Goal: Task Accomplishment & Management: Manage account settings

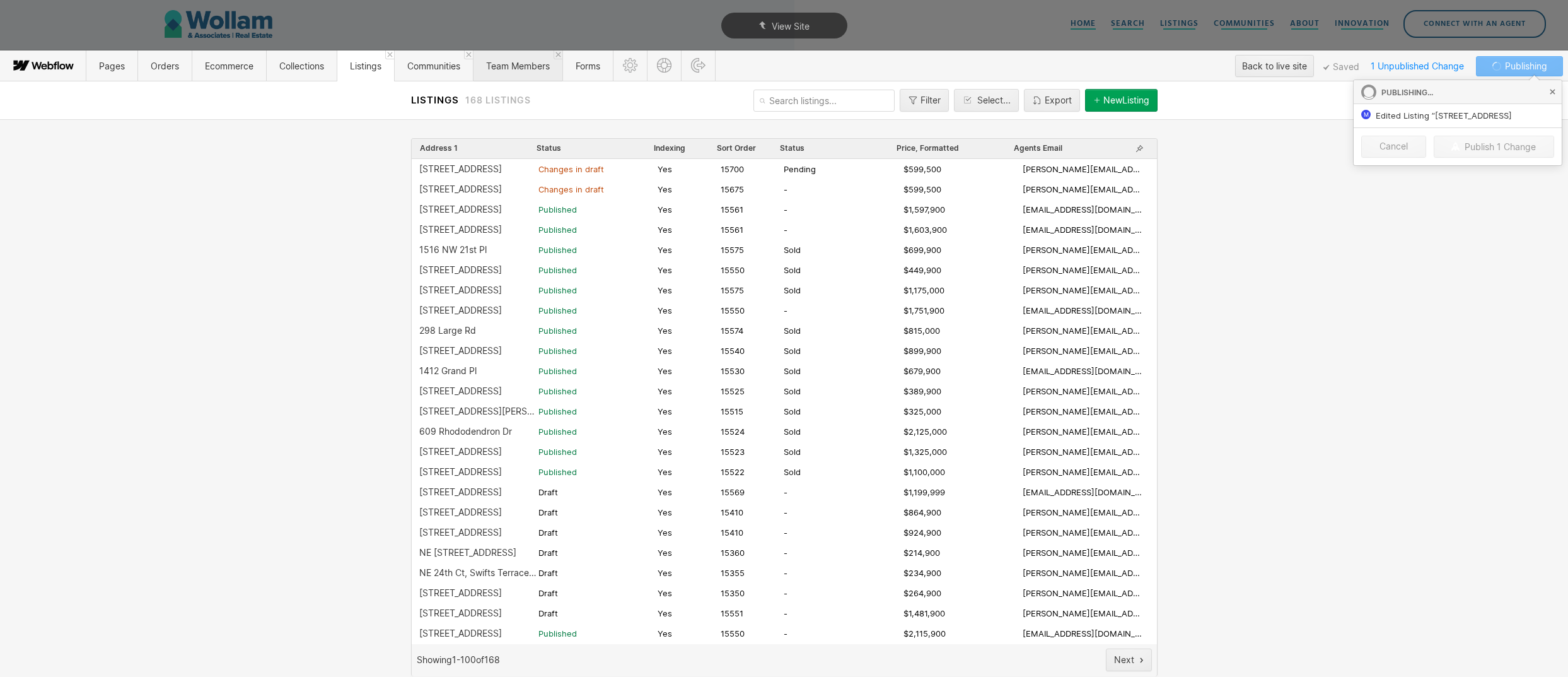
click at [545, 67] on span "Team Members" at bounding box center [518, 66] width 64 height 11
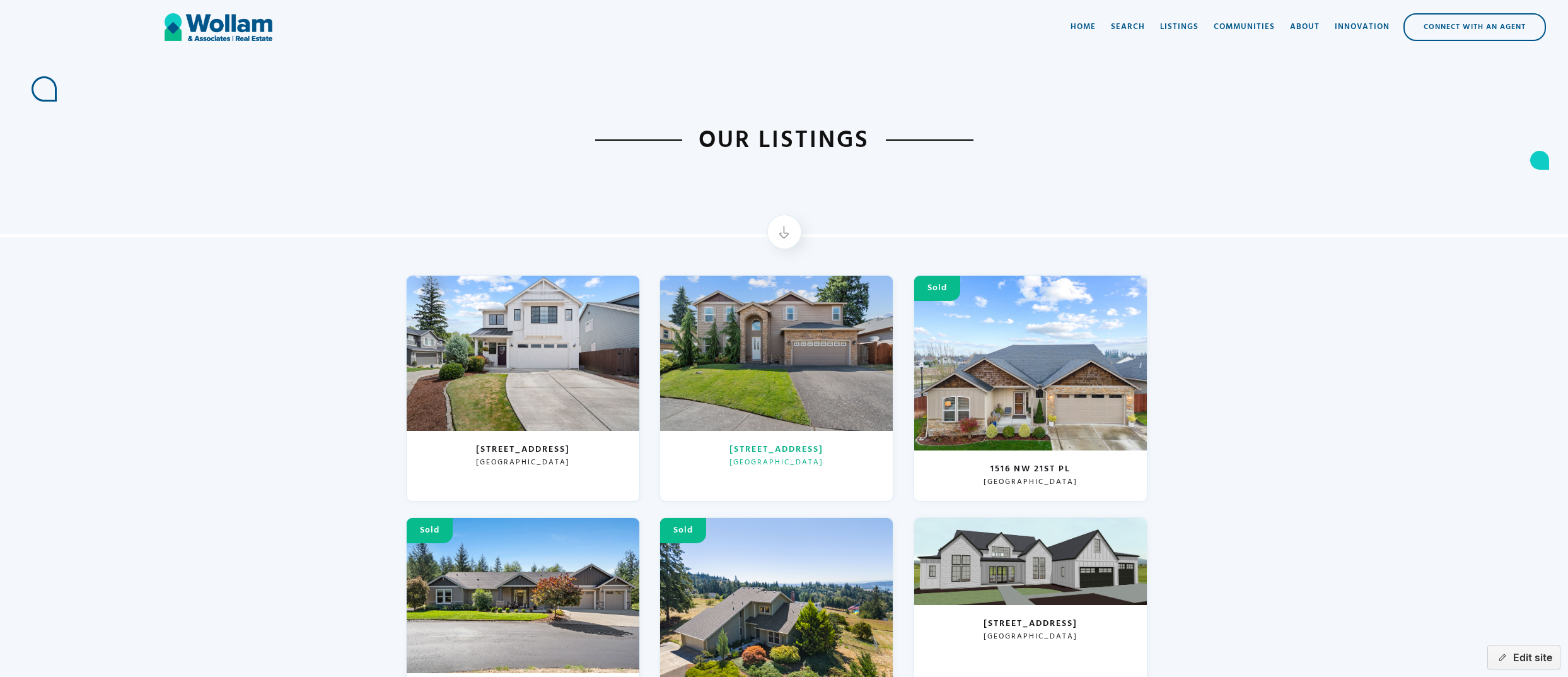
click at [800, 360] on div at bounding box center [776, 353] width 233 height 155
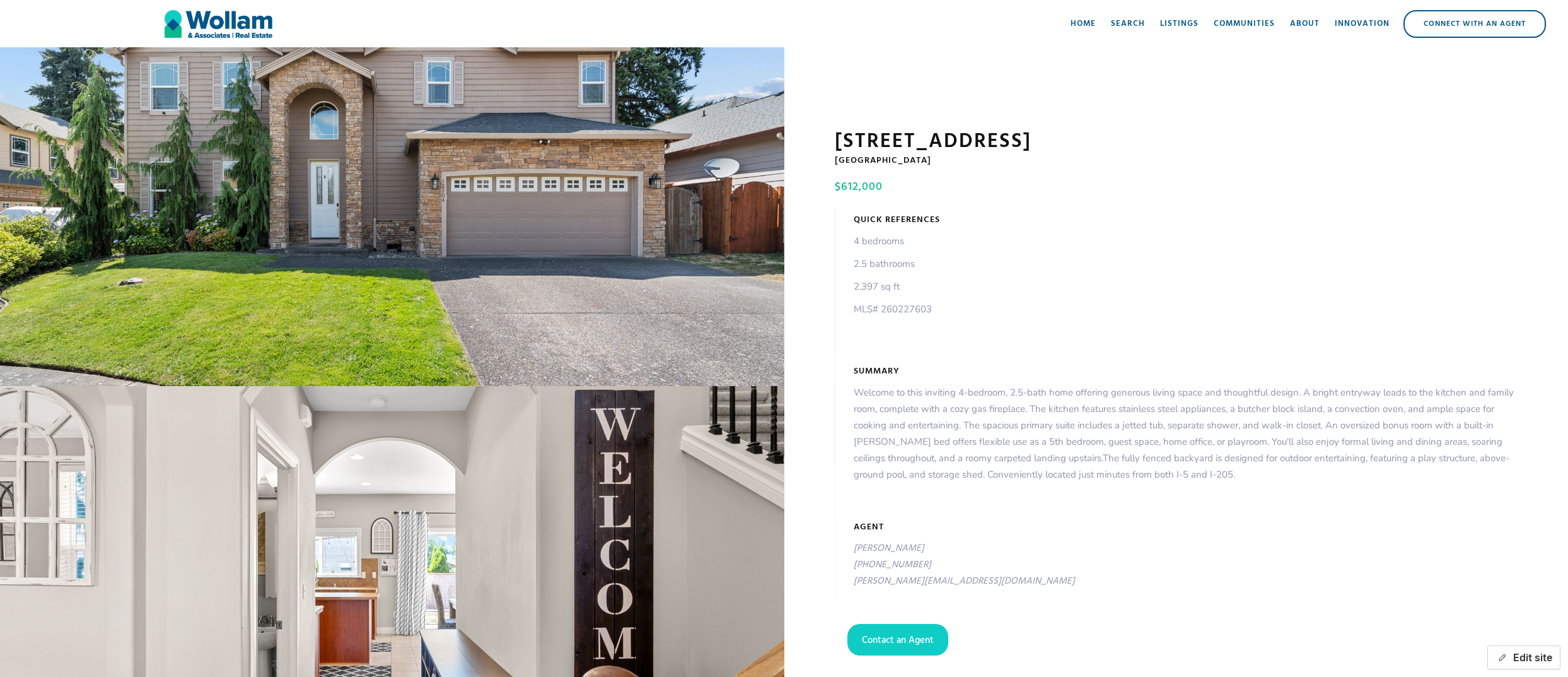
click at [1515, 649] on button "Edit site" at bounding box center [1524, 657] width 73 height 24
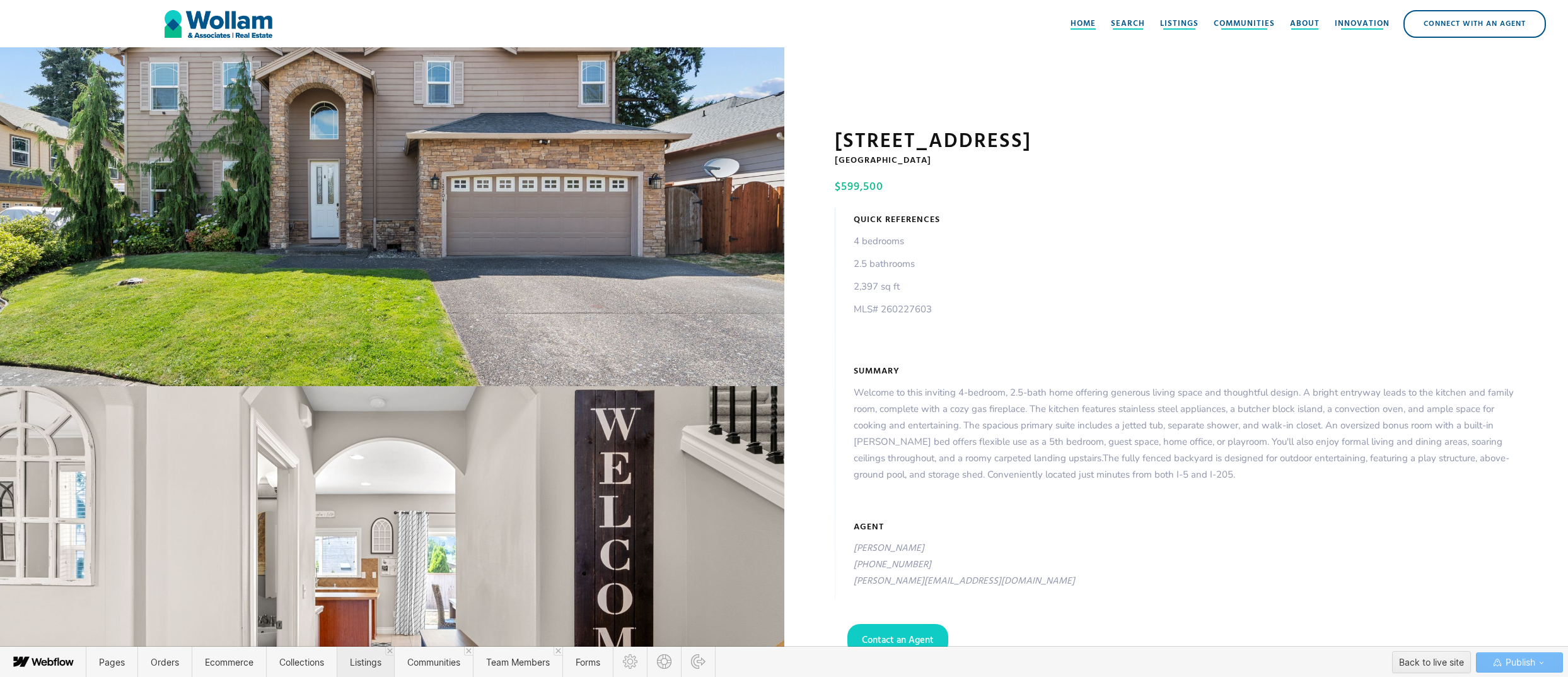
click at [357, 666] on span "Listings" at bounding box center [366, 662] width 32 height 11
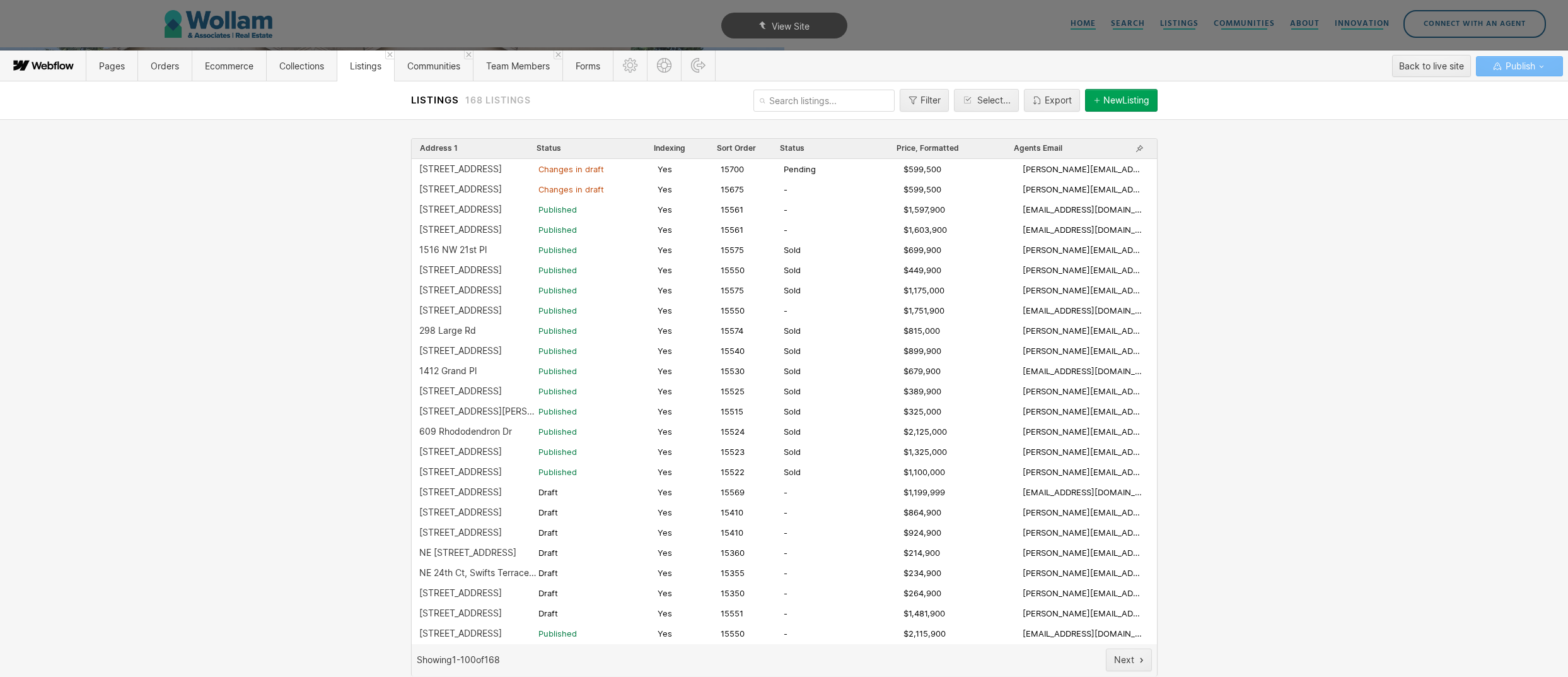
click at [1487, 114] on div "Listings 168 Listings Filter Select... Export New Listing Address 1 Status Inde…" at bounding box center [784, 379] width 1568 height 596
click at [563, 198] on div "12704 NE 11th Pl Changes in draft Yes 15675 - $599,500 vikki@wollamassociates.c…" at bounding box center [784, 189] width 745 height 20
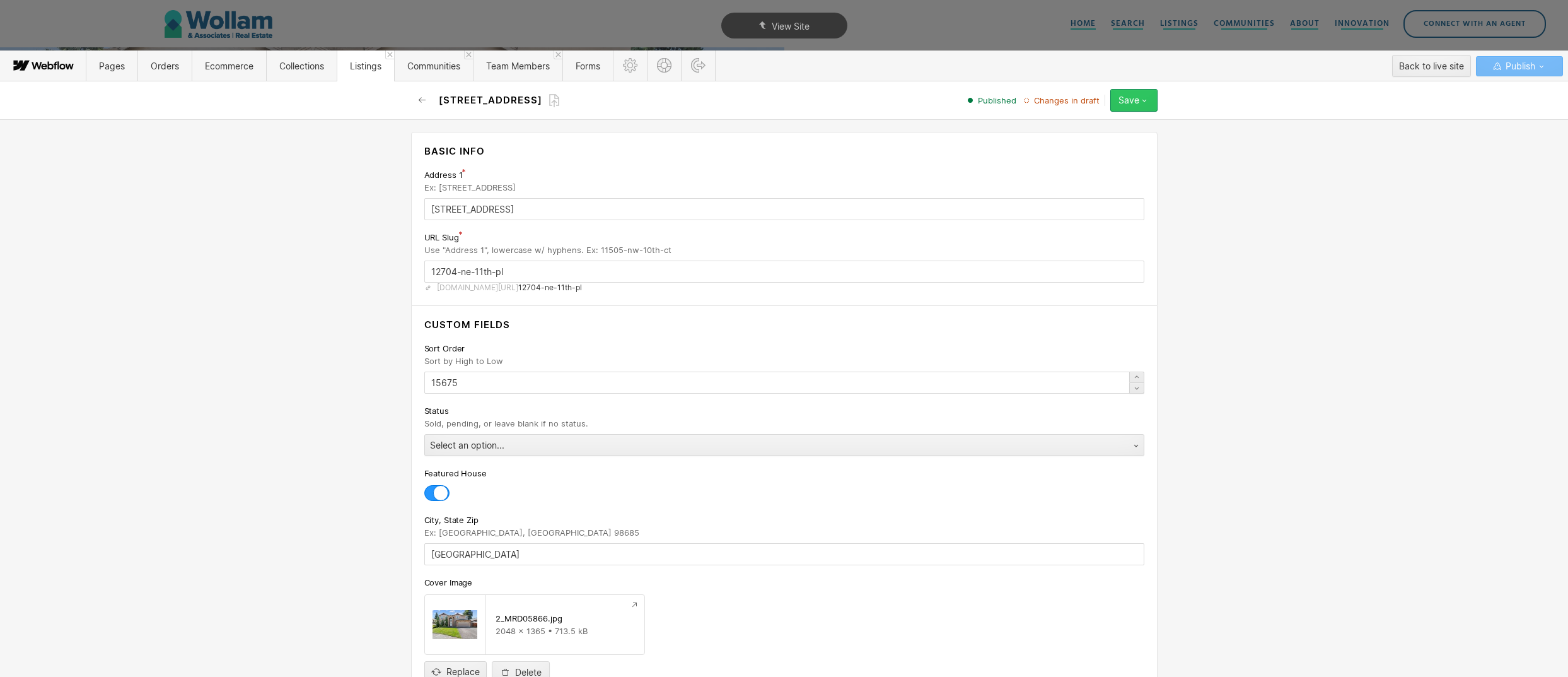
click at [1129, 100] on div "Save" at bounding box center [1129, 100] width 21 height 10
click at [1077, 148] on span "Publish now" at bounding box center [1063, 142] width 43 height 12
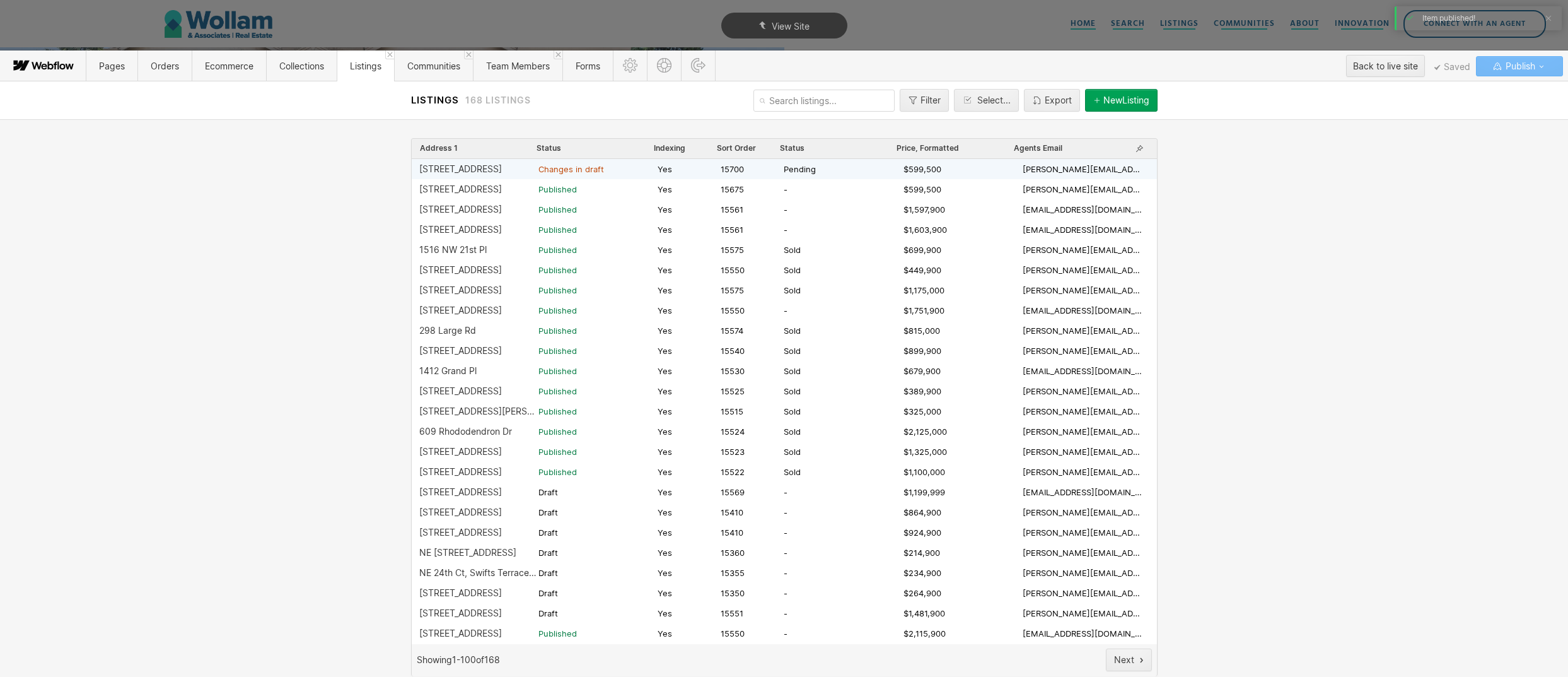
click at [603, 176] on div "9611 NE 169th Ct Changes in draft Yes 15700 Pending $599,500 vikki@wollamassoci…" at bounding box center [784, 169] width 745 height 20
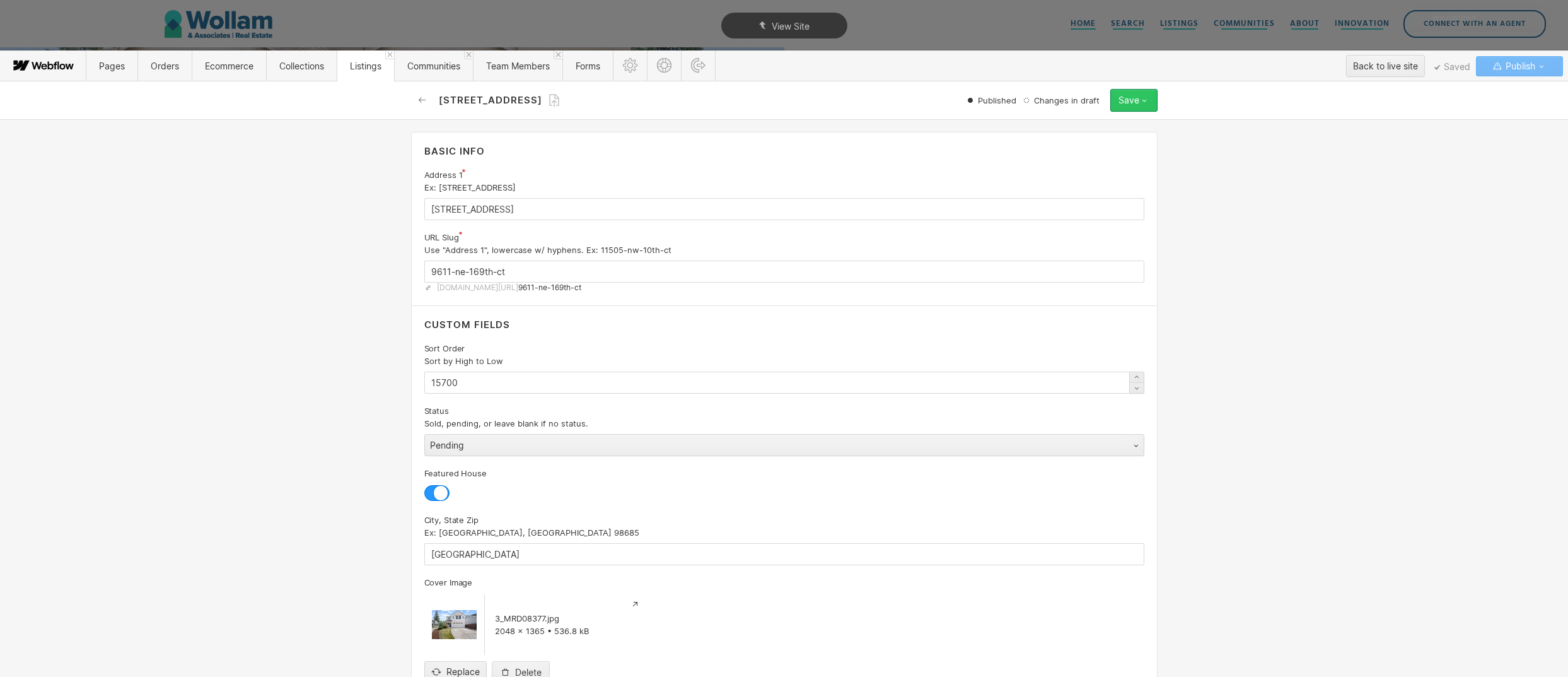
click at [1142, 103] on icon "button" at bounding box center [1144, 100] width 10 height 10
click at [1113, 147] on div "Publish now" at bounding box center [1095, 142] width 125 height 17
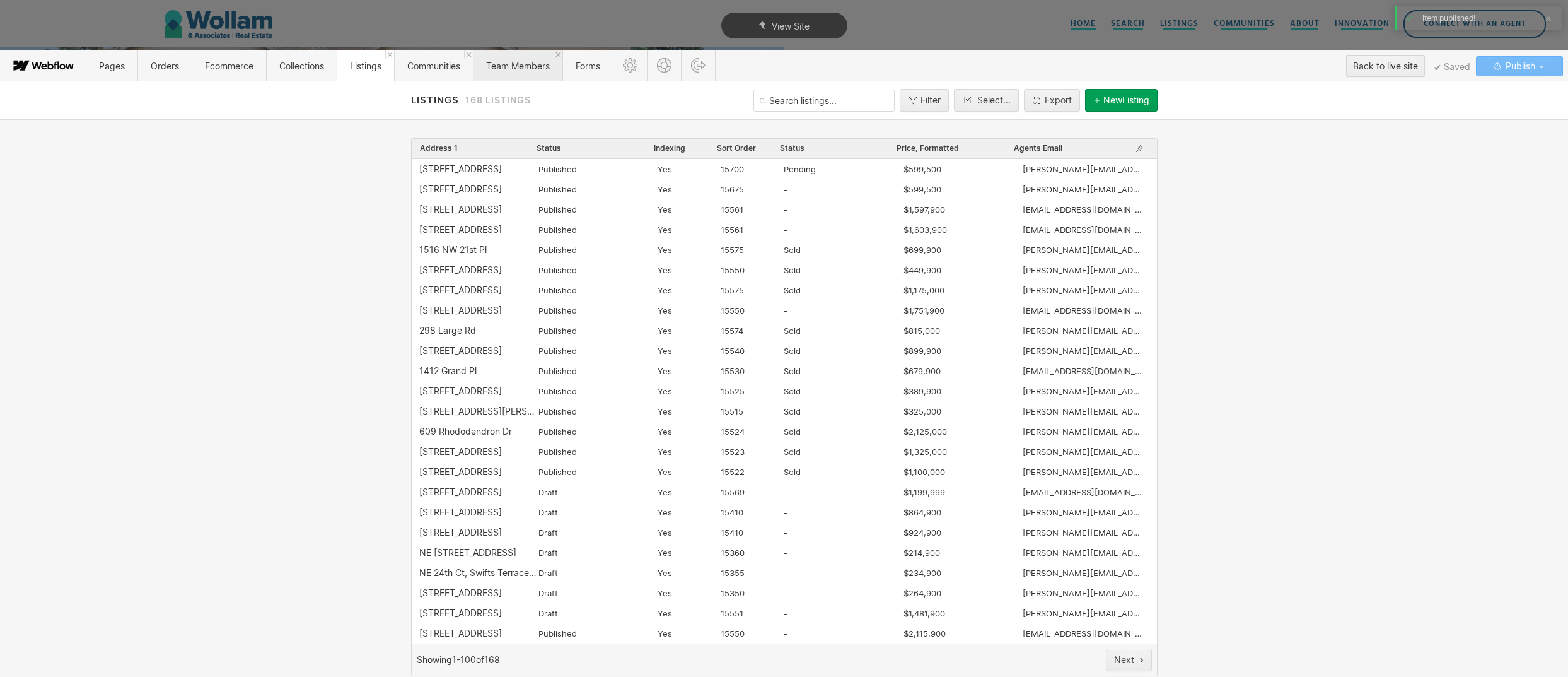
click at [515, 72] on span "Team Members" at bounding box center [518, 66] width 90 height 31
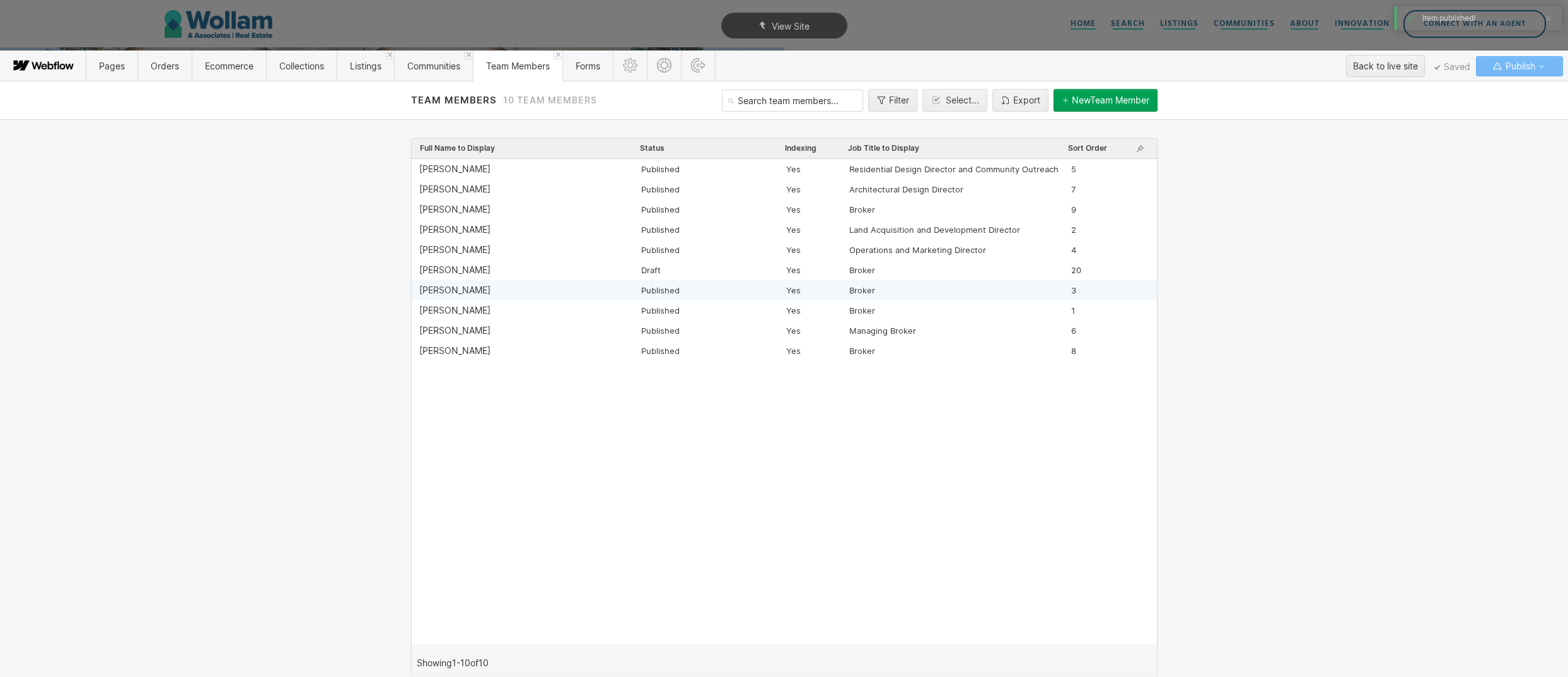
click at [475, 288] on div "Chad Naeve" at bounding box center [530, 290] width 222 height 10
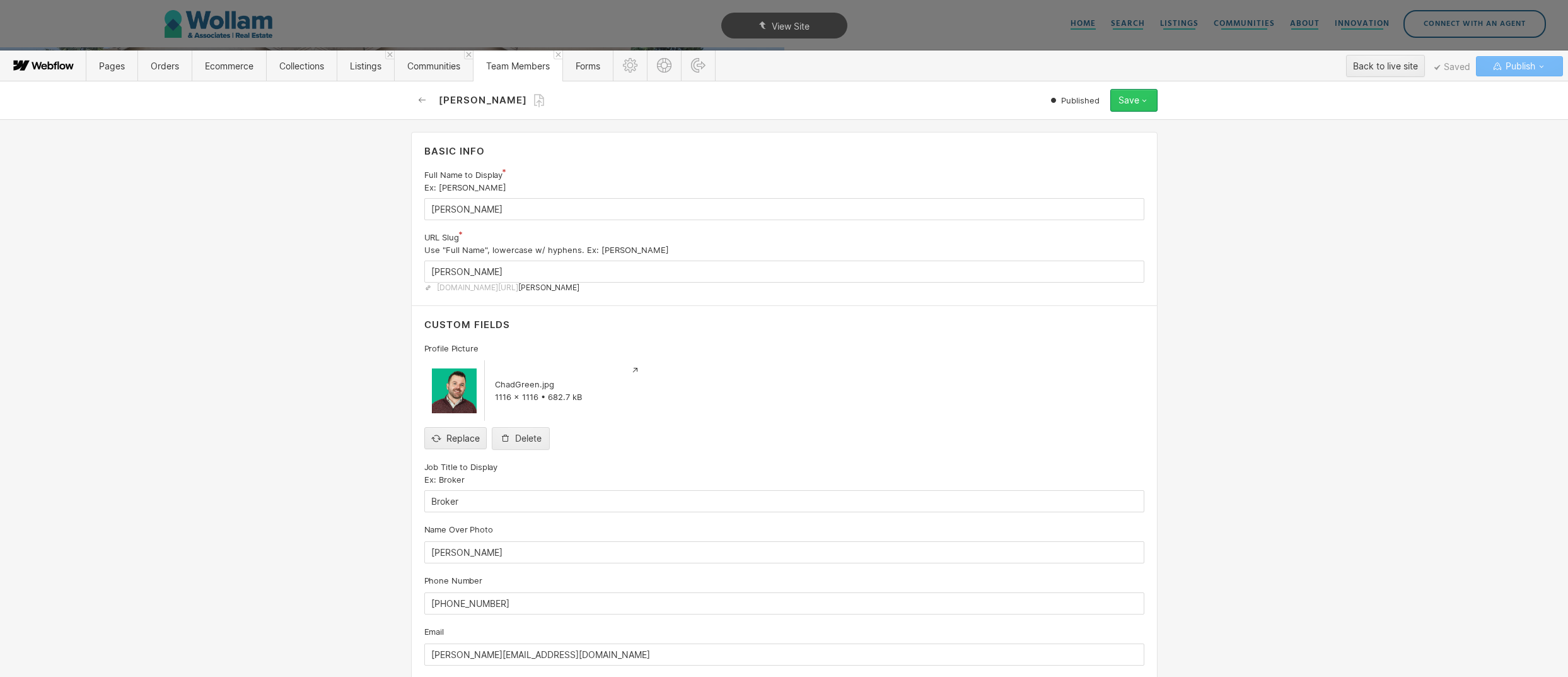
click at [1144, 96] on icon "button" at bounding box center [1144, 100] width 10 height 10
click at [1099, 171] on div "Unpublish" at bounding box center [1095, 177] width 125 height 17
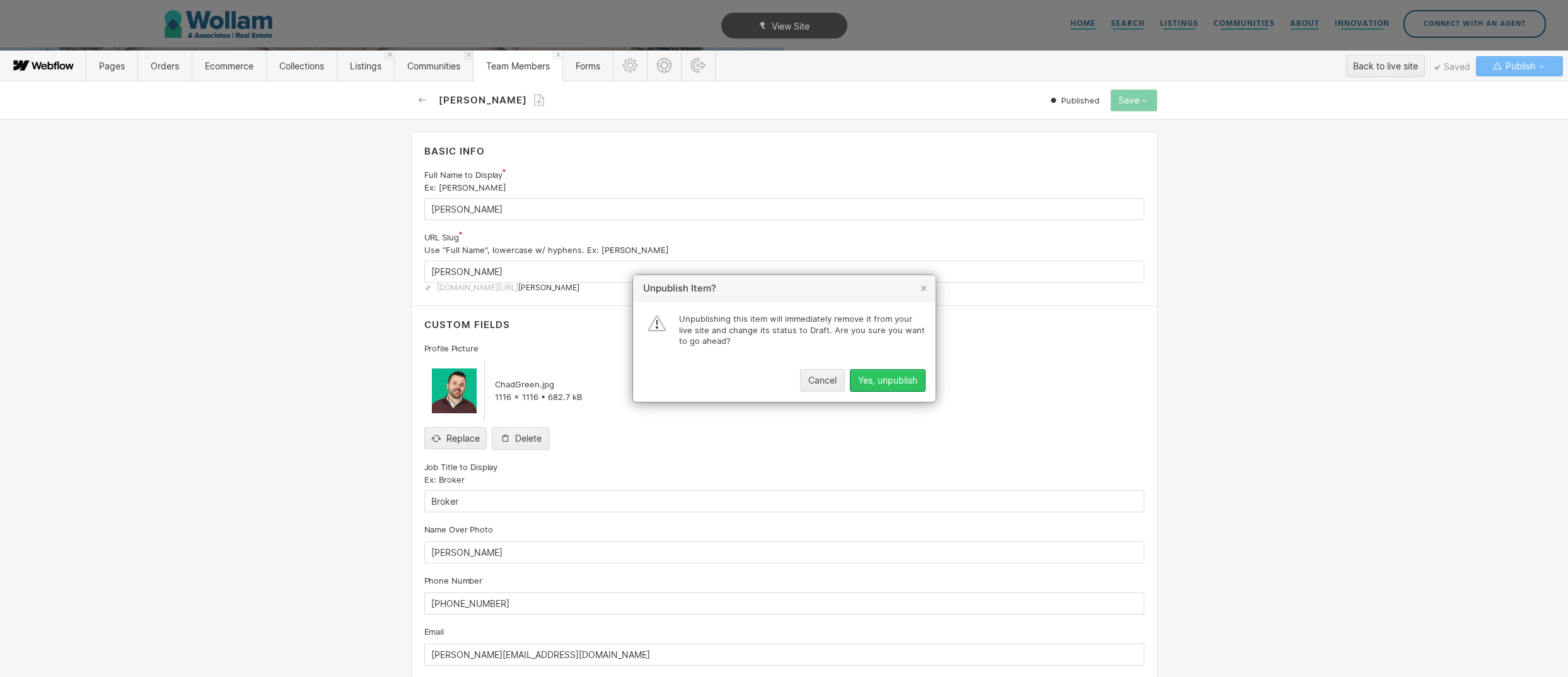
click at [901, 386] on button "Yes, unpublish" at bounding box center [887, 380] width 75 height 23
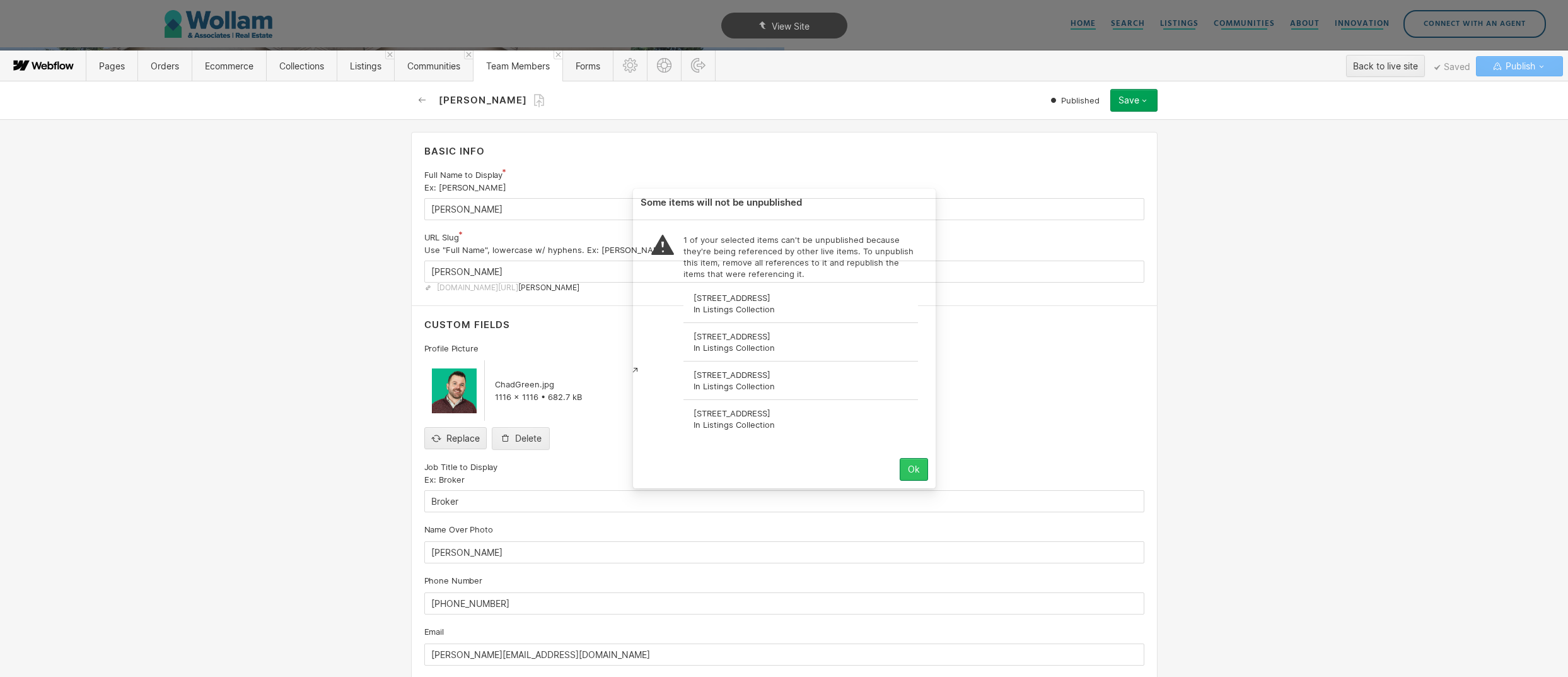
click at [922, 479] on button "Ok" at bounding box center [914, 469] width 28 height 23
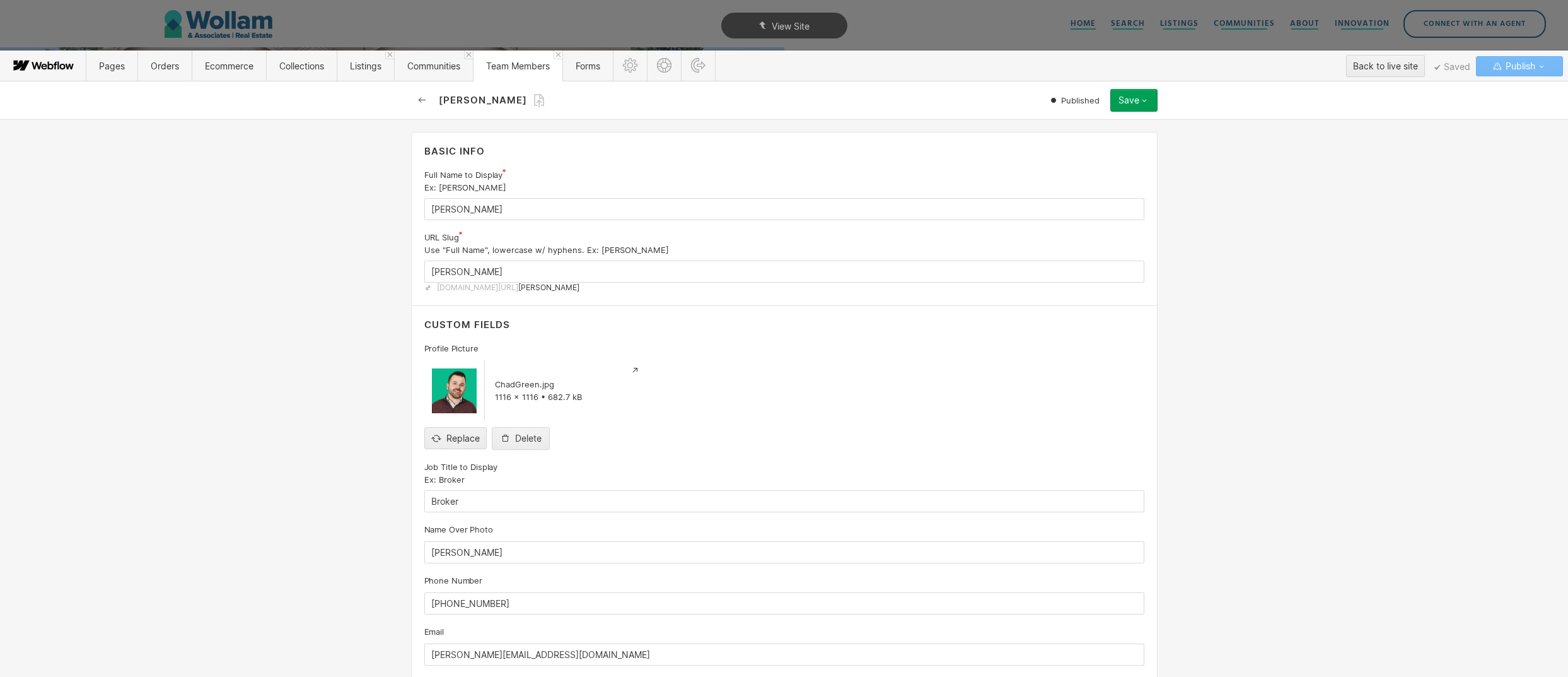
click at [417, 95] on icon "button" at bounding box center [422, 100] width 10 height 10
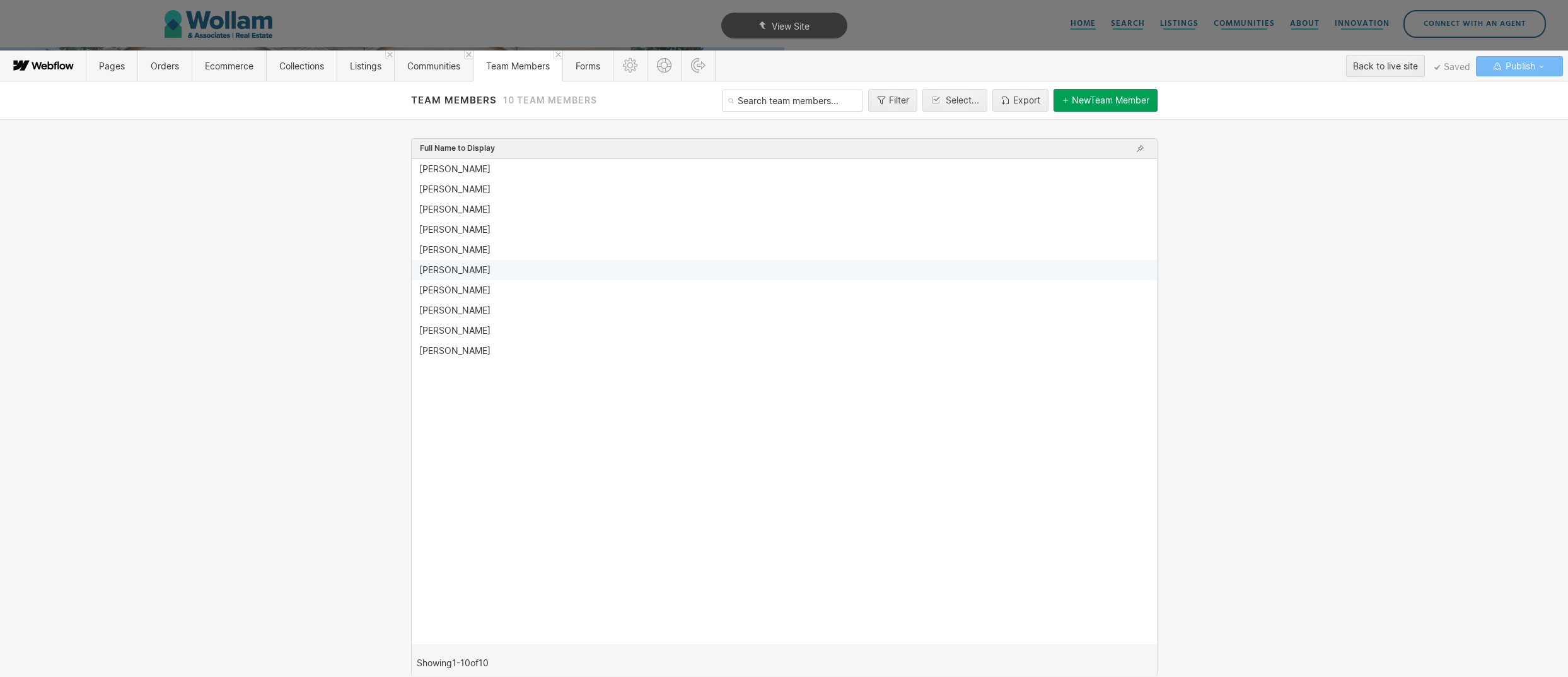
click at [454, 267] on div "[PERSON_NAME]" at bounding box center [455, 270] width 71 height 10
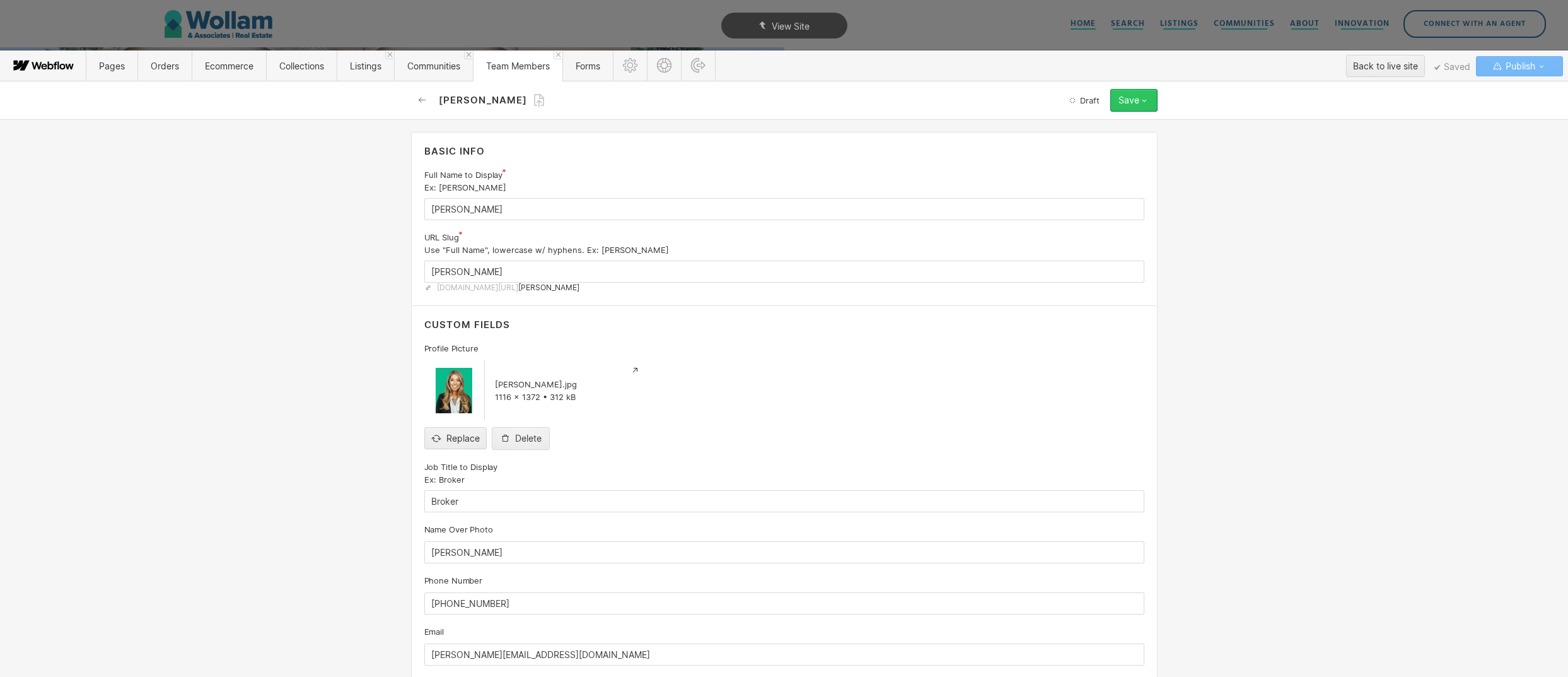
click at [1142, 104] on icon "button" at bounding box center [1144, 100] width 10 height 10
click at [1100, 148] on div "Publish now" at bounding box center [1095, 142] width 125 height 17
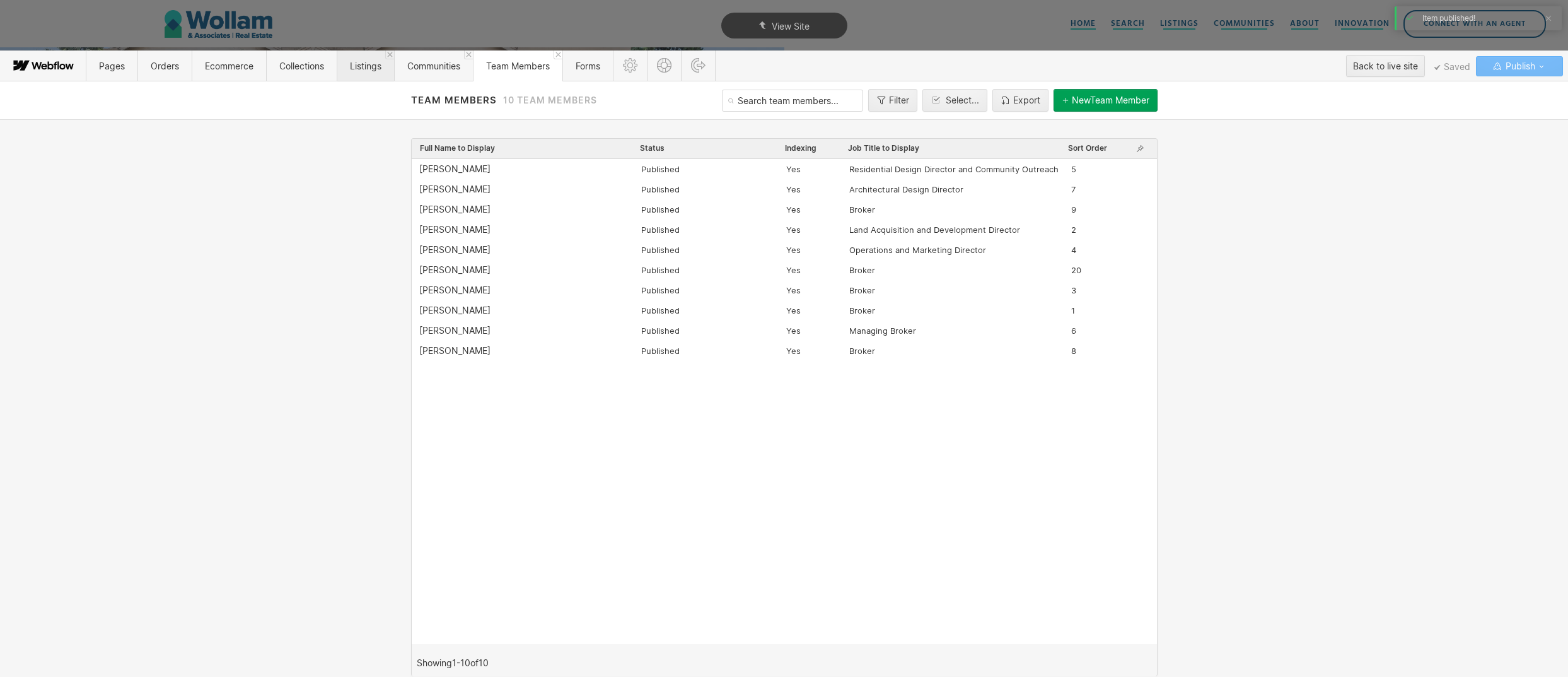
click at [359, 71] on span "Listings" at bounding box center [365, 66] width 57 height 31
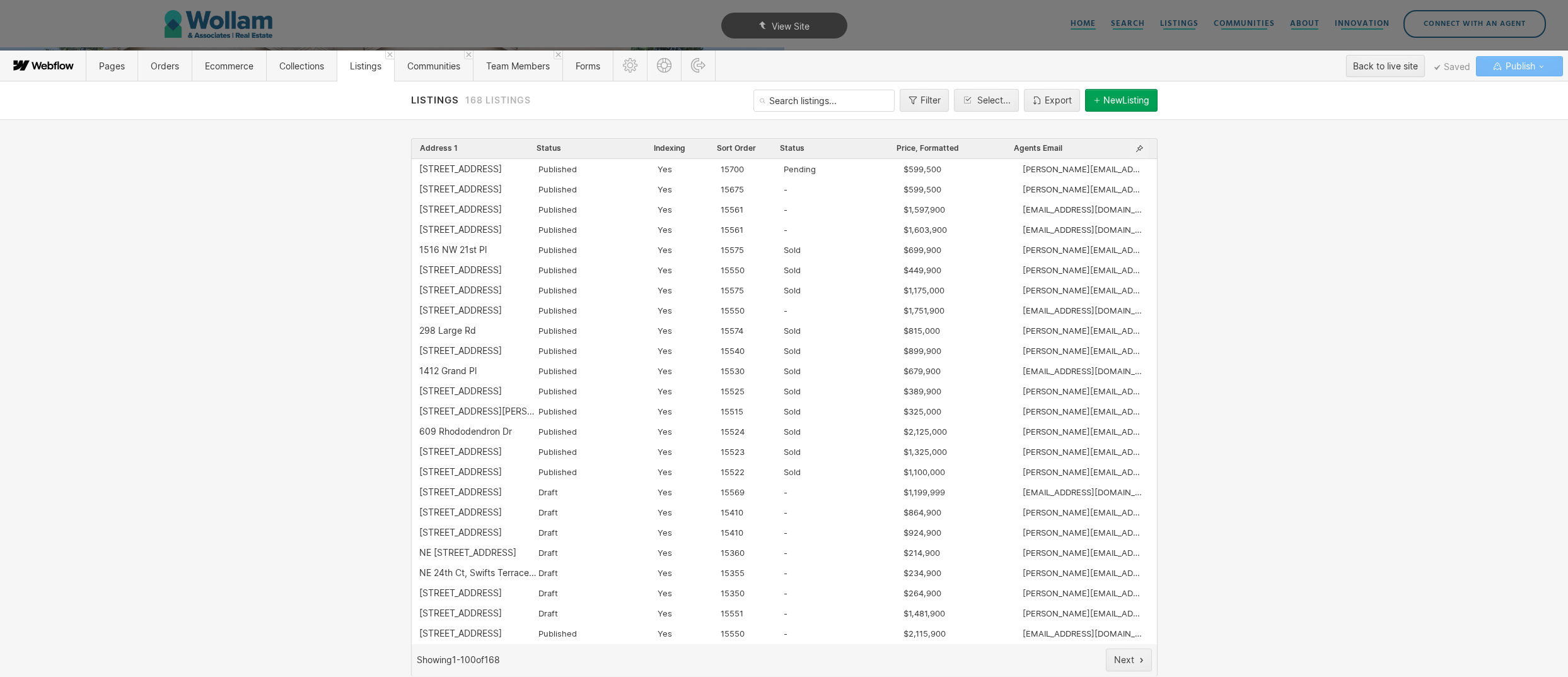
click at [1141, 147] on icon "button" at bounding box center [1139, 149] width 10 height 10
click at [1141, 147] on icon at bounding box center [784, 338] width 1568 height 677
click at [838, 106] on input "text" at bounding box center [824, 101] width 141 height 22
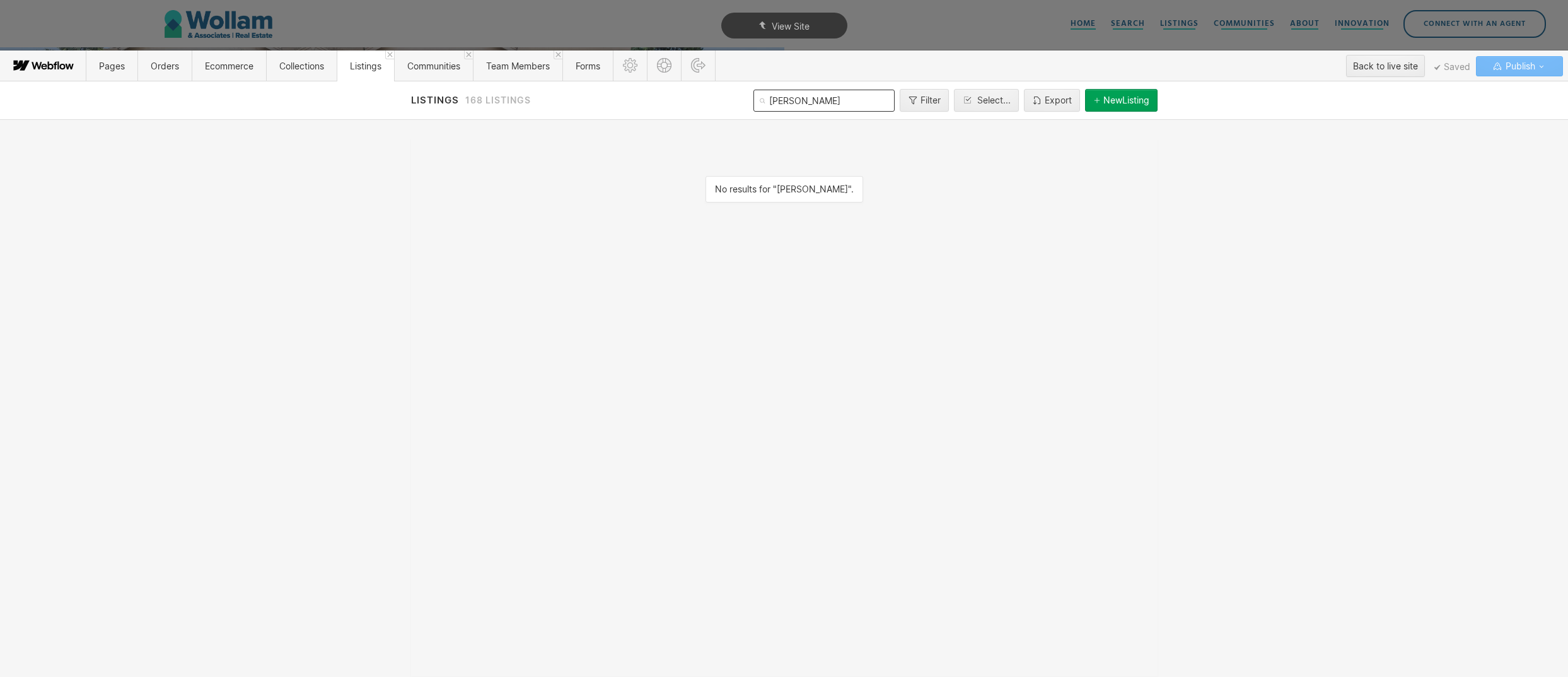
click at [867, 94] on input "chad" at bounding box center [824, 101] width 141 height 22
click at [842, 104] on input "chad" at bounding box center [824, 101] width 141 height 22
type input "c"
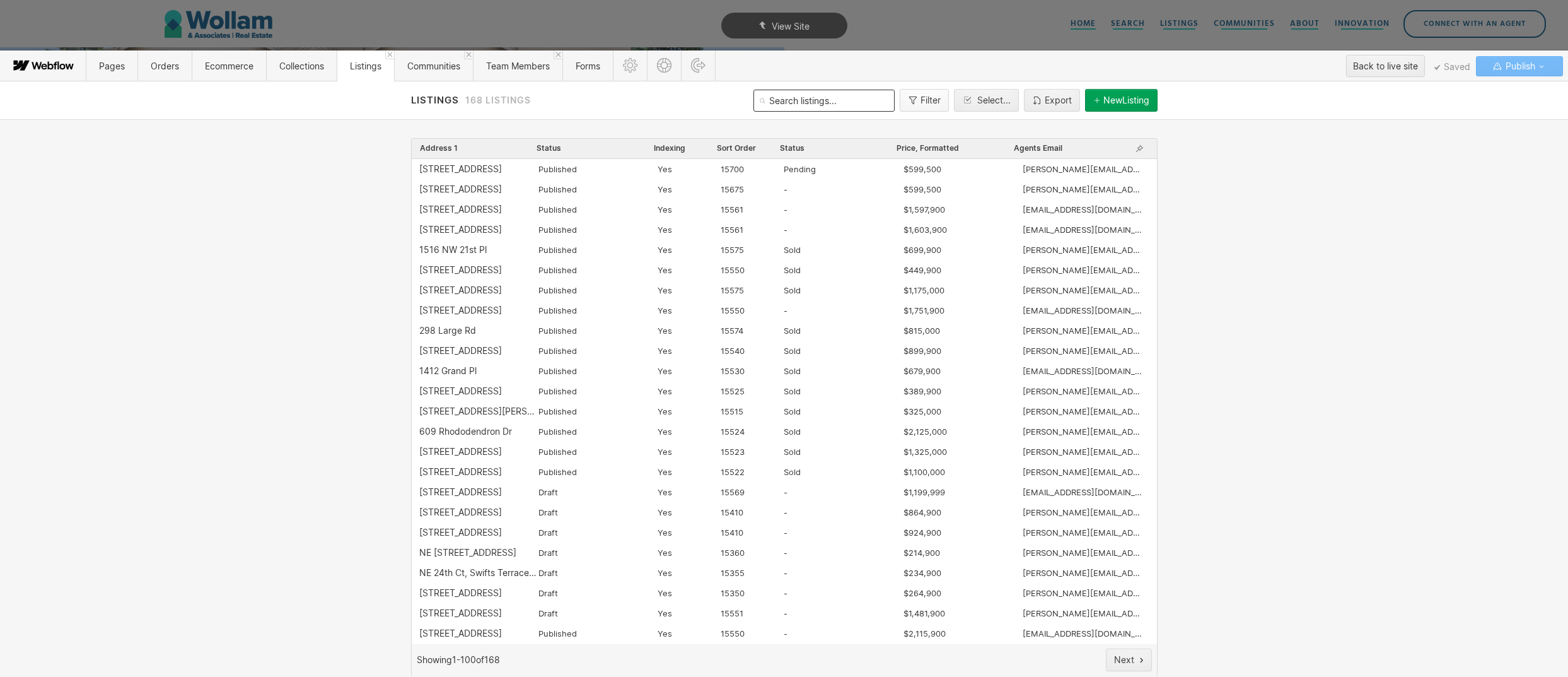
click at [925, 91] on button "Filter" at bounding box center [924, 100] width 49 height 23
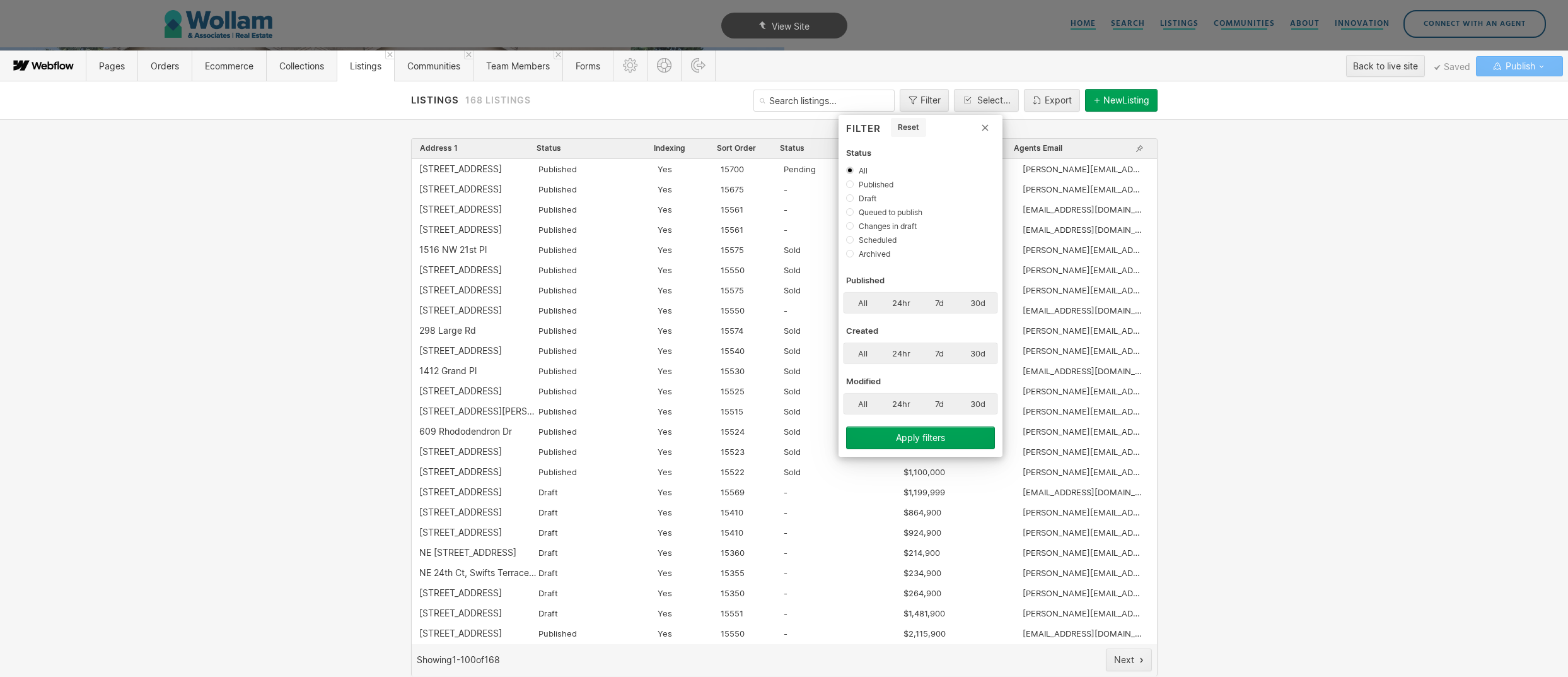
scroll to position [1, 0]
click at [981, 93] on icon at bounding box center [784, 338] width 1568 height 677
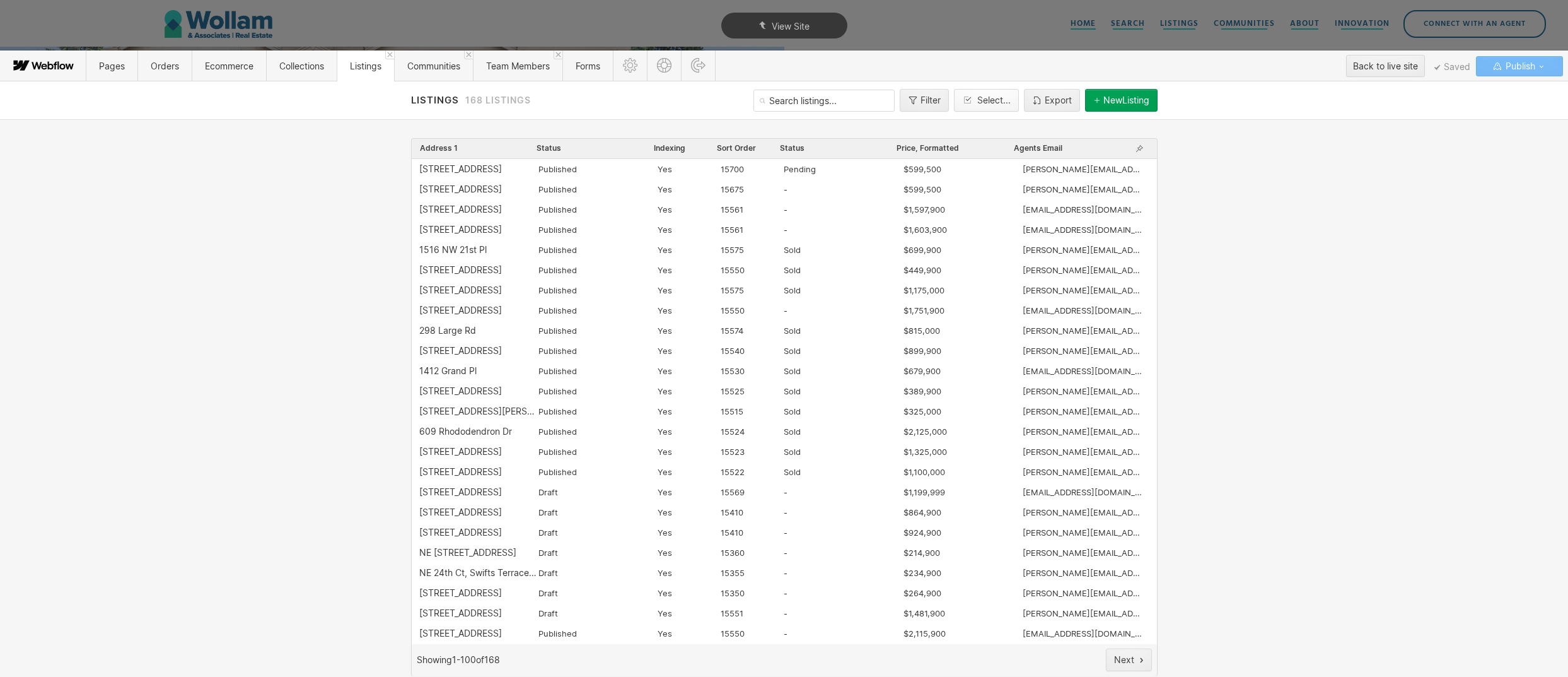
click at [981, 93] on button "Select..." at bounding box center [986, 100] width 65 height 23
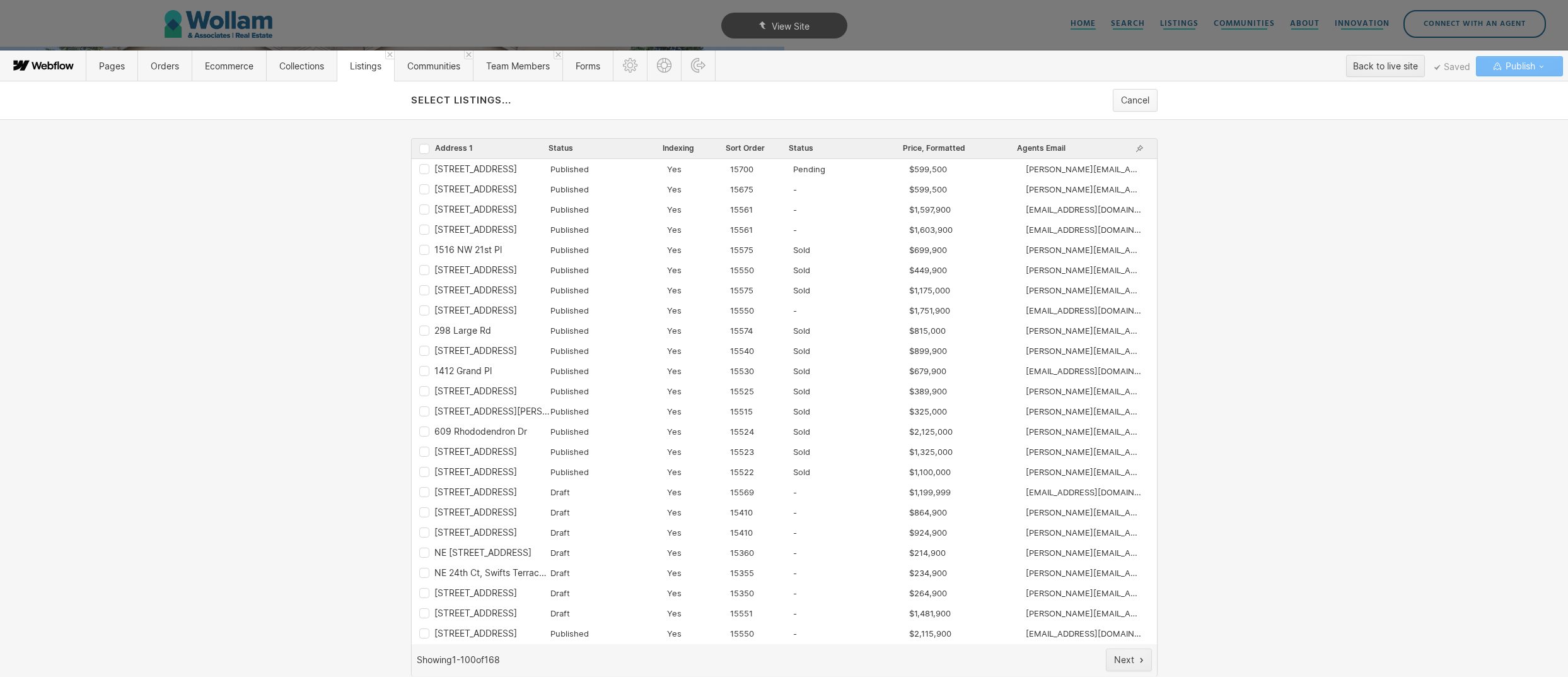
click at [1146, 104] on div "Cancel" at bounding box center [1135, 100] width 28 height 10
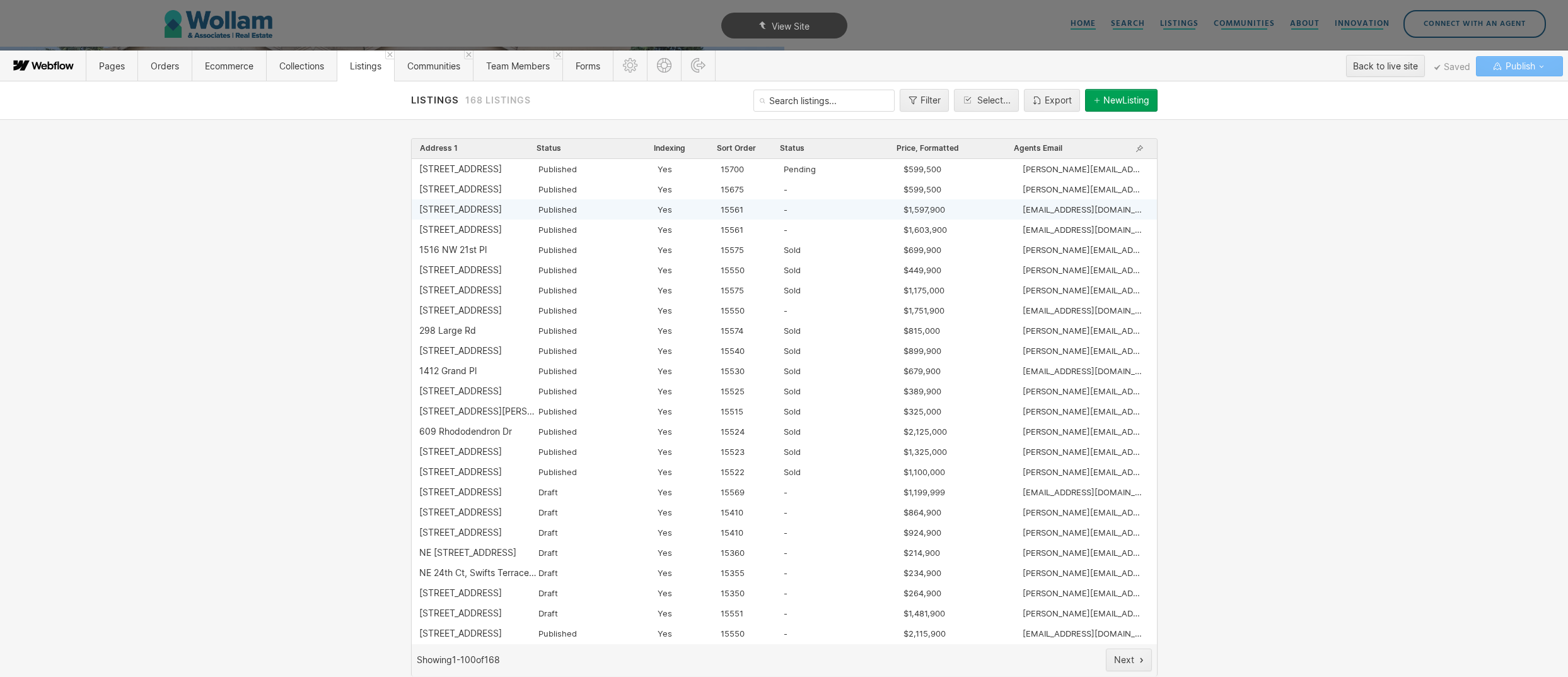
click at [466, 205] on div "16613 NW 14th Ave" at bounding box center [461, 210] width 83 height 10
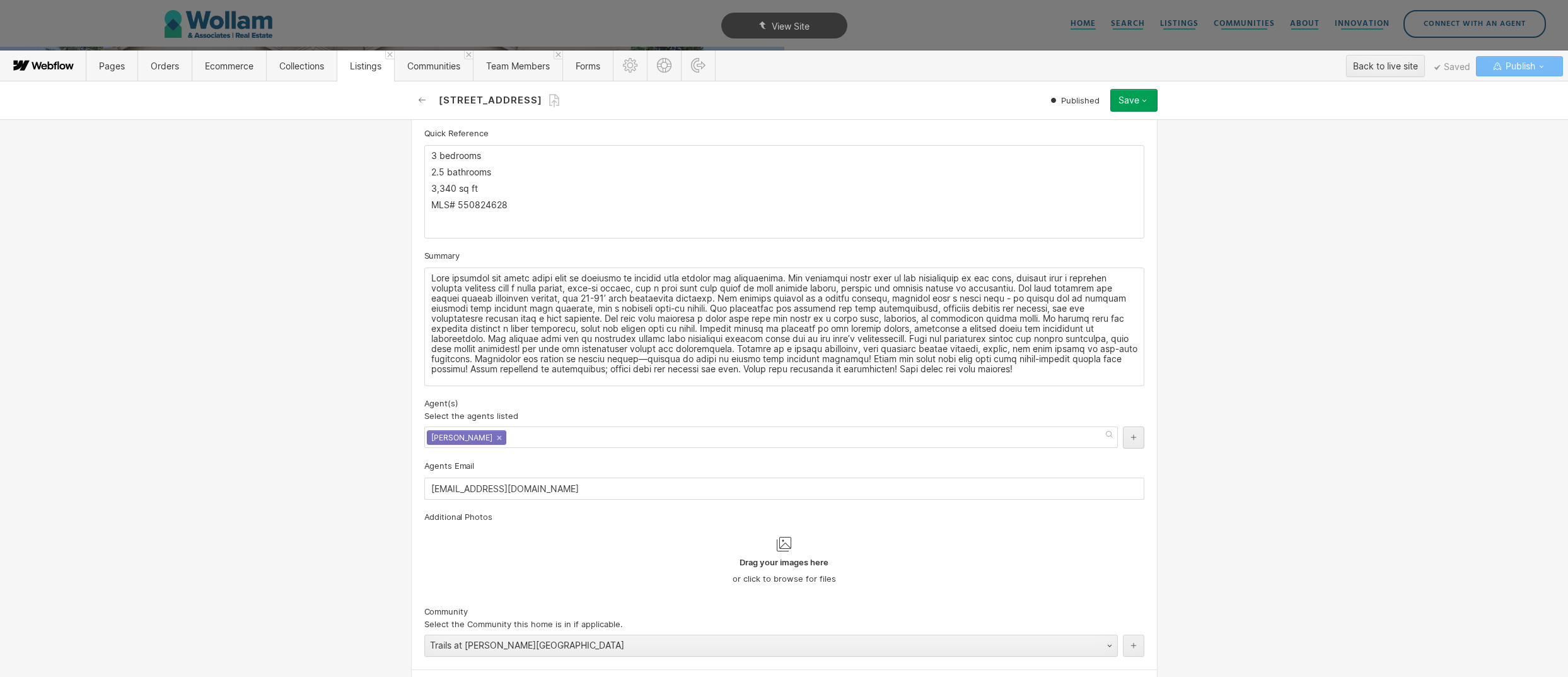
scroll to position [727, 0]
click at [479, 436] on div "Chad Naeve ×" at bounding box center [466, 435] width 79 height 15
click at [497, 436] on link "×" at bounding box center [499, 433] width 5 height 5
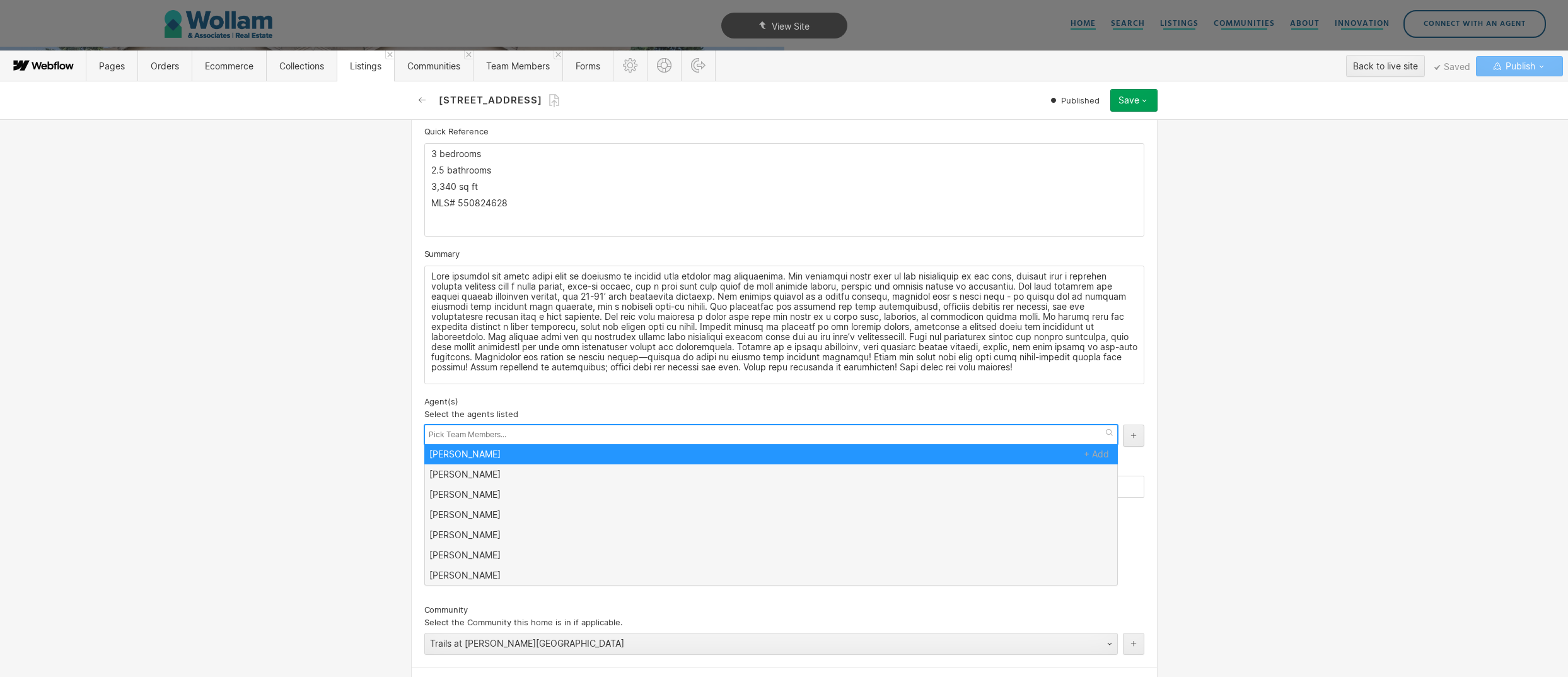
scroll to position [0, 0]
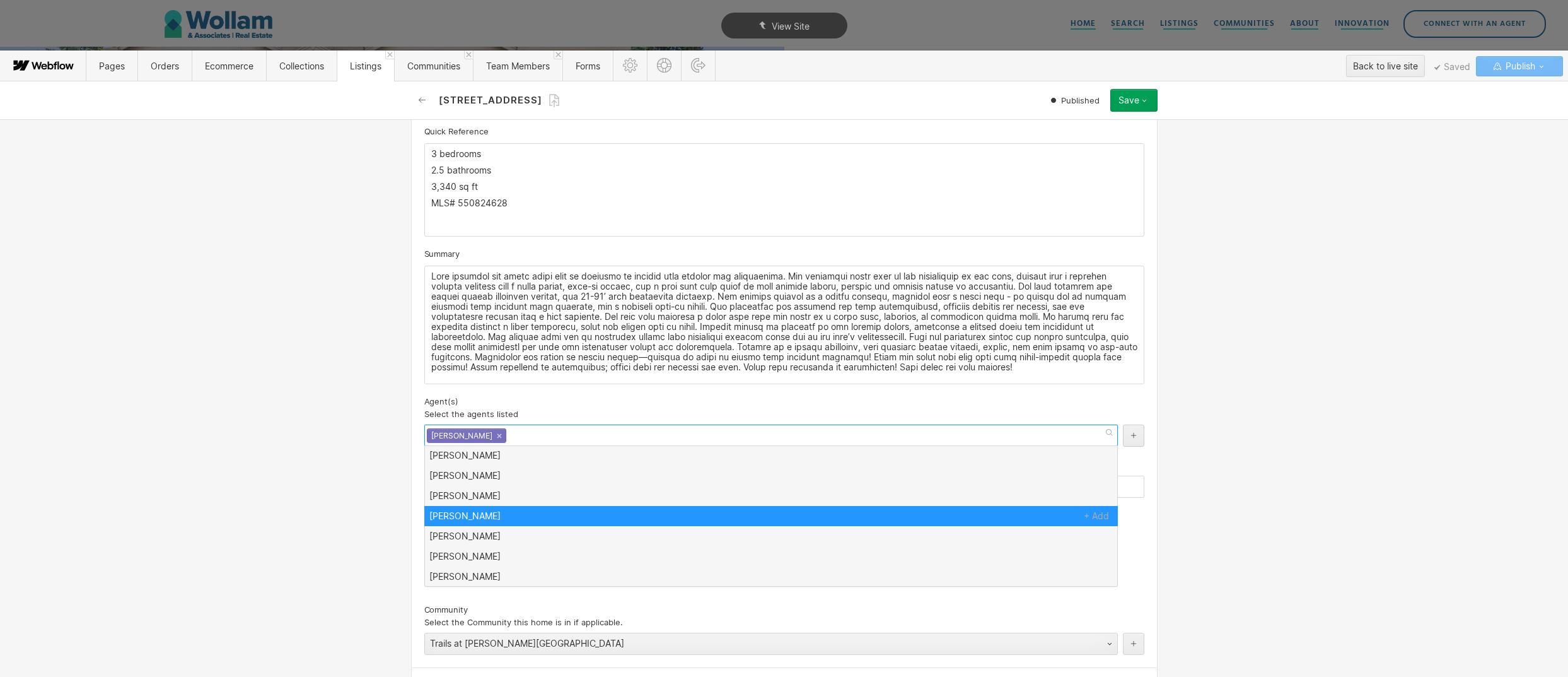
click at [352, 506] on div "Basic info Address 1 Ex: 11505 NW 10th Ct 16613 NW 14th Ave URL Slug Use "Addre…" at bounding box center [784, 398] width 1568 height 558
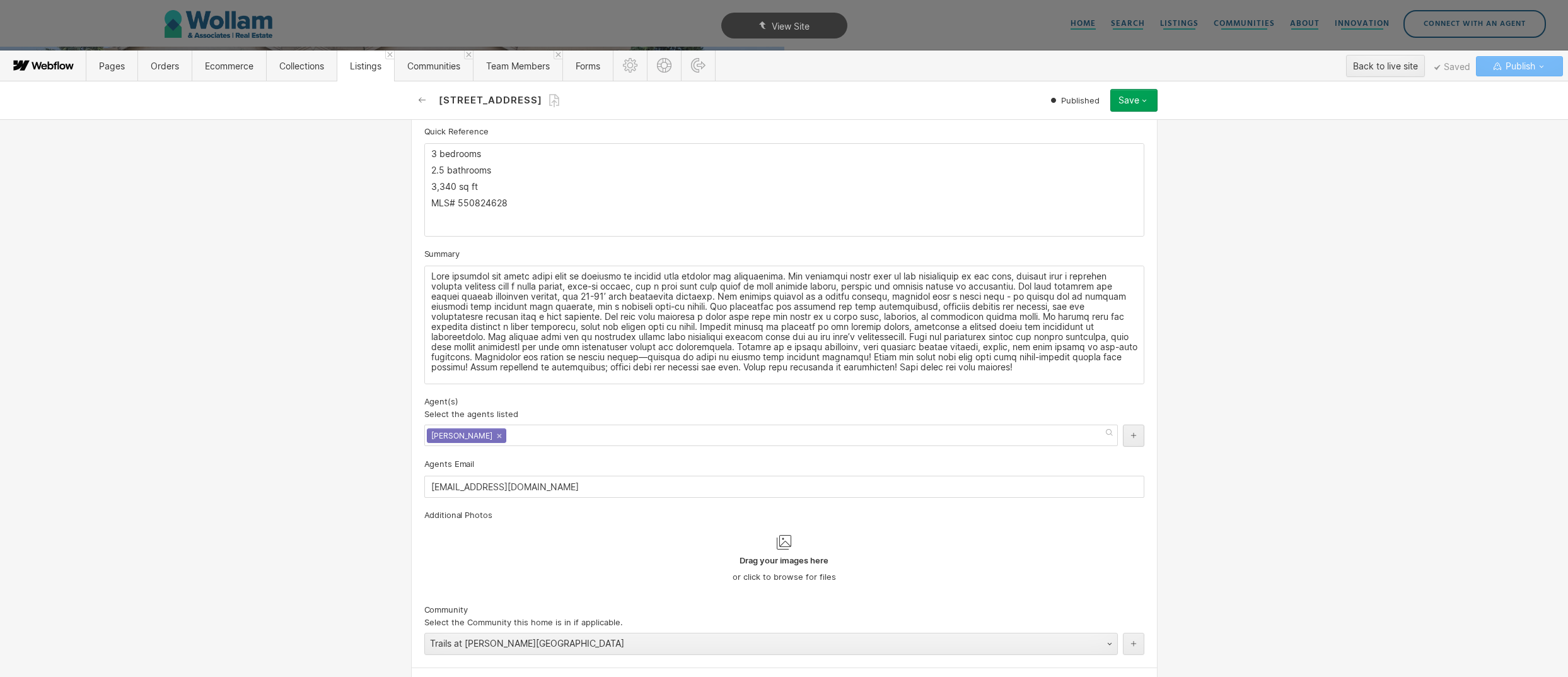
click at [352, 506] on div "Basic info Address 1 Ex: 11505 NW 10th Ct 16613 NW 14th Ave URL Slug Use "Addre…" at bounding box center [784, 398] width 1568 height 558
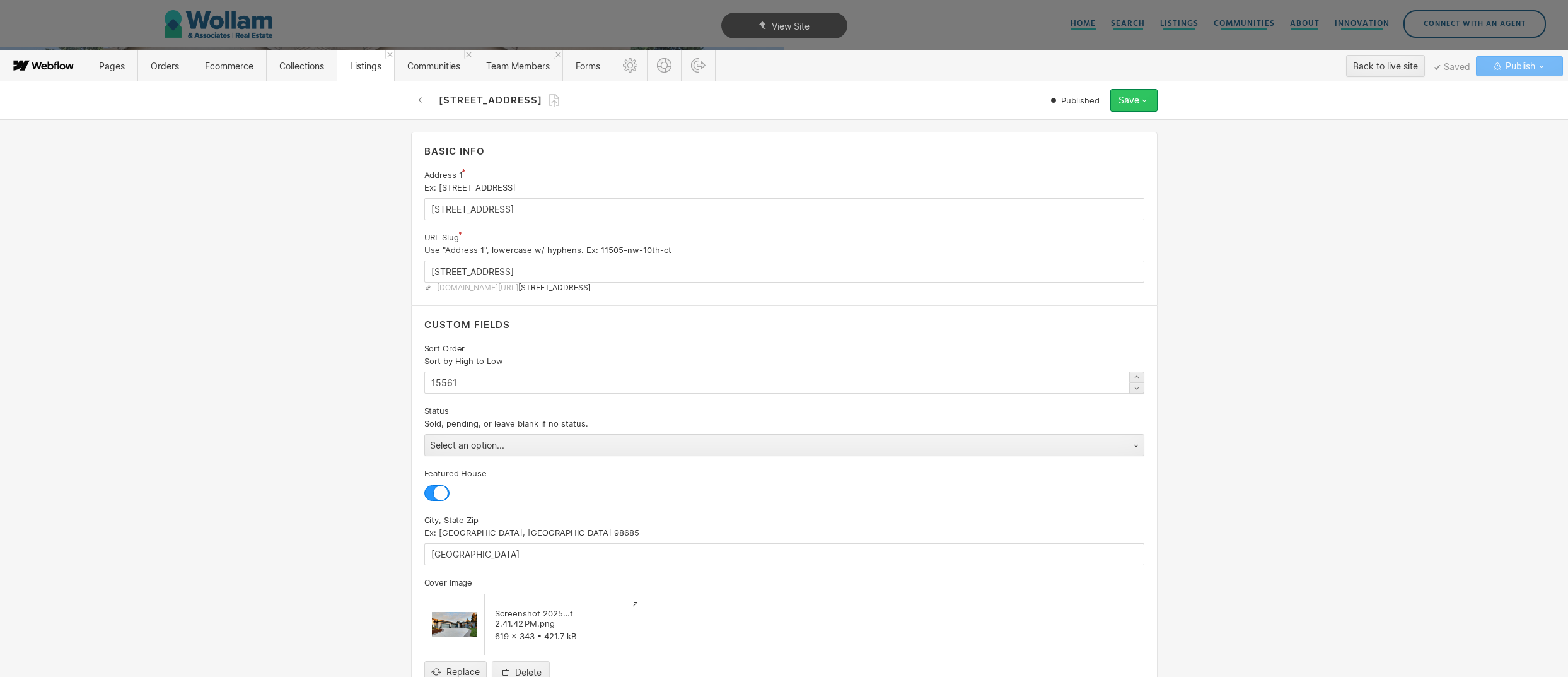
click at [1126, 100] on div "Save" at bounding box center [1129, 100] width 21 height 10
click at [1084, 147] on div "Republish" at bounding box center [1095, 142] width 125 height 17
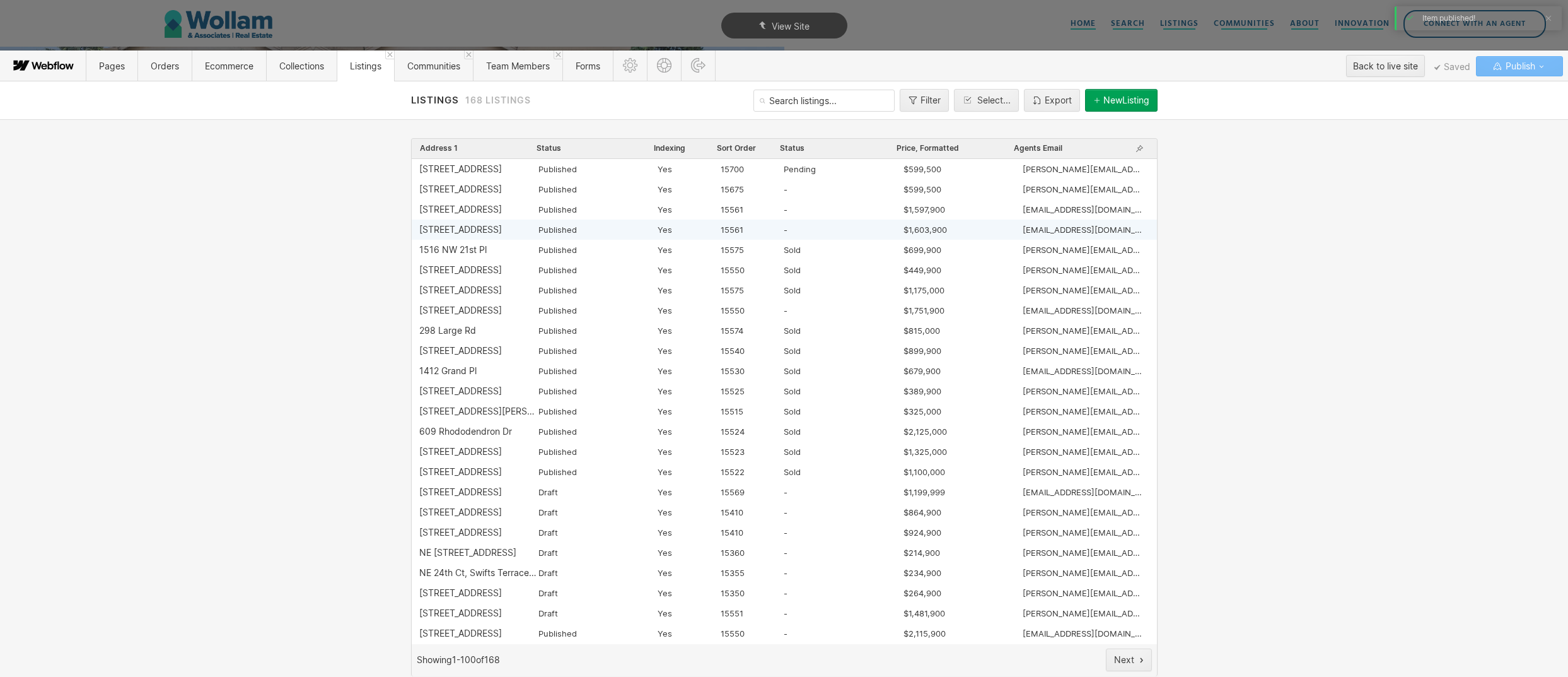
click at [471, 226] on div "1213 NW 167th St" at bounding box center [461, 230] width 83 height 10
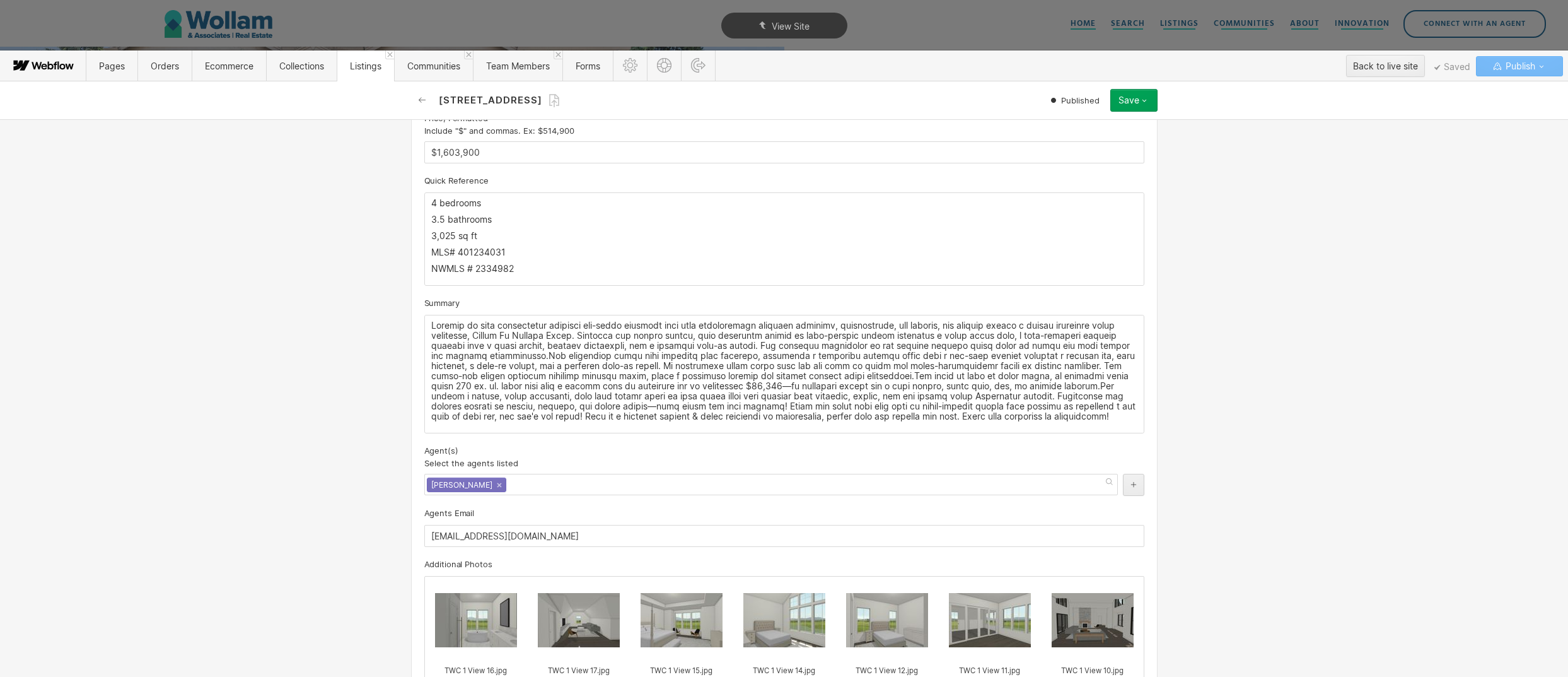
scroll to position [702, 0]
click at [497, 485] on link "×" at bounding box center [499, 484] width 5 height 5
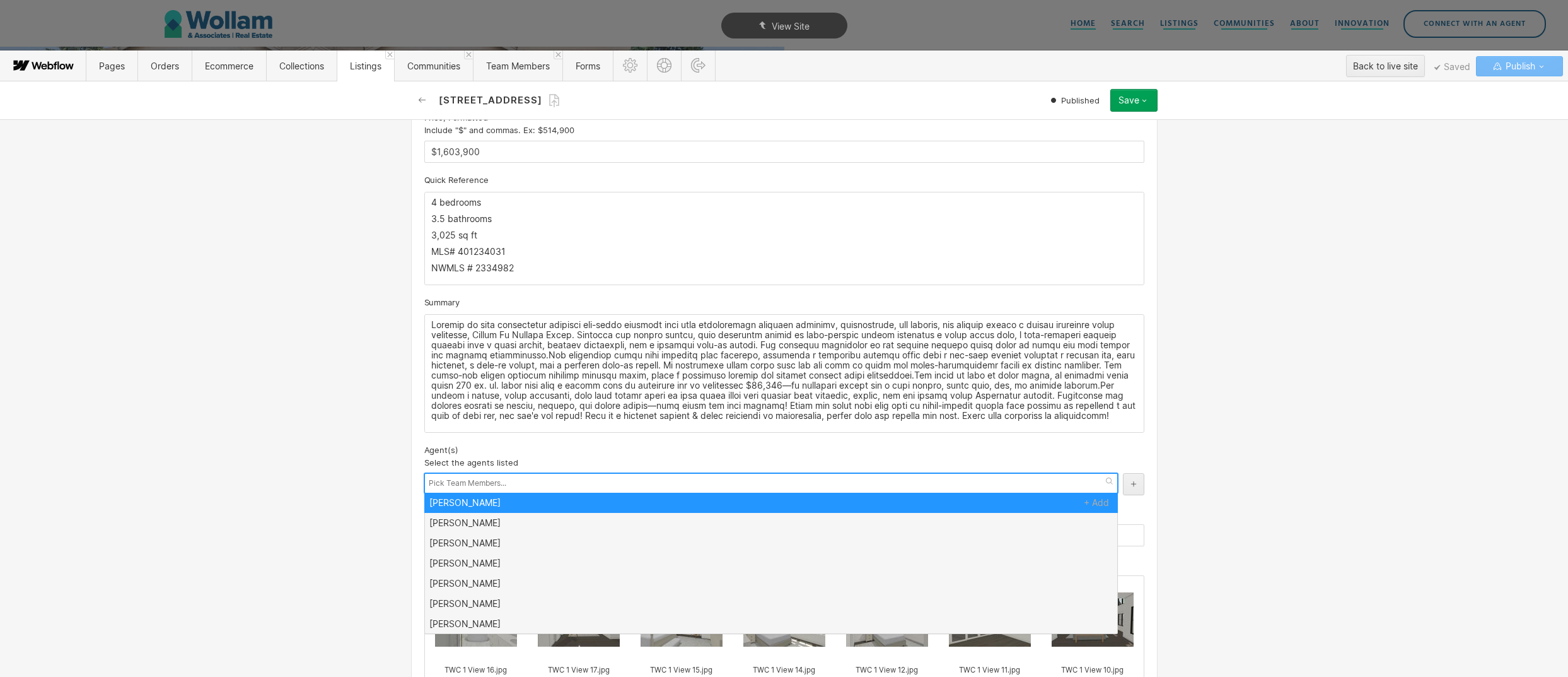
scroll to position [0, 0]
click at [1225, 297] on div "Basic info Address 1 Ex: 11505 NW 10th Ct 1213 NW 167th St URL Slug Use "Addres…" at bounding box center [784, 398] width 1568 height 558
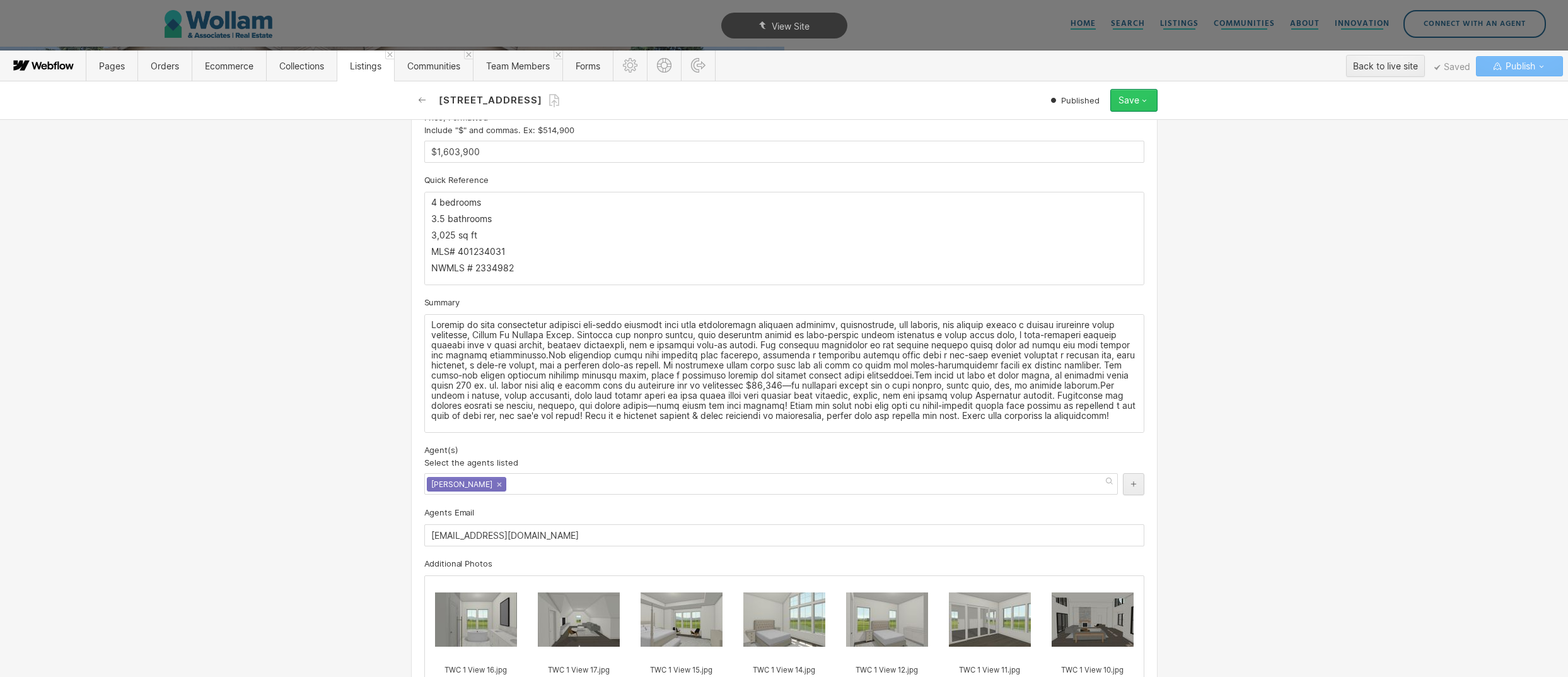
click at [1132, 100] on div "Save" at bounding box center [1129, 100] width 21 height 10
click at [1090, 137] on div "Republish" at bounding box center [1095, 142] width 125 height 17
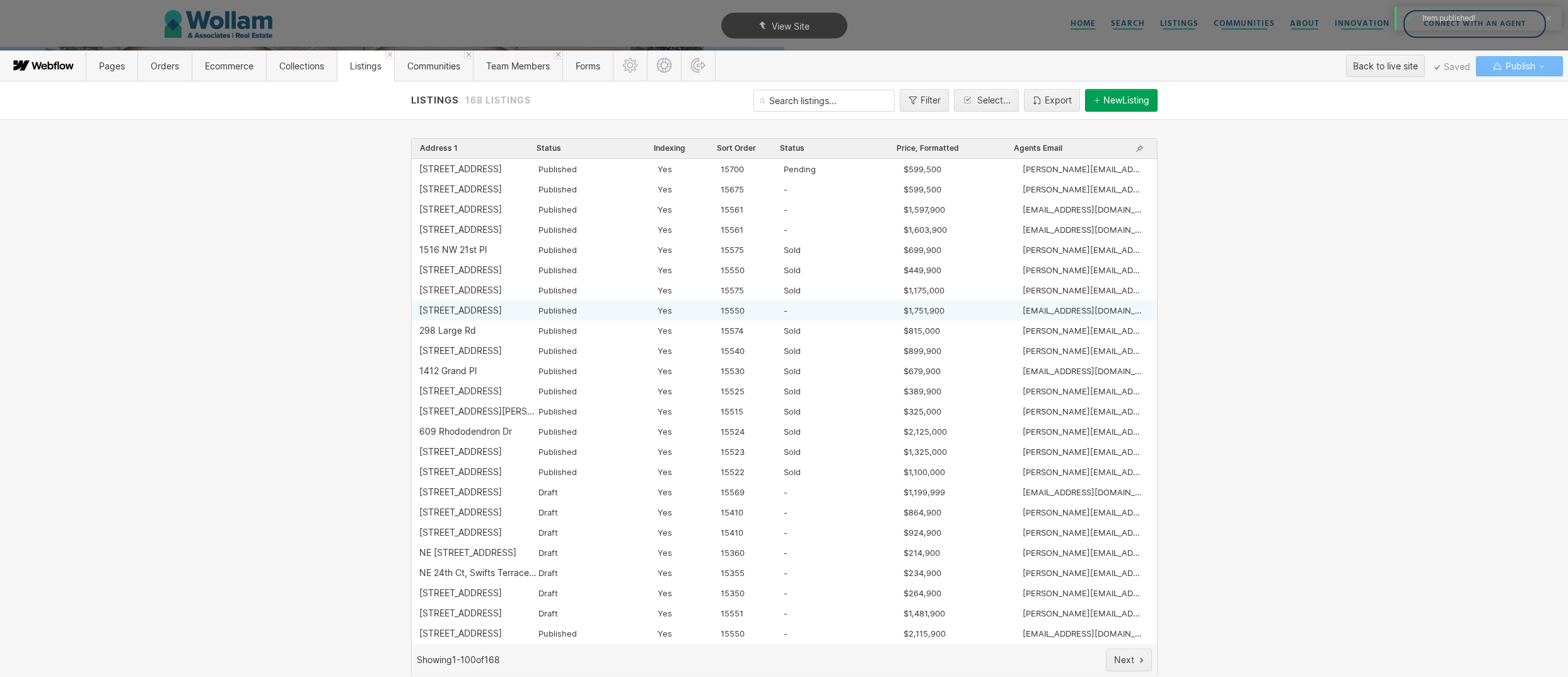
click at [464, 309] on div "1201 NW 166th St" at bounding box center [461, 310] width 83 height 10
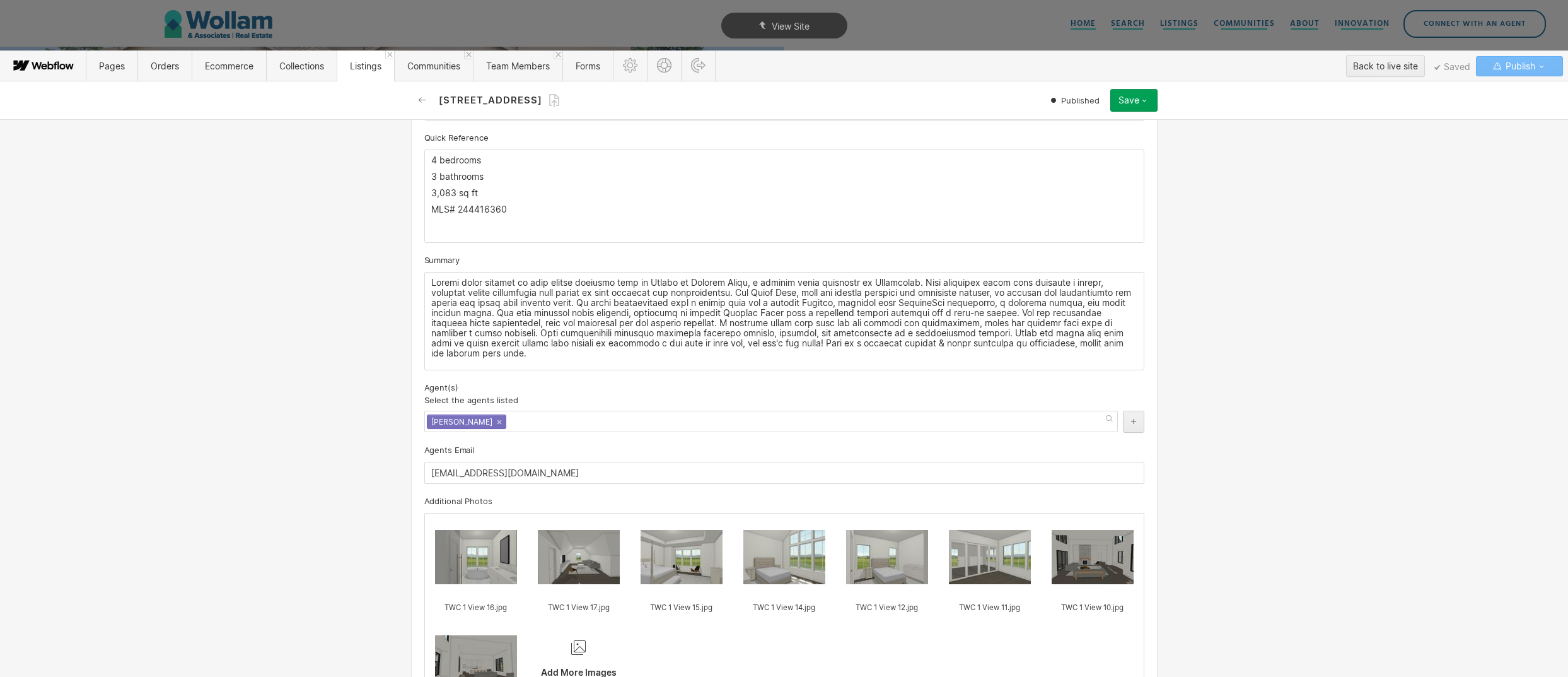
scroll to position [777, 0]
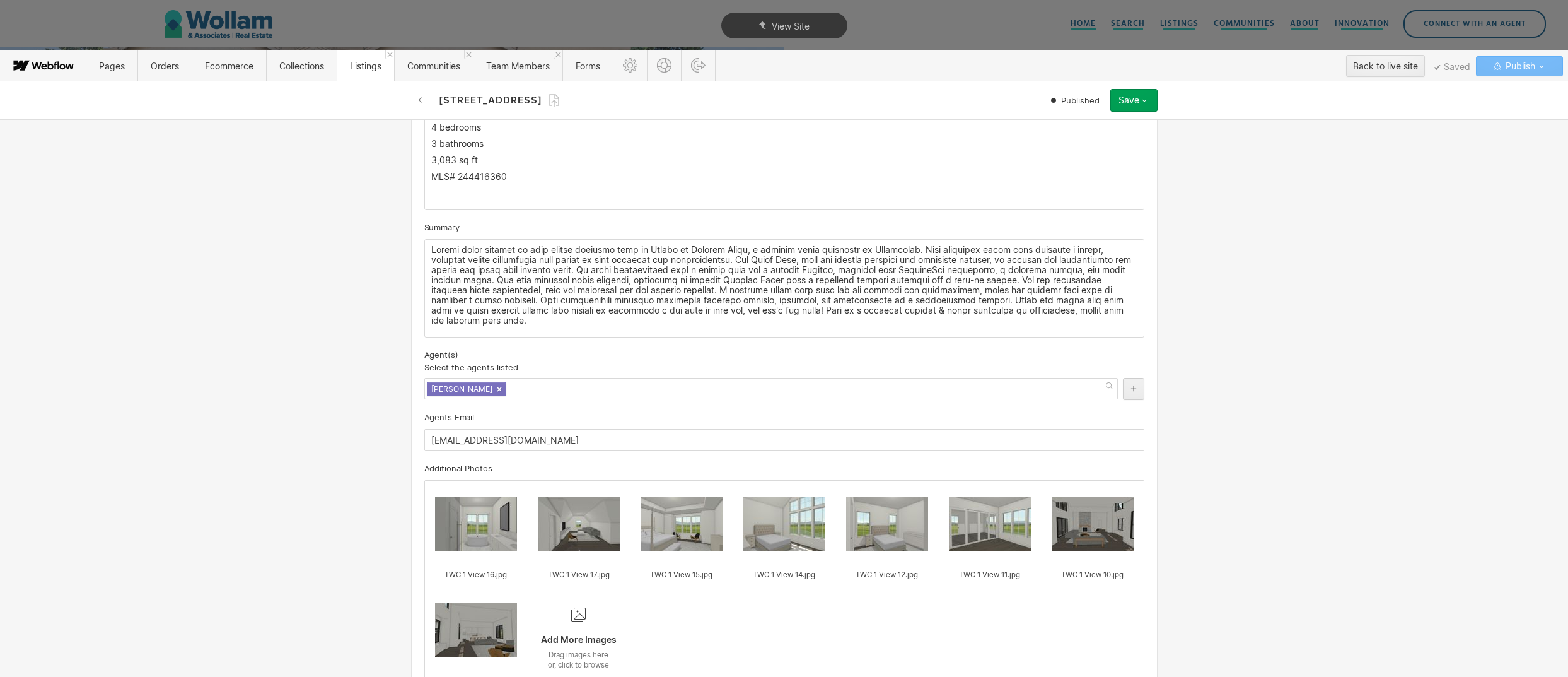
click at [497, 391] on link "×" at bounding box center [499, 389] width 5 height 5
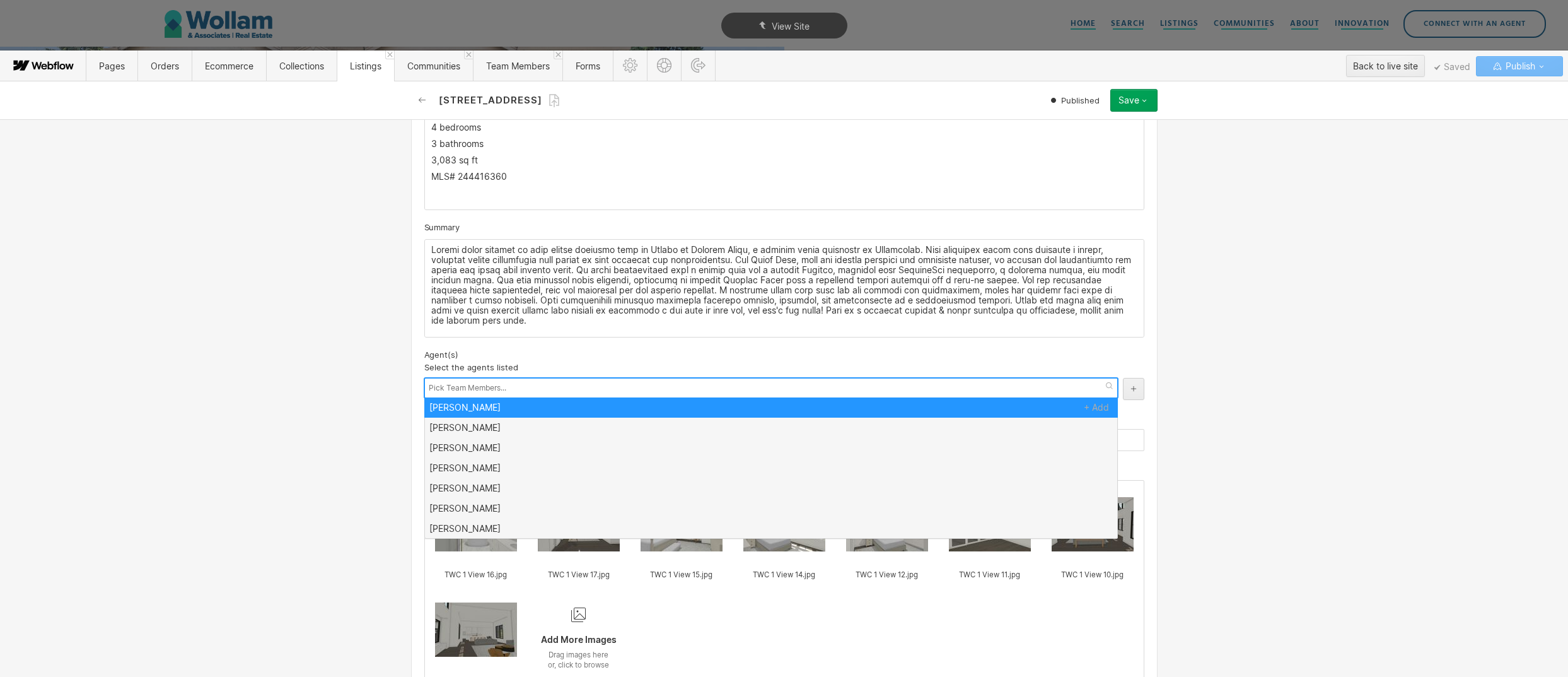
scroll to position [0, 0]
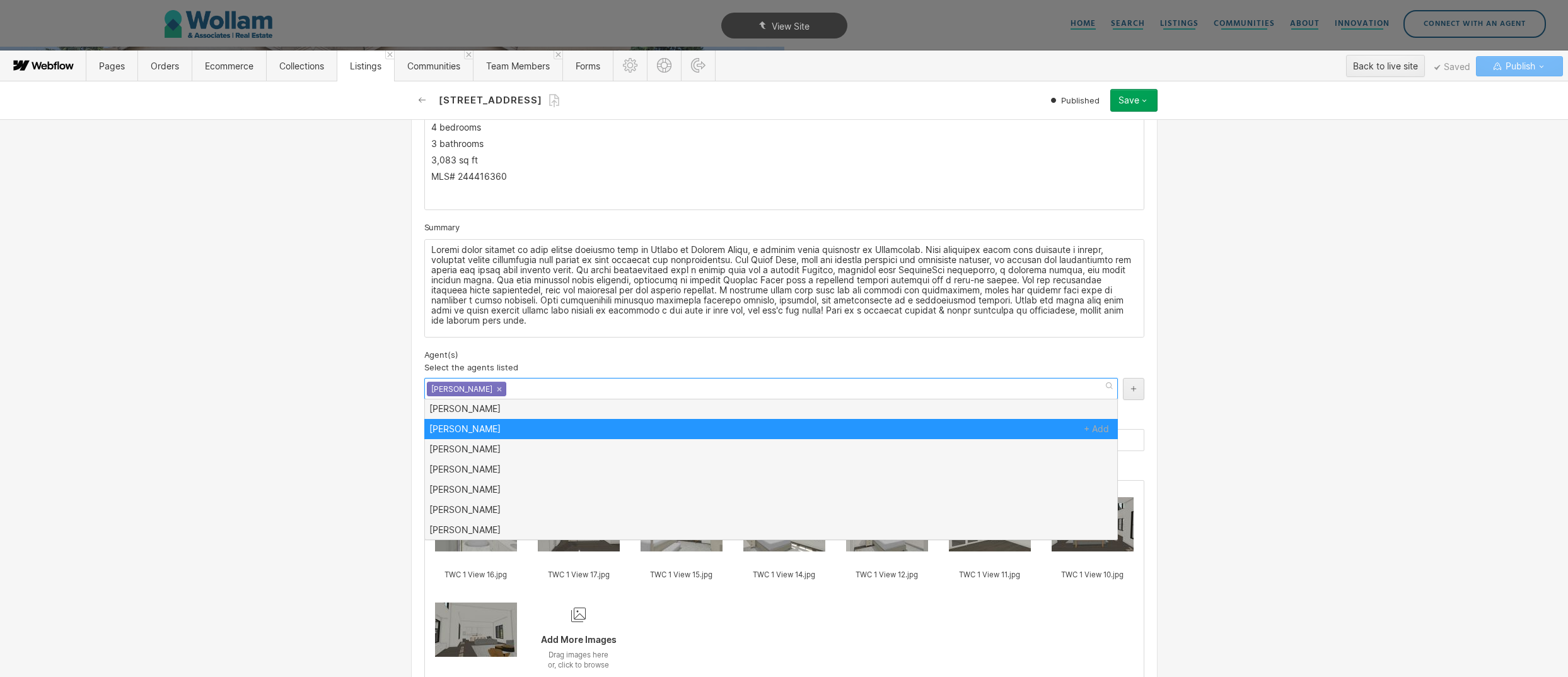
click at [1145, 114] on div "1201 NW 166th St Published Save Save changes Republish Queue to publish Unpubli…" at bounding box center [784, 100] width 757 height 38
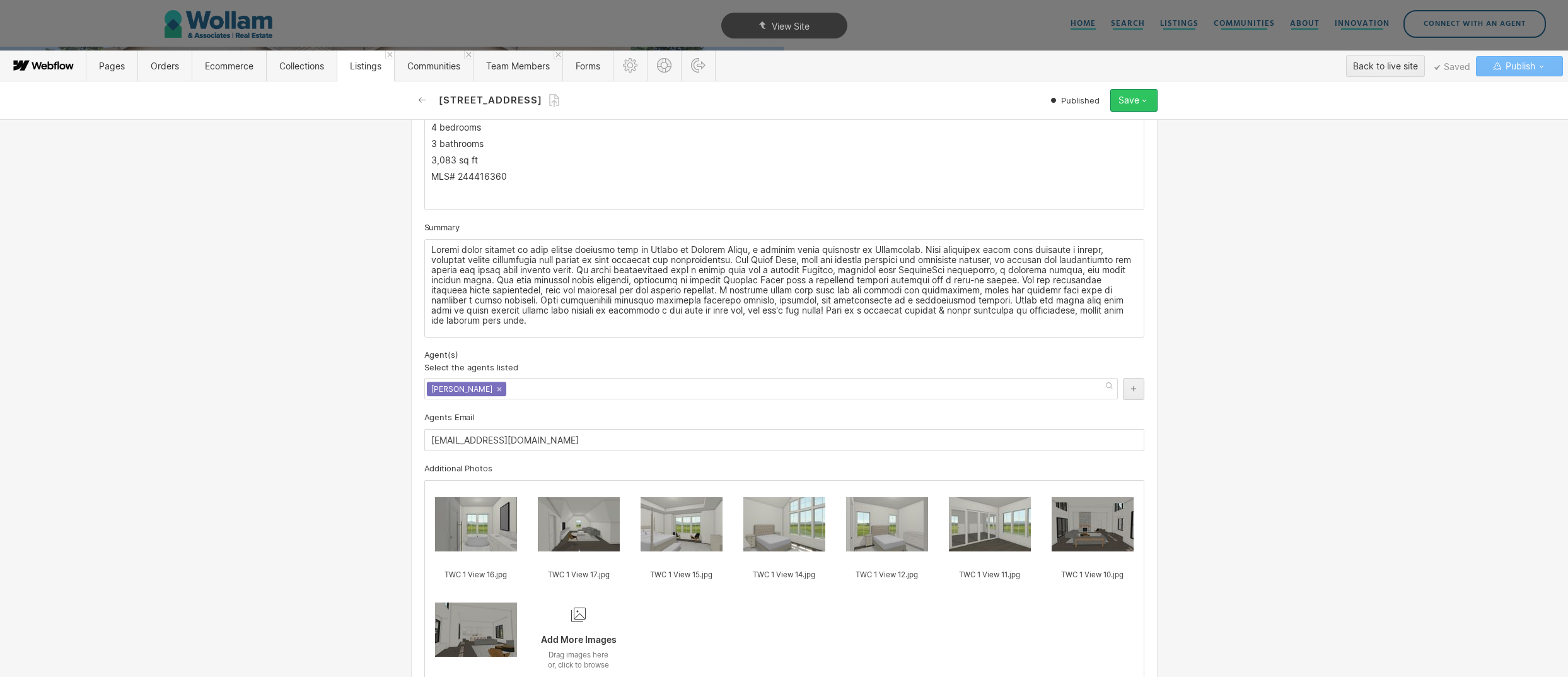
click at [1144, 104] on icon "button" at bounding box center [1144, 100] width 10 height 10
click at [1118, 140] on div "Republish" at bounding box center [1095, 142] width 125 height 17
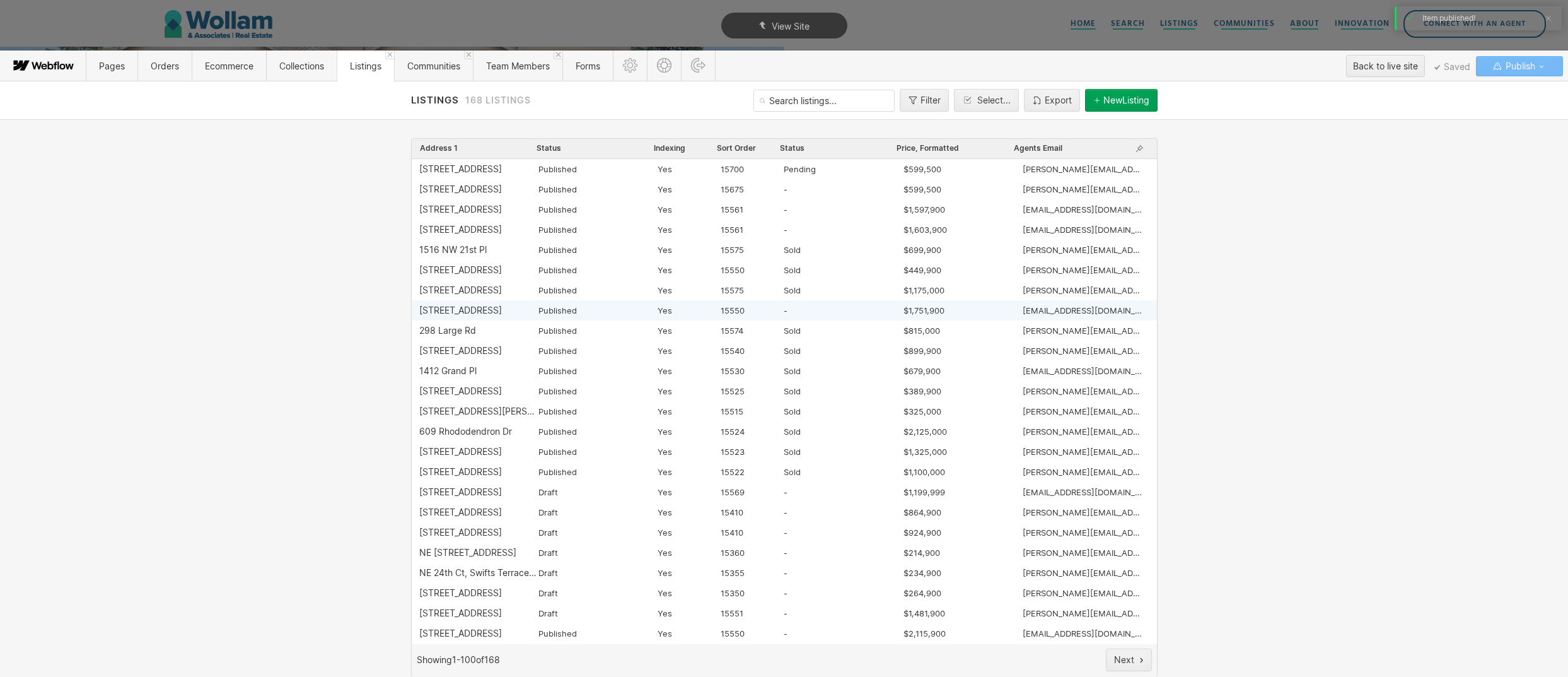
click at [444, 306] on div "1201 NW 166th St" at bounding box center [461, 310] width 83 height 10
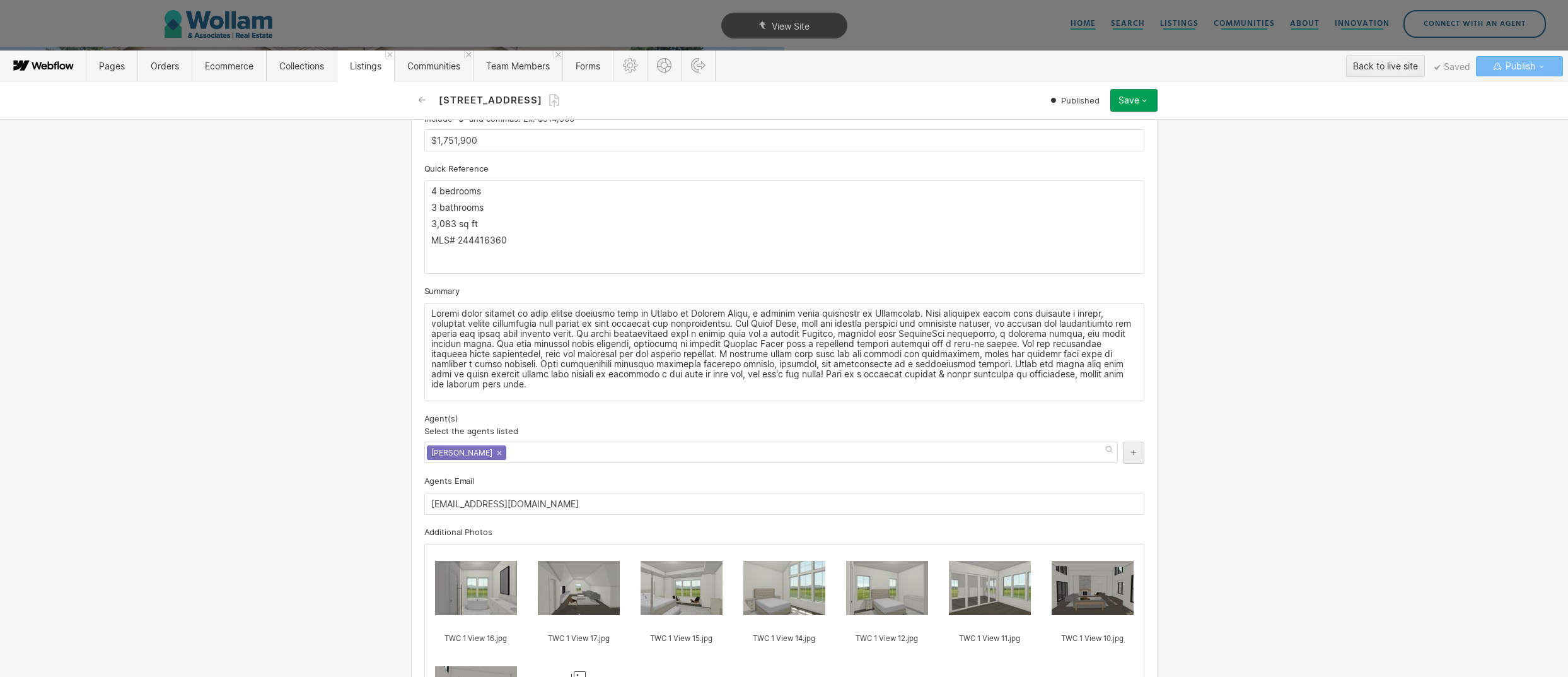
scroll to position [735, 0]
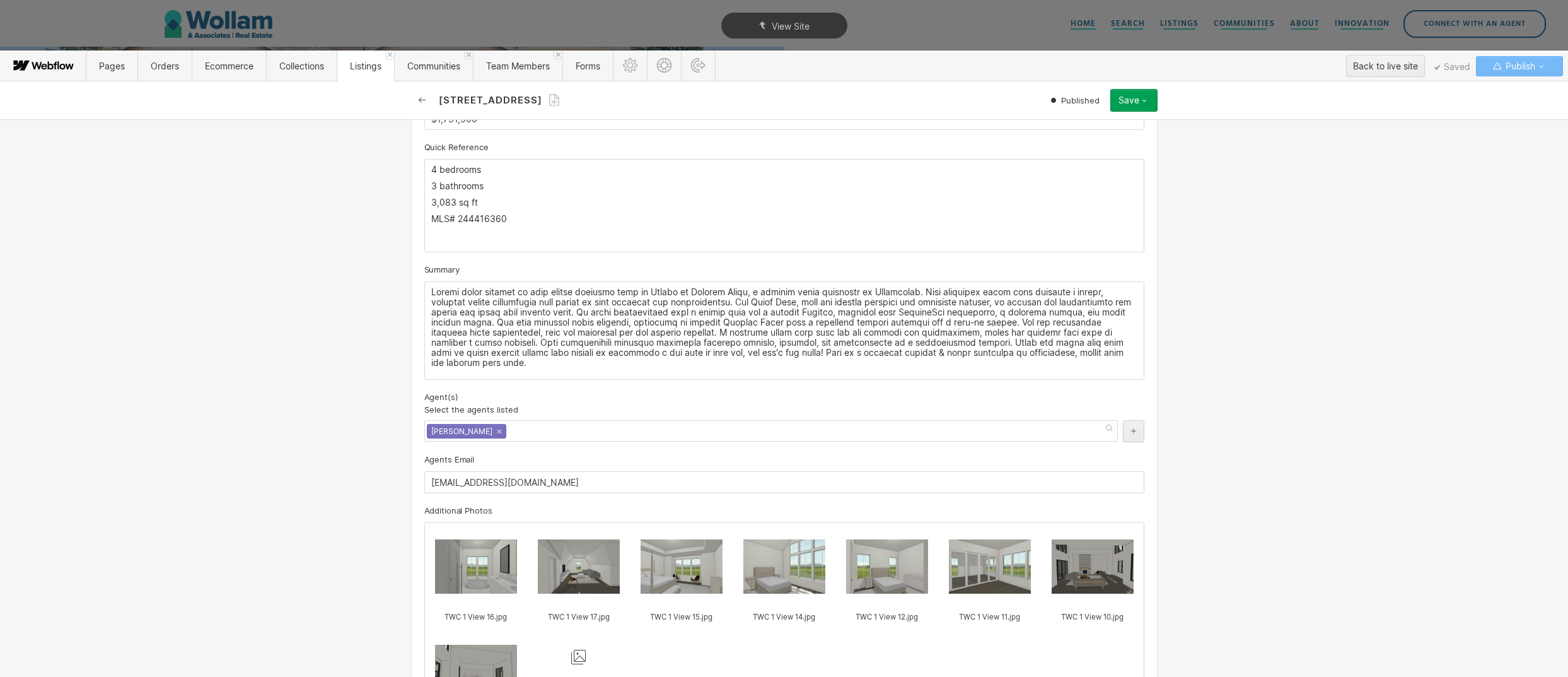
click at [426, 96] on icon "button" at bounding box center [422, 100] width 10 height 10
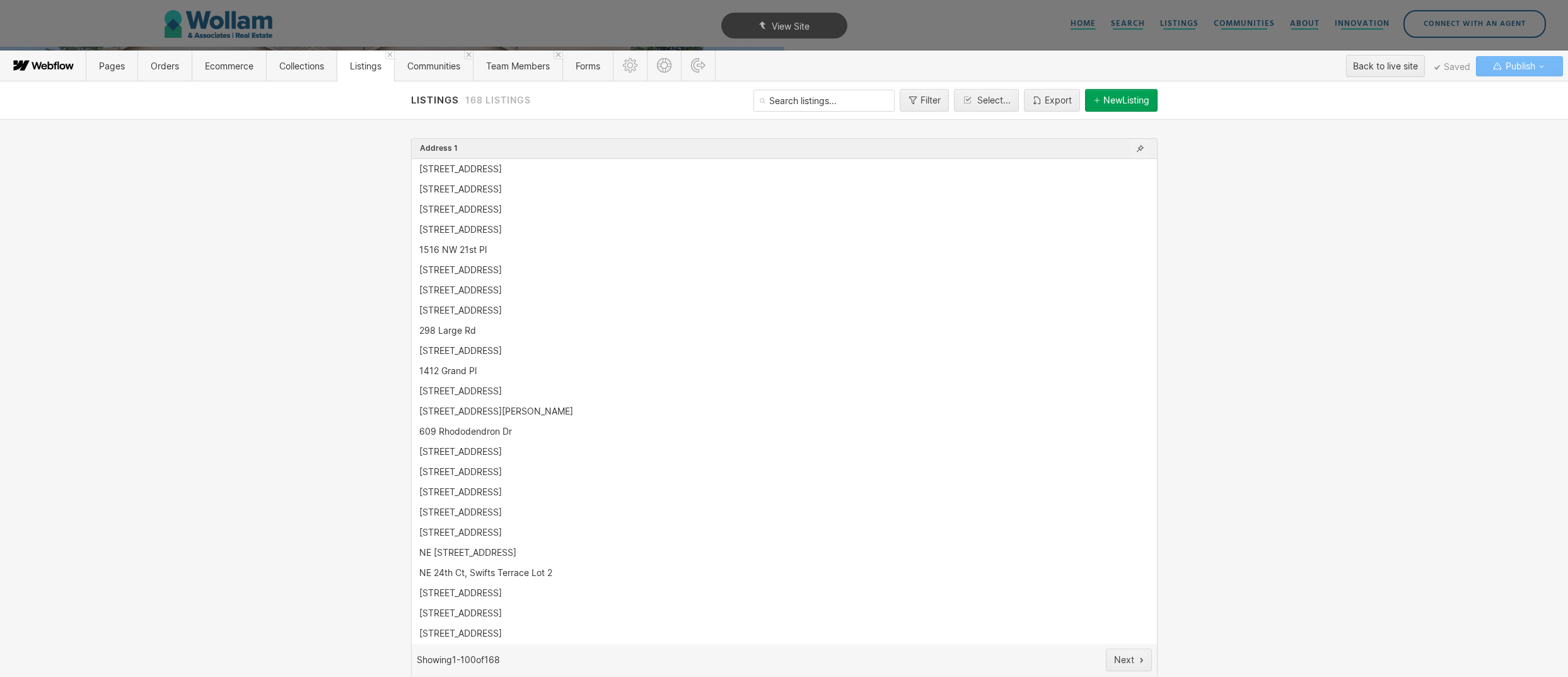
click at [1137, 151] on icon "button" at bounding box center [1140, 149] width 7 height 7
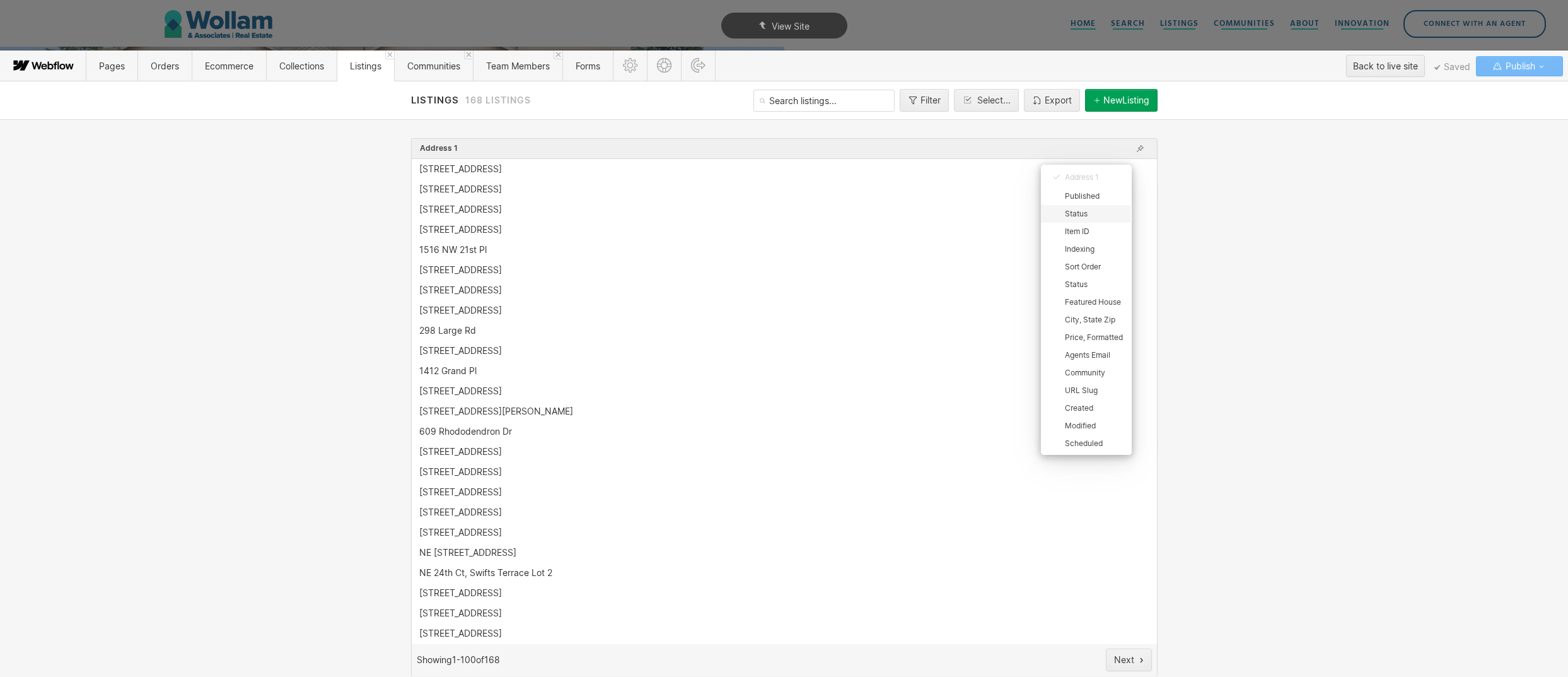
click at [1081, 214] on div "Status" at bounding box center [1094, 214] width 58 height 10
click at [1086, 275] on div "Sort Order" at bounding box center [1086, 270] width 90 height 18
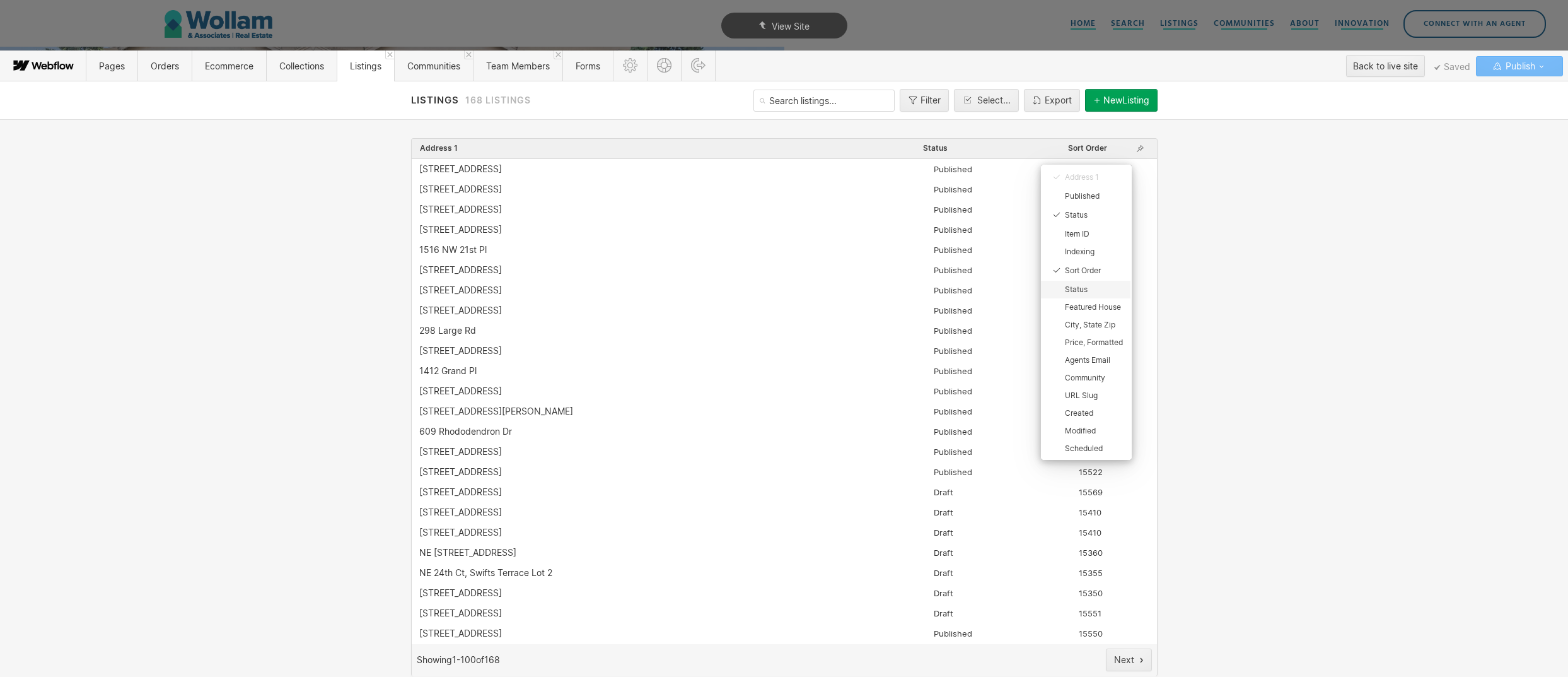
click at [1086, 290] on div "Status" at bounding box center [1094, 289] width 58 height 10
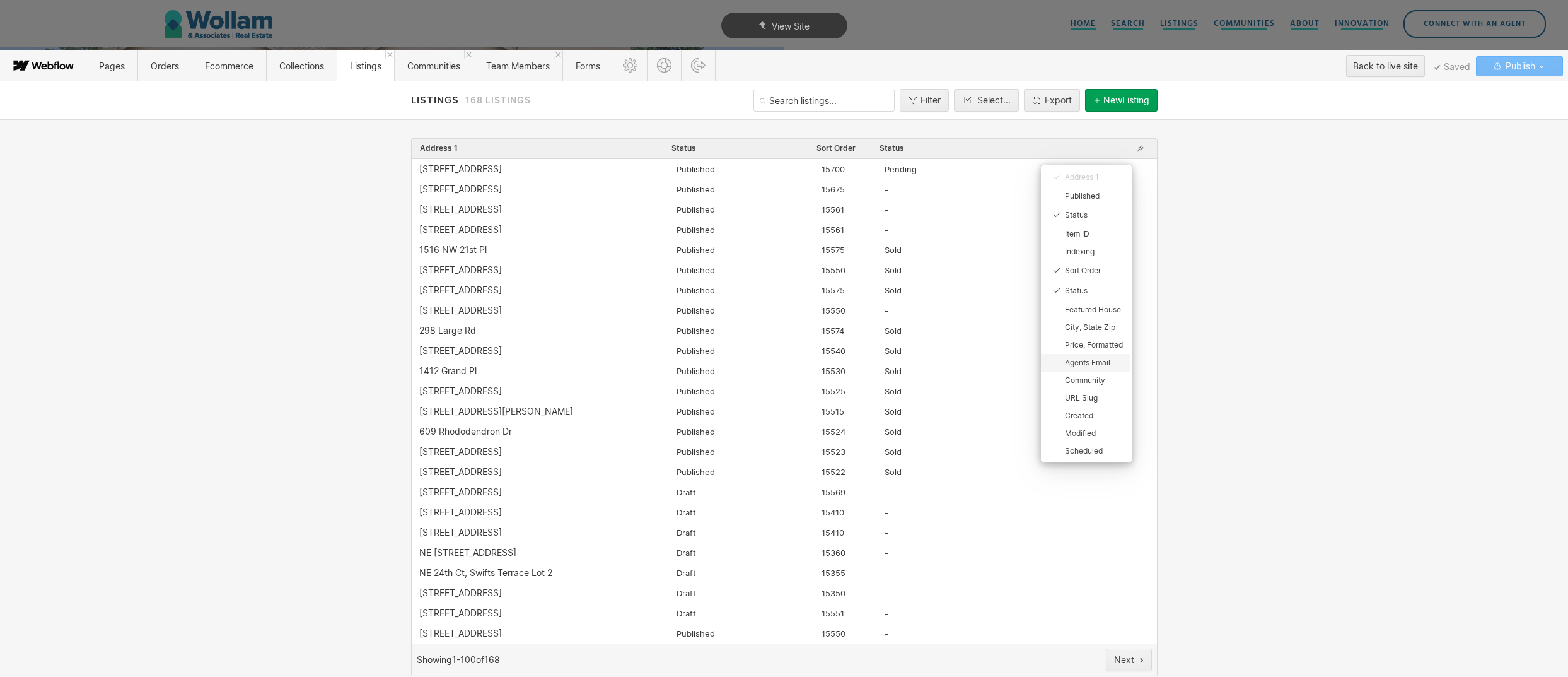
click at [1084, 363] on div "Agents Email" at bounding box center [1094, 362] width 58 height 10
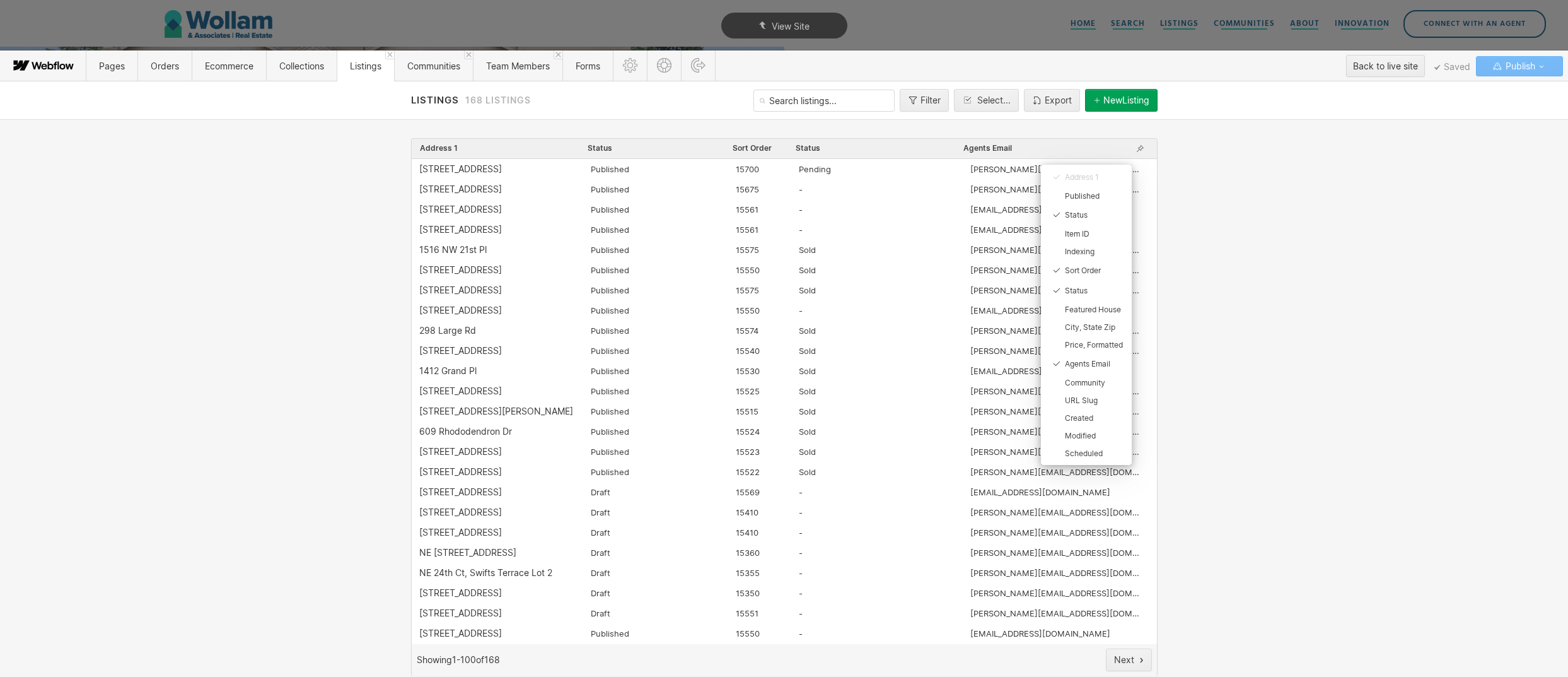
click at [1252, 397] on icon at bounding box center [784, 338] width 1568 height 677
click at [449, 514] on div "0 NE 24th Ct, Swifts Terrace Lot 2" at bounding box center [461, 512] width 83 height 10
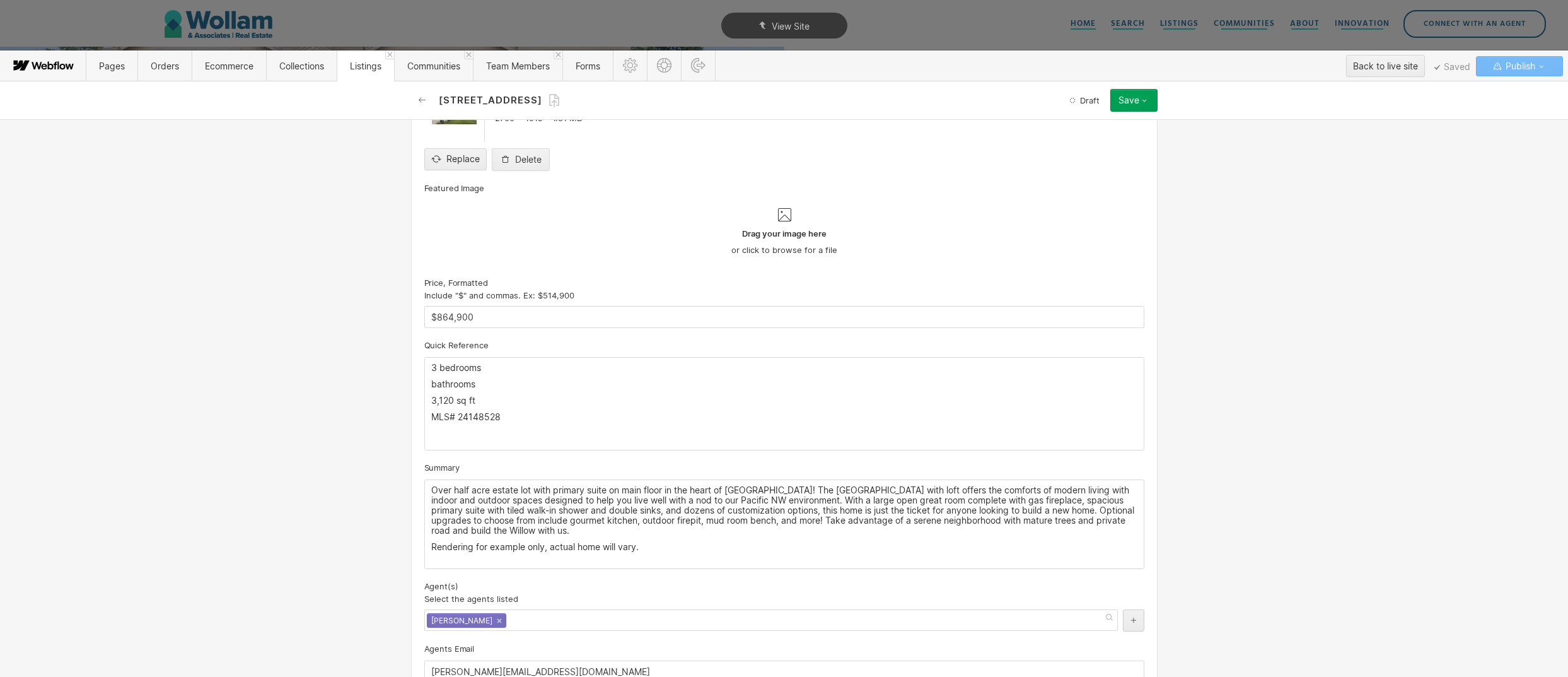
scroll to position [912, 0]
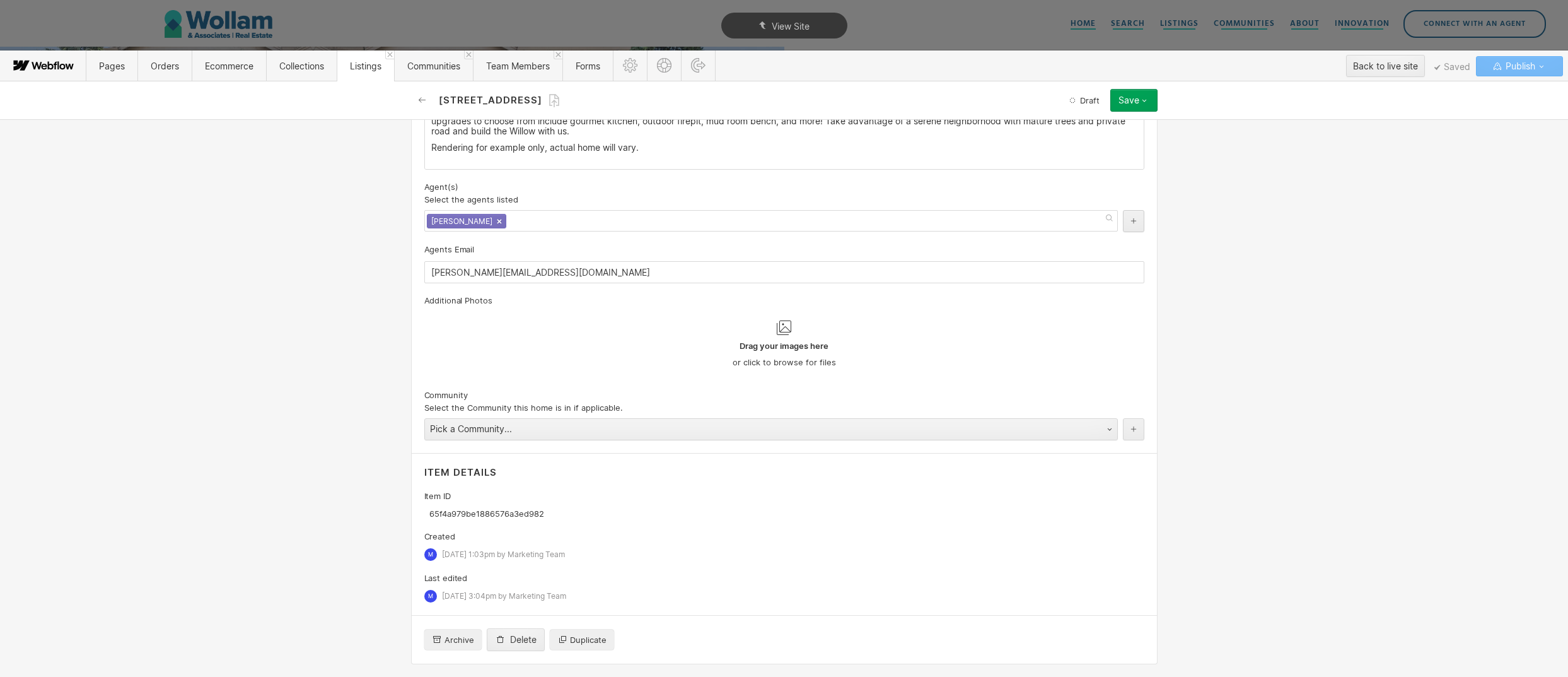
click at [497, 224] on link "×" at bounding box center [499, 221] width 5 height 5
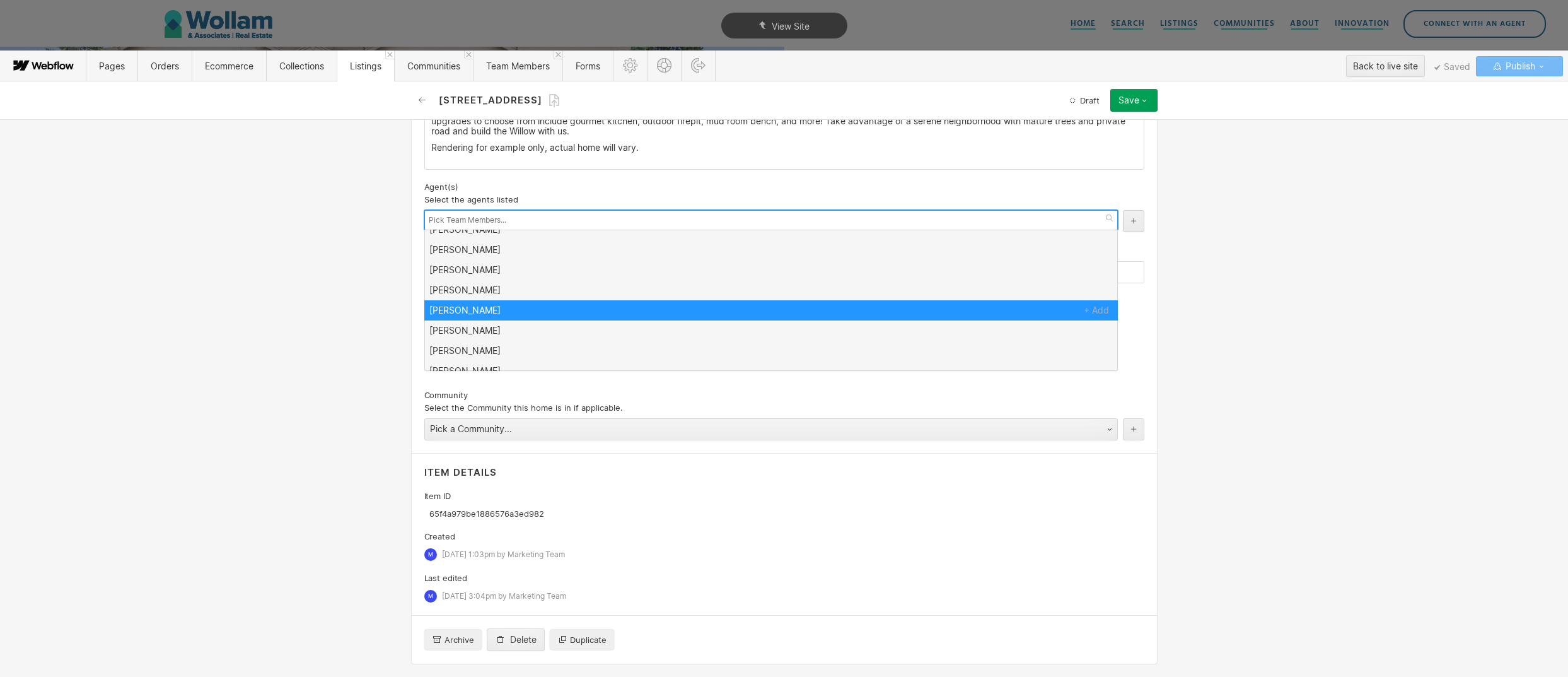
scroll to position [0, 0]
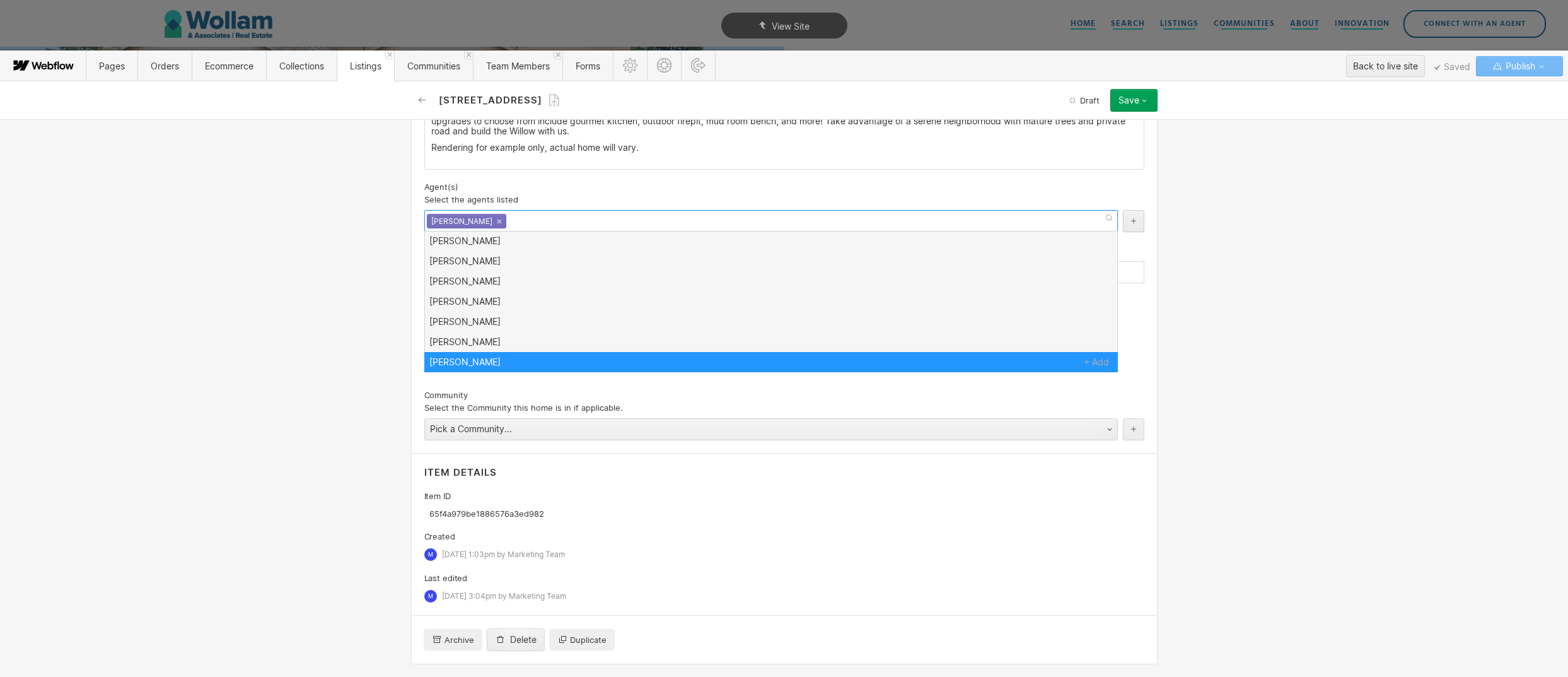
click at [314, 349] on div "Basic info Address 1 Ex: 11505 NW 10th Ct 0 NE 24th Ct, Swifts Terrace Lot 2 UR…" at bounding box center [784, 398] width 1568 height 558
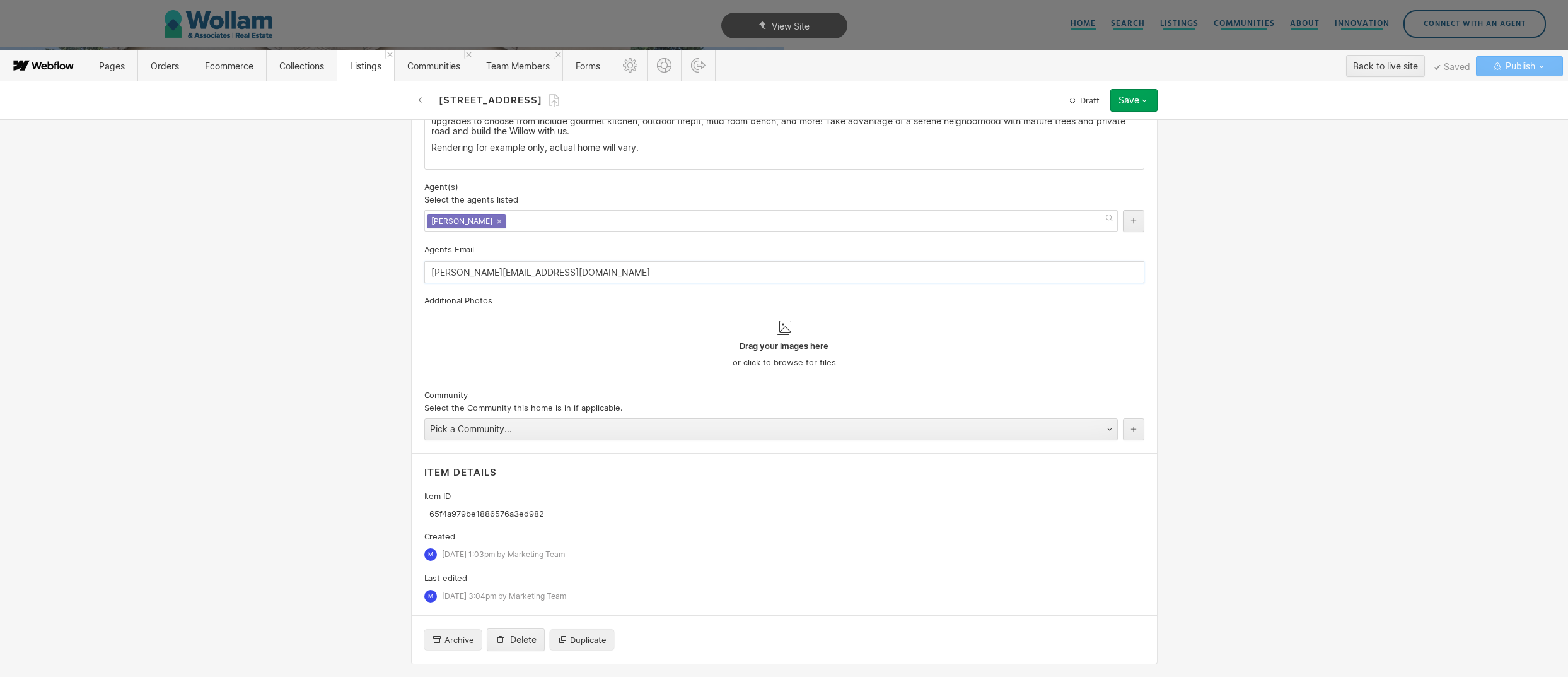
click at [442, 271] on input "chad@wollamassociates.com" at bounding box center [784, 272] width 720 height 22
type input "[EMAIL_ADDRESS][DOMAIN_NAME]"
click at [1205, 196] on div "Basic info Address 1 Ex: 11505 NW 10th Ct 0 NE 24th Ct, Swifts Terrace Lot 2 UR…" at bounding box center [784, 398] width 1568 height 558
click at [1143, 98] on icon "button" at bounding box center [1144, 100] width 10 height 10
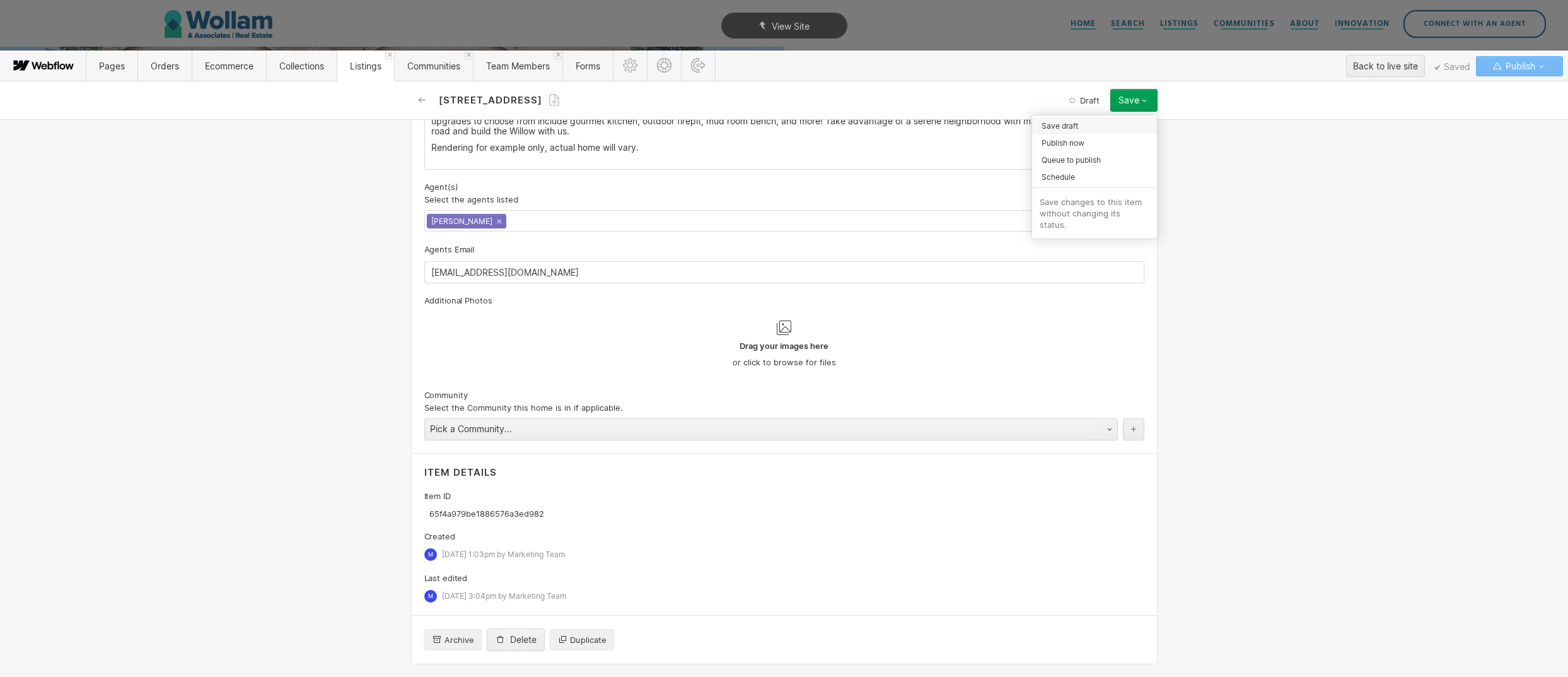
click at [1090, 125] on div "Save draft" at bounding box center [1095, 126] width 125 height 17
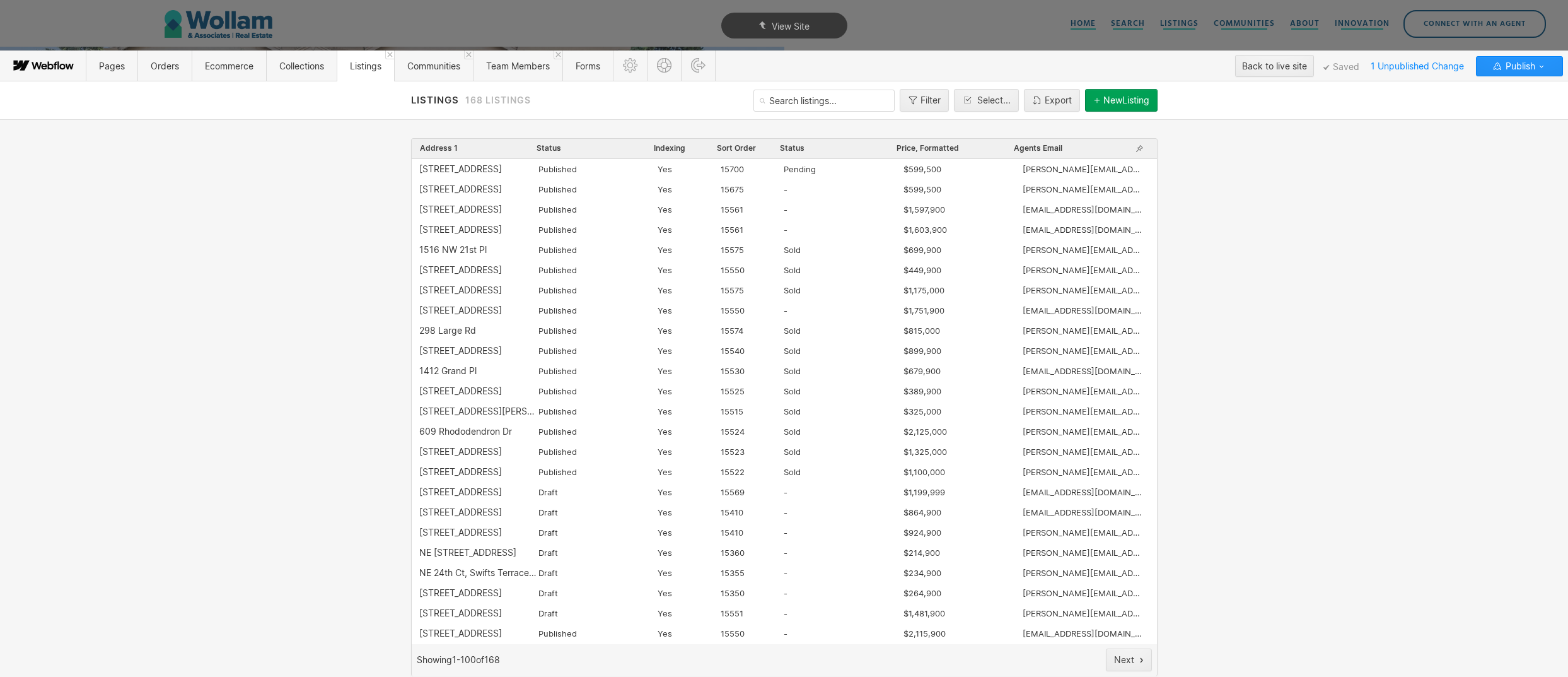
click at [1047, 140] on div "Address 1 Status Indexing Sort Order Status Price, Formatted Agents Email" at bounding box center [784, 149] width 745 height 20
click at [1041, 149] on span "Agents Email" at bounding box center [1038, 148] width 48 height 10
click at [450, 392] on div "13015 NE 24TH Circle" at bounding box center [461, 393] width 83 height 10
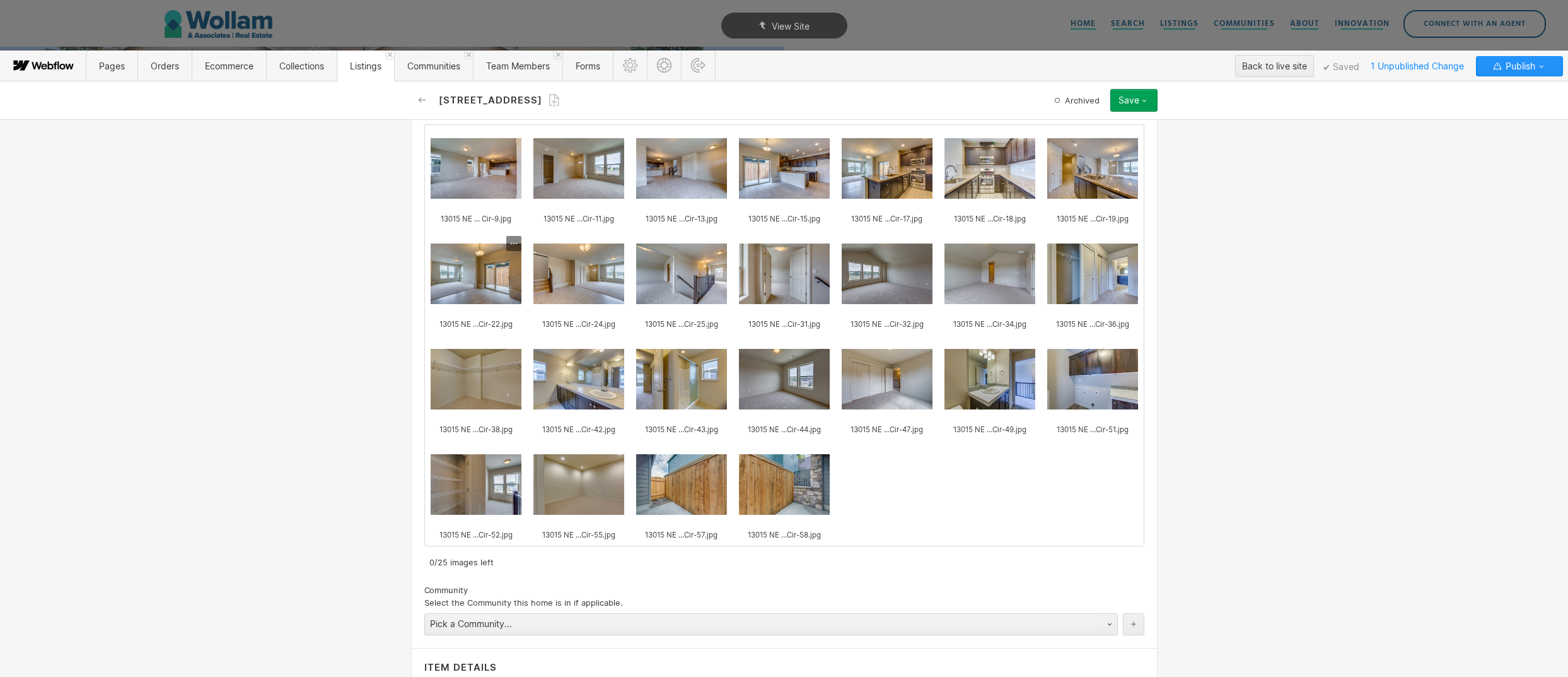
scroll to position [1232, 0]
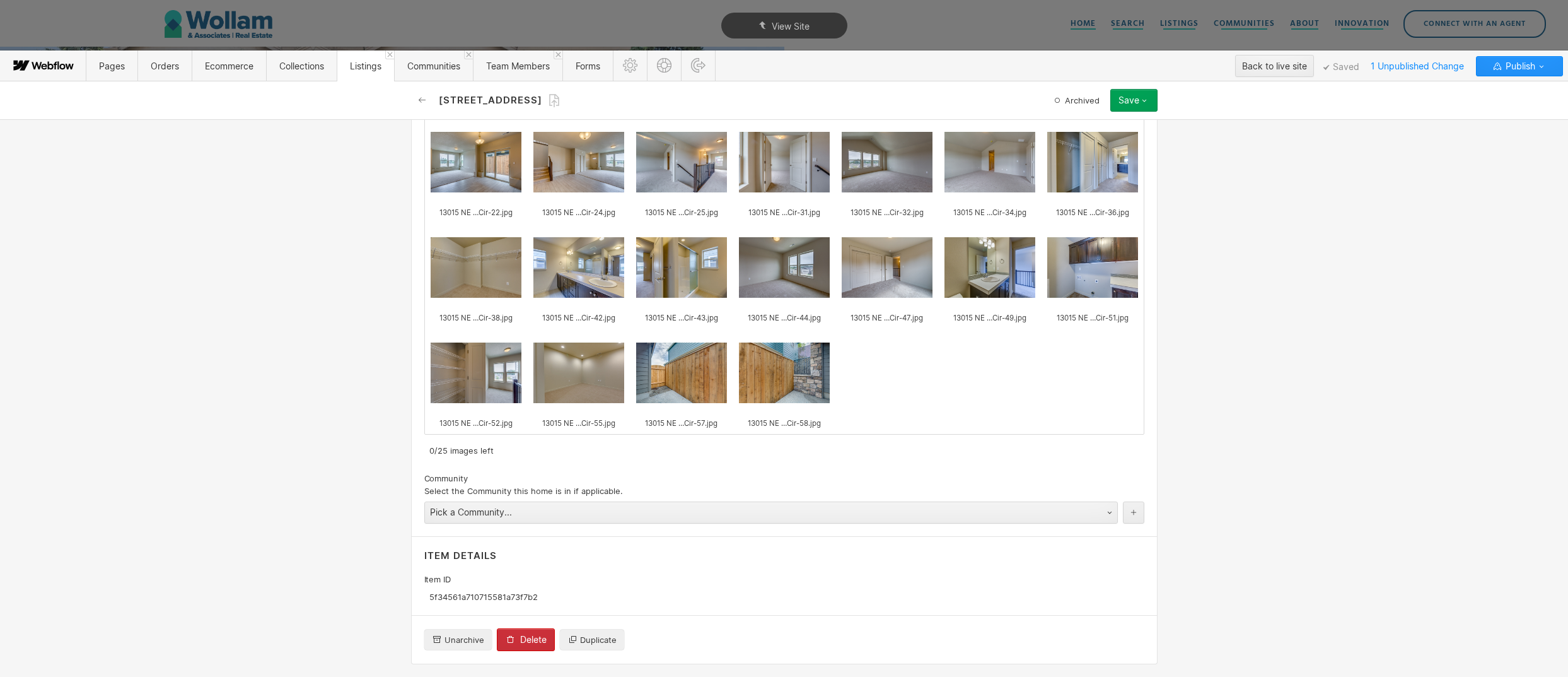
click at [533, 647] on button "Delete" at bounding box center [526, 640] width 58 height 23
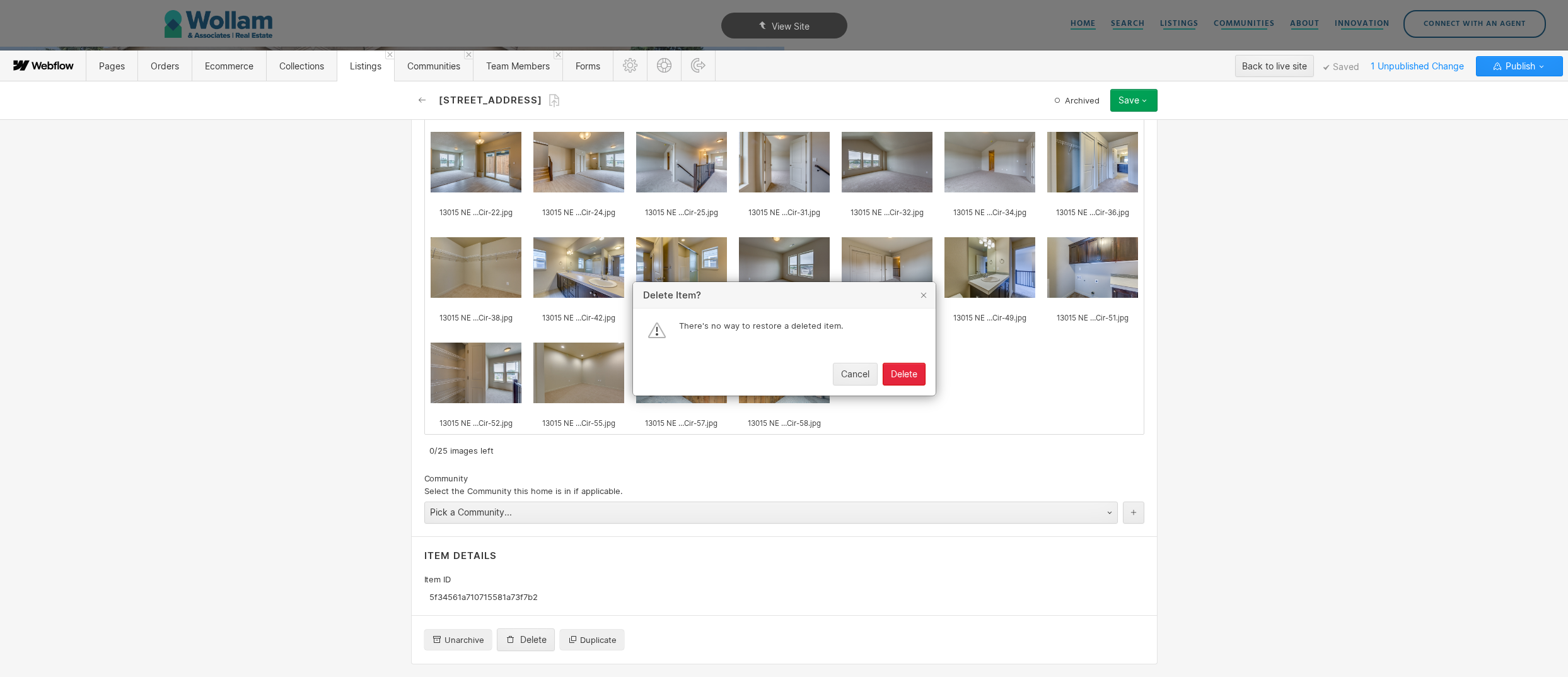
click at [918, 372] on button "Delete" at bounding box center [904, 374] width 43 height 23
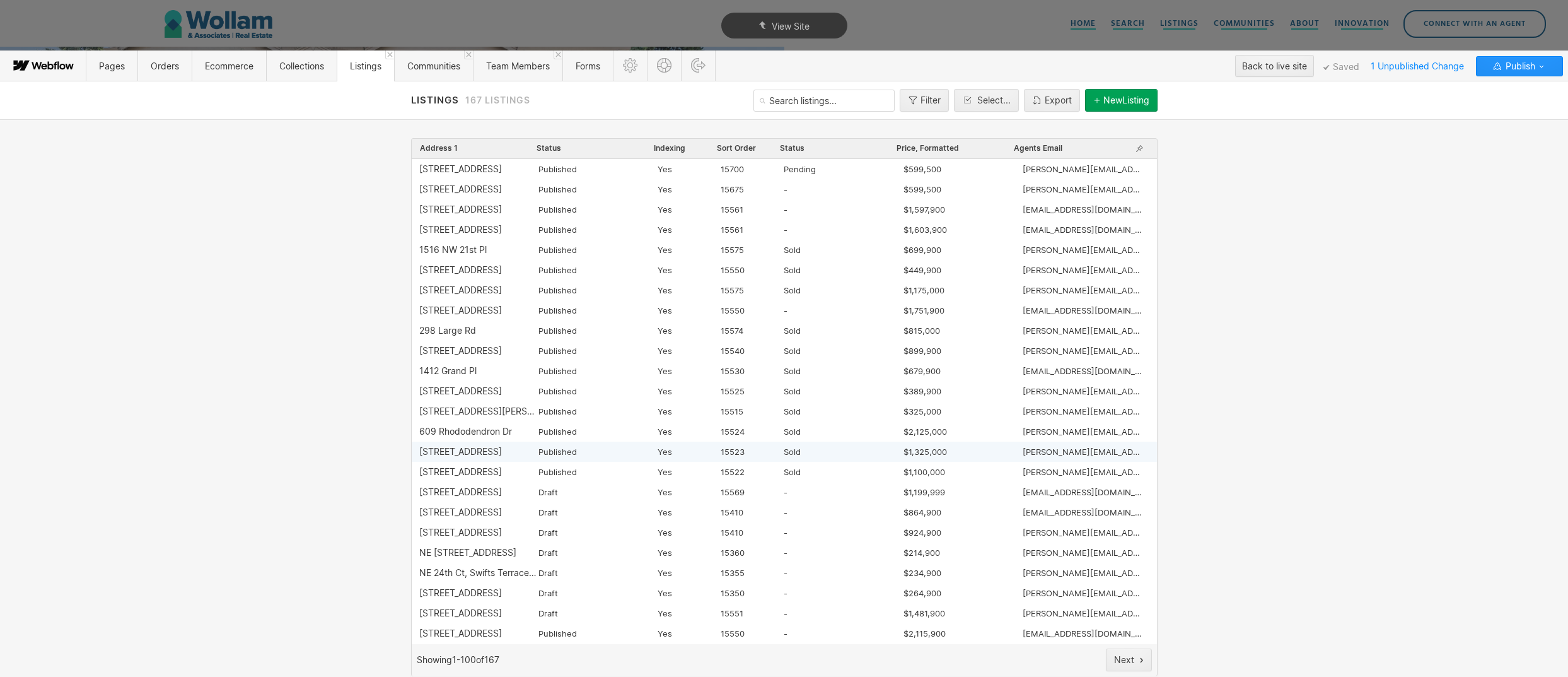
scroll to position [0, 0]
click at [1020, 155] on div "Agents Email" at bounding box center [1072, 149] width 117 height 12
click at [1050, 144] on span "Agents Email" at bounding box center [1038, 148] width 48 height 10
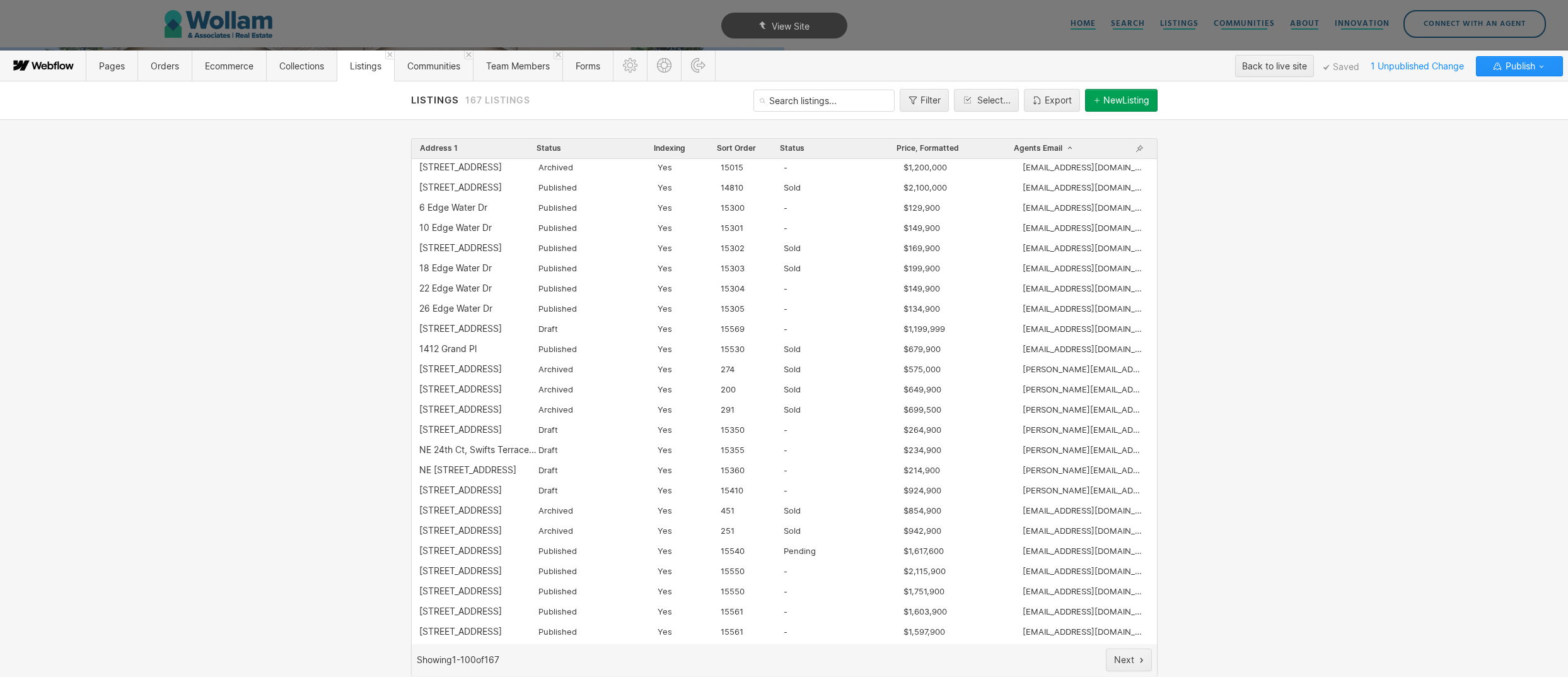
scroll to position [1268, 0]
click at [988, 98] on div "Select..." at bounding box center [994, 100] width 33 height 10
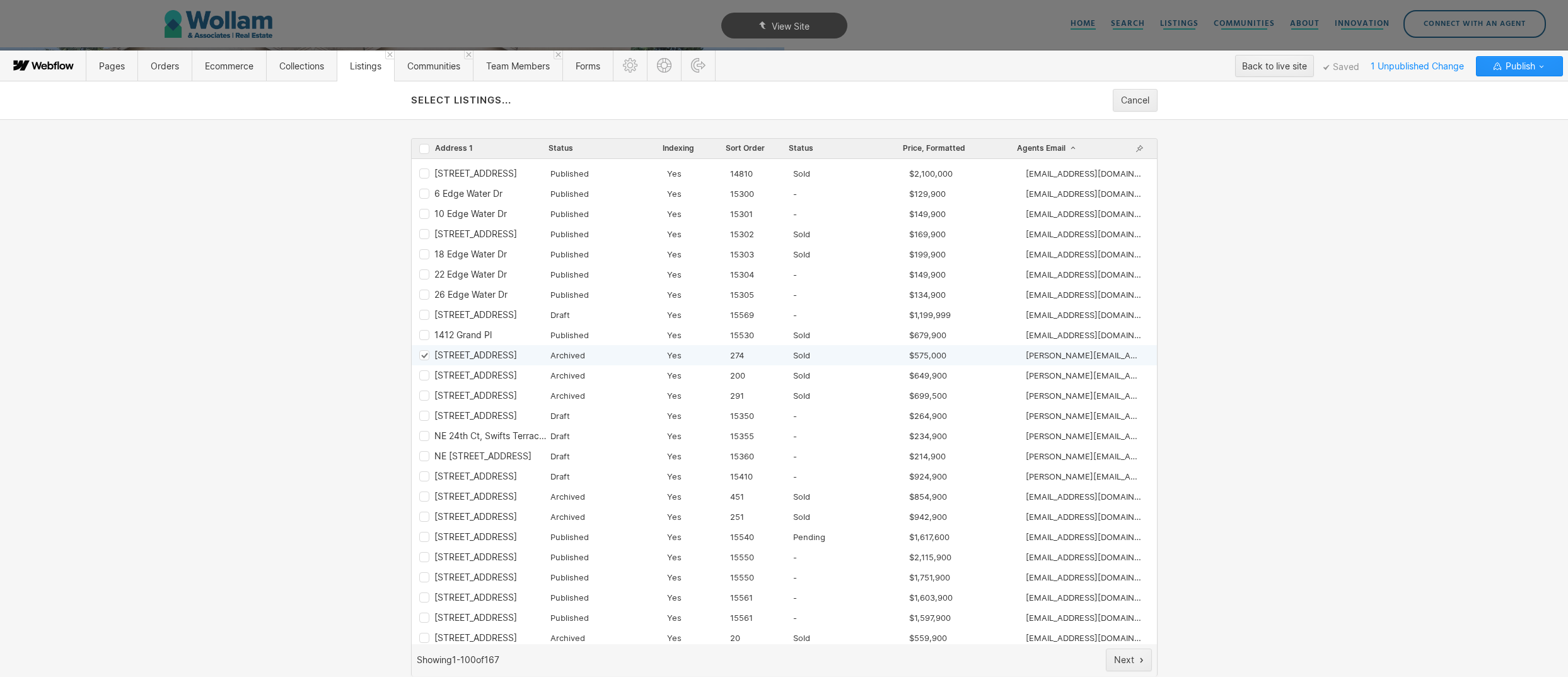
click at [421, 355] on icon "Row 5fe102996f997d9966afdaaf" at bounding box center [424, 355] width 8 height 7
click at [420, 375] on icon "Row 5ff8d90bcbd73020c5d67f1c" at bounding box center [424, 375] width 8 height 7
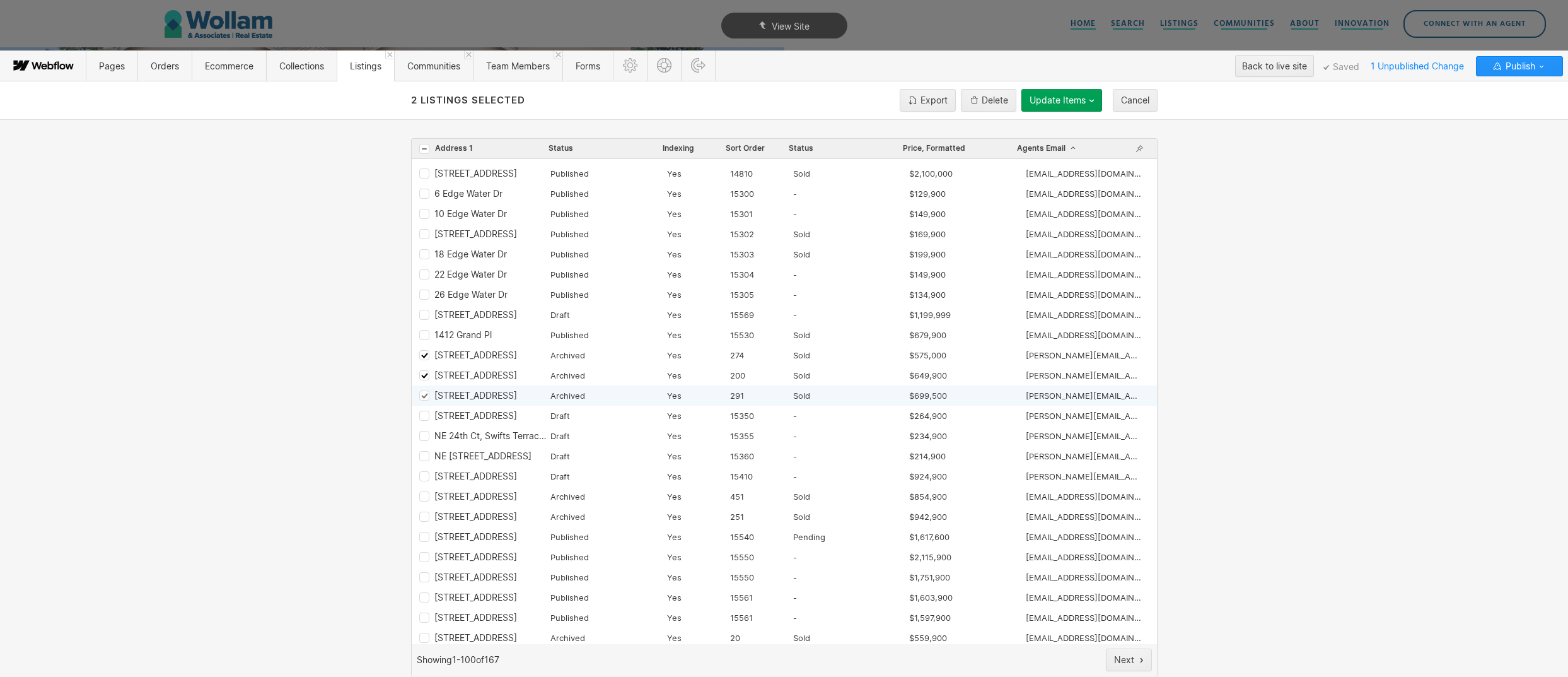
click at [420, 393] on icon "Row 603578f90eb694ca1d66d4a4" at bounding box center [424, 396] width 8 height 7
click at [423, 413] on icon "Row 65f4a3a087432ce67b33ff4a" at bounding box center [424, 416] width 8 height 7
click at [421, 435] on icon "Row 65f4a46ec1eed309155ee048" at bounding box center [424, 436] width 8 height 7
click at [422, 461] on div "NE 24th Ct, Swifts Terrace Lot 3 Draft Yes 15360 - $214,900 chad@wollamassociat…" at bounding box center [784, 456] width 745 height 20
click at [422, 476] on icon "Row 65f4a89101f217ec8ad893a8" at bounding box center [424, 476] width 6 height 4
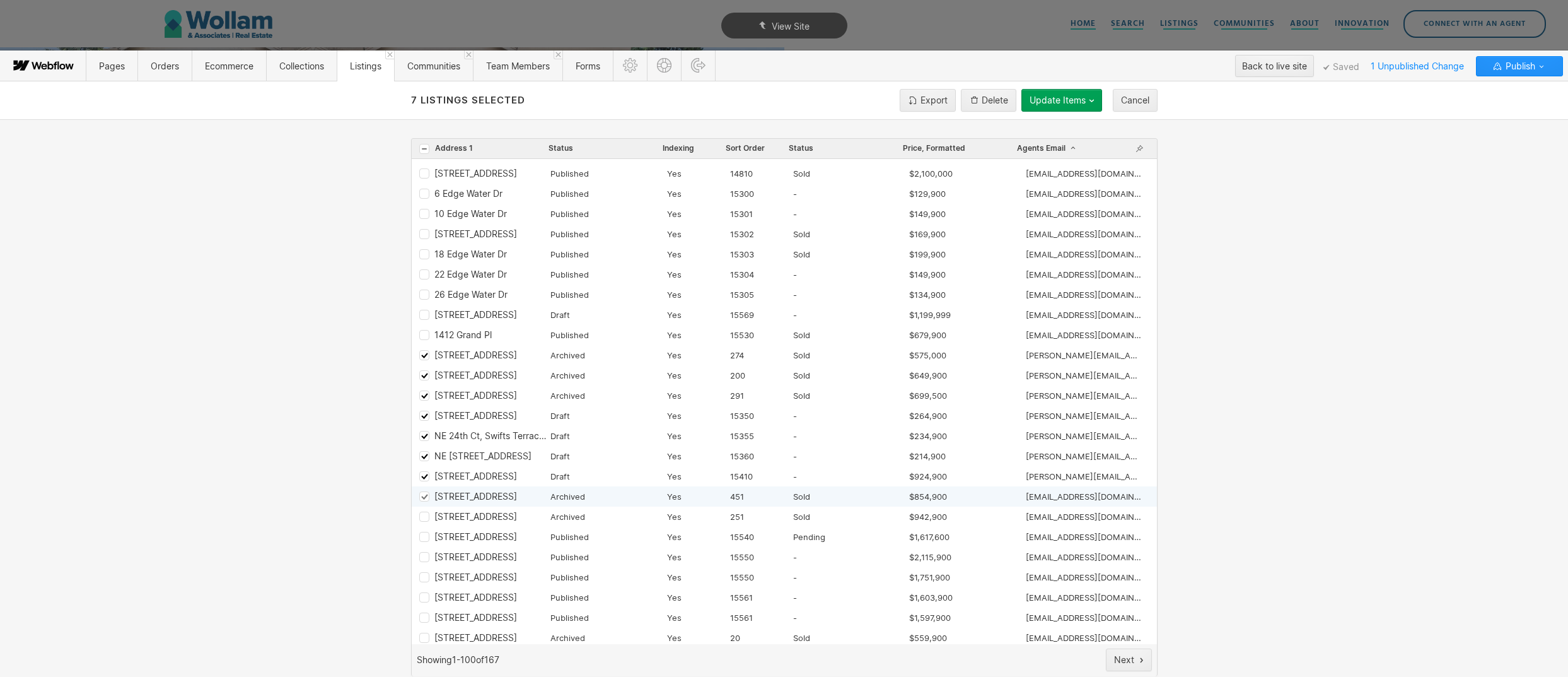
click at [422, 493] on icon "Row 6019c9c5b2bd992b049954c4" at bounding box center [424, 497] width 8 height 7
click at [983, 98] on div "Delete" at bounding box center [995, 100] width 26 height 10
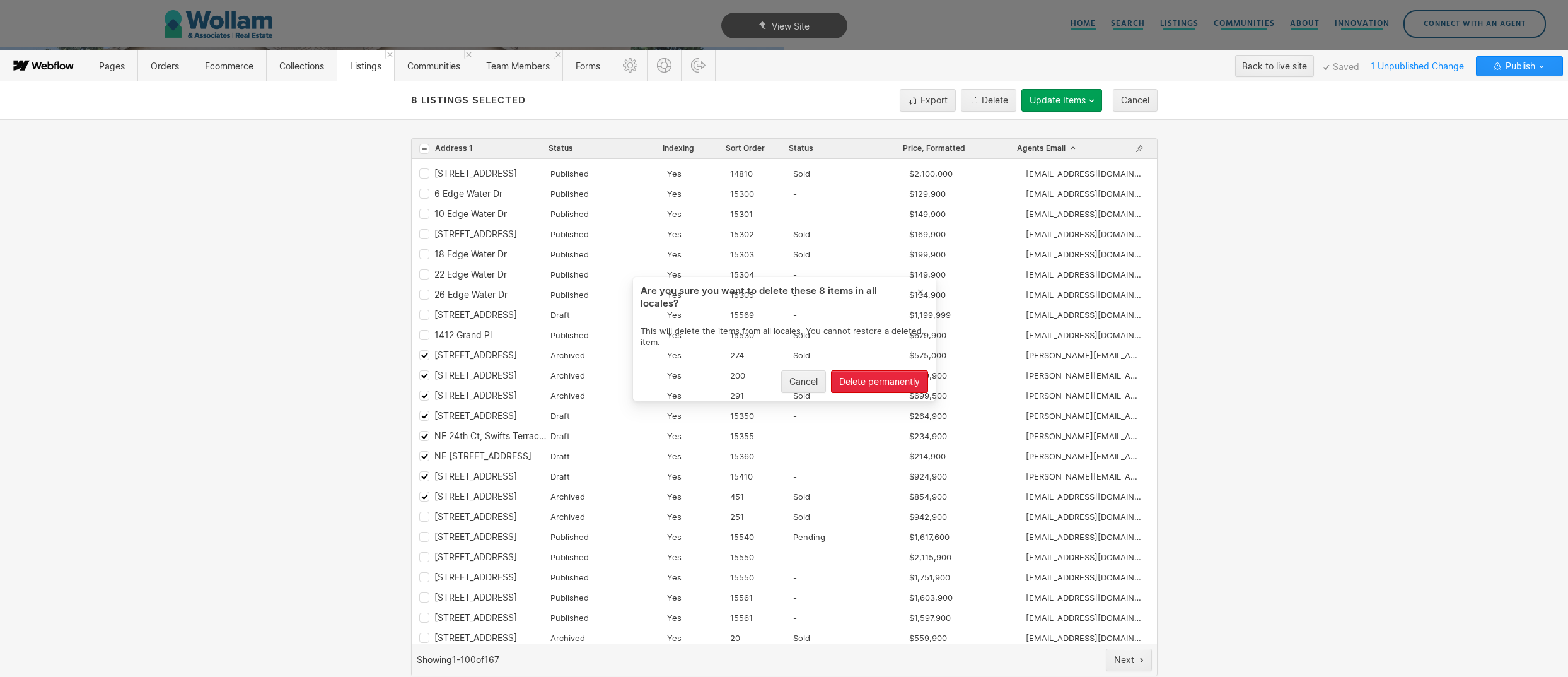
click at [853, 377] on div "Delete permanently" at bounding box center [879, 382] width 81 height 10
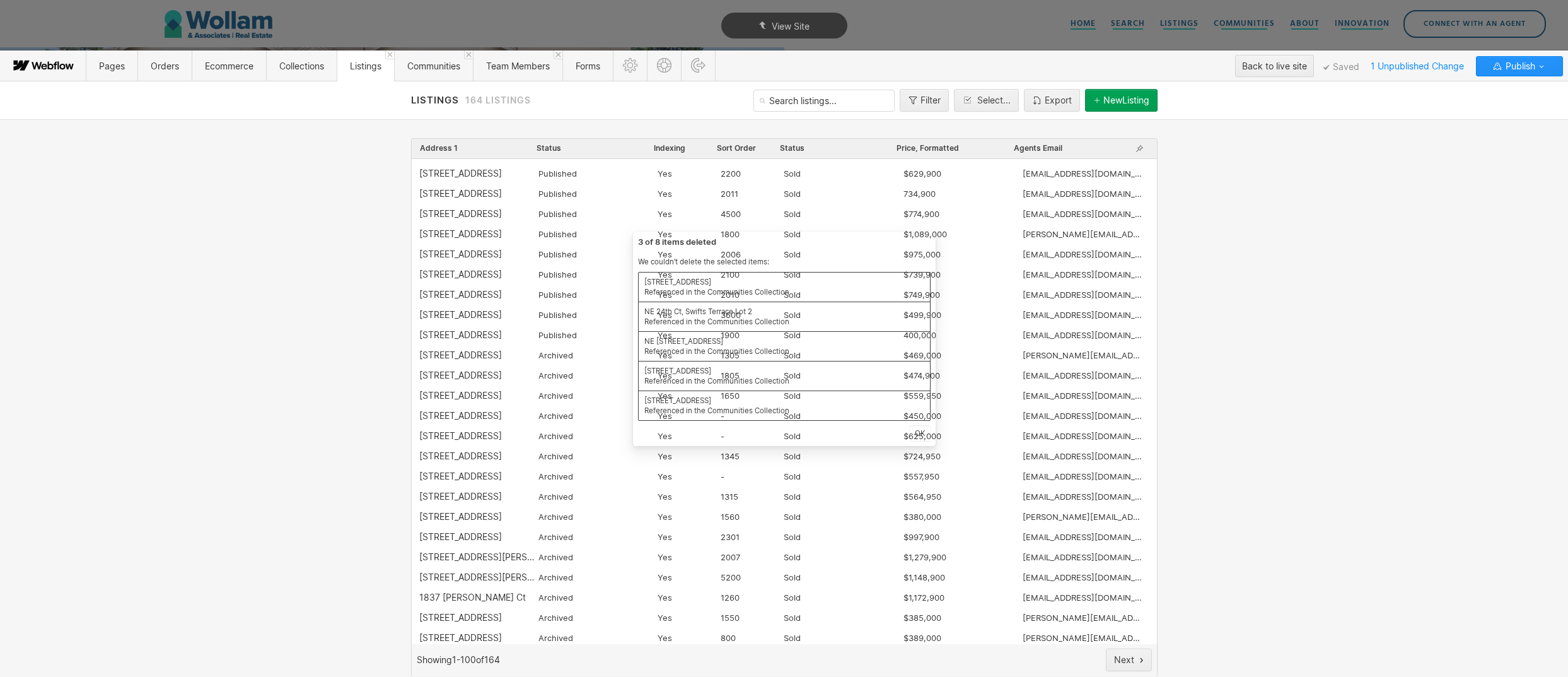
click at [1352, 318] on div "Dismiss 3 of 8 items deleted We couldn’t delete the selected items: NE 24th Ct,…" at bounding box center [784, 338] width 1568 height 677
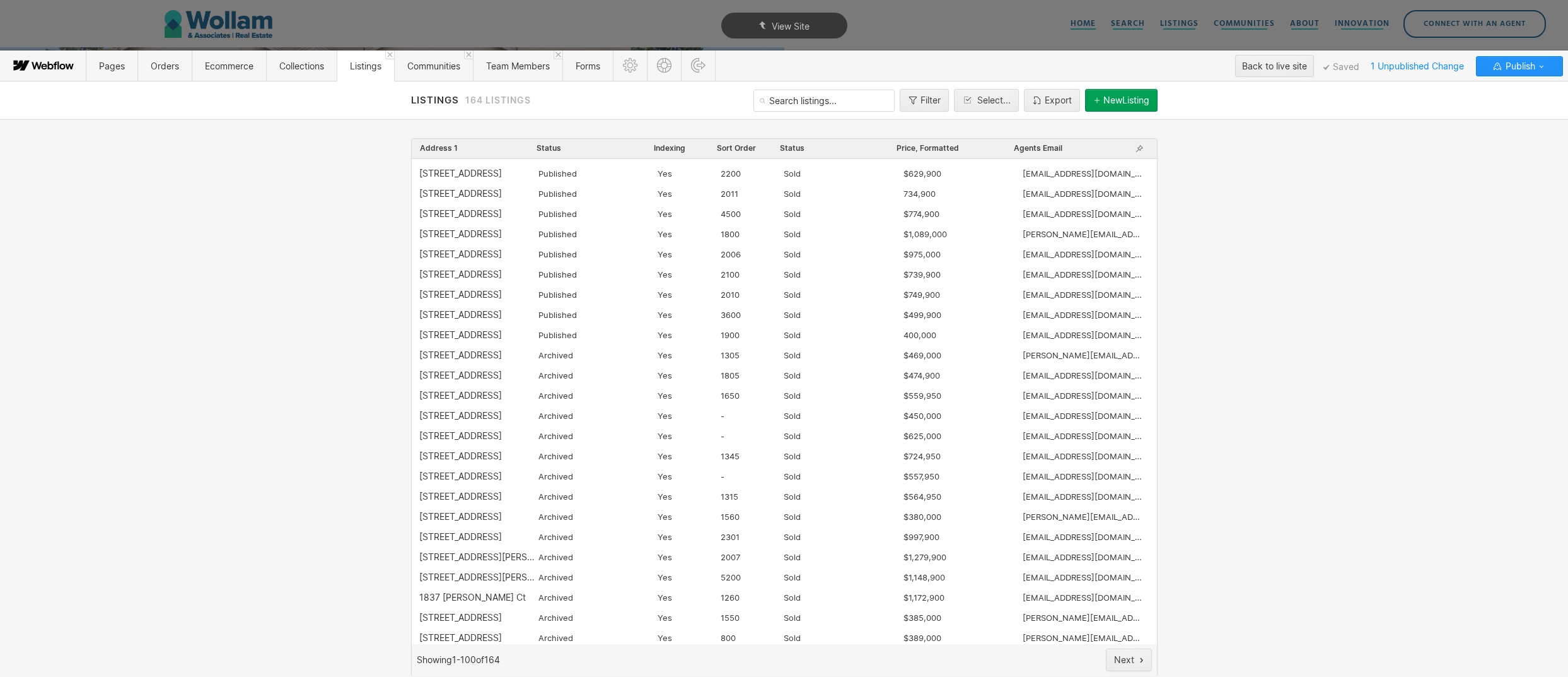
click at [1075, 146] on div "Agents Email" at bounding box center [1072, 149] width 117 height 12
click at [1060, 147] on span "Agents Email" at bounding box center [1038, 148] width 48 height 10
click at [994, 102] on div "Select..." at bounding box center [994, 100] width 33 height 10
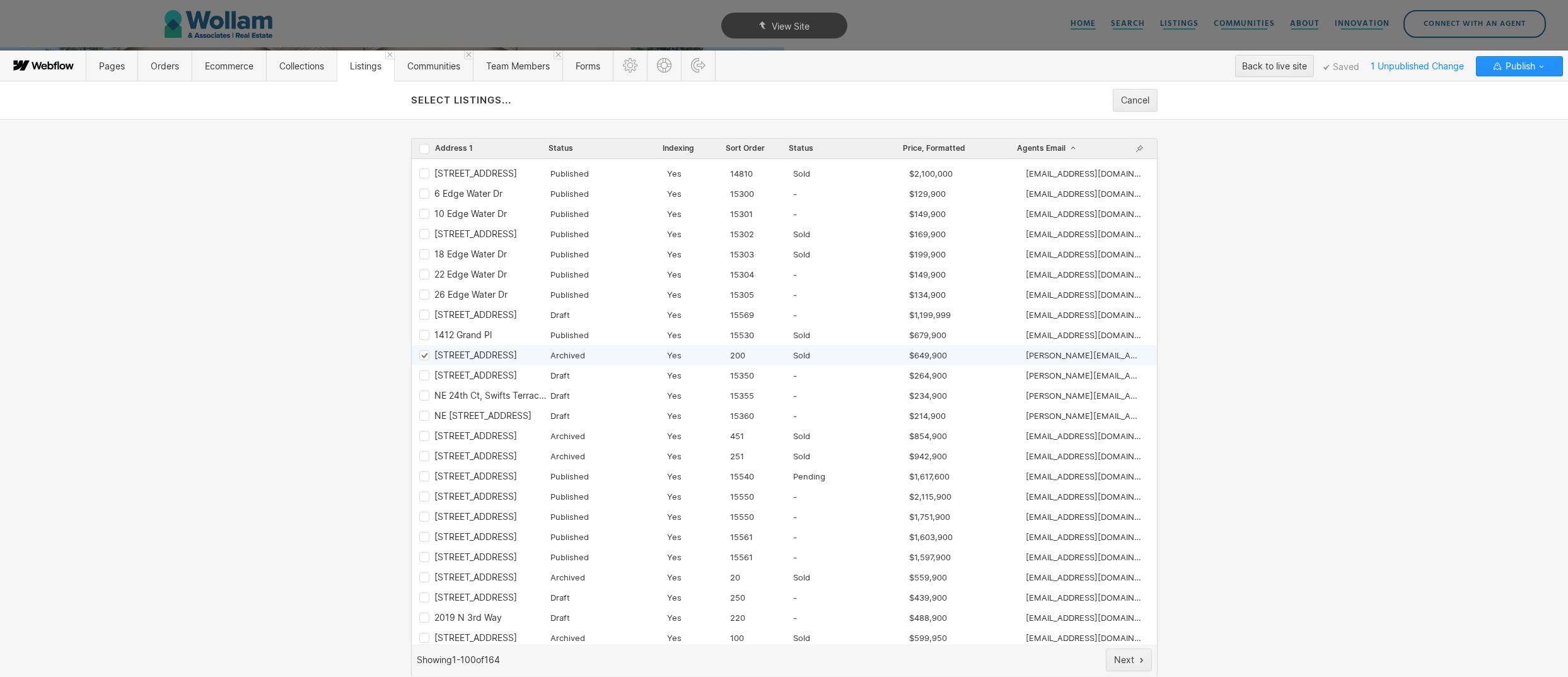
click at [422, 357] on icon "Row 5ff8d90bcbd73020c5d67f1c" at bounding box center [424, 355] width 8 height 7
click at [422, 374] on icon "Row 65f4a3a087432ce67b33ff4a" at bounding box center [424, 375] width 8 height 7
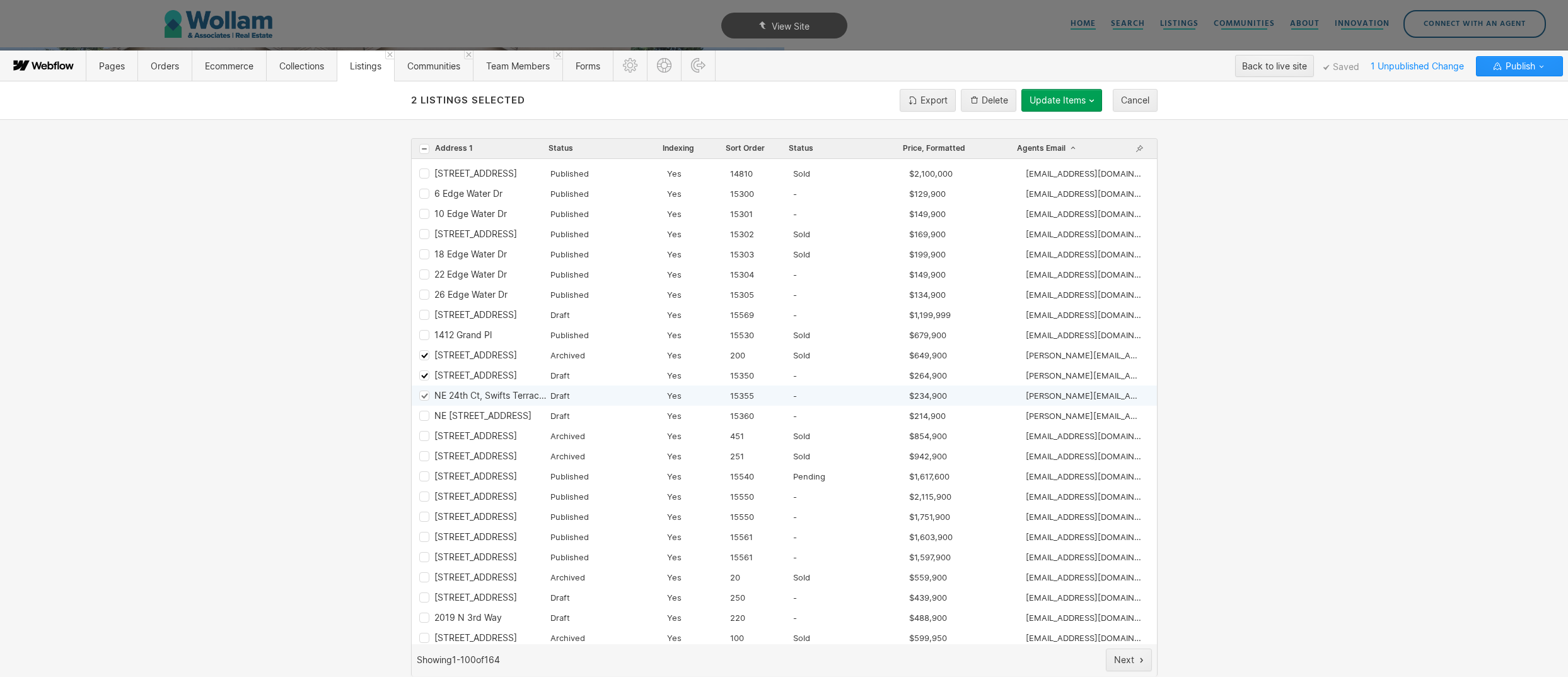
click at [424, 394] on icon "Row 65f4a46ec1eed309155ee048" at bounding box center [424, 396] width 8 height 7
click at [426, 418] on icon "Row 65f4a5b20b2b0142af5dd0b1" at bounding box center [424, 416] width 8 height 7
click at [424, 580] on icon "Row 5ee7a78ba298811f72edbbbd" at bounding box center [424, 577] width 8 height 7
click at [424, 600] on icon "Row 5f712fa31b185cce0e0d14cd" at bounding box center [424, 597] width 8 height 7
click at [424, 613] on div "Row 5f7133726ee36b4b55583eab" at bounding box center [424, 618] width 10 height 10
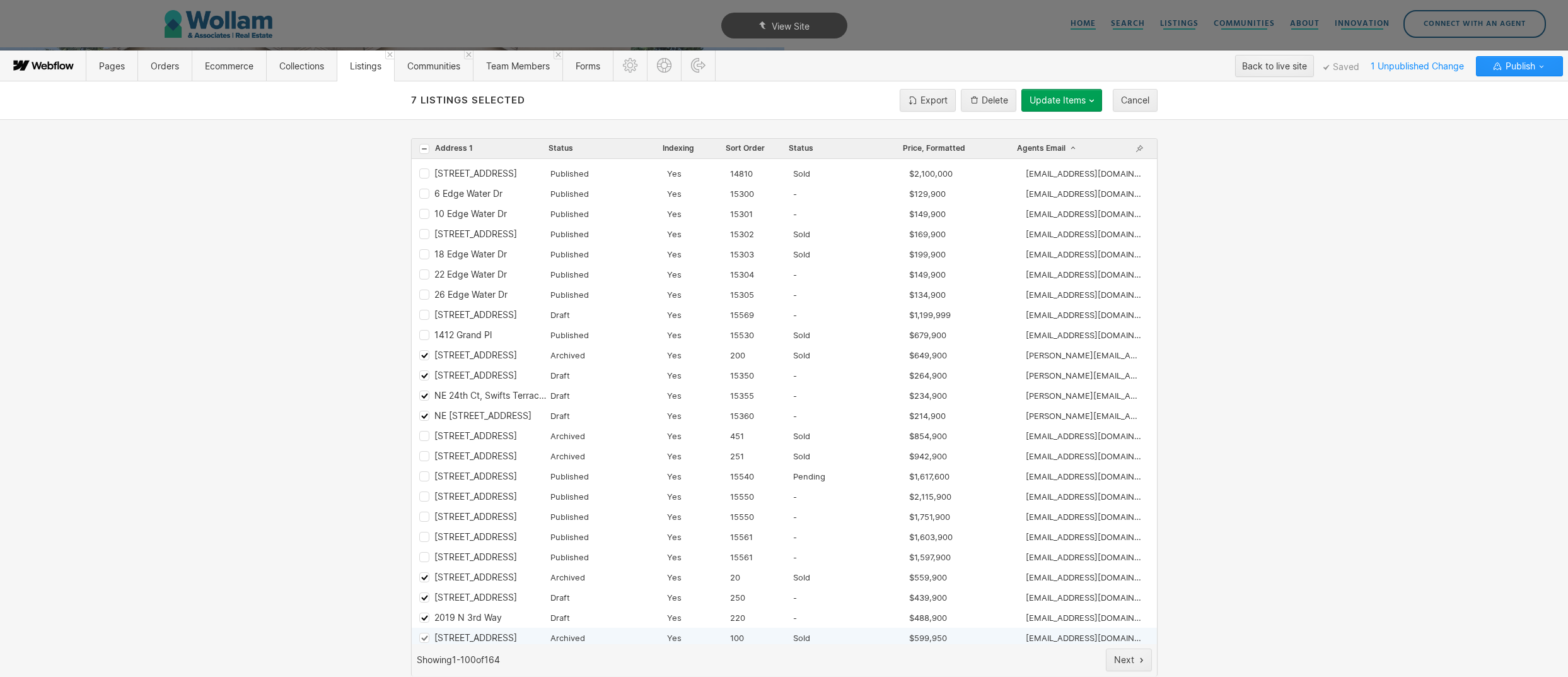
click at [424, 638] on icon "Row 5fc54144385817a375e7314a" at bounding box center [424, 638] width 6 height 4
click at [999, 98] on div "Delete" at bounding box center [995, 100] width 26 height 10
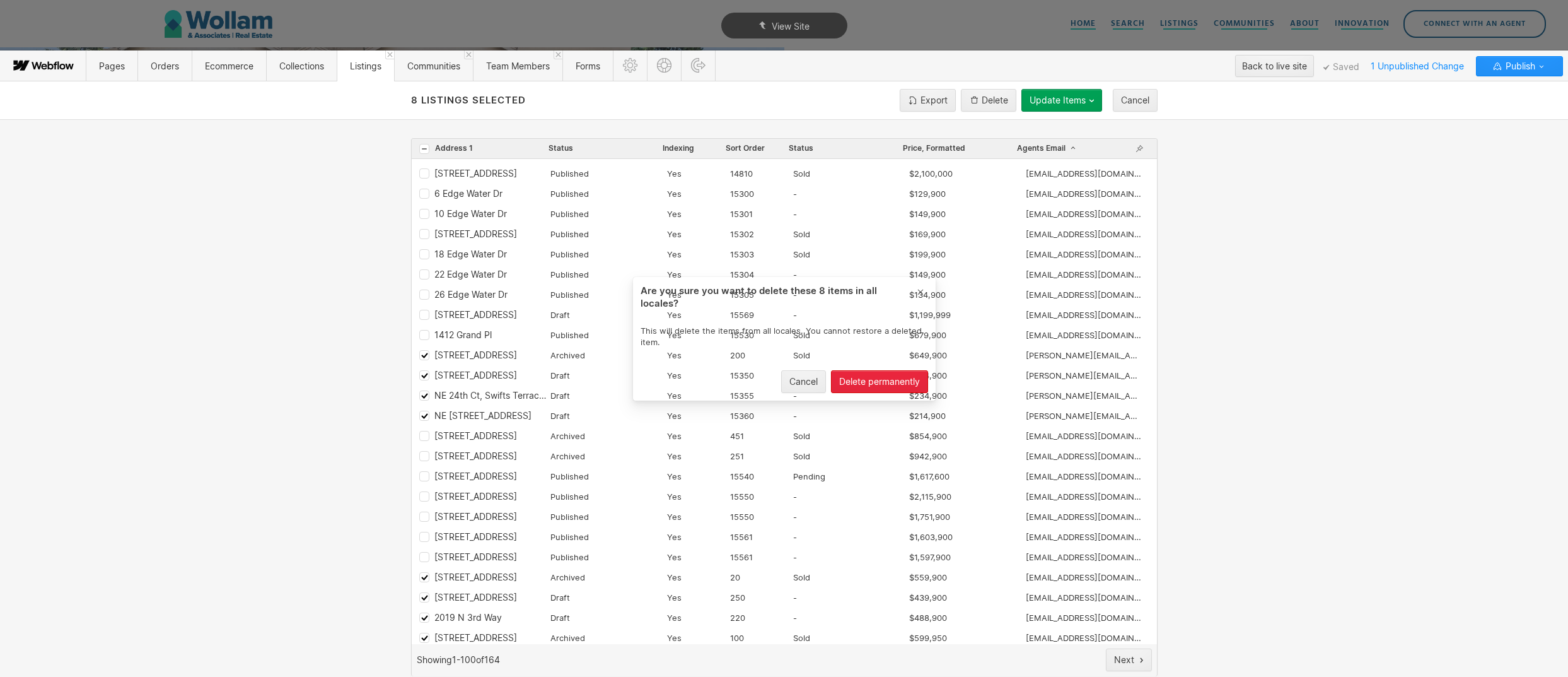
click at [849, 382] on div "Delete permanently" at bounding box center [879, 382] width 81 height 10
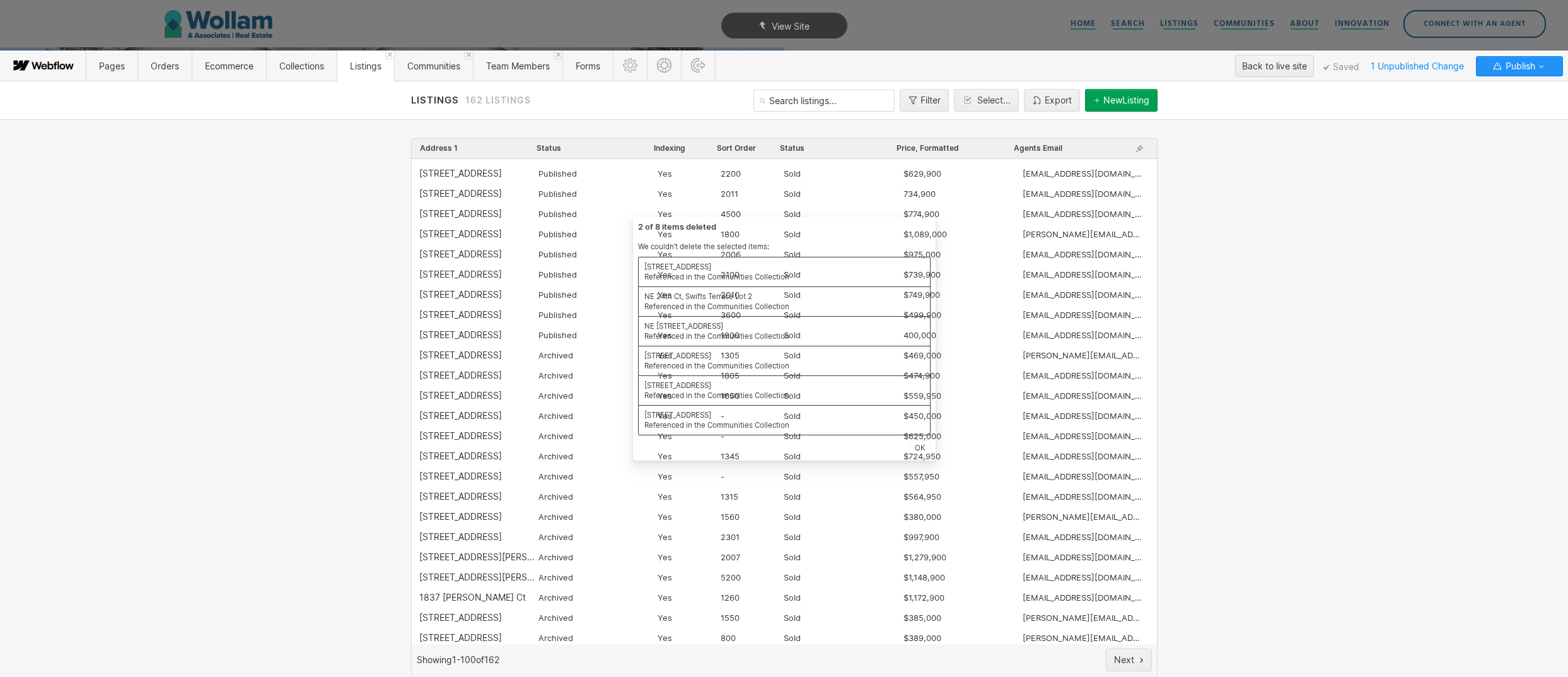
click at [1450, 337] on div "Dismiss 2 of 8 items deleted We couldn’t delete the selected items: NE 24th Ct,…" at bounding box center [784, 338] width 1568 height 677
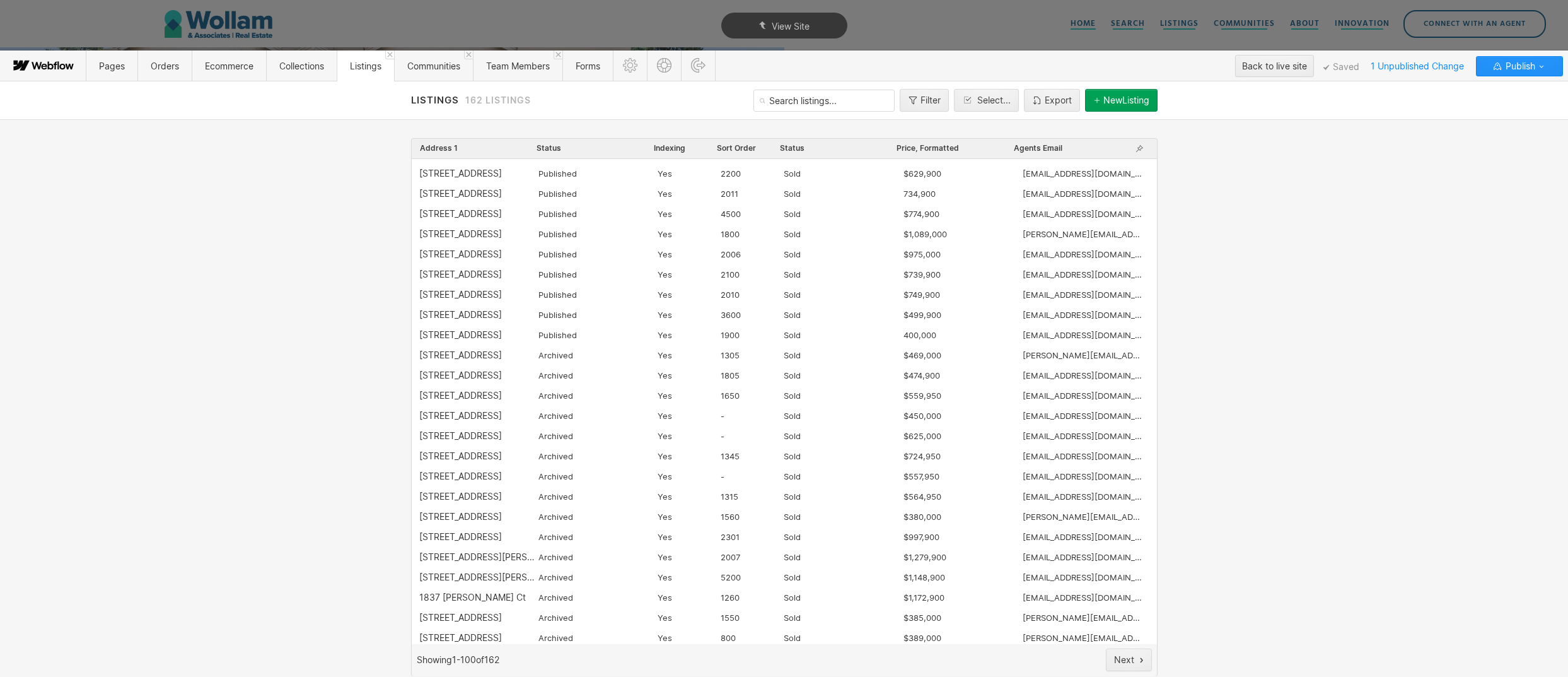
click at [1072, 154] on div "Agents Email" at bounding box center [1072, 149] width 117 height 12
click at [1069, 149] on div "Agents Email" at bounding box center [1072, 149] width 117 height 12
click at [1057, 147] on span "Agents Email" at bounding box center [1038, 148] width 48 height 10
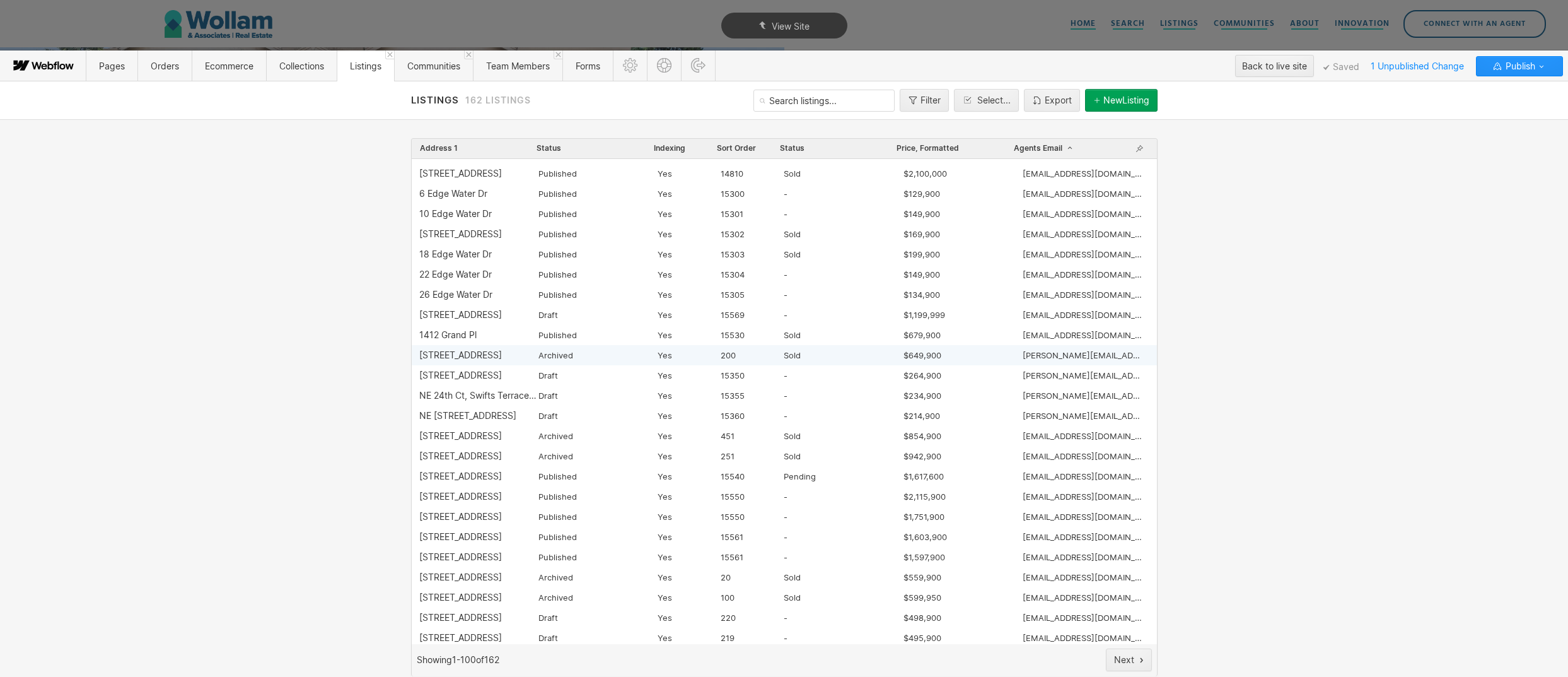
click at [505, 359] on div "4838 S 12th Cir" at bounding box center [479, 355] width 119 height 10
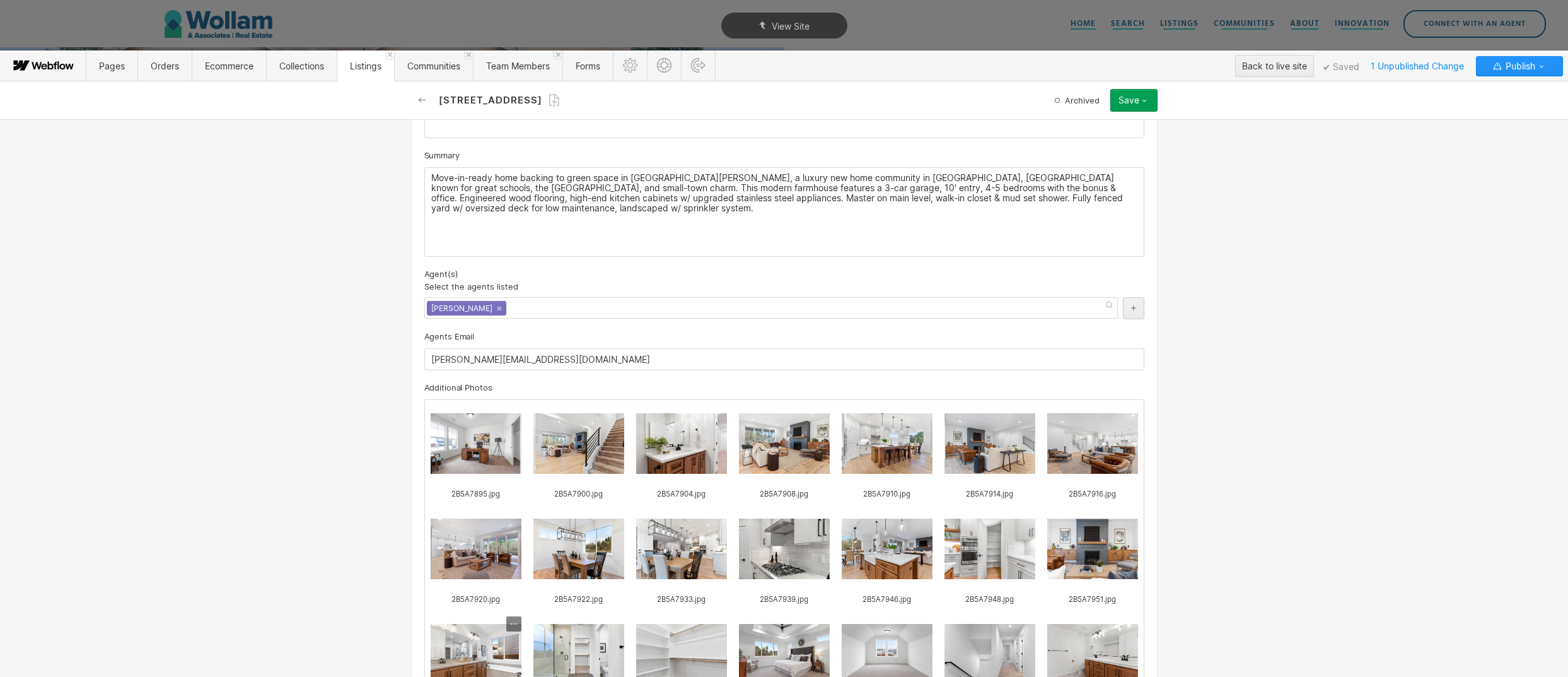
scroll to position [1236, 0]
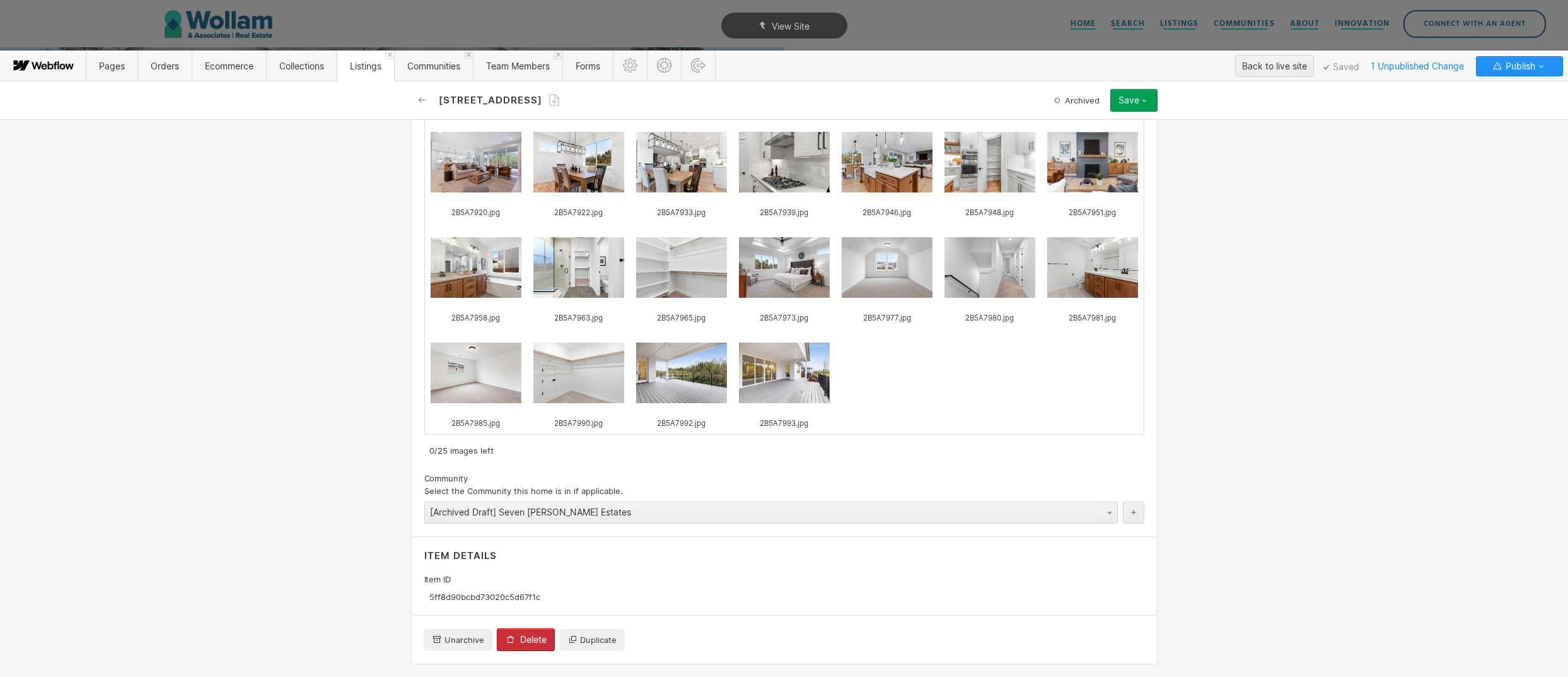
click at [528, 643] on div "Delete" at bounding box center [533, 640] width 26 height 10
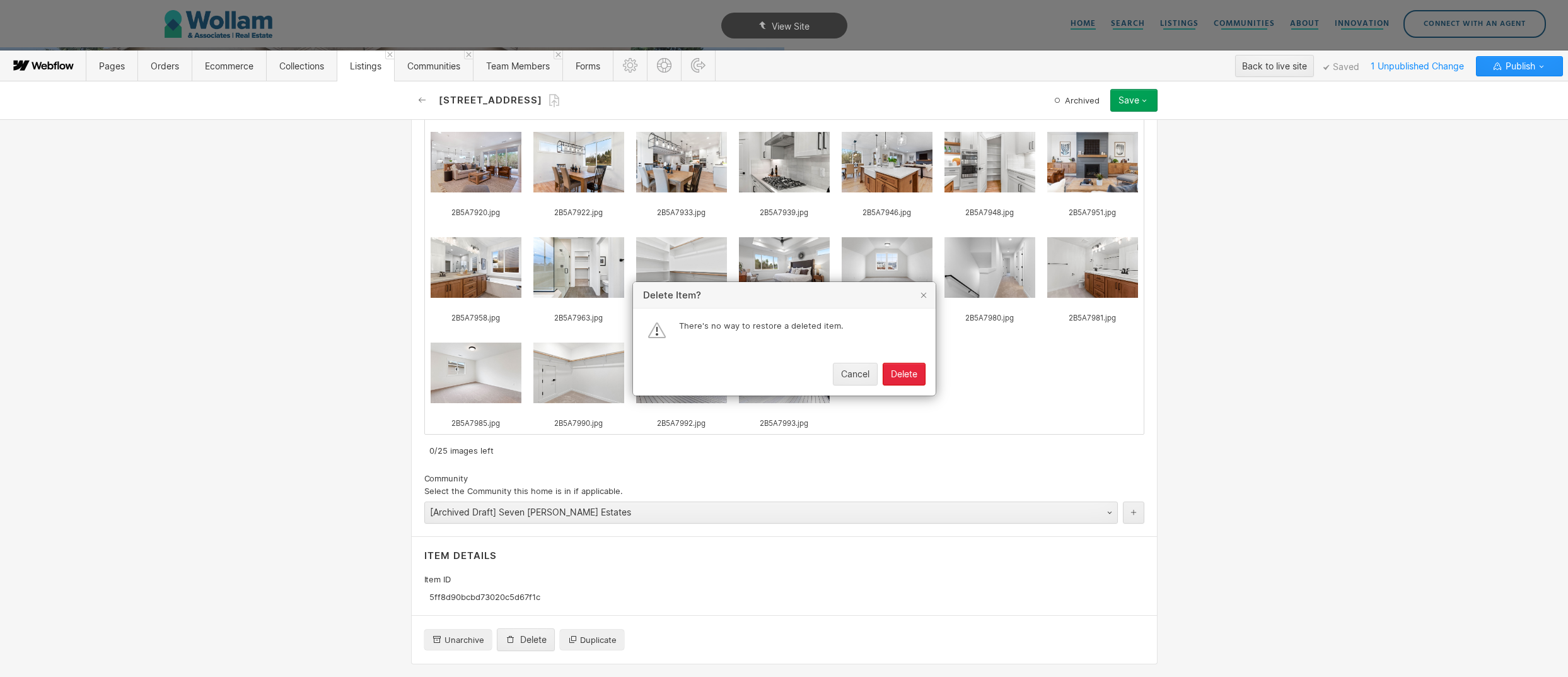
click at [922, 375] on button "Delete" at bounding box center [904, 374] width 43 height 23
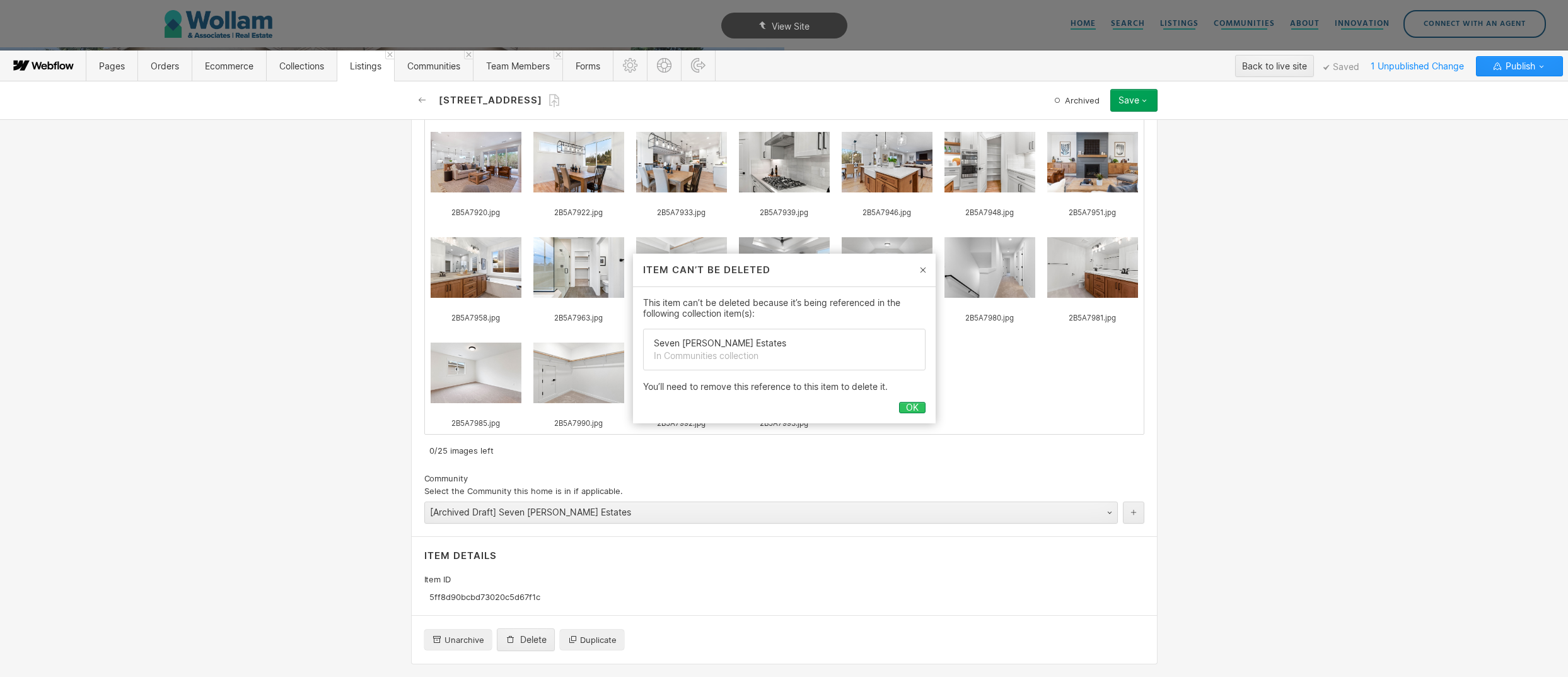
click at [909, 405] on div "OK" at bounding box center [912, 407] width 12 height 10
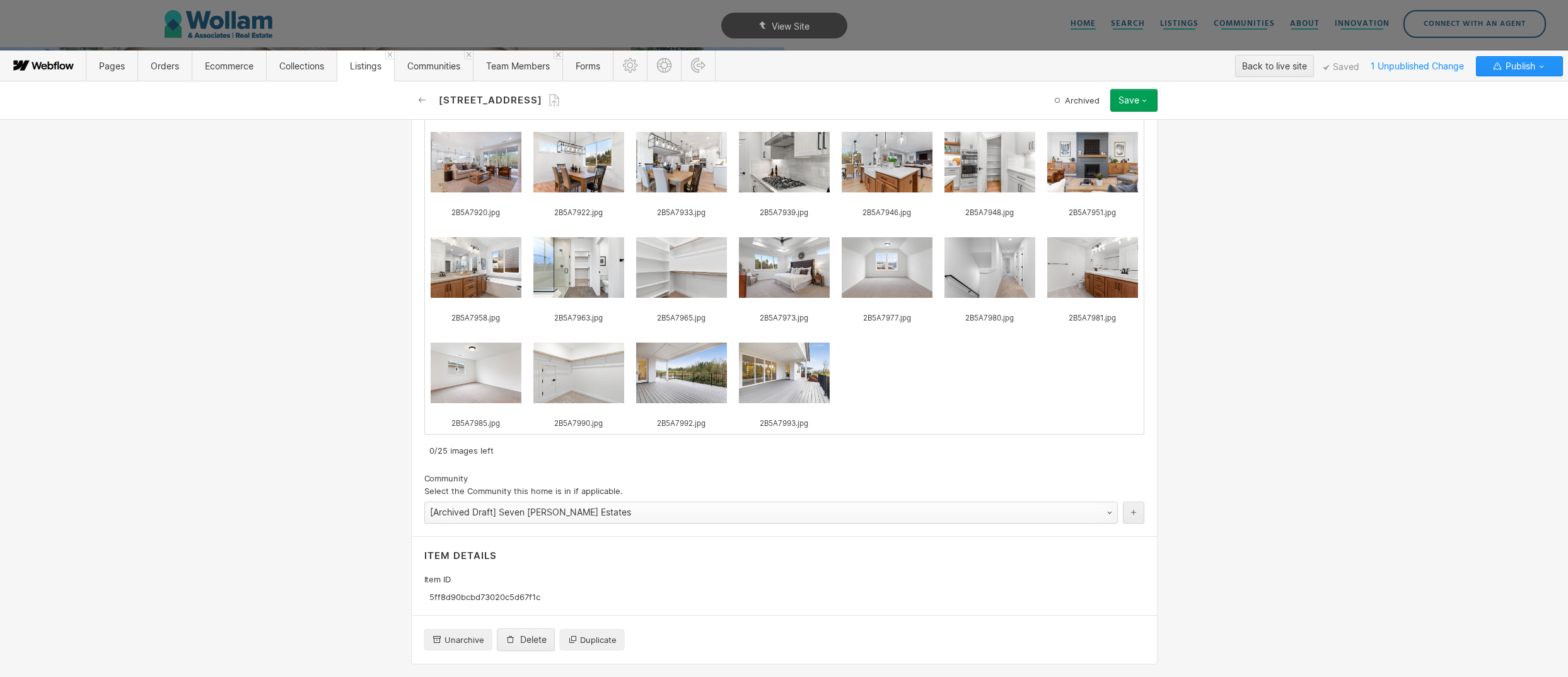
click at [669, 508] on div "[Archived Draft] Seven Wells Estates" at bounding box center [758, 512] width 667 height 20
click at [538, 645] on button "Delete" at bounding box center [526, 640] width 58 height 23
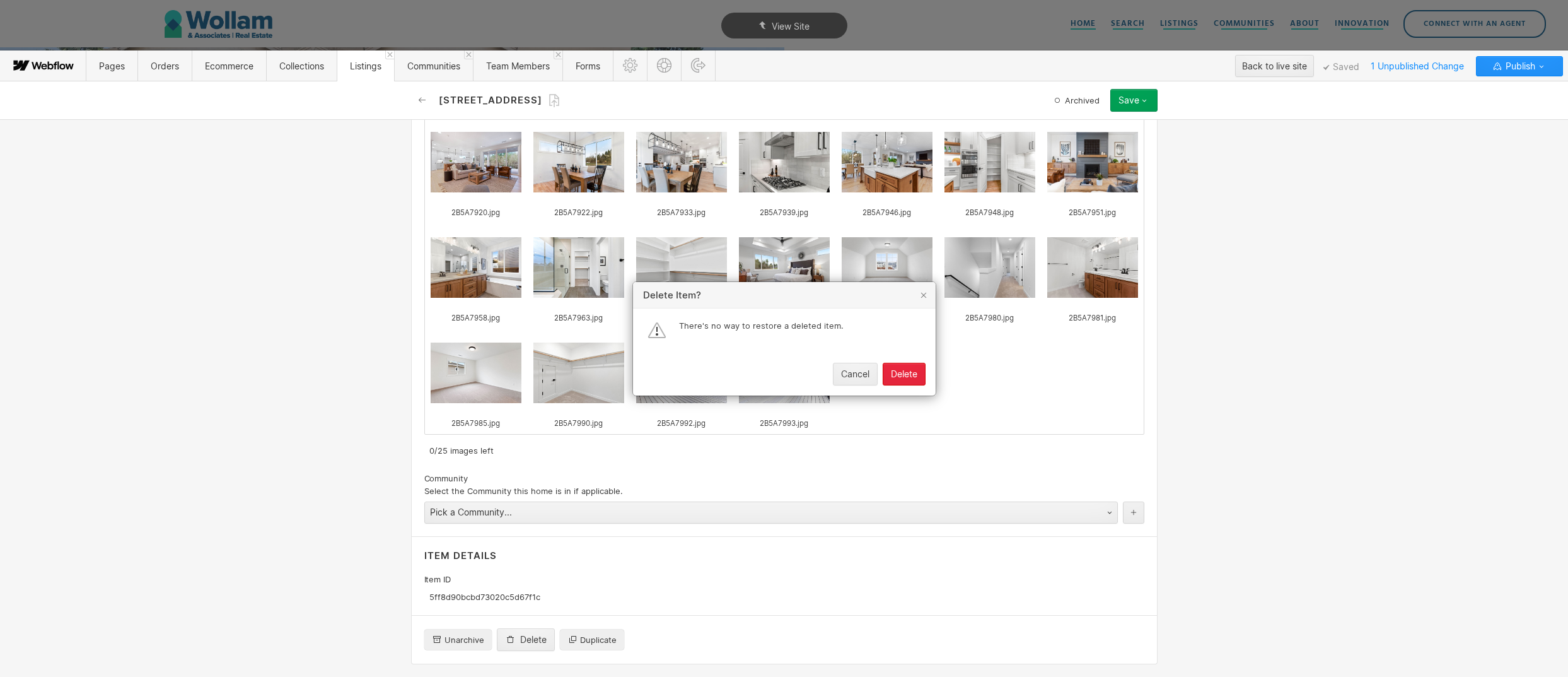
click at [914, 378] on div "Delete" at bounding box center [904, 374] width 26 height 10
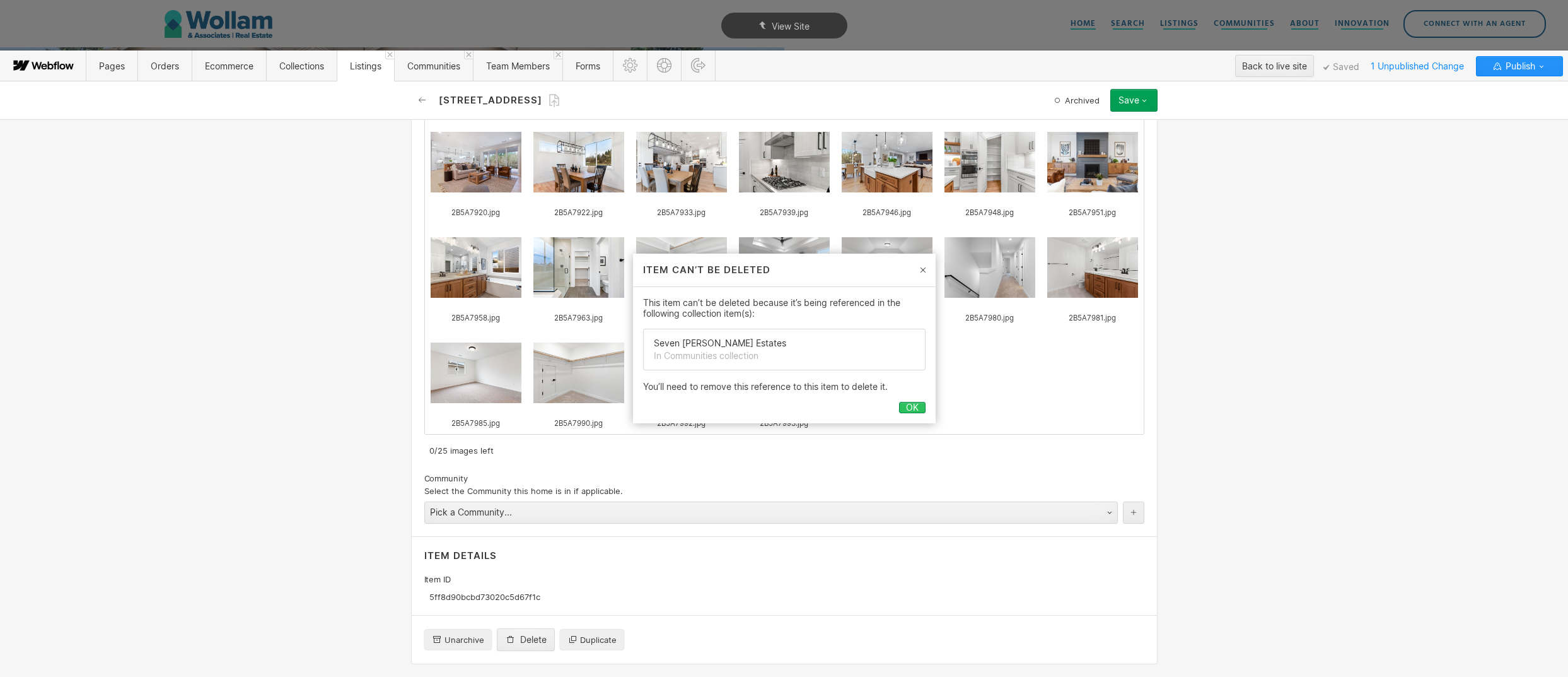
click at [903, 407] on button "OK" at bounding box center [912, 407] width 26 height 11
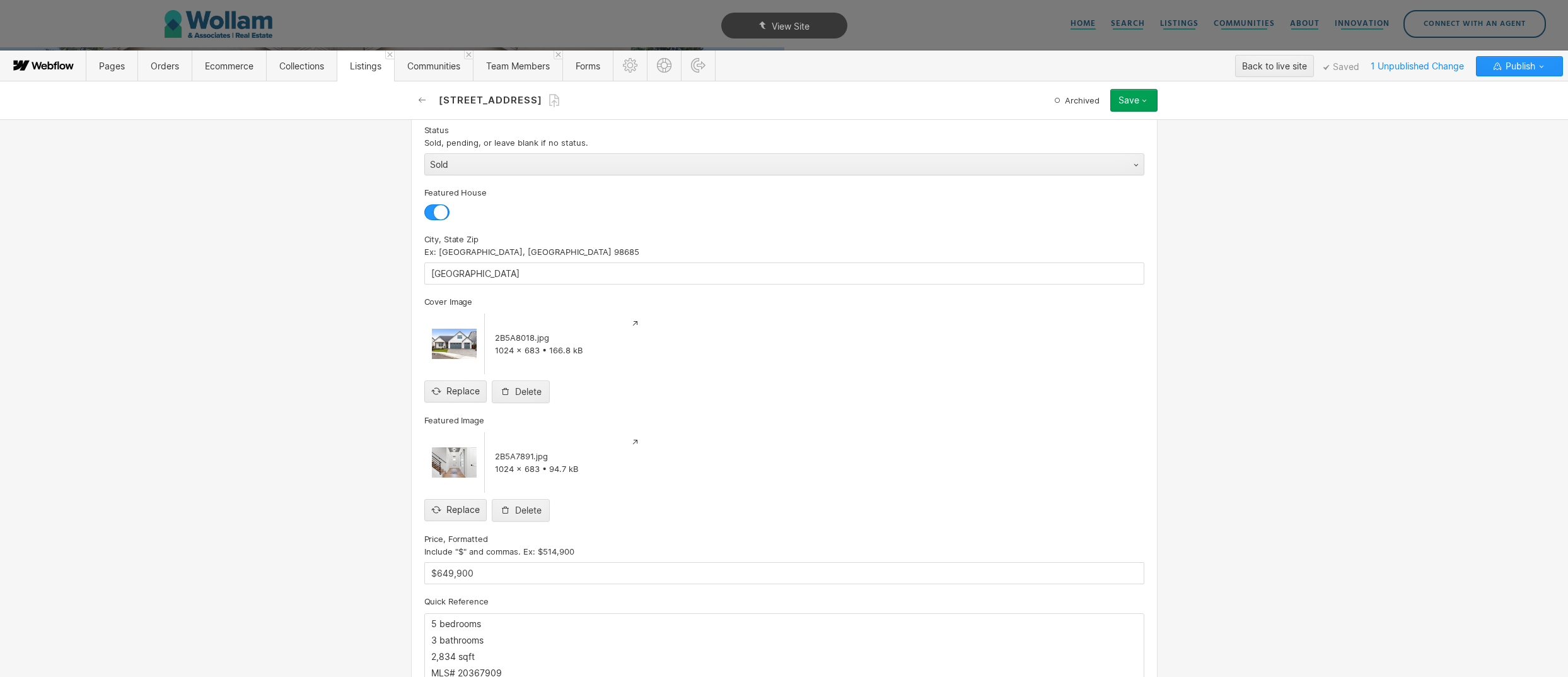
scroll to position [210, 0]
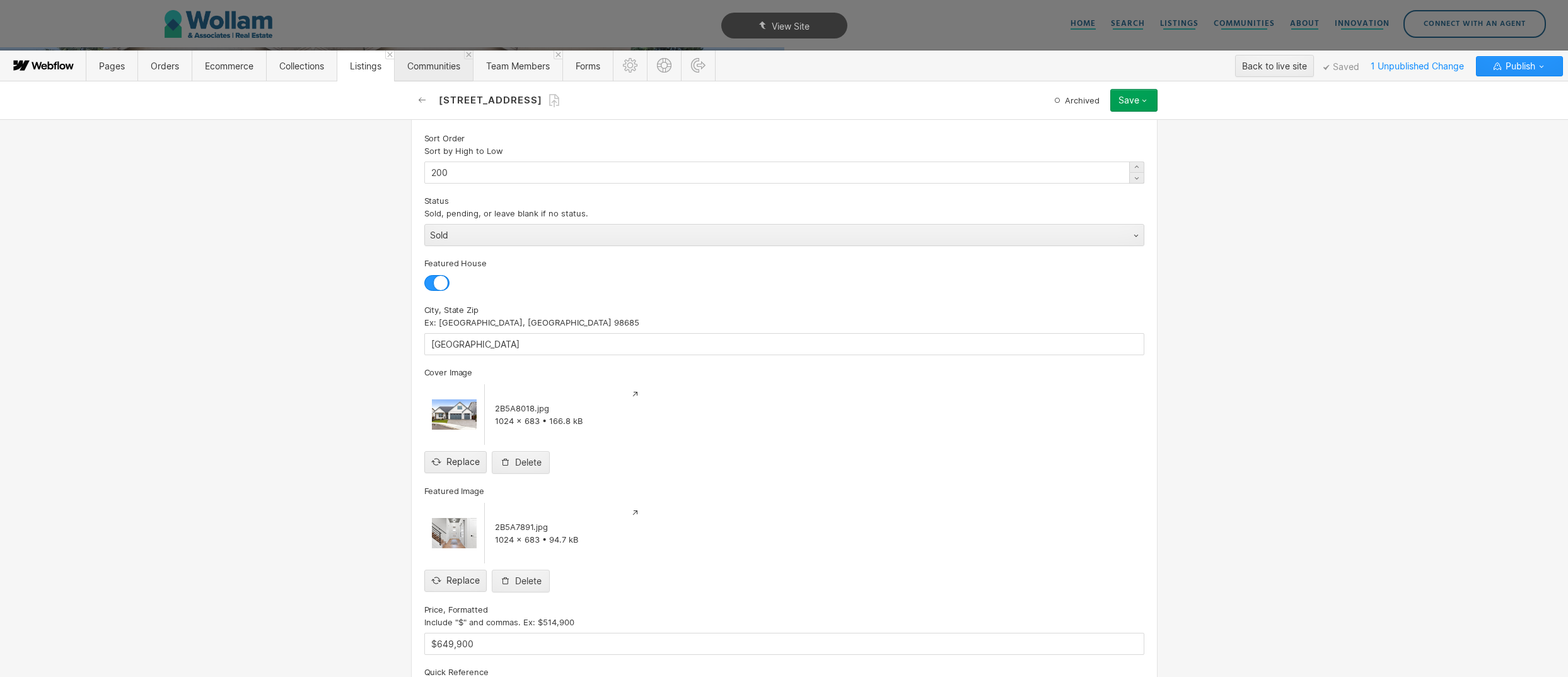
click at [424, 66] on span "Communities" at bounding box center [433, 66] width 53 height 11
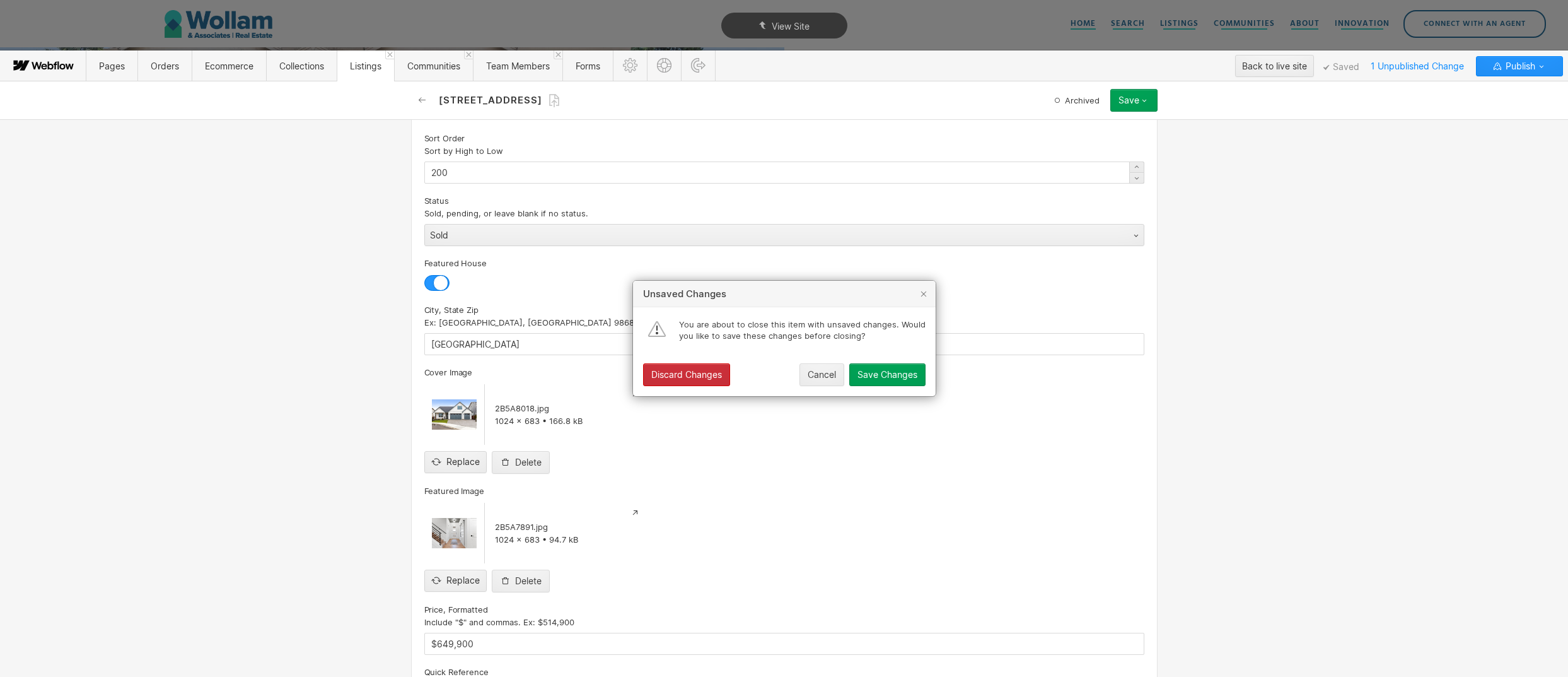
click at [701, 383] on button "Discard Changes" at bounding box center [687, 375] width 87 height 23
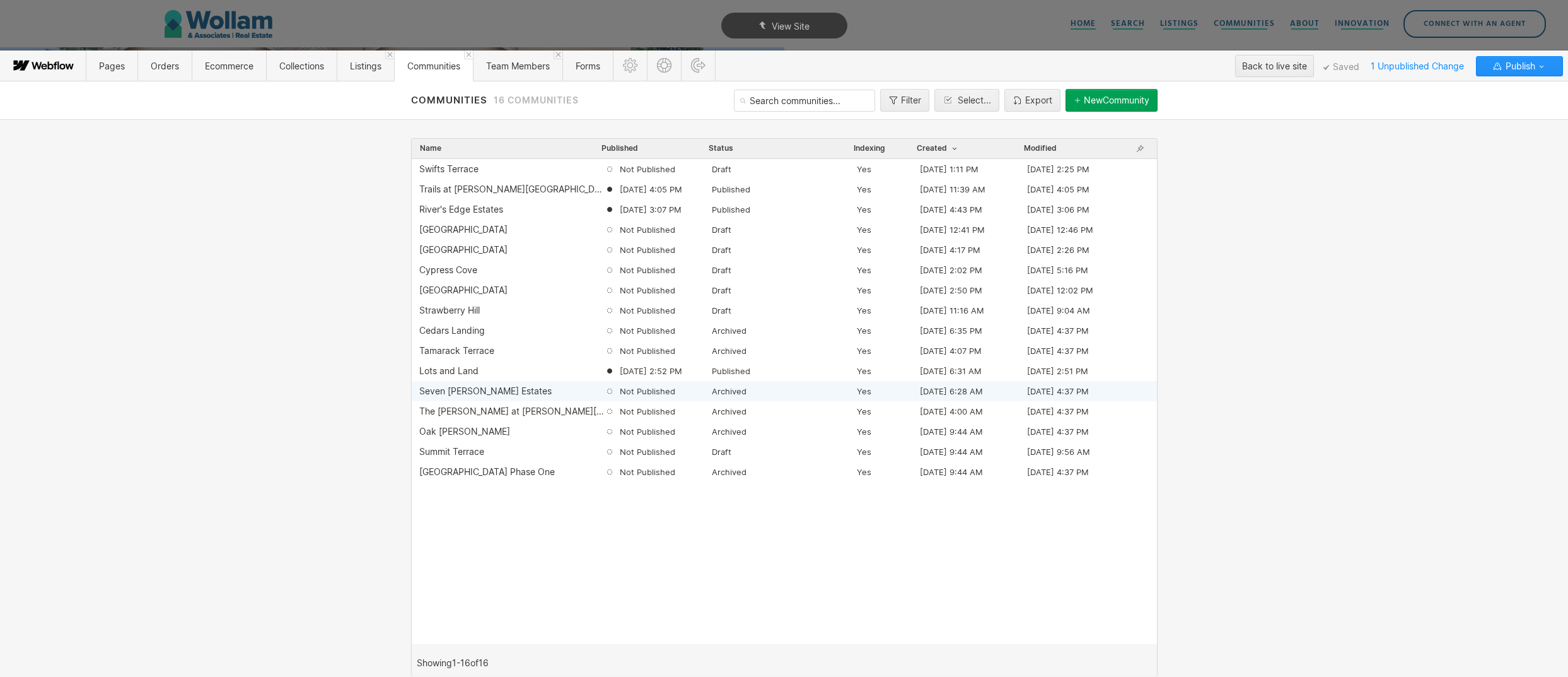
click at [555, 394] on div "Seven Wells Estates" at bounding box center [512, 391] width 185 height 10
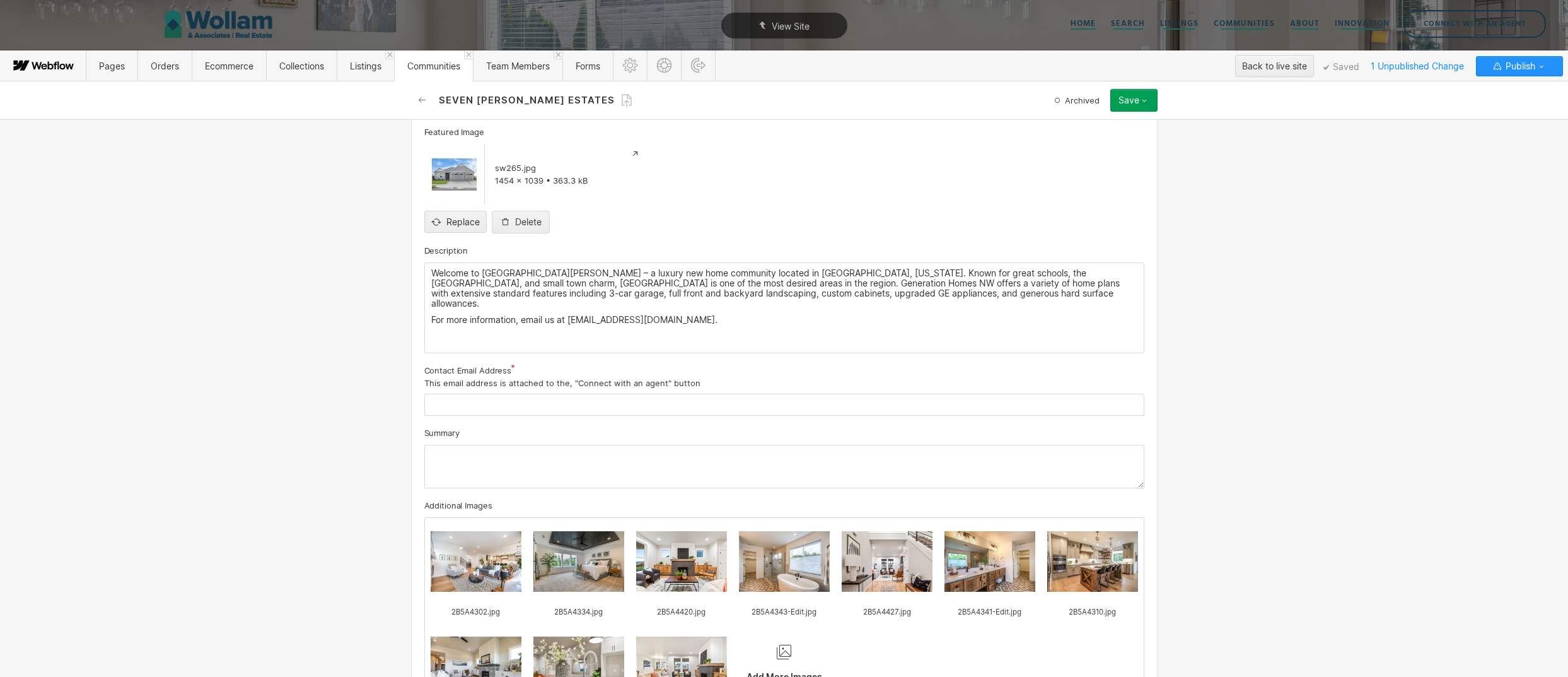
scroll to position [795, 0]
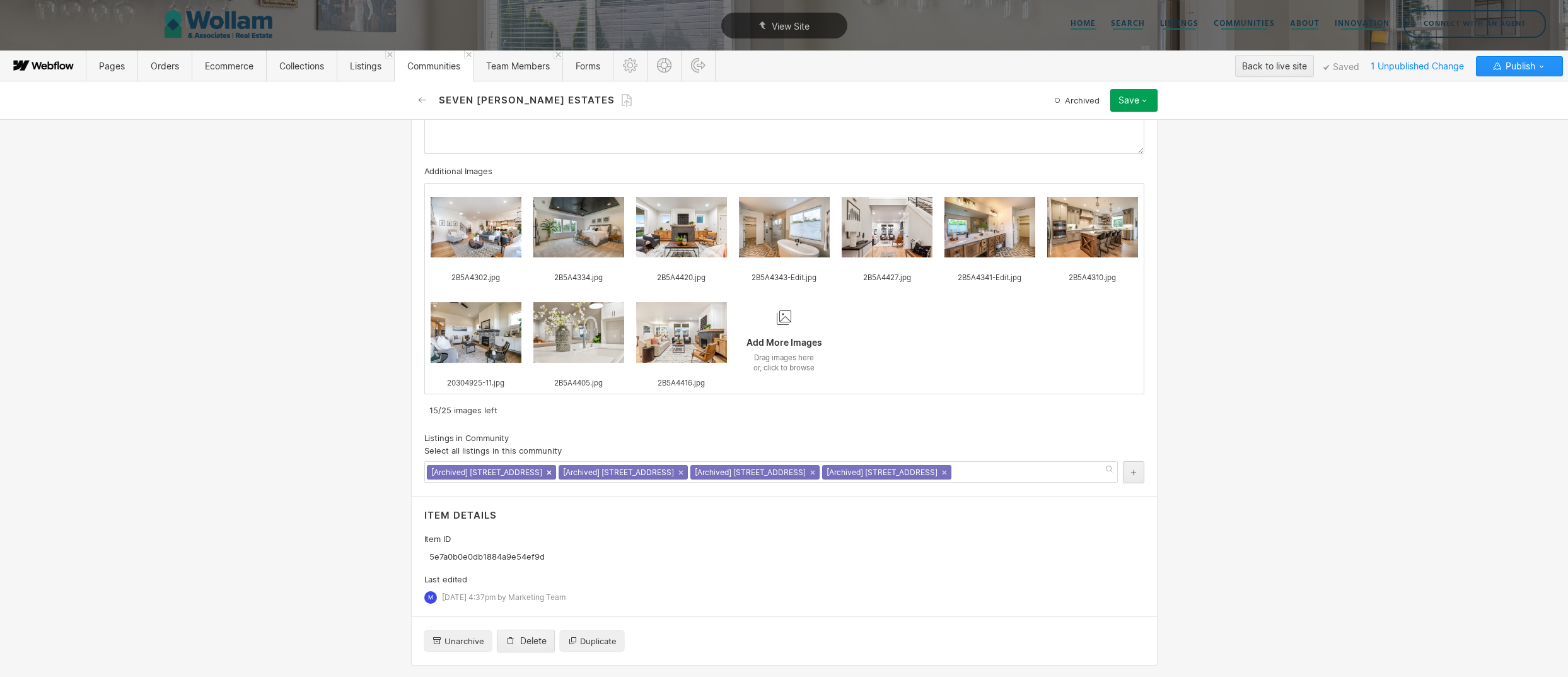
click at [547, 471] on link "×" at bounding box center [549, 472] width 5 height 5
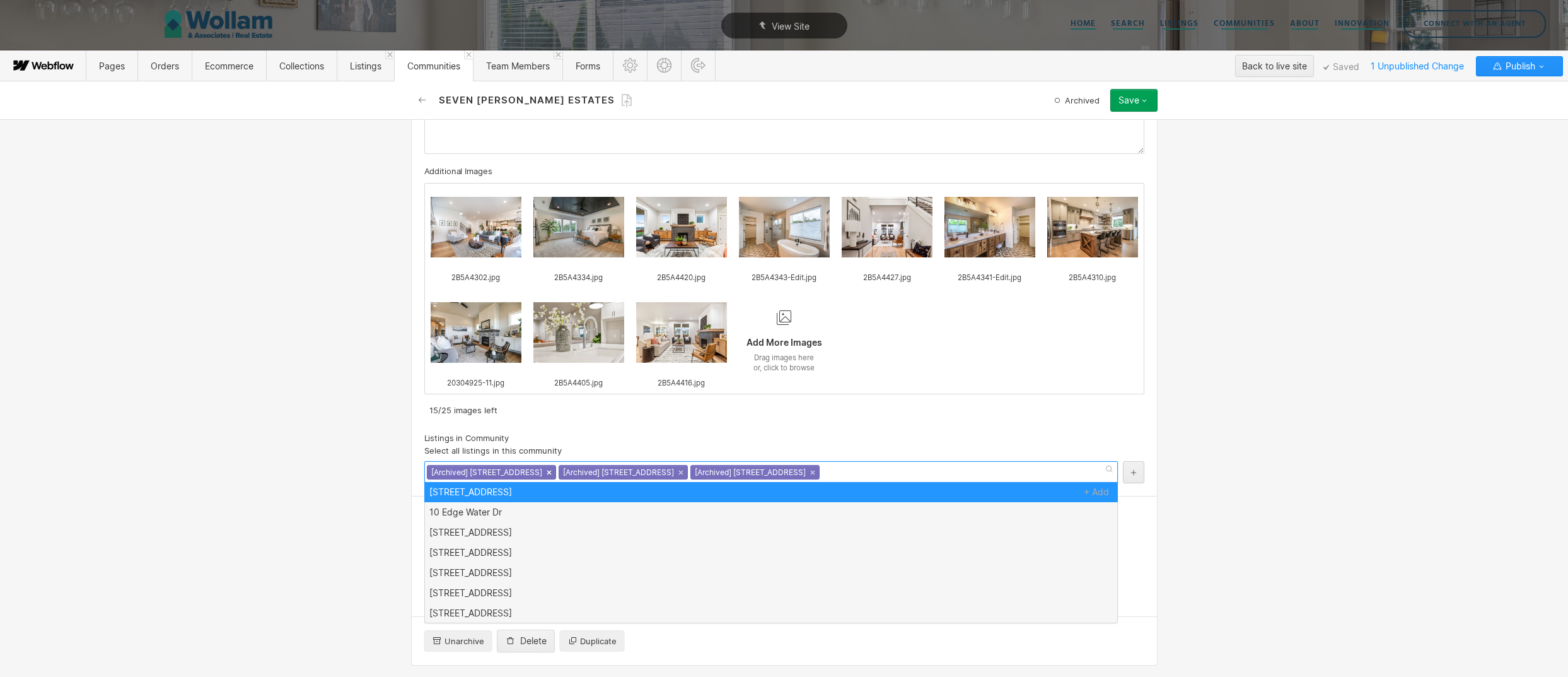
click at [547, 470] on link "×" at bounding box center [549, 472] width 5 height 5
click at [547, 472] on link "×" at bounding box center [549, 472] width 5 height 5
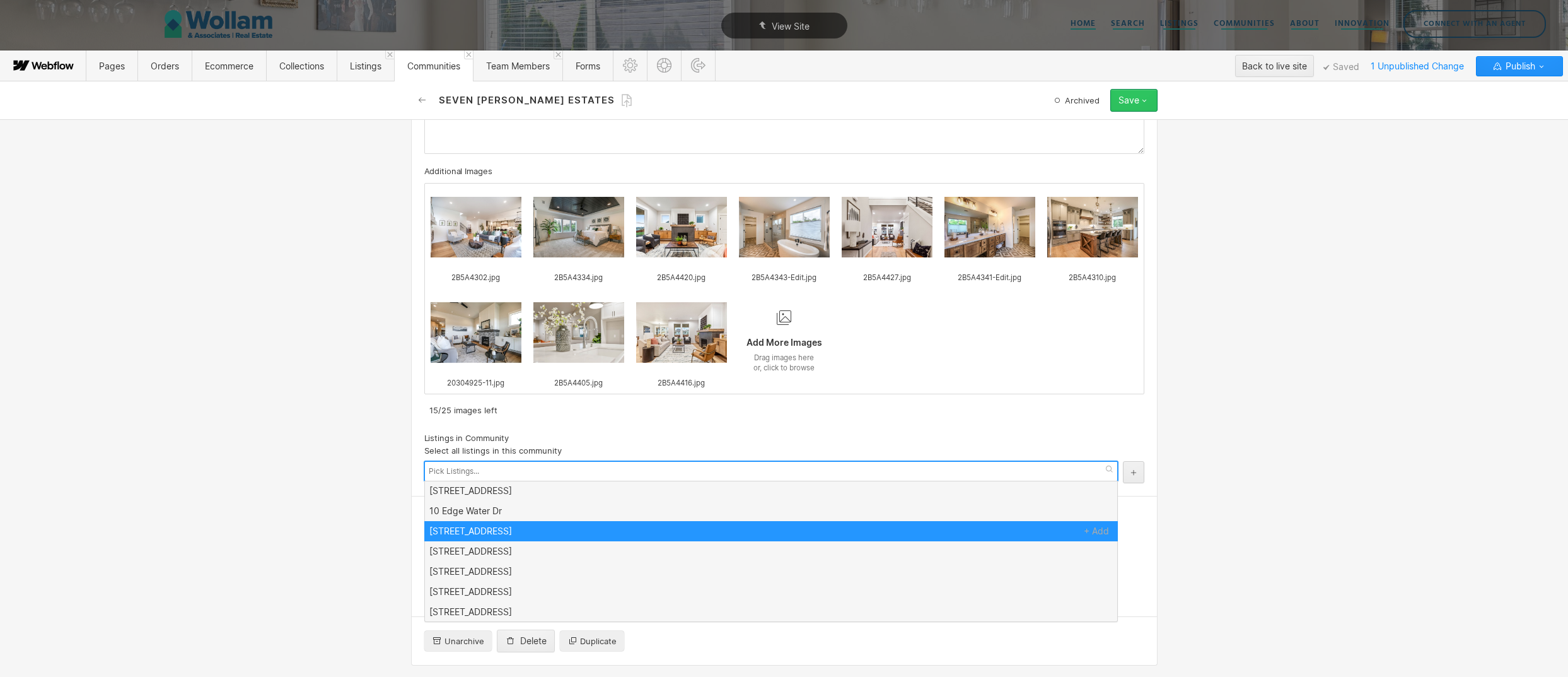
click at [1129, 107] on button "Save" at bounding box center [1134, 100] width 47 height 23
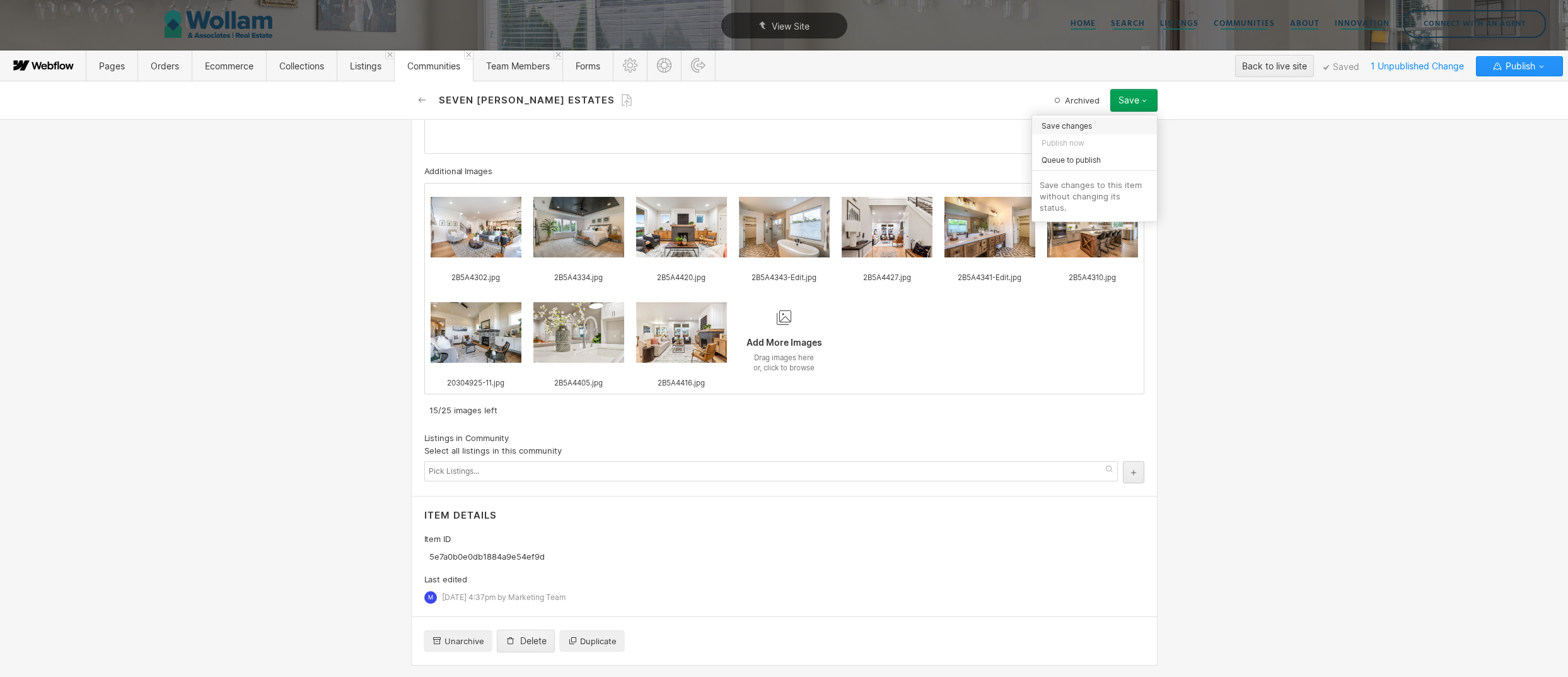
click at [1091, 125] on div "Save changes" at bounding box center [1095, 126] width 125 height 17
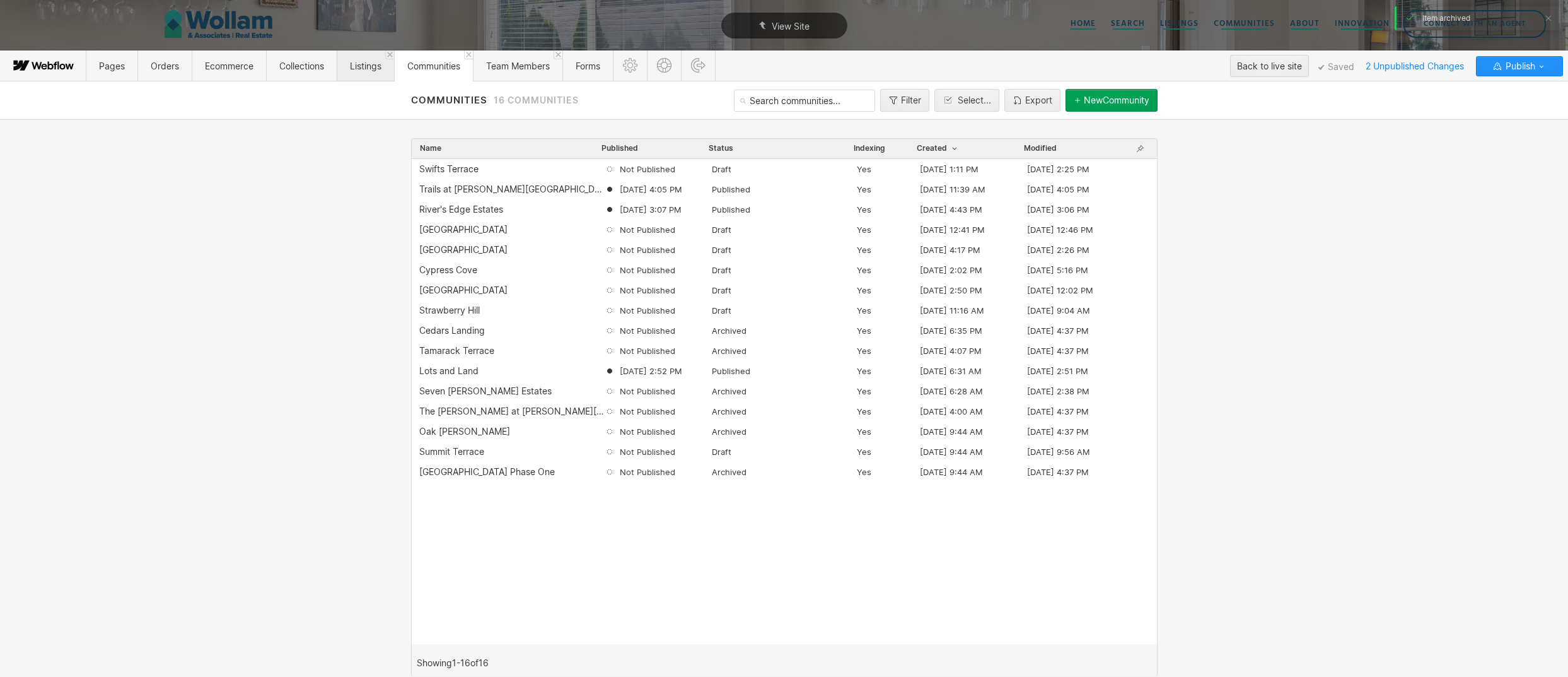
click at [377, 73] on span "Listings" at bounding box center [365, 66] width 57 height 31
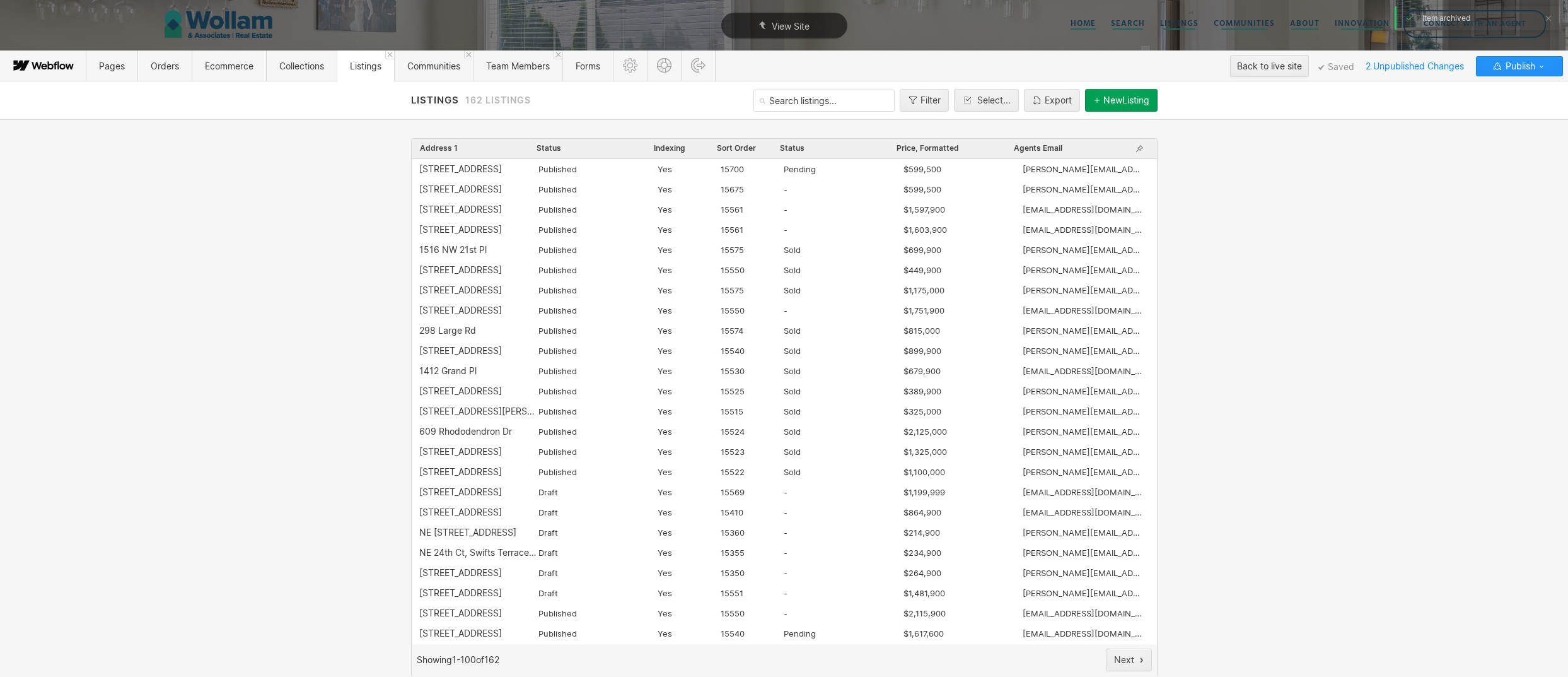
click at [1065, 152] on div "Agents Email" at bounding box center [1072, 149] width 117 height 12
click at [1068, 147] on div "Agents Email" at bounding box center [1072, 149] width 117 height 12
click at [1050, 147] on span "Agents Email" at bounding box center [1038, 148] width 48 height 10
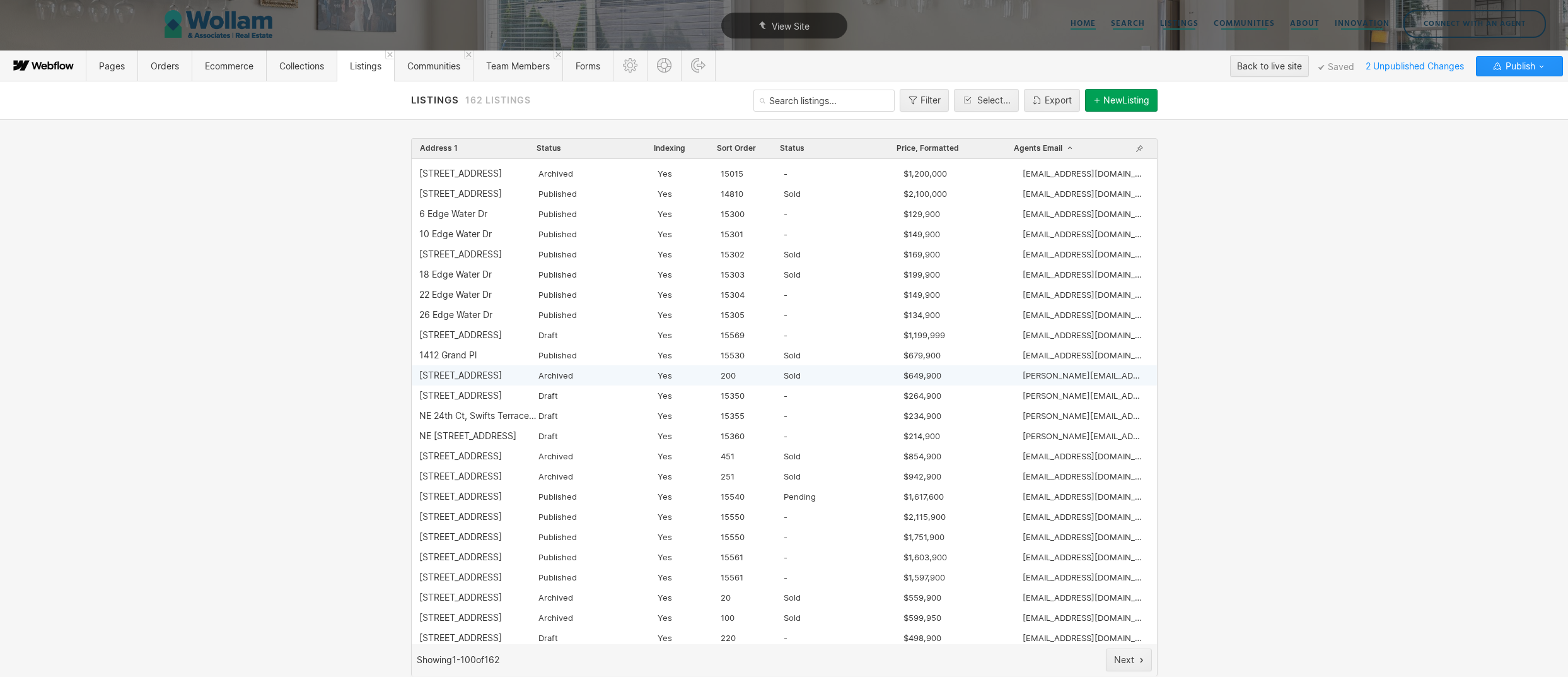
click at [446, 376] on div "4838 S 12th Cir" at bounding box center [461, 375] width 83 height 10
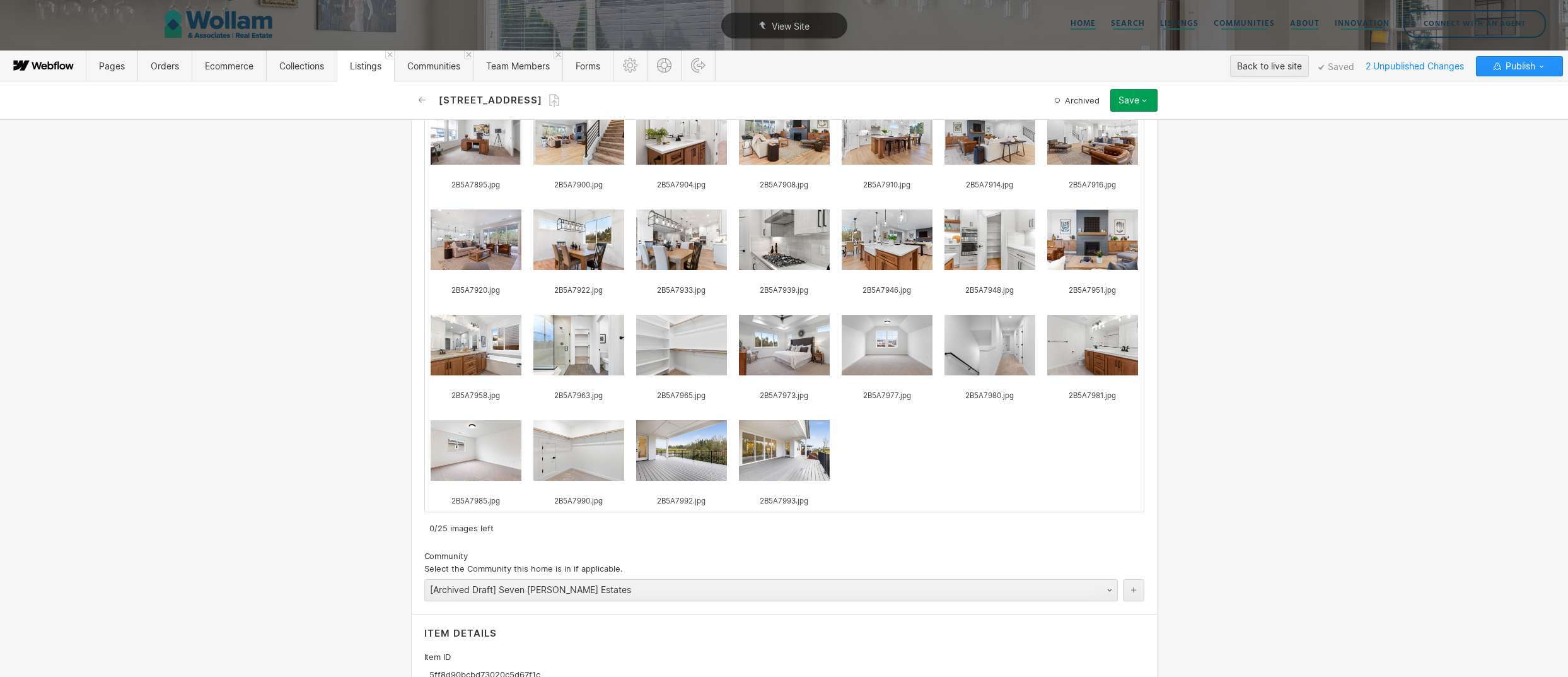
scroll to position [1236, 0]
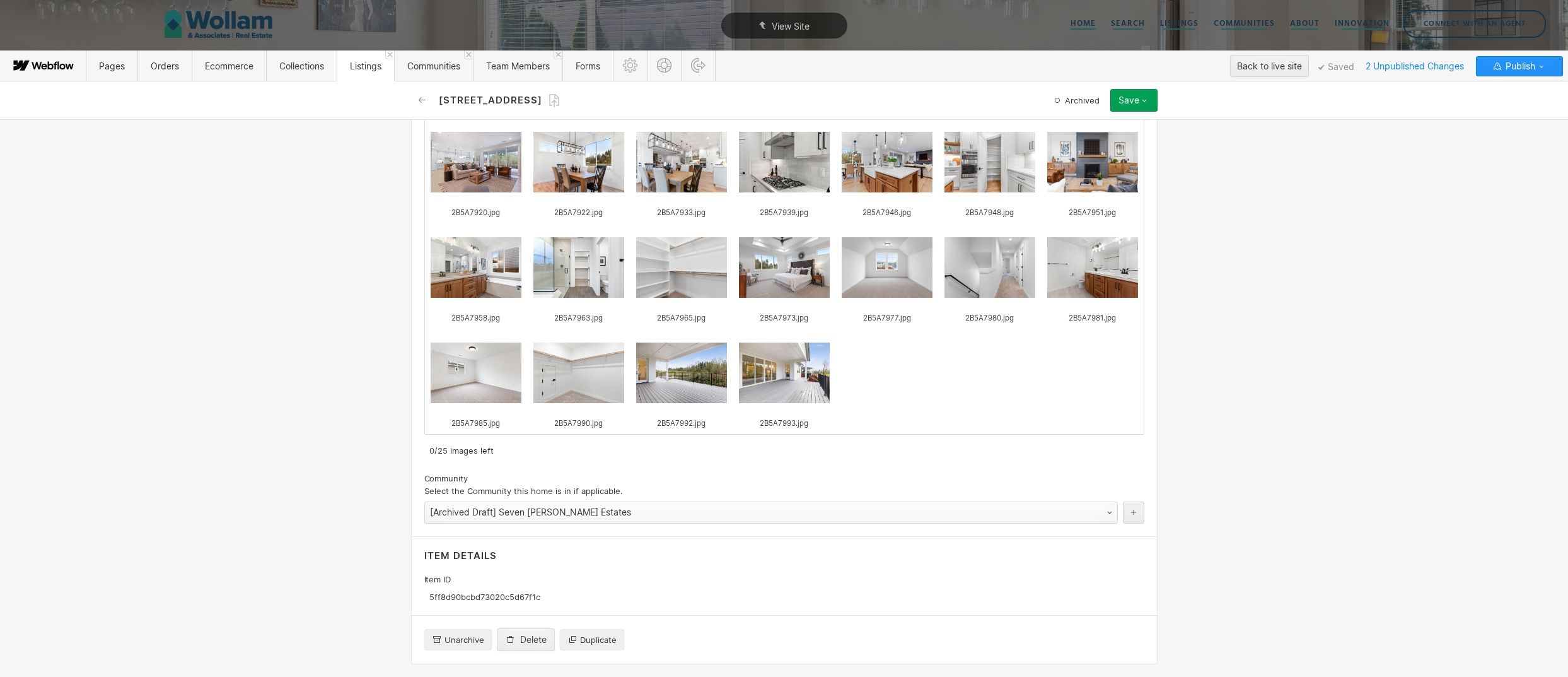
click at [587, 509] on div "[Archived Draft] Seven Wells Estates" at bounding box center [758, 512] width 667 height 20
click at [533, 648] on button "Delete" at bounding box center [526, 640] width 58 height 23
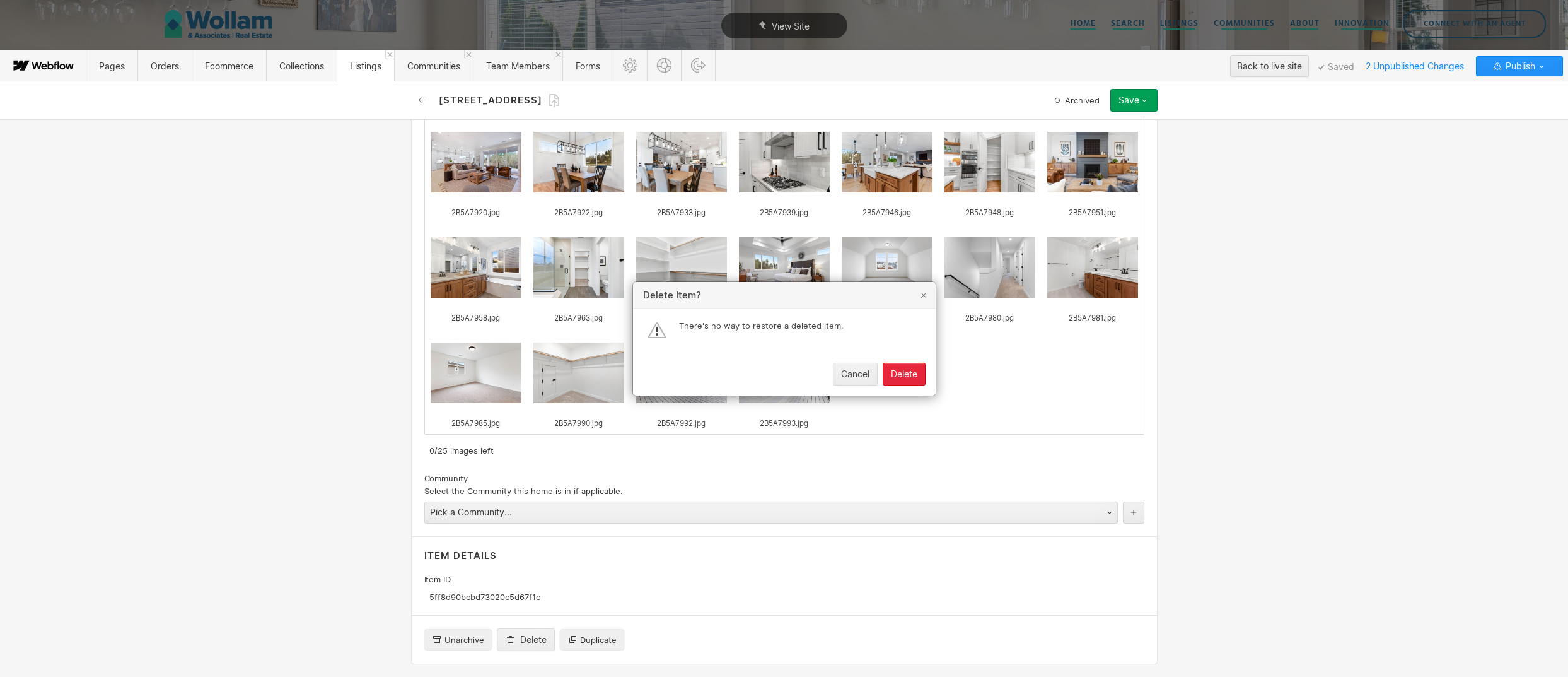
click at [899, 368] on button "Delete" at bounding box center [904, 374] width 43 height 23
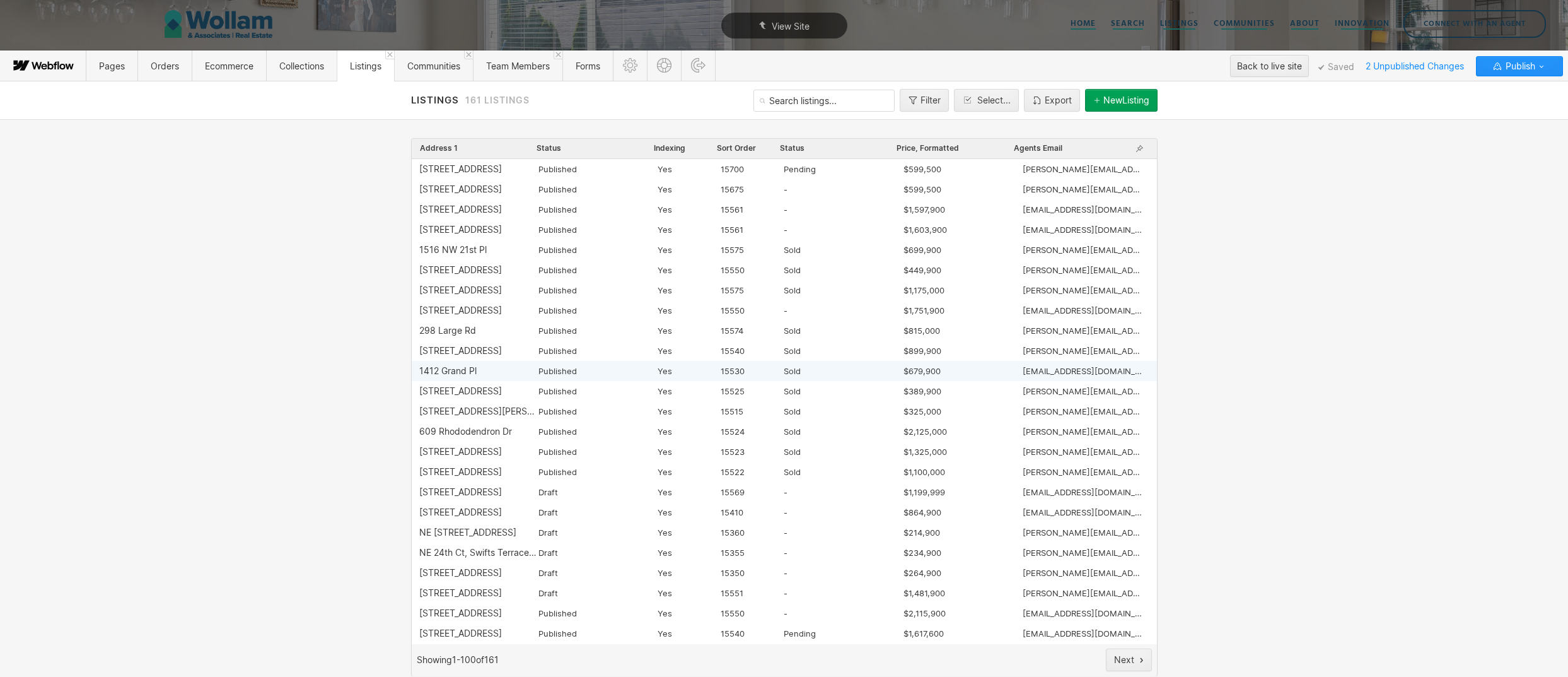
scroll to position [0, 0]
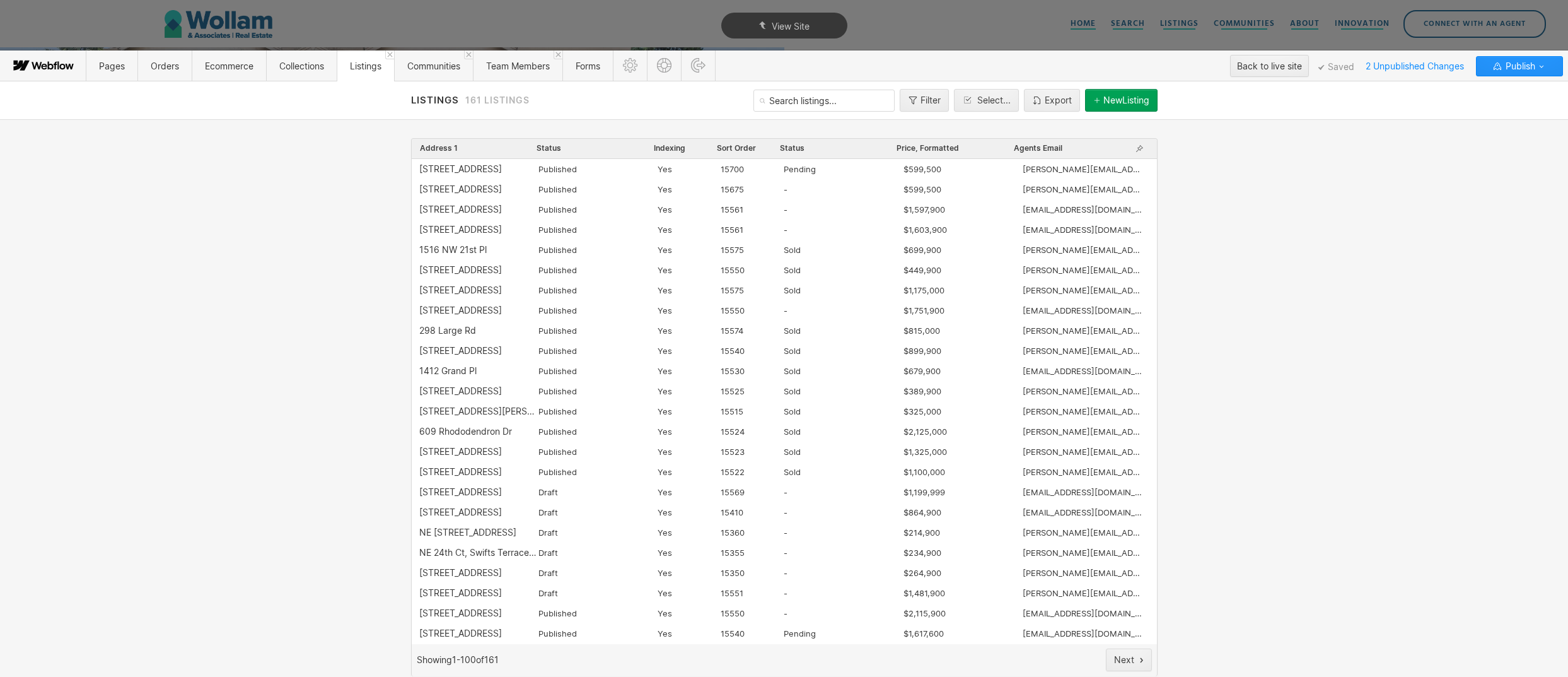
click at [1064, 148] on div "Agents Email" at bounding box center [1072, 149] width 117 height 12
click at [1052, 150] on span "Agents Email" at bounding box center [1038, 148] width 48 height 10
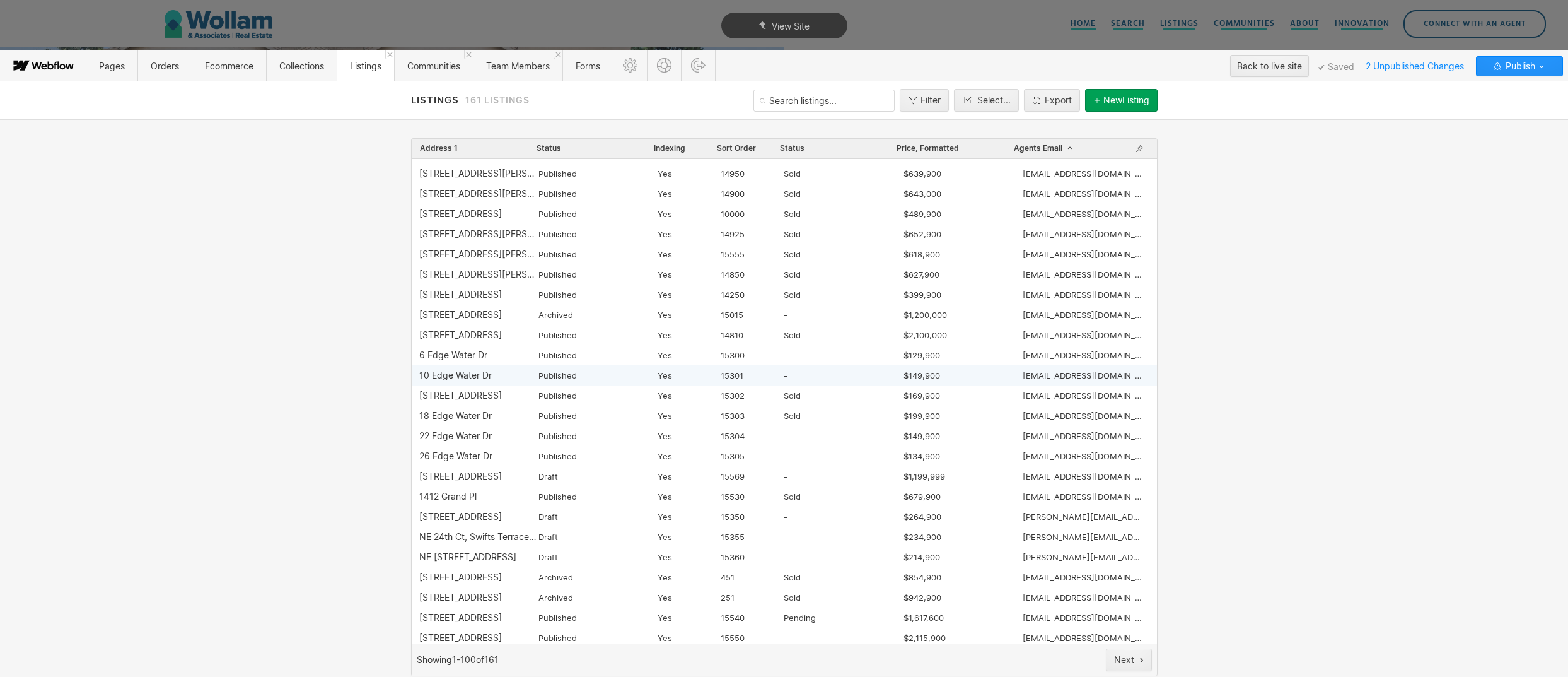
scroll to position [1110, 0]
click at [502, 514] on div "NE 24th Ct, Swifts Terrace Lot 1" at bounding box center [461, 512] width 83 height 10
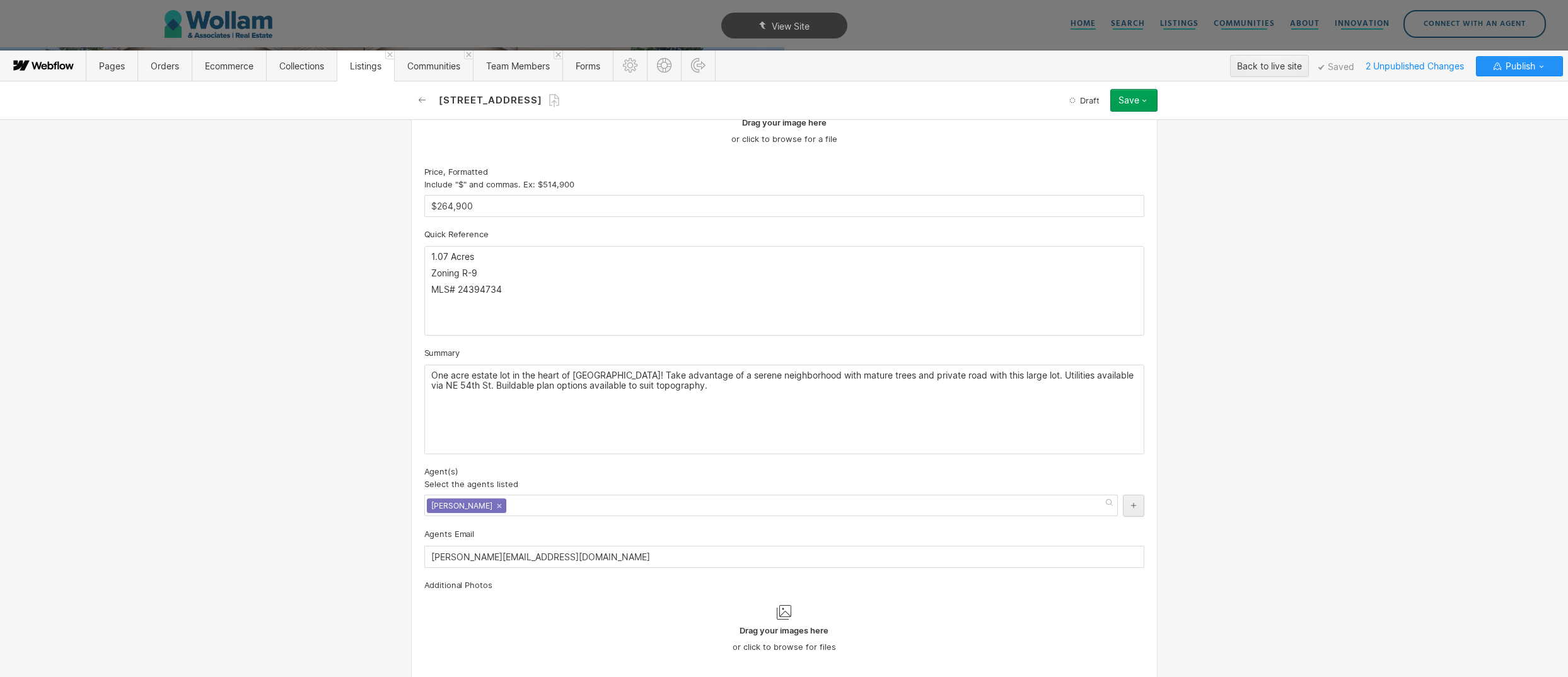
scroll to position [909, 0]
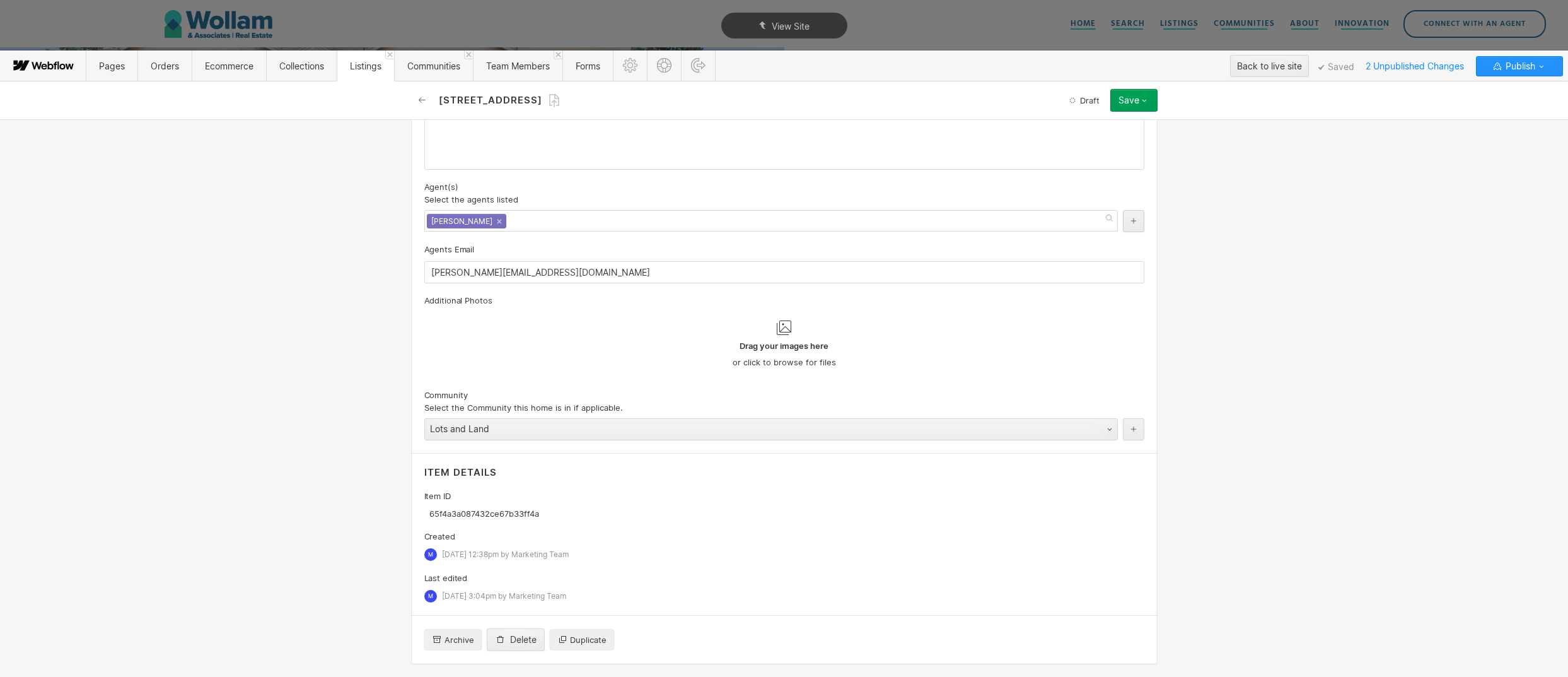
click at [511, 428] on div "Lots and Land" at bounding box center [758, 429] width 667 height 20
click at [515, 642] on div "Delete" at bounding box center [523, 640] width 26 height 10
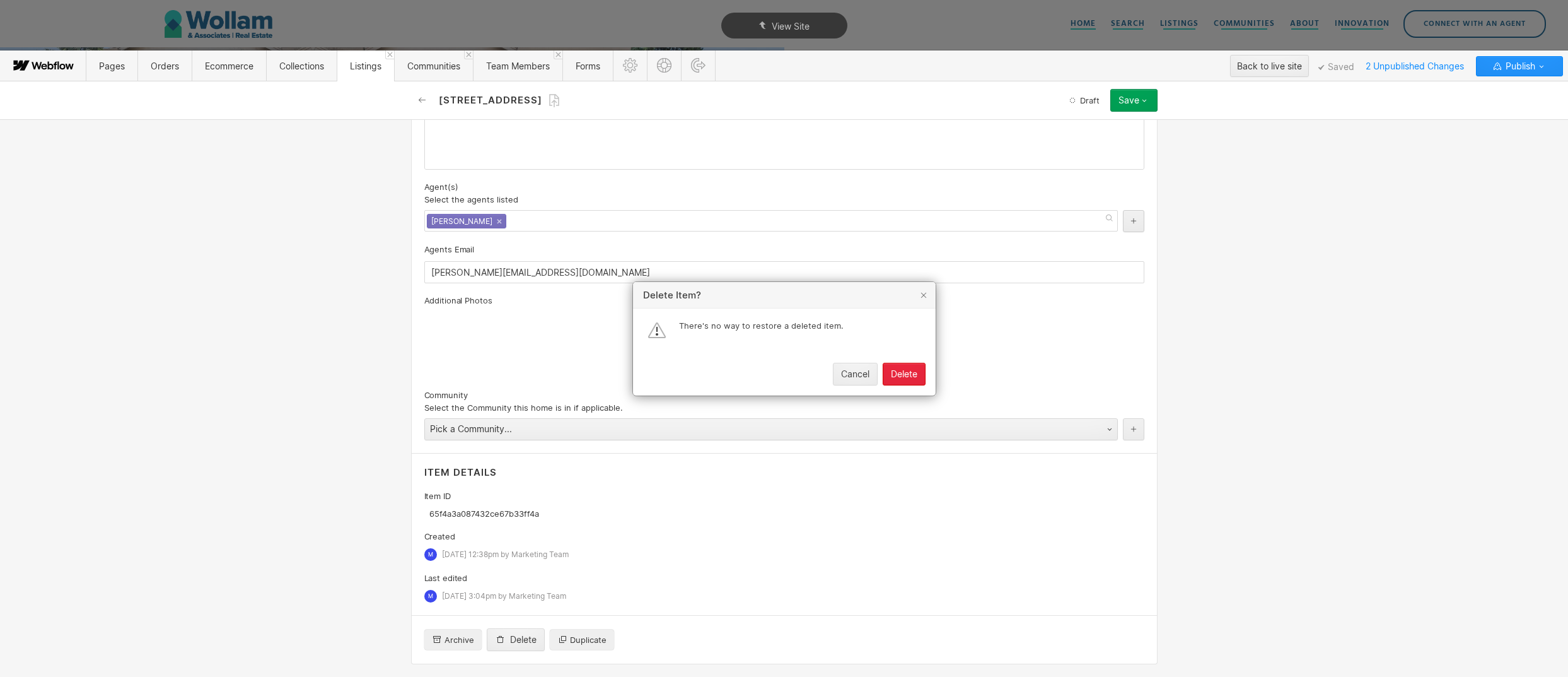
click at [894, 375] on div "Delete" at bounding box center [904, 374] width 26 height 10
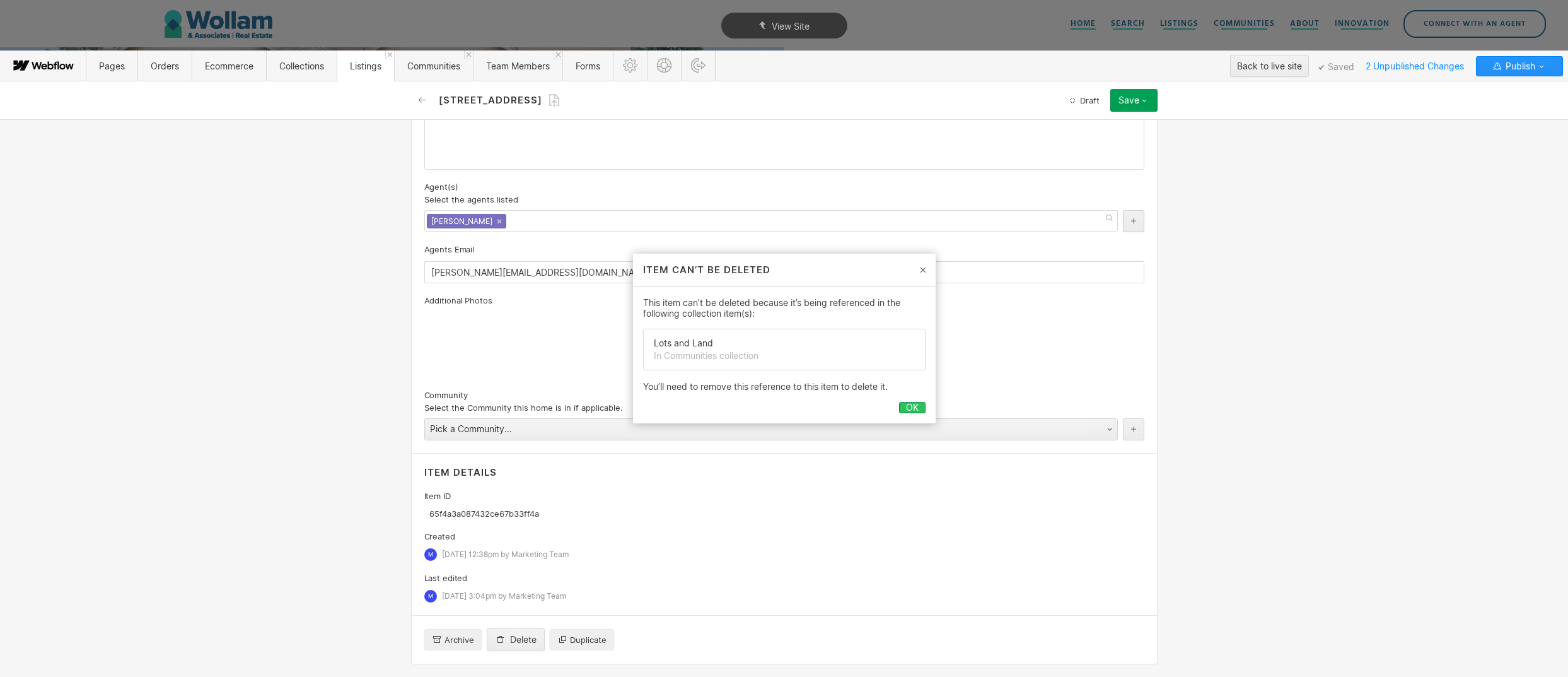
click at [911, 408] on div "OK" at bounding box center [912, 407] width 12 height 10
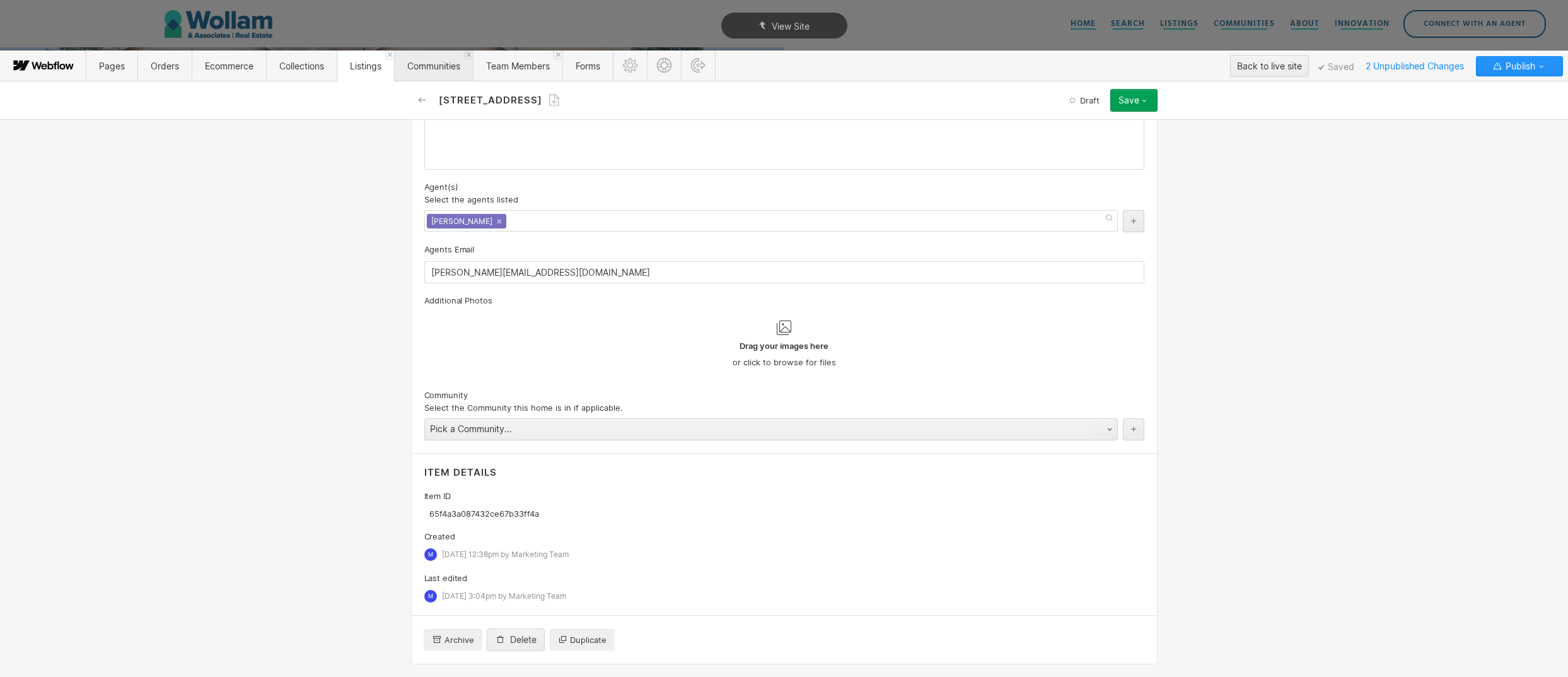
click at [428, 71] on span "Communities" at bounding box center [433, 66] width 79 height 31
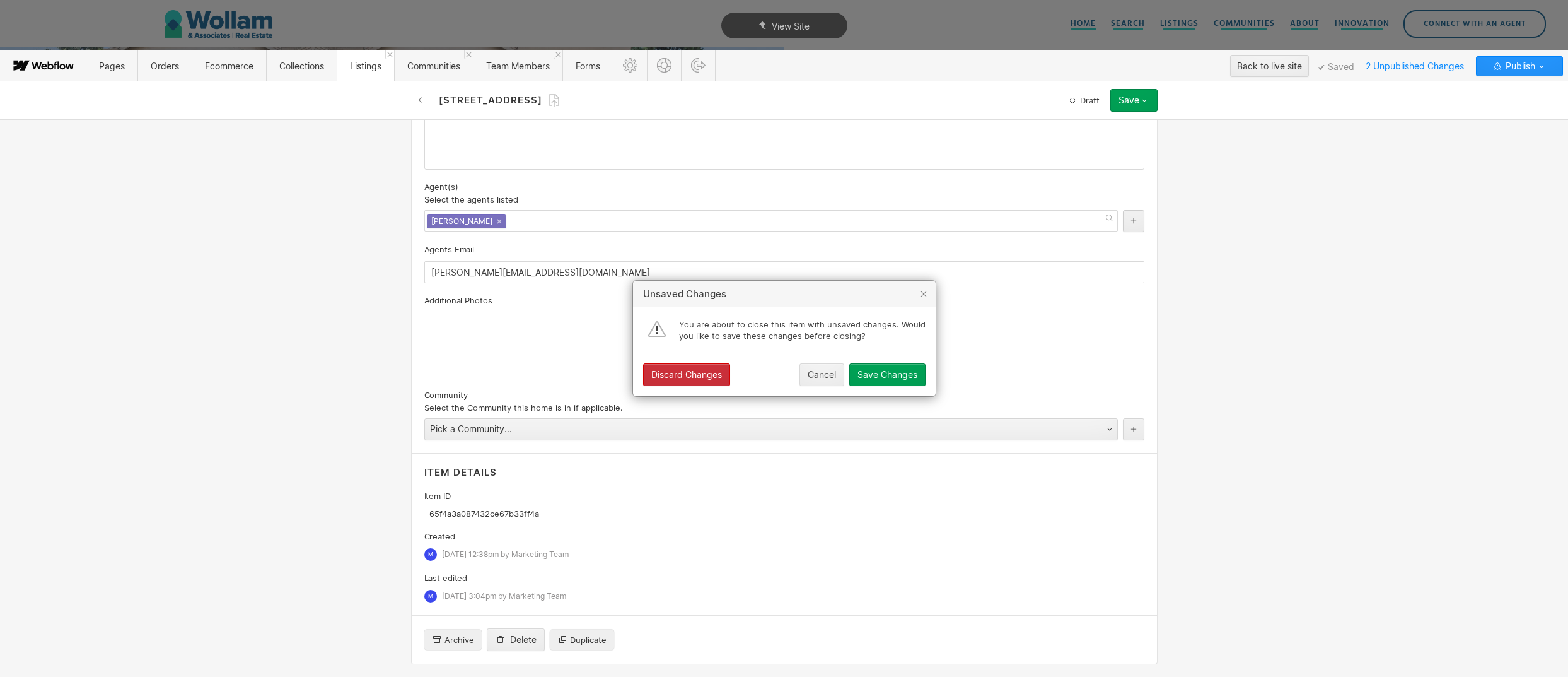
click at [715, 370] on div "Discard Changes" at bounding box center [686, 375] width 70 height 10
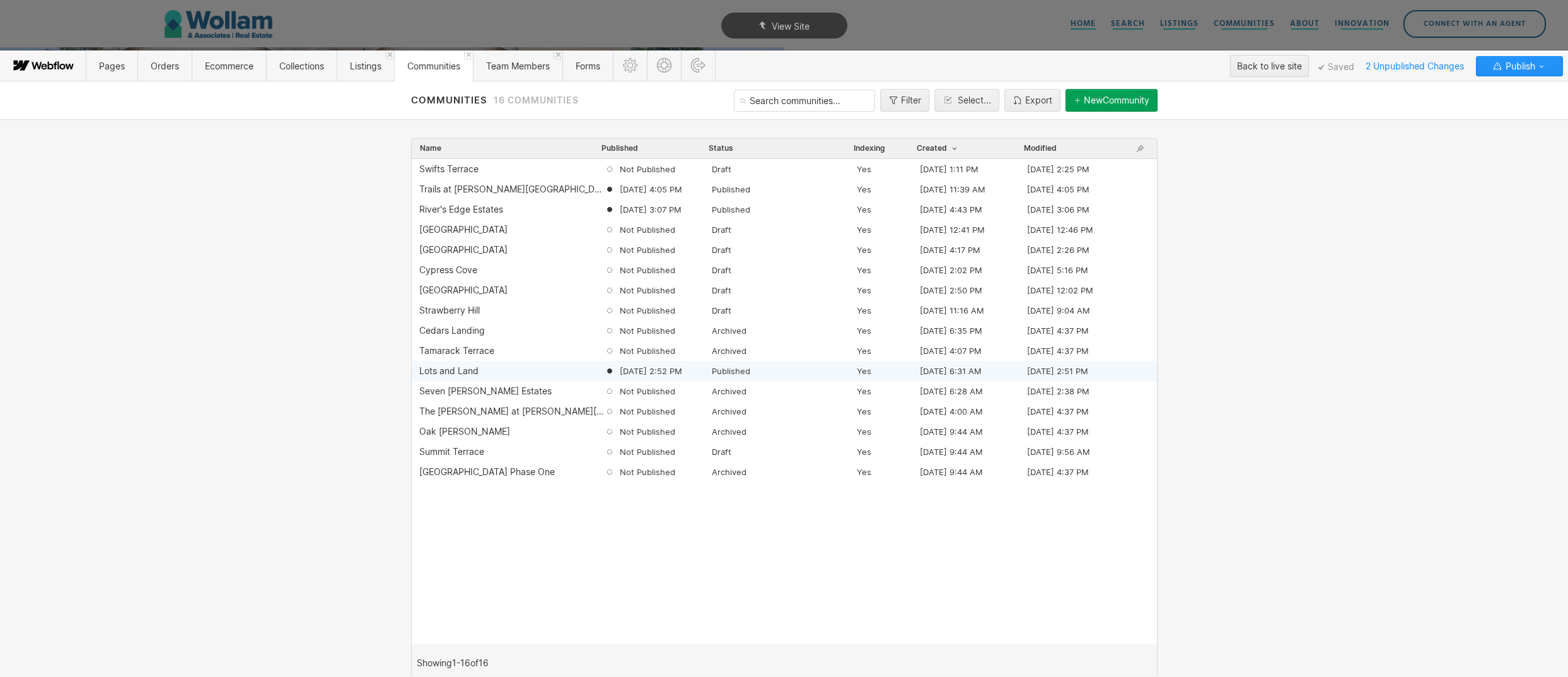
click at [480, 367] on div "Lots and Land" at bounding box center [512, 371] width 185 height 10
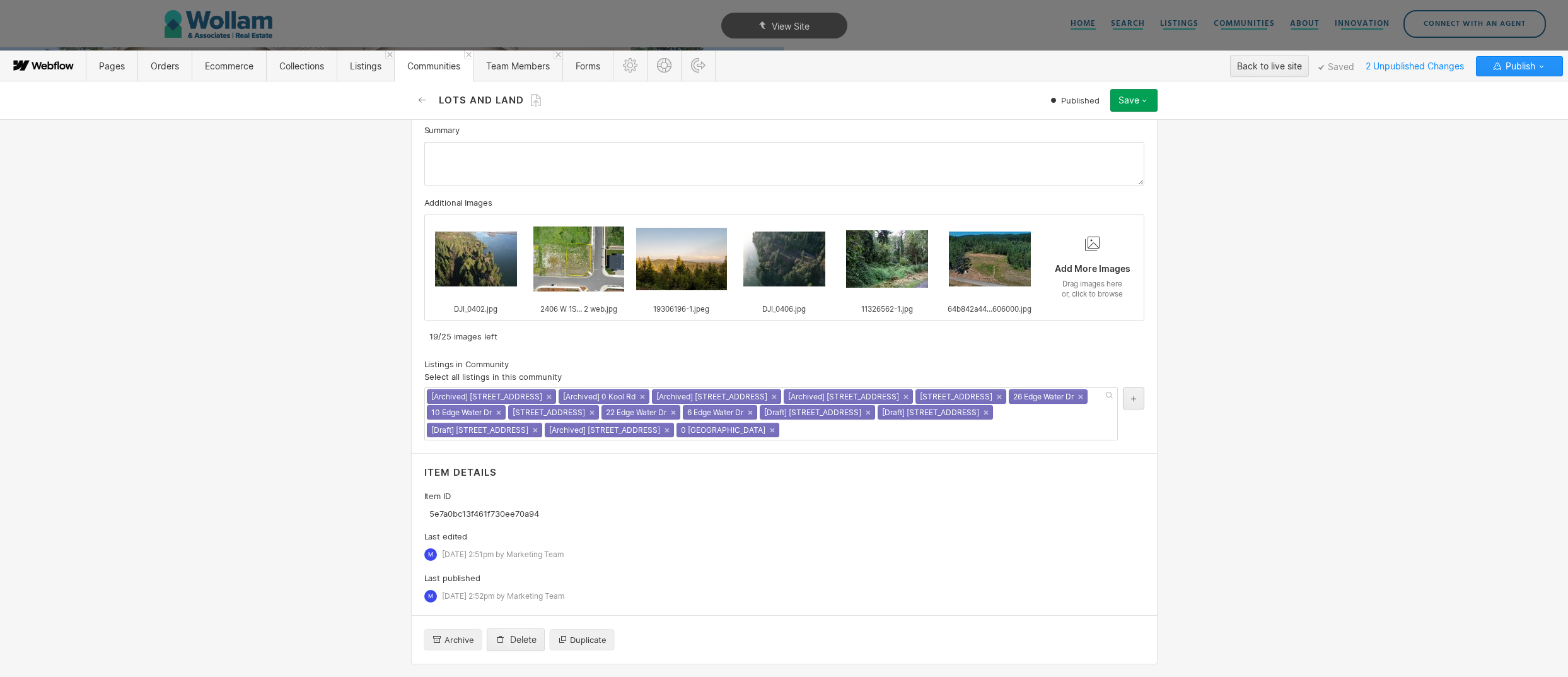
scroll to position [39, 0]
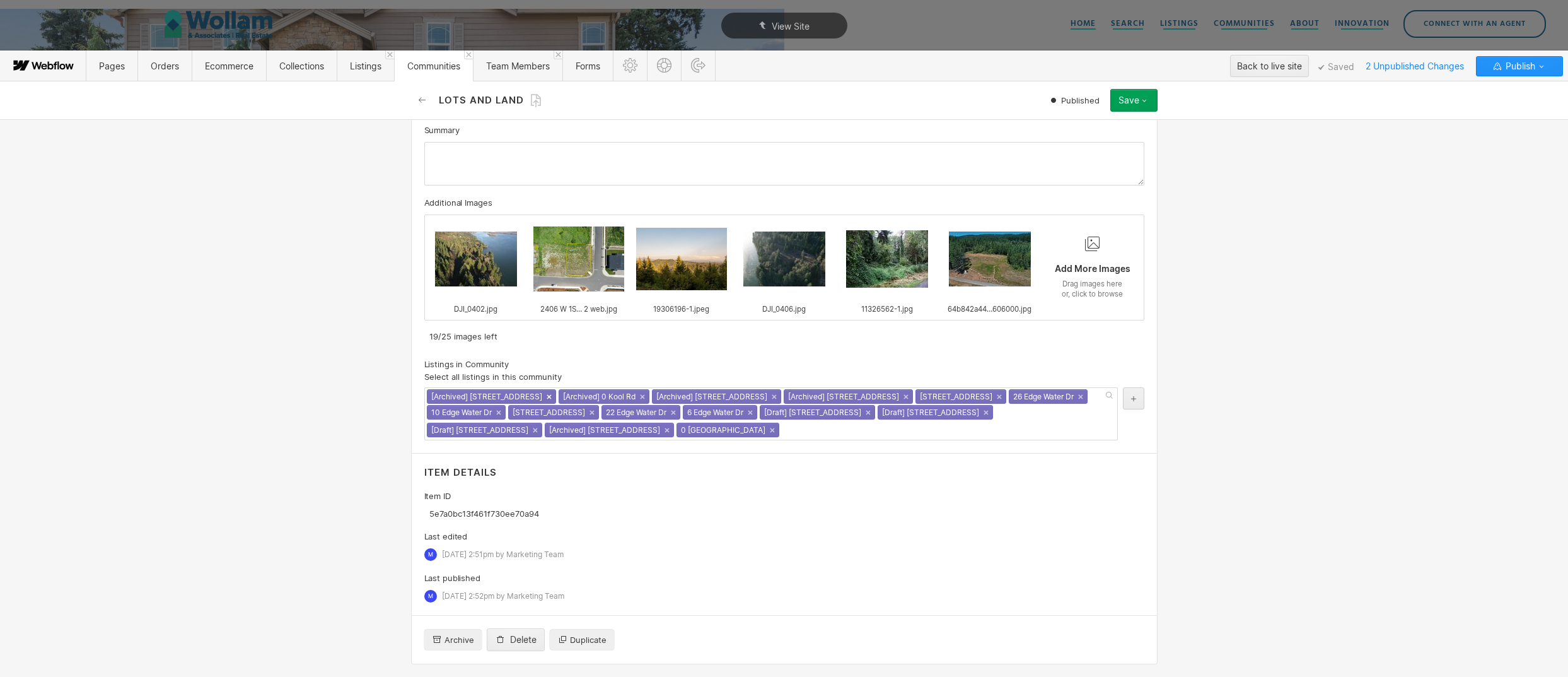
click at [547, 399] on link "×" at bounding box center [549, 396] width 5 height 5
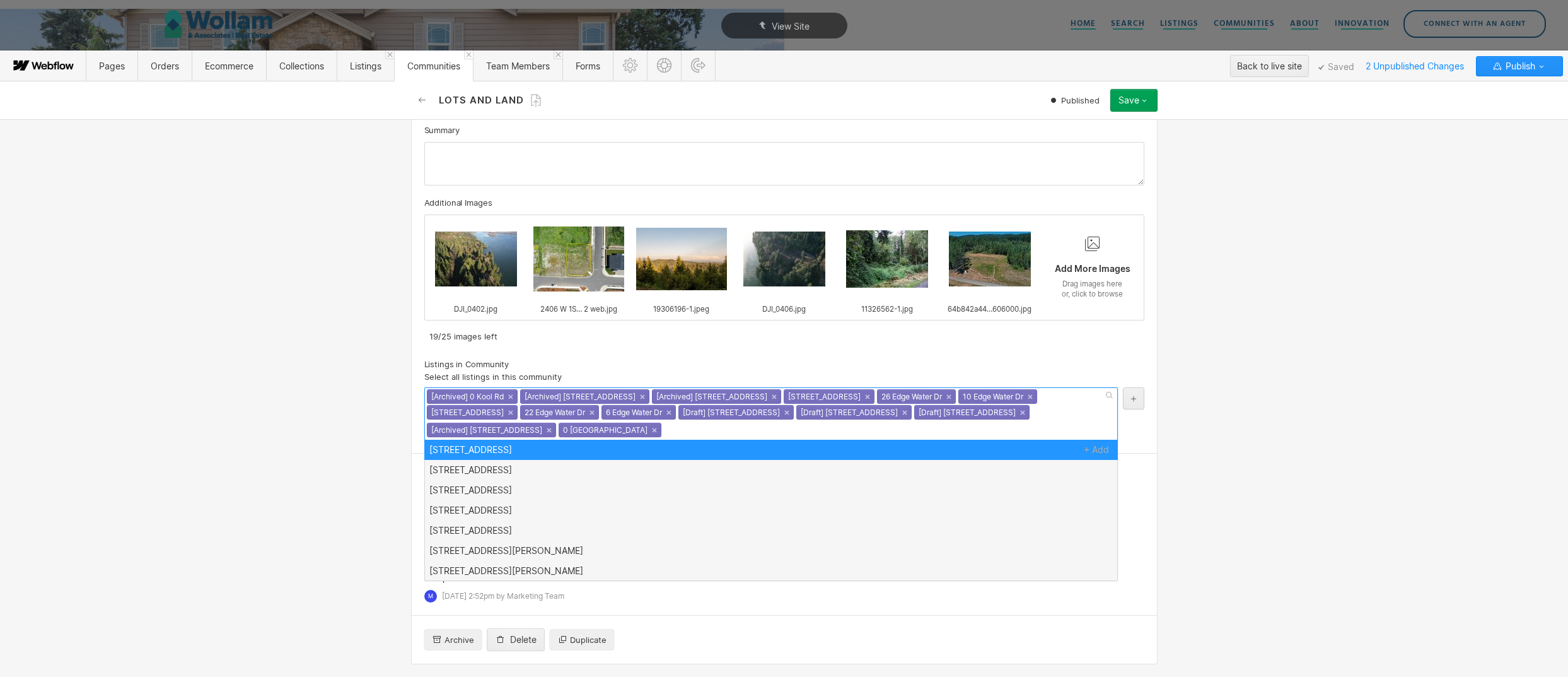
scroll to position [757, 0]
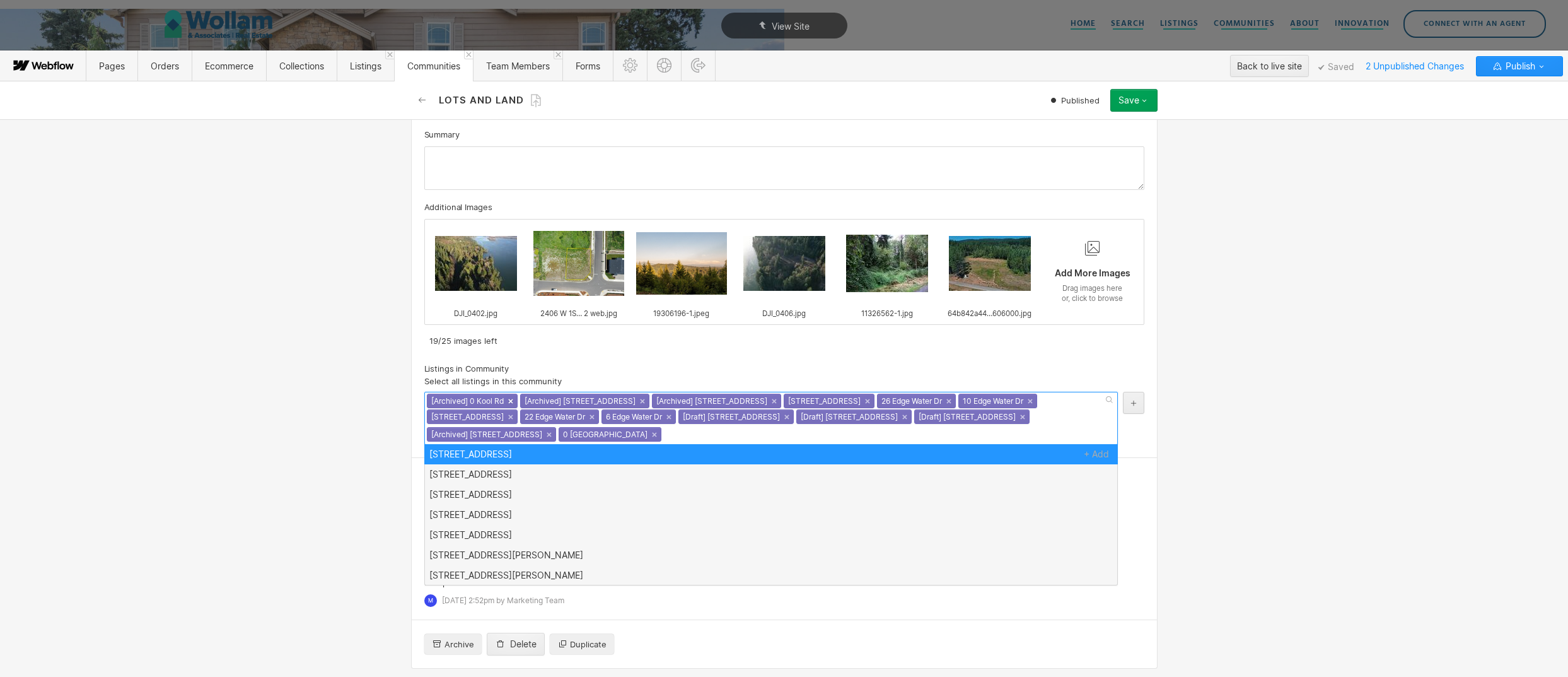
click at [513, 400] on link "×" at bounding box center [510, 401] width 5 height 5
click at [547, 402] on link "×" at bounding box center [549, 401] width 5 height 5
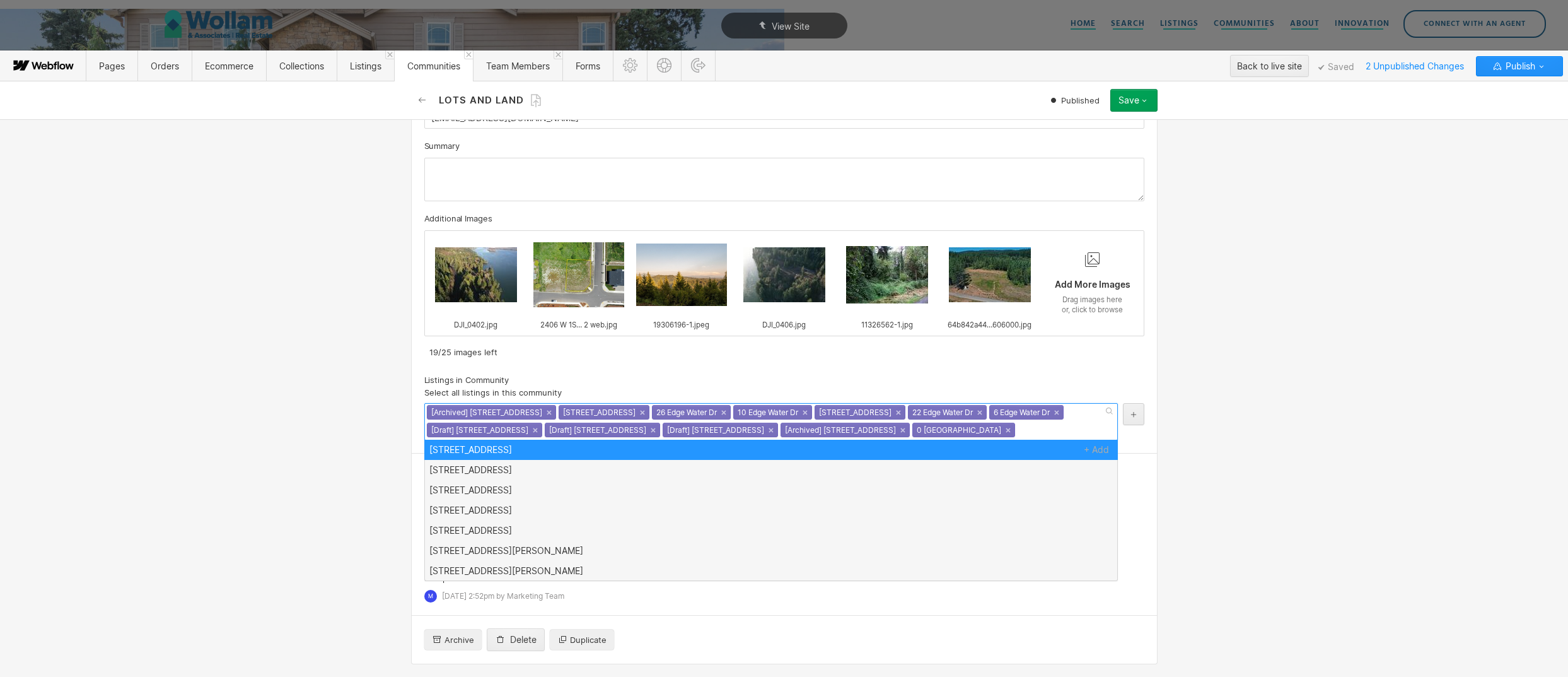
scroll to position [745, 0]
click at [527, 413] on div "[Archived] 2406 W 1st St ×" at bounding box center [491, 412] width 129 height 15
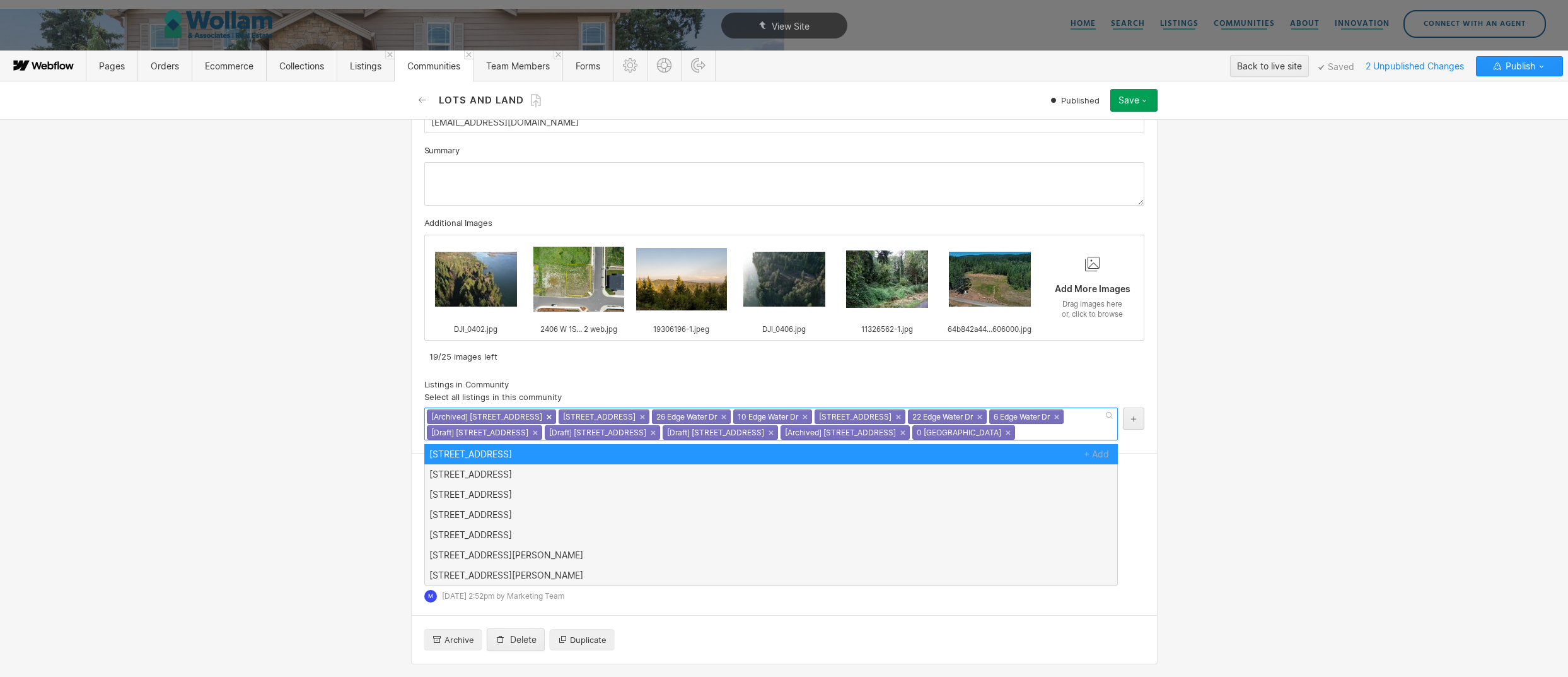
click at [547, 417] on link "×" at bounding box center [549, 416] width 5 height 5
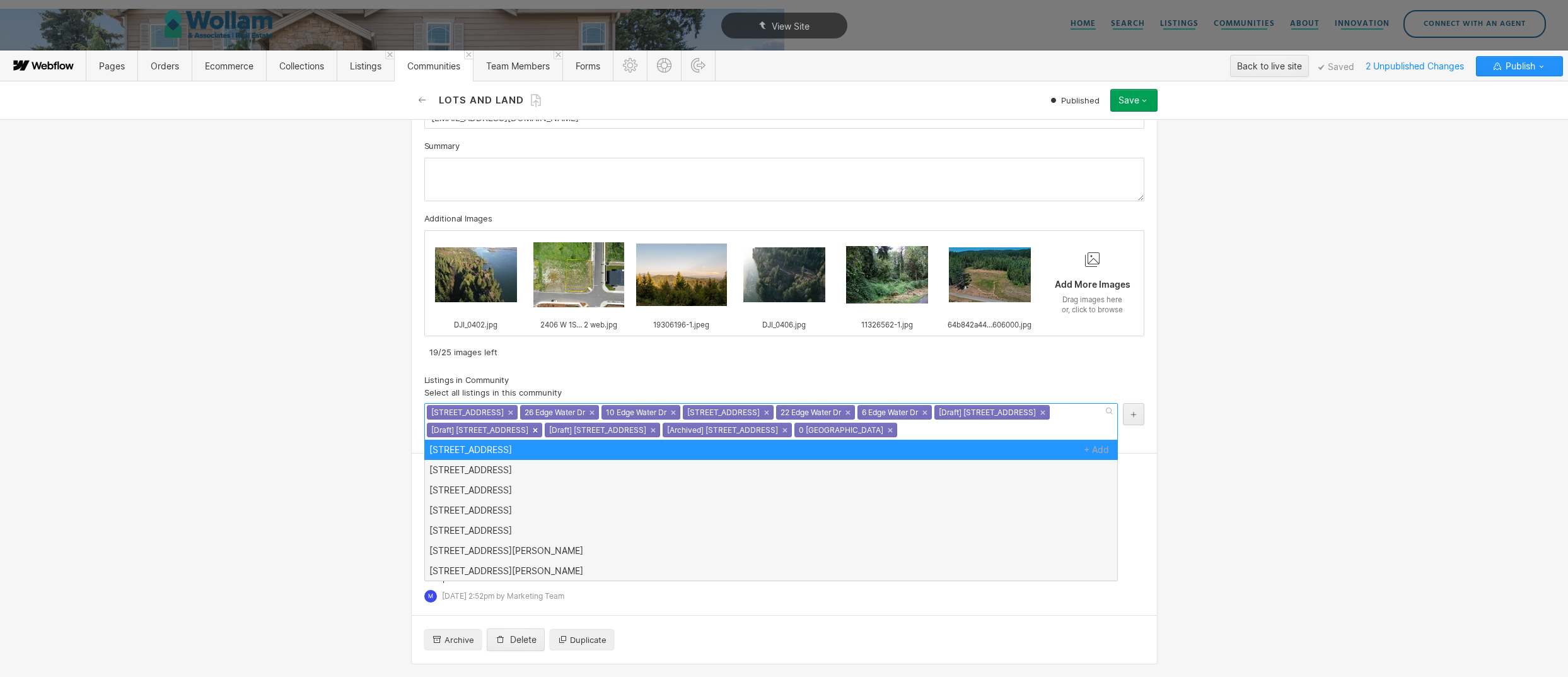
click at [538, 430] on link "×" at bounding box center [535, 430] width 5 height 5
click at [547, 432] on link "×" at bounding box center [549, 430] width 5 height 5
click at [1050, 414] on div "[Draft] NE 24th Ct, Swifts Terrace Lot 1 ×" at bounding box center [992, 412] width 115 height 15
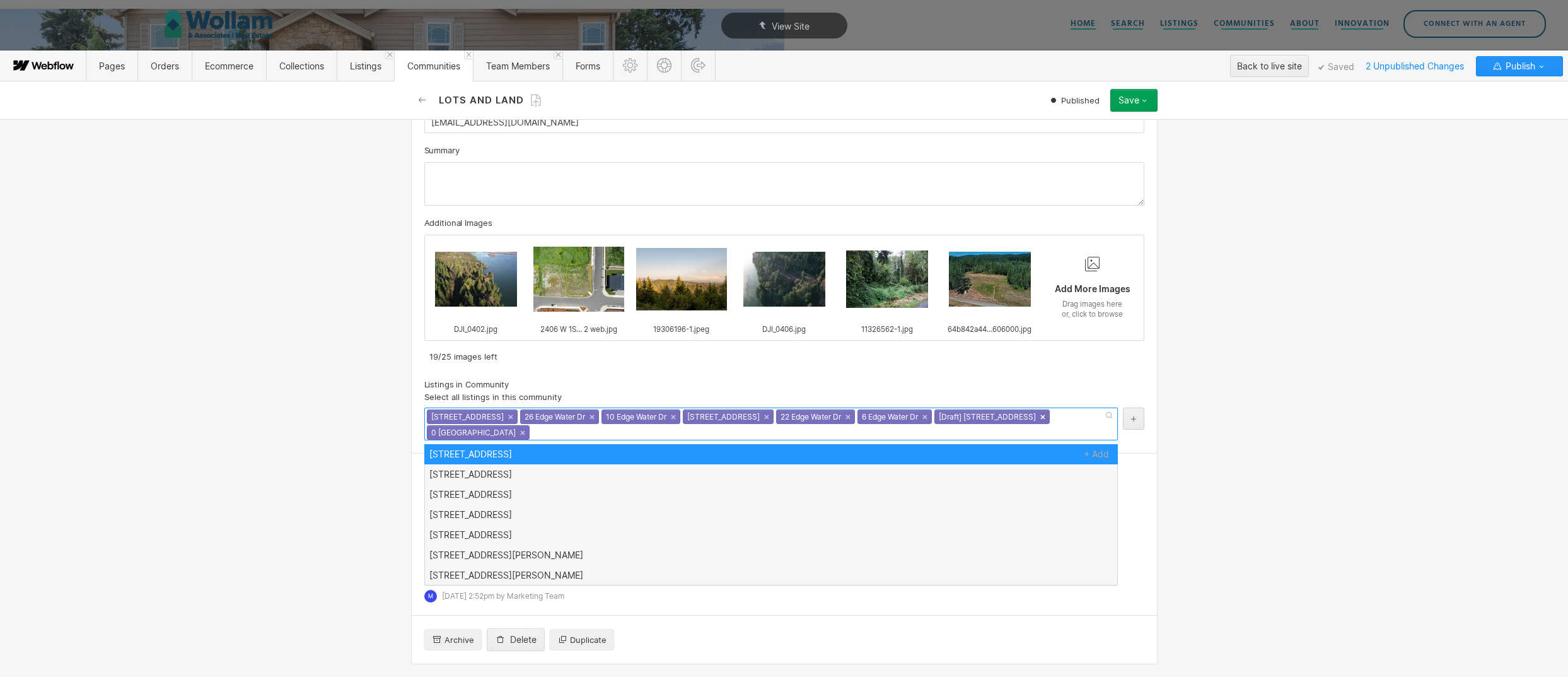
scroll to position [741, 0]
click at [1046, 418] on link "×" at bounding box center [1042, 416] width 5 height 5
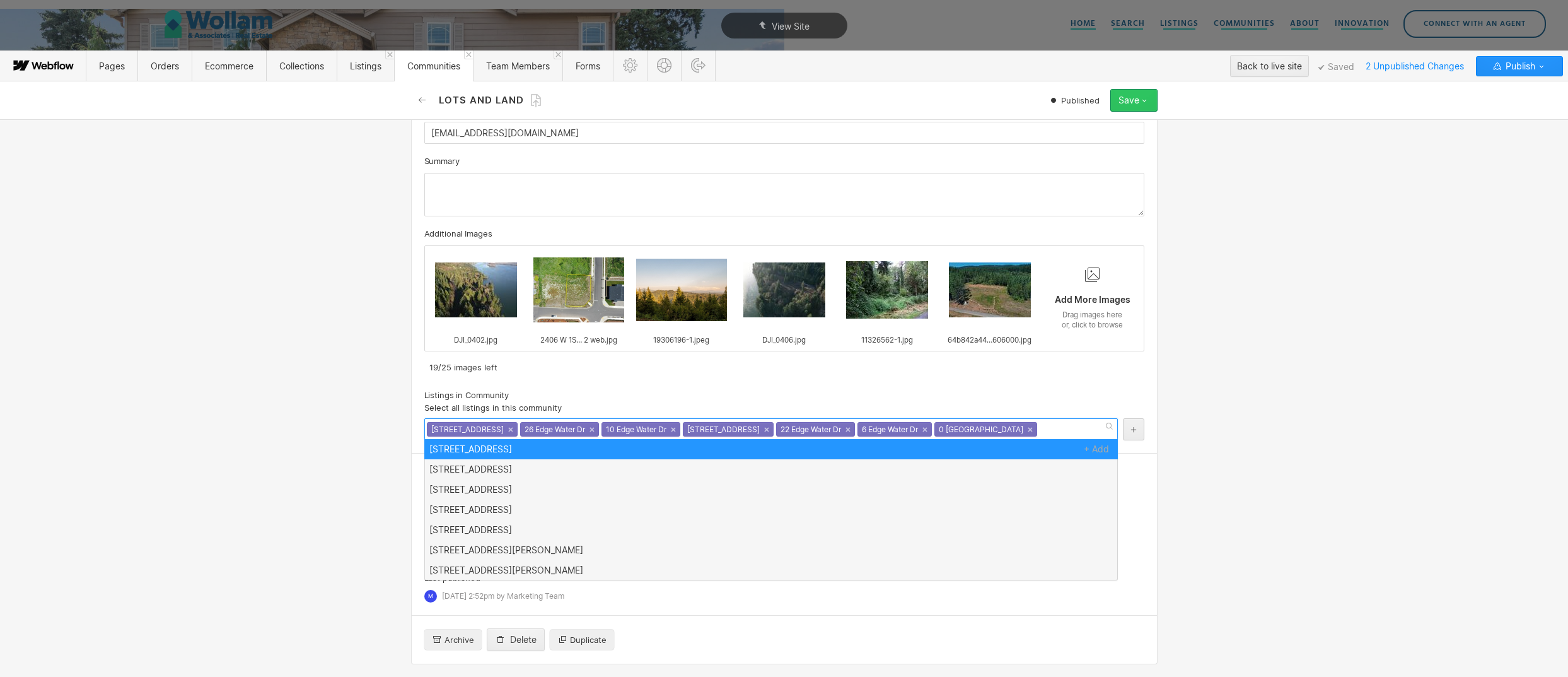
click at [1128, 108] on button "Save" at bounding box center [1134, 100] width 47 height 23
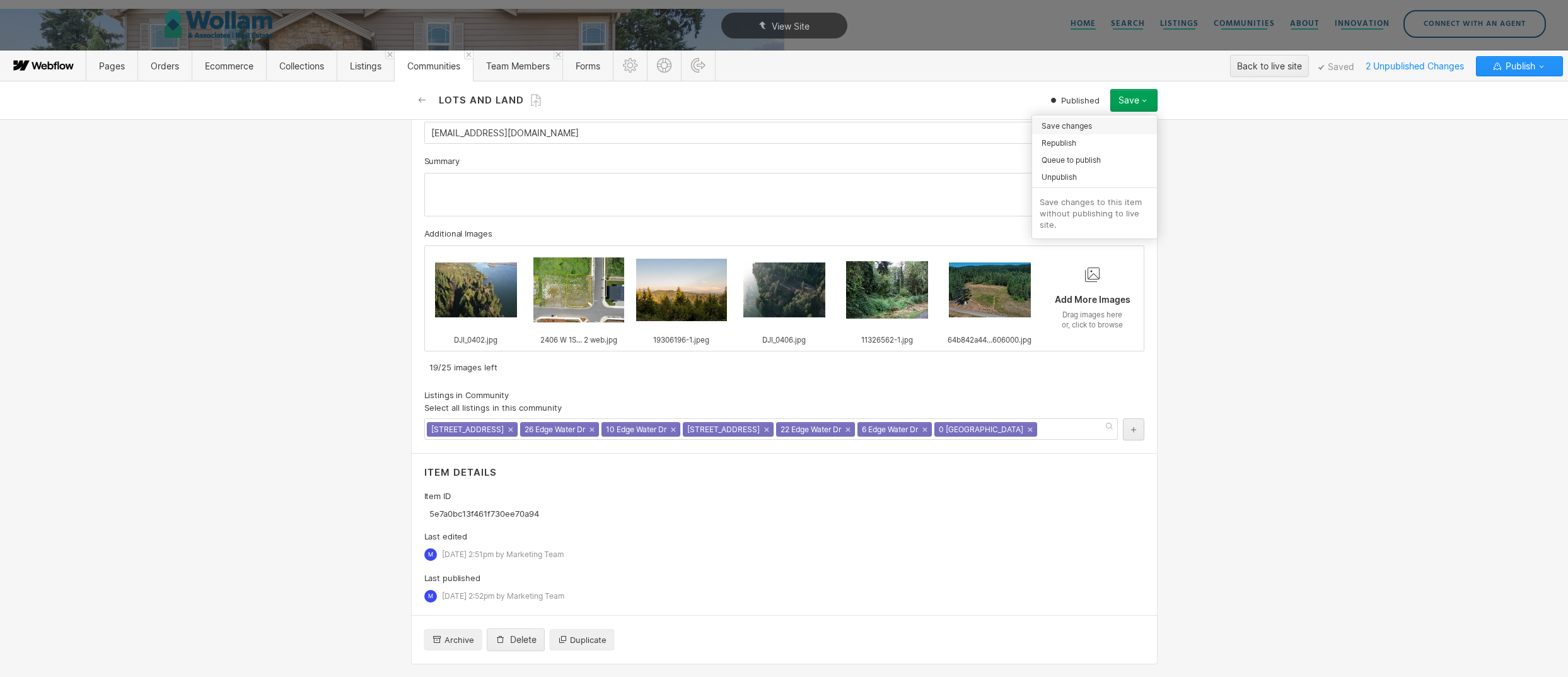
click at [1113, 130] on div "Save changes" at bounding box center [1095, 126] width 125 height 17
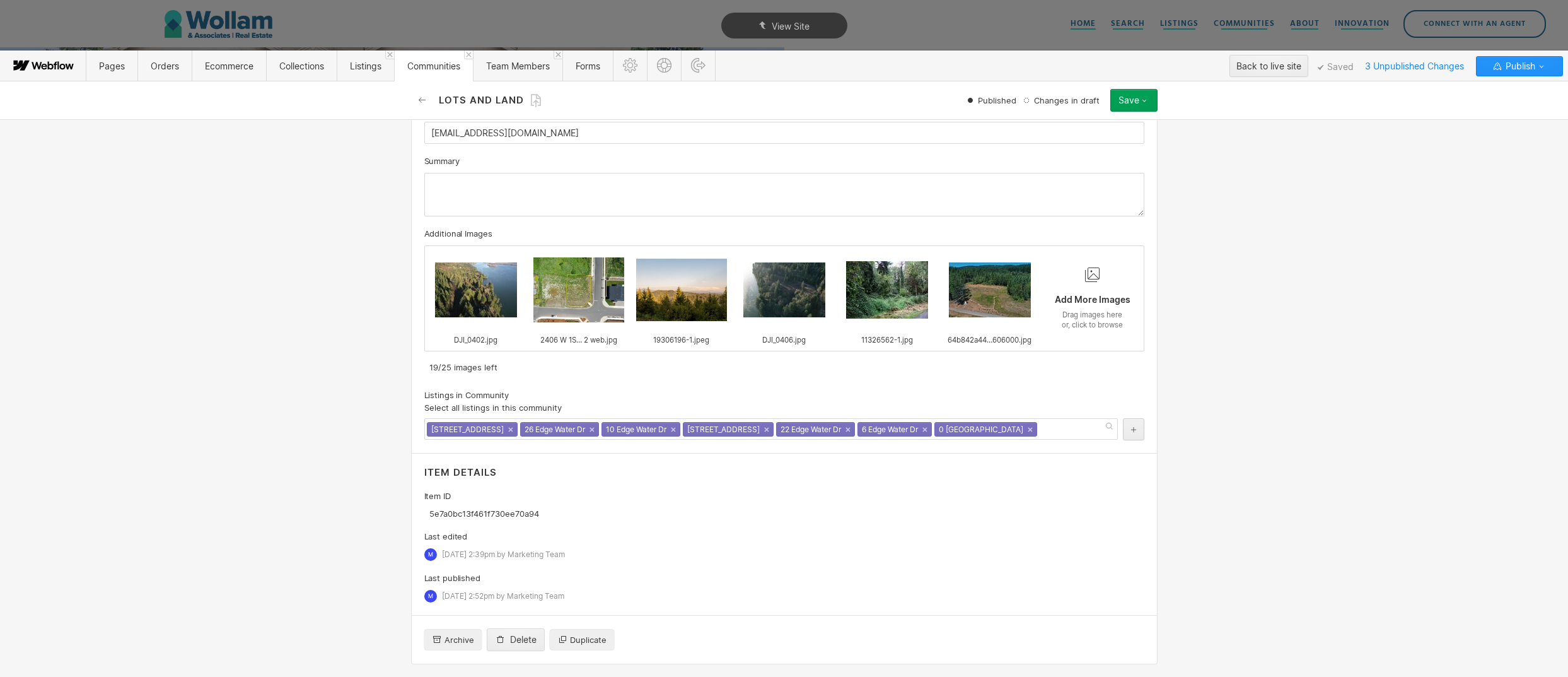
scroll to position [0, 0]
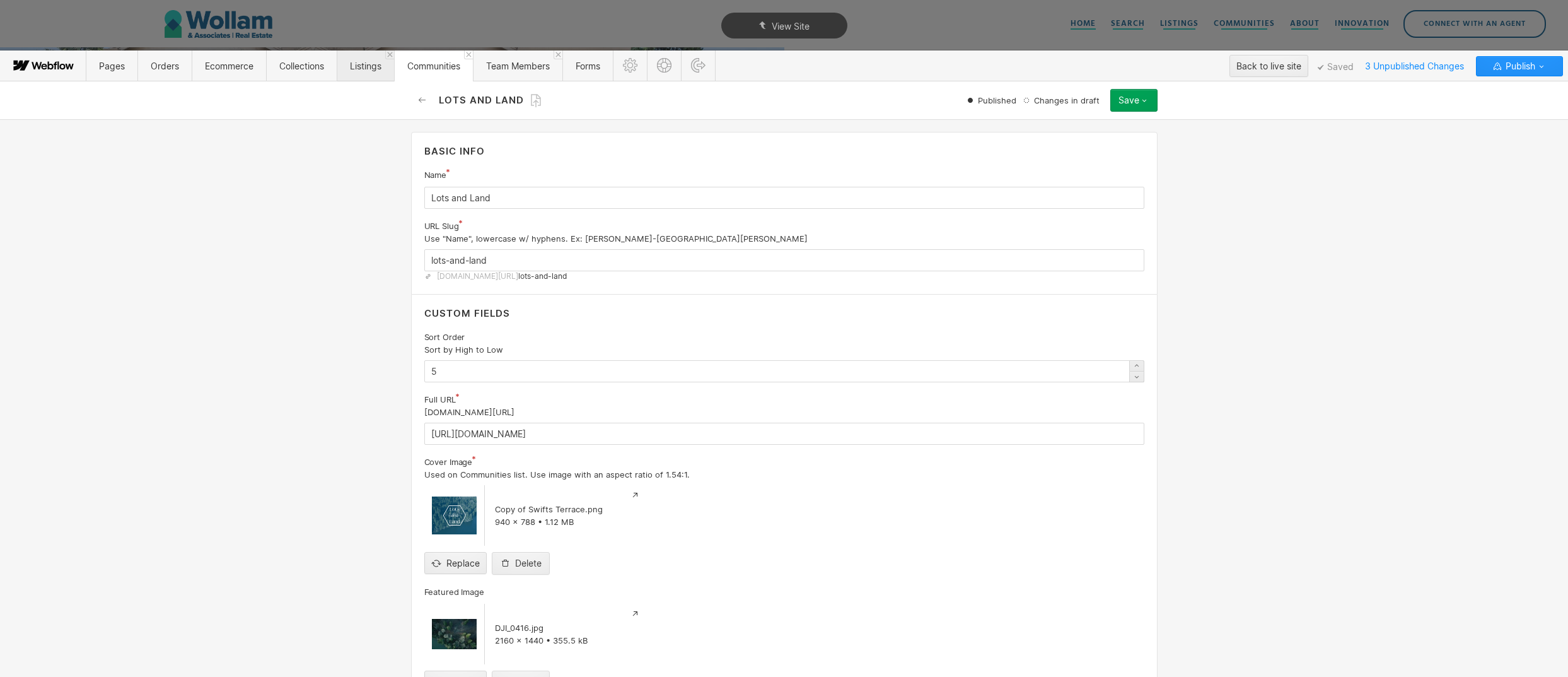
click at [368, 62] on span "Listings" at bounding box center [366, 66] width 32 height 11
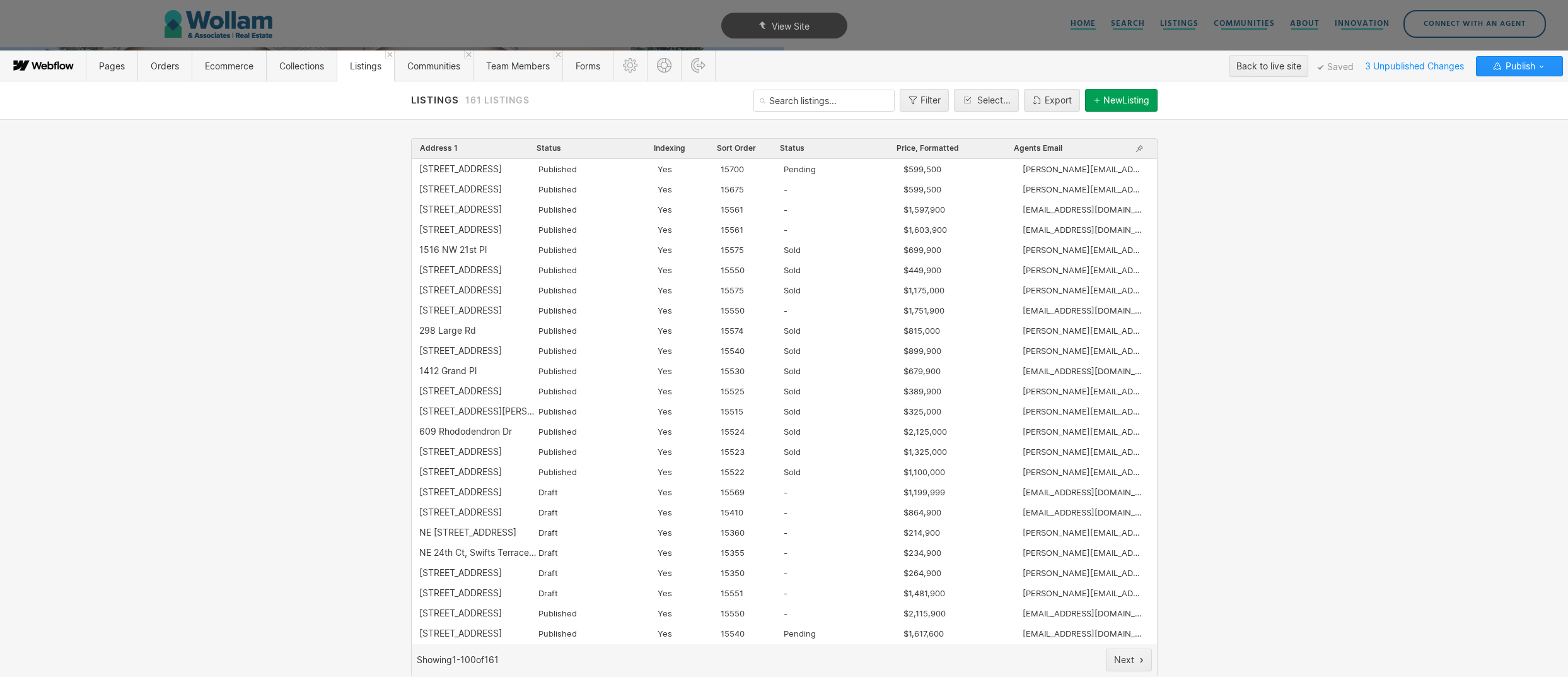
click at [1059, 145] on span "Agents Email" at bounding box center [1038, 148] width 48 height 10
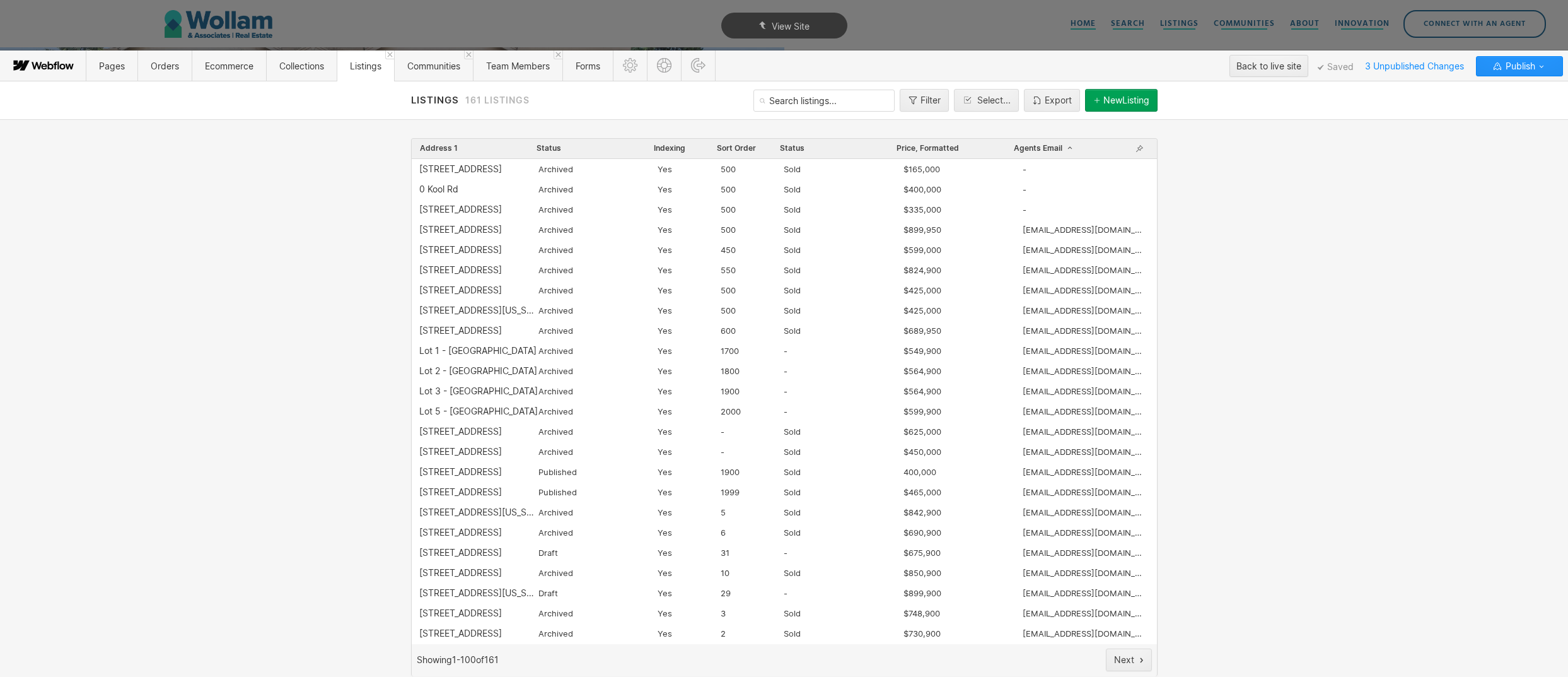
click at [1069, 147] on icon "button" at bounding box center [1070, 148] width 4 height 3
click at [1050, 147] on span "Agents Email" at bounding box center [1044, 148] width 61 height 10
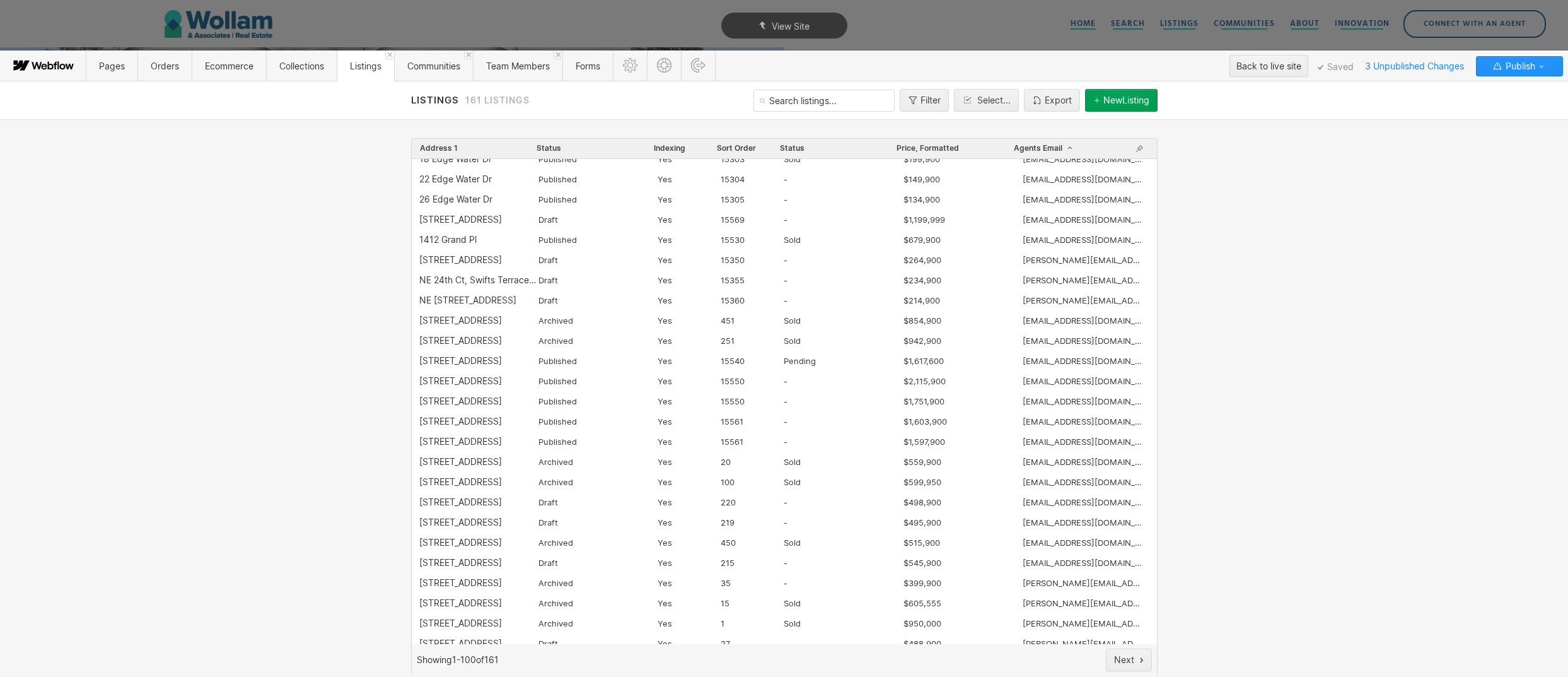
scroll to position [1364, 0]
click at [993, 100] on div "Select..." at bounding box center [994, 100] width 33 height 10
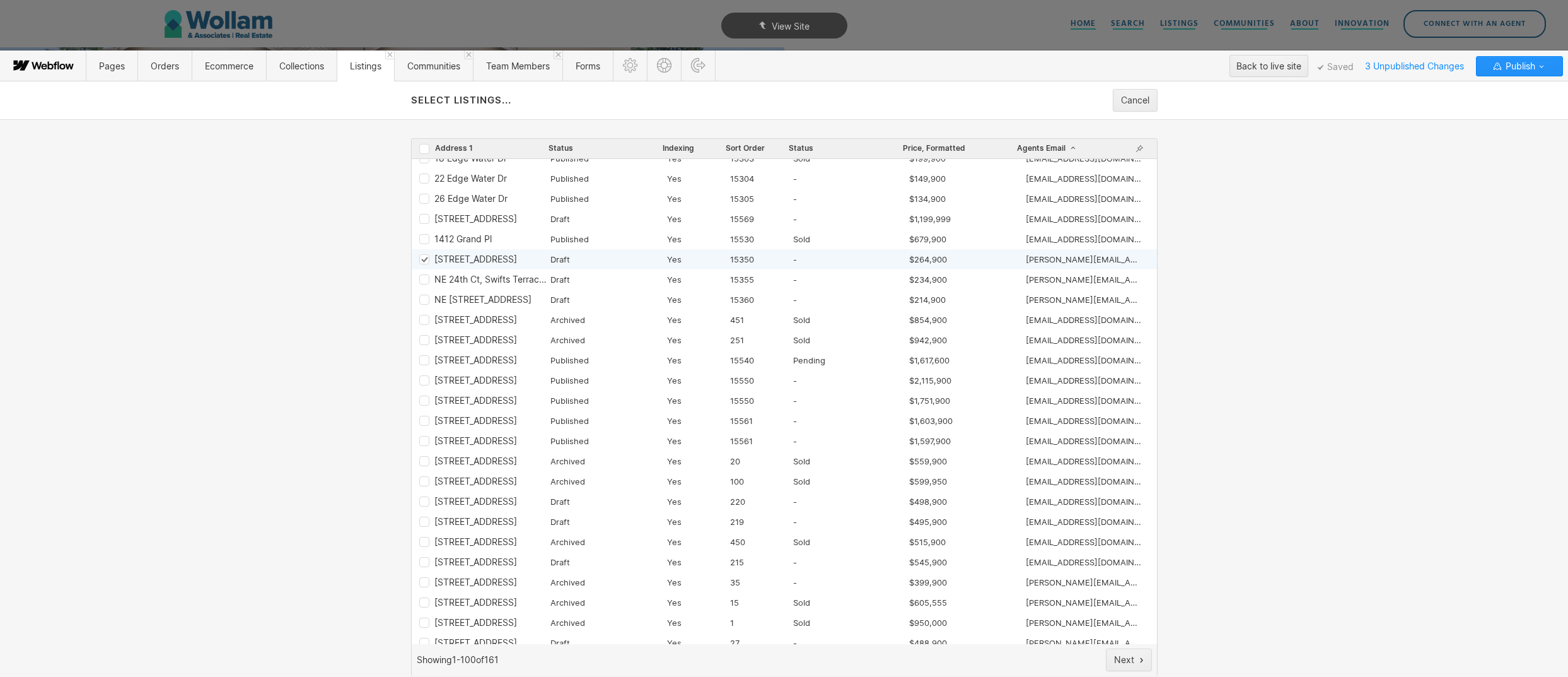
click at [426, 257] on icon "Row 65f4a3a087432ce67b33ff4a" at bounding box center [424, 259] width 6 height 4
click at [423, 279] on icon "Row 65f4a46ec1eed309155ee048" at bounding box center [424, 280] width 8 height 7
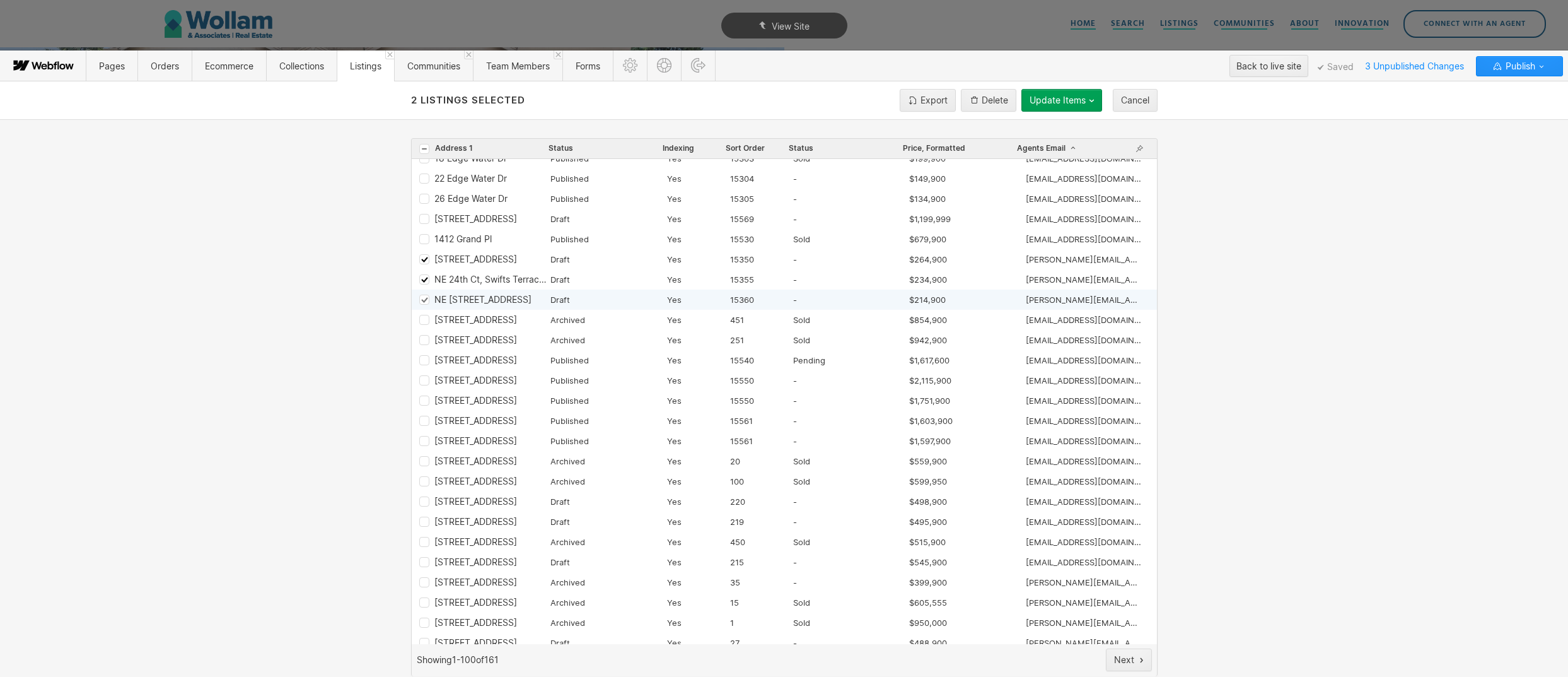
click at [425, 299] on icon "Row 65f4a5b20b2b0142af5dd0b1" at bounding box center [424, 300] width 6 height 4
click at [1051, 99] on span "Update Items" at bounding box center [1057, 100] width 56 height 11
click at [1001, 111] on div at bounding box center [784, 338] width 1568 height 677
click at [993, 106] on button "Delete" at bounding box center [988, 100] width 55 height 23
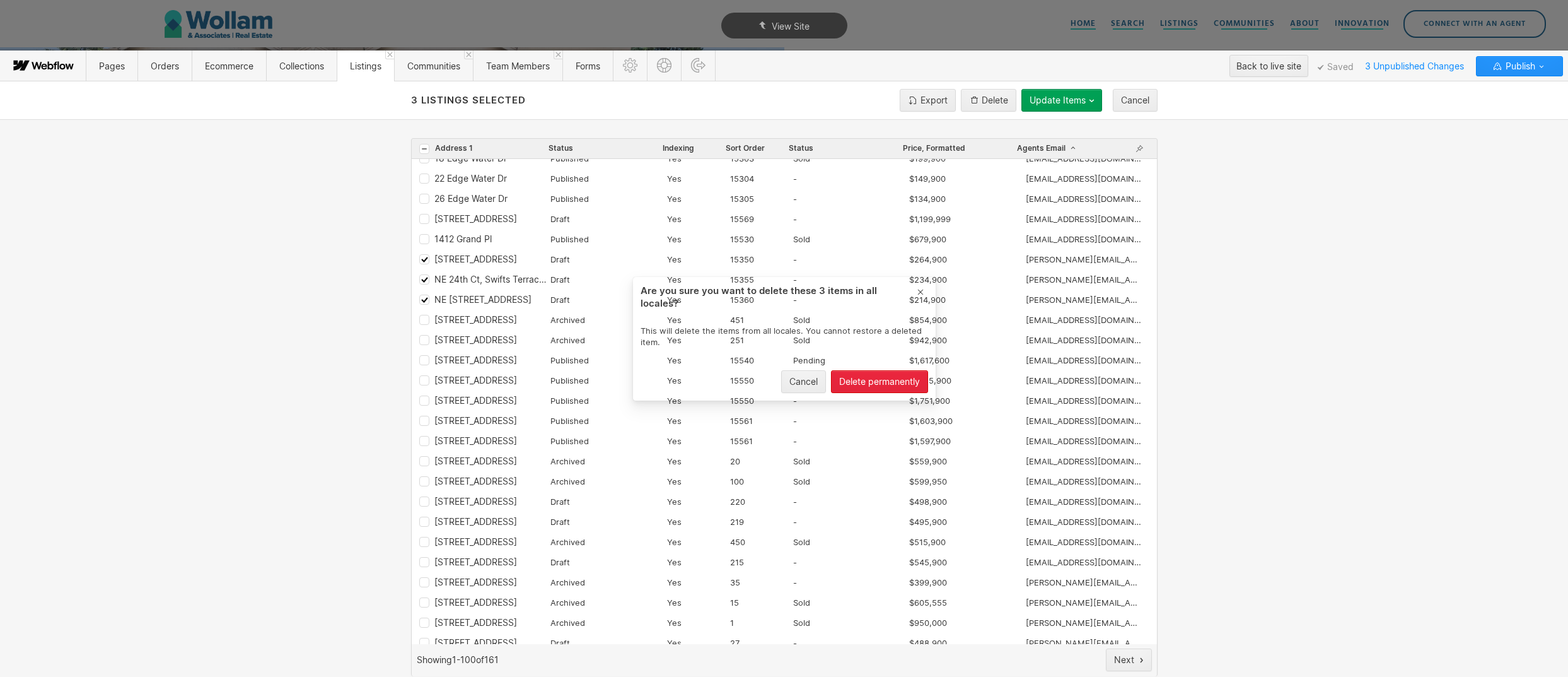
click at [874, 389] on button "Delete permanently" at bounding box center [879, 382] width 97 height 23
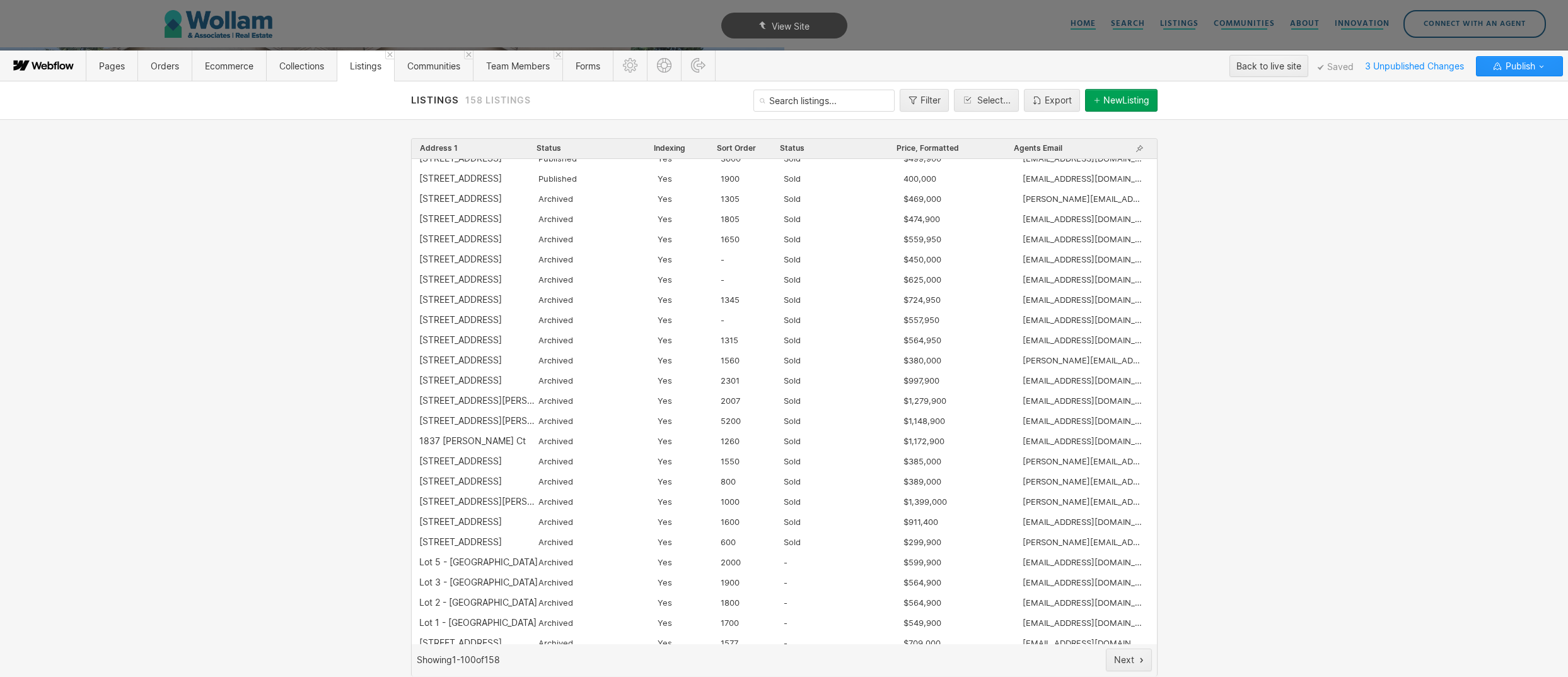
click at [1066, 147] on div "Agents Email" at bounding box center [1072, 149] width 117 height 12
click at [1046, 147] on span "Agents Email" at bounding box center [1038, 148] width 48 height 10
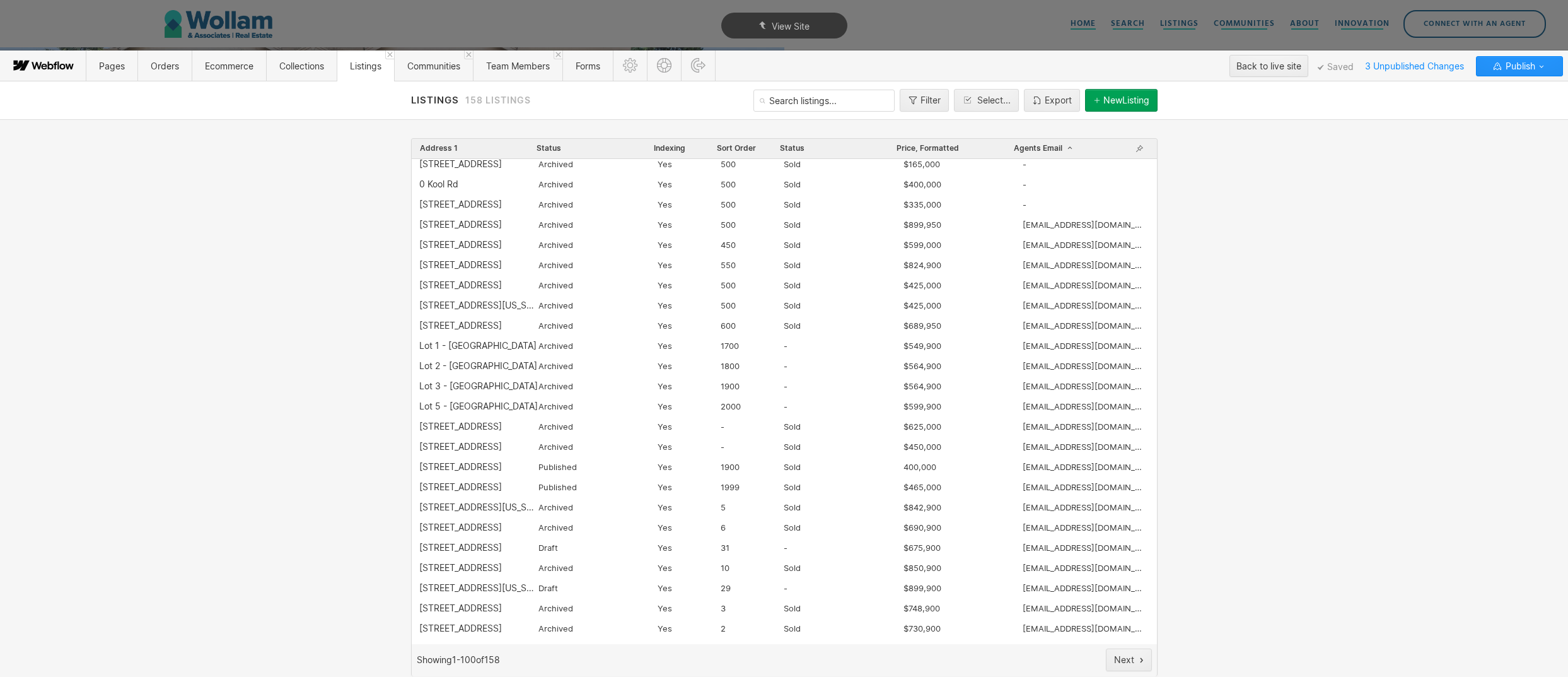
scroll to position [0, 0]
click at [448, 66] on span "Communities" at bounding box center [433, 66] width 53 height 11
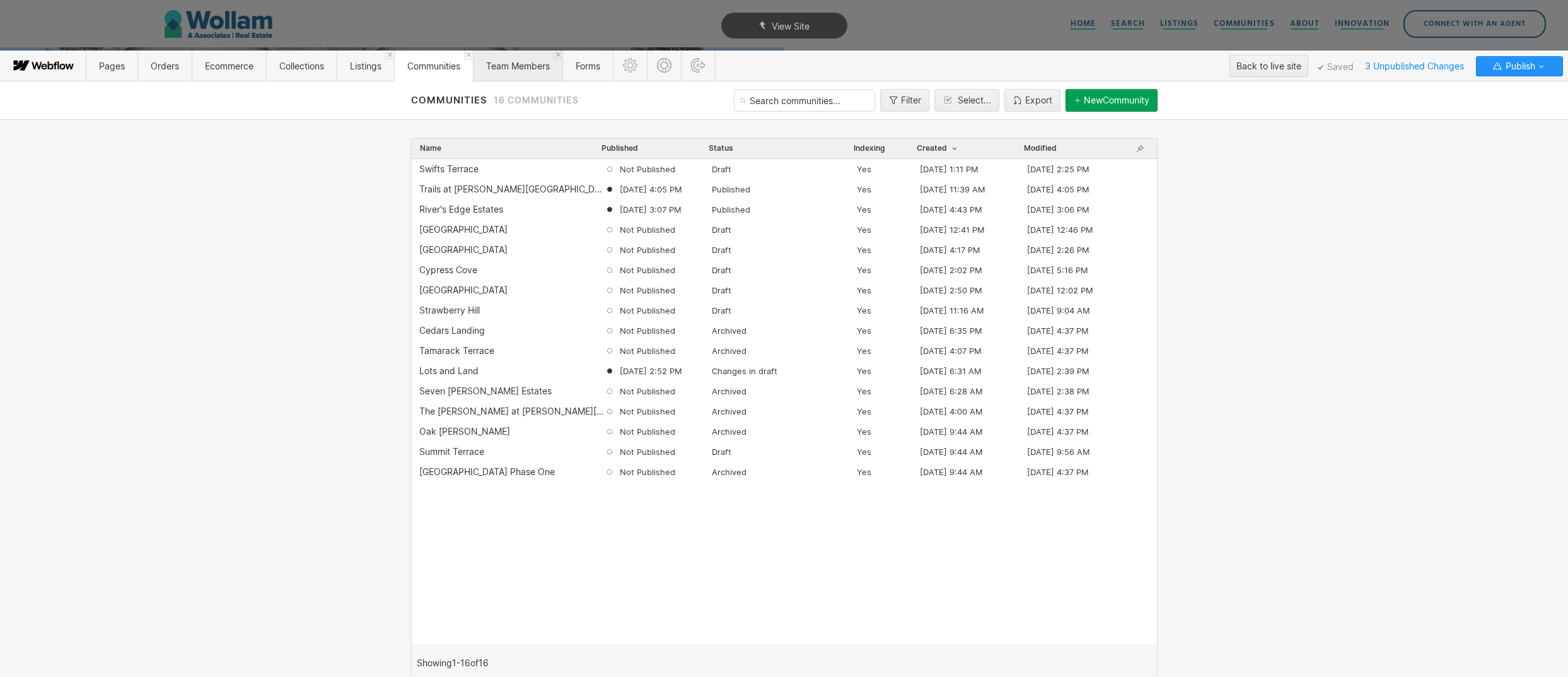
click at [525, 65] on span "Team Members" at bounding box center [518, 66] width 64 height 11
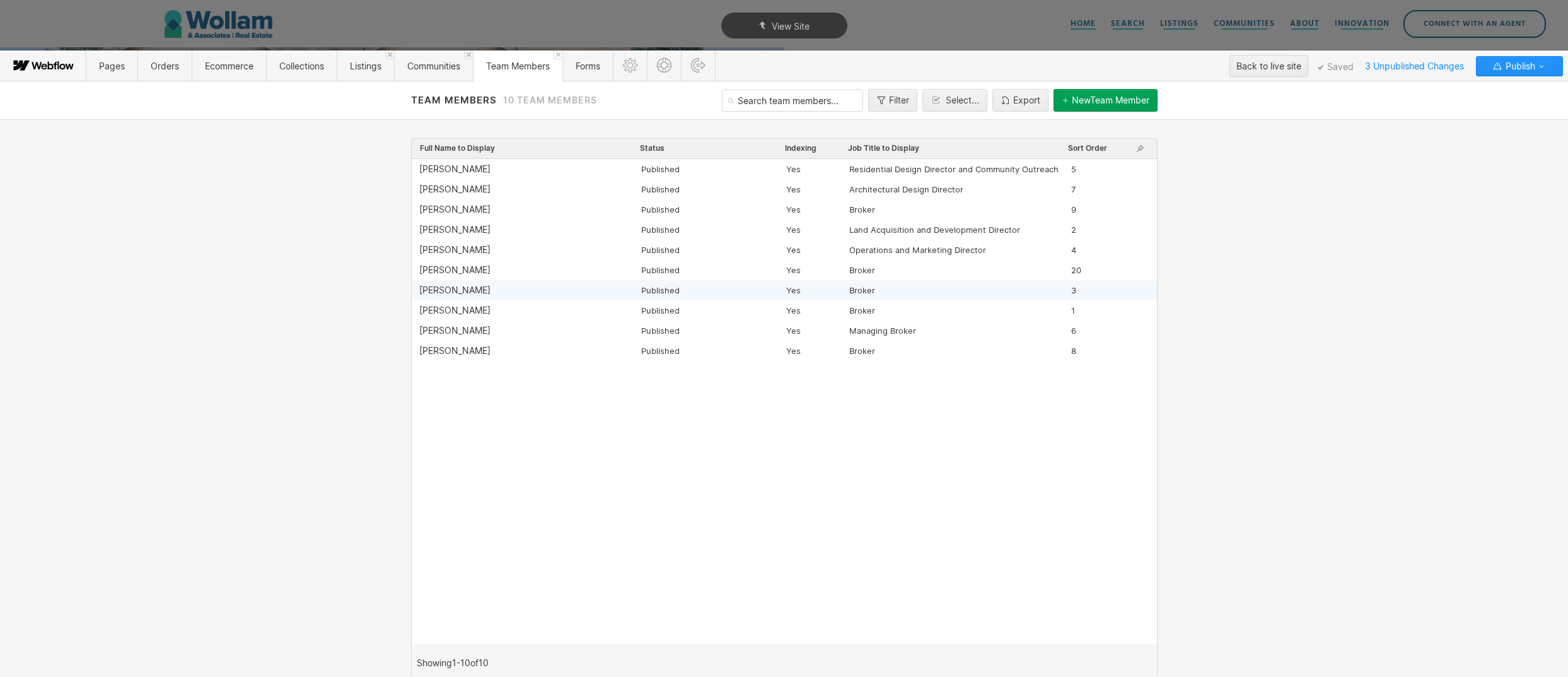
click at [457, 291] on div "Chad Naeve" at bounding box center [455, 290] width 71 height 10
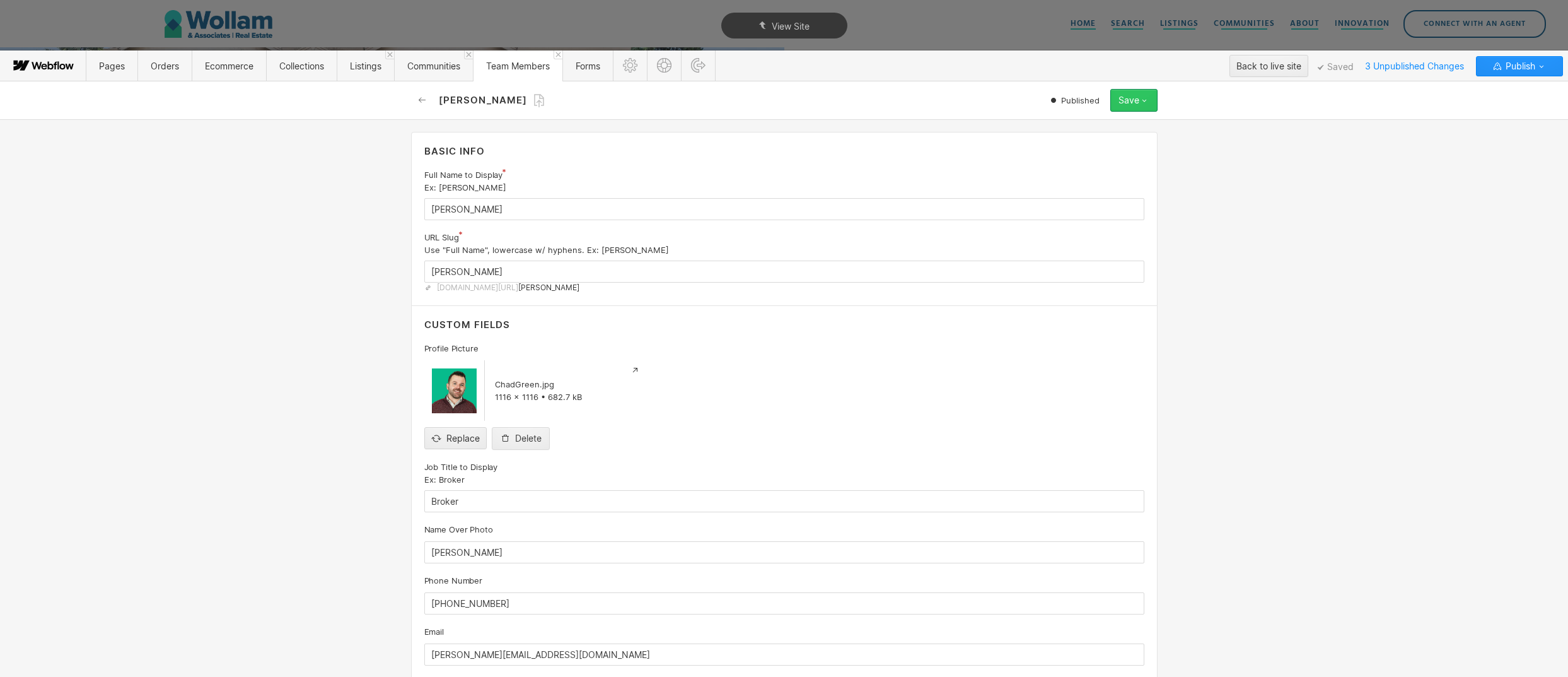
click at [1137, 96] on div "Save" at bounding box center [1129, 100] width 21 height 10
click at [1084, 175] on div "Unpublish" at bounding box center [1095, 177] width 125 height 17
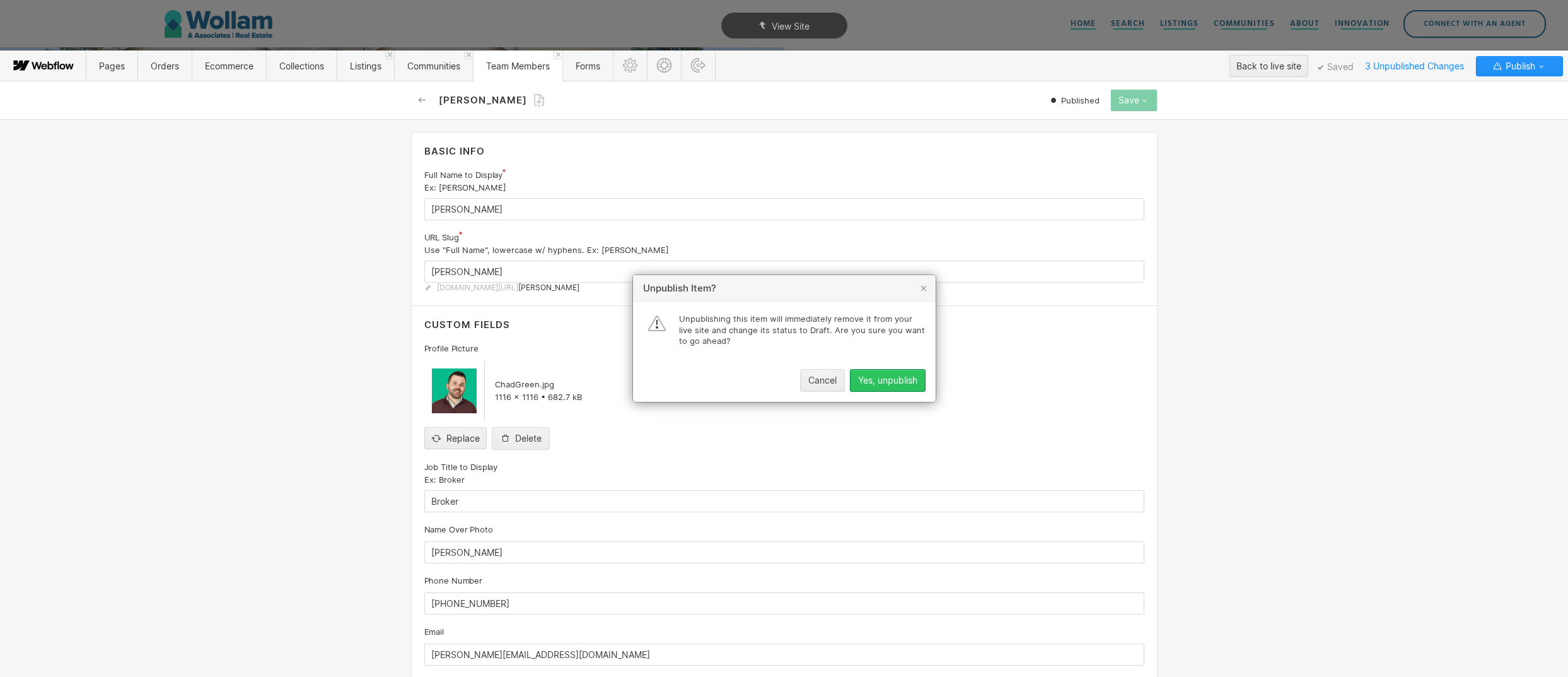
click at [923, 384] on button "Yes, unpublish" at bounding box center [887, 380] width 75 height 23
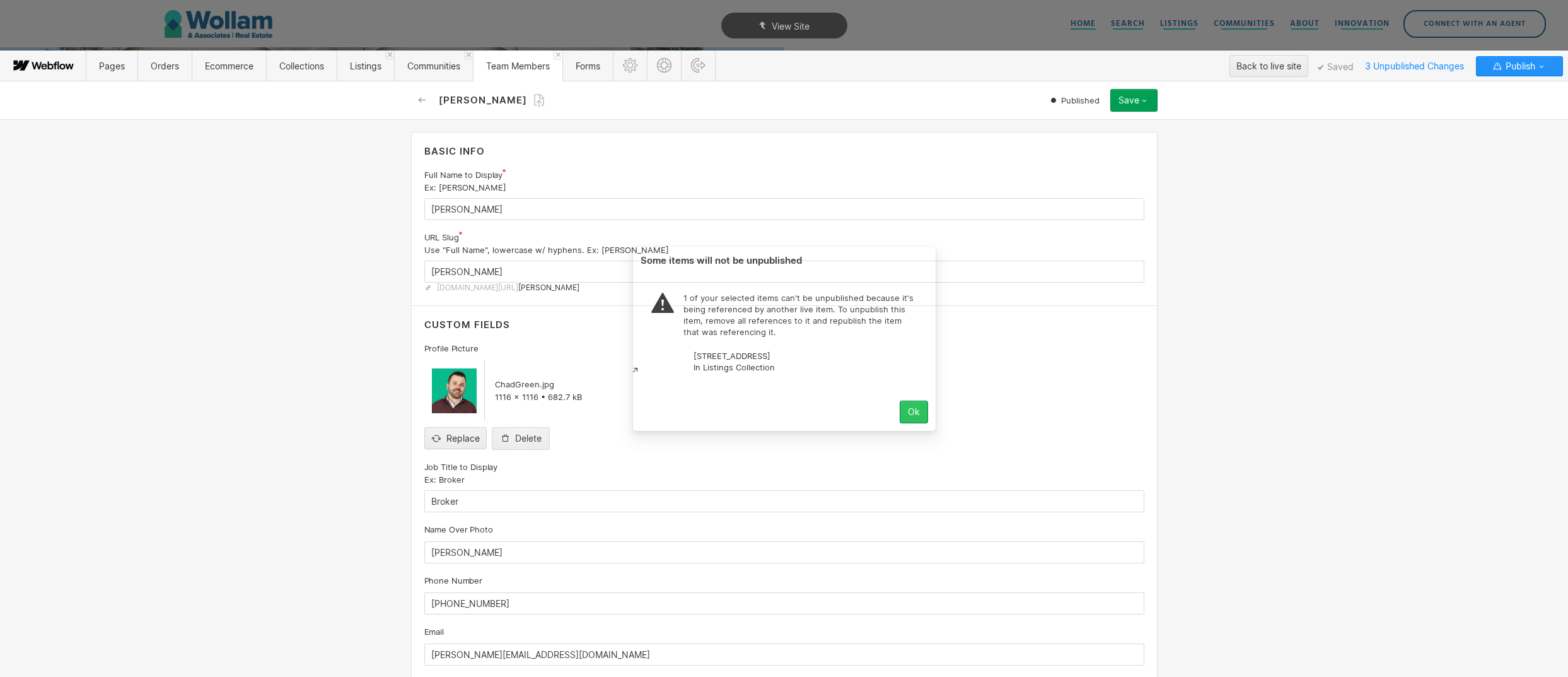
click at [914, 416] on div "Ok" at bounding box center [914, 411] width 12 height 10
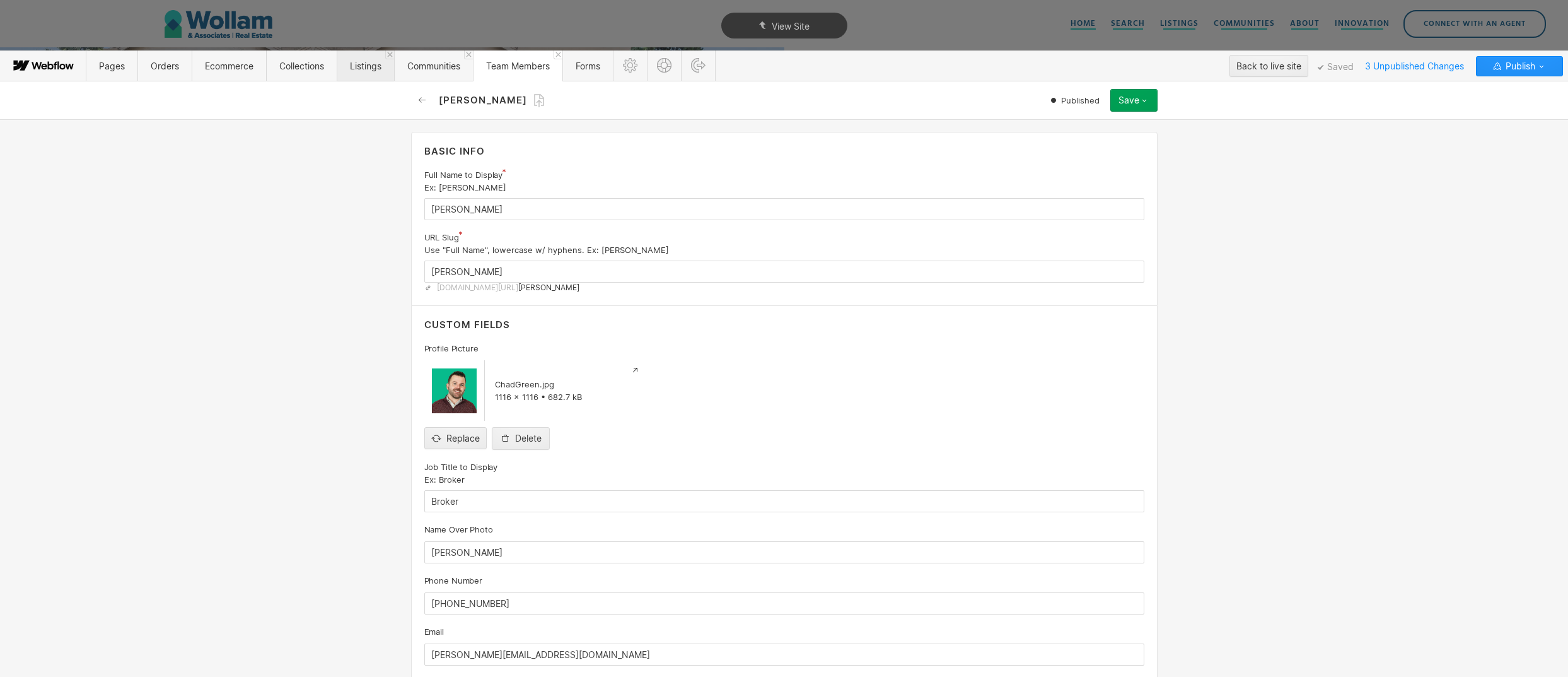
click at [361, 66] on span "Listings" at bounding box center [366, 66] width 32 height 11
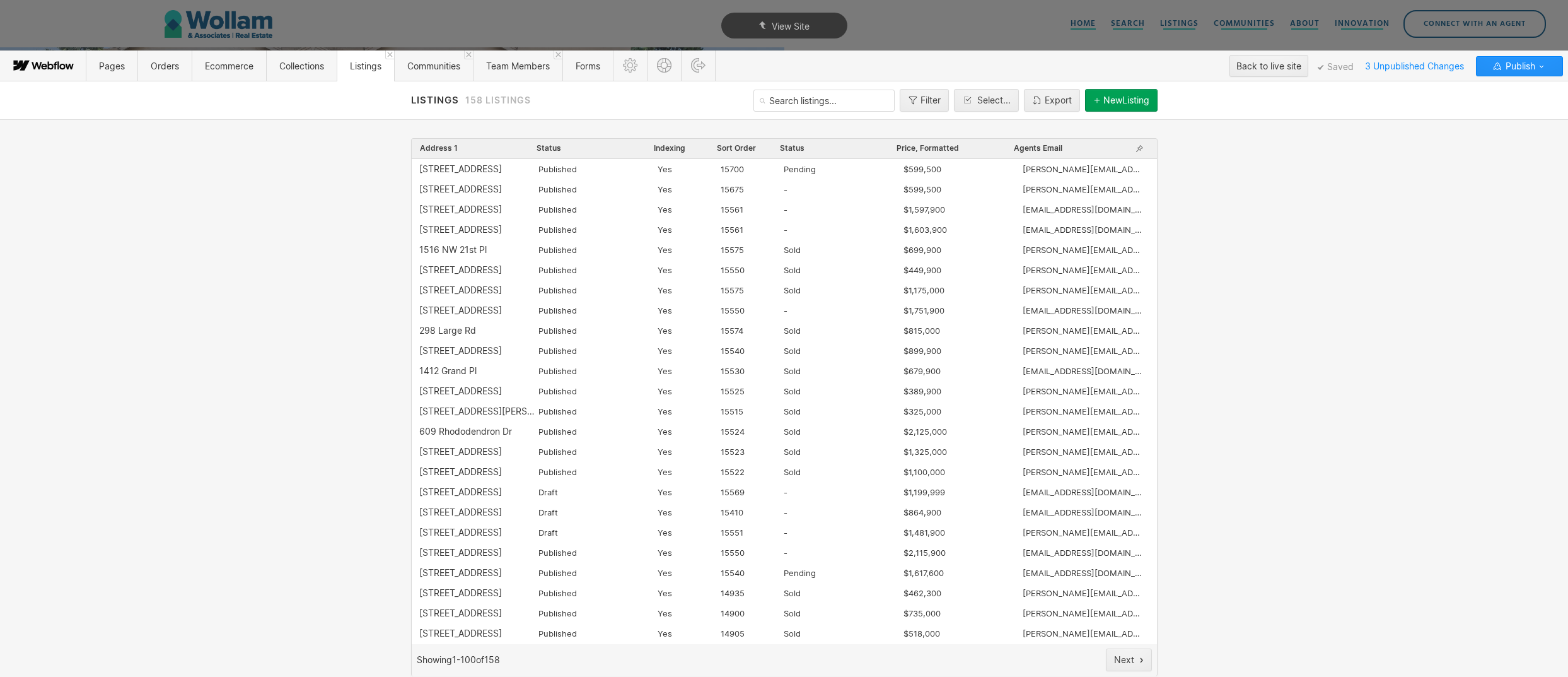
click at [862, 100] on input "text" at bounding box center [824, 101] width 141 height 22
type input "16613"
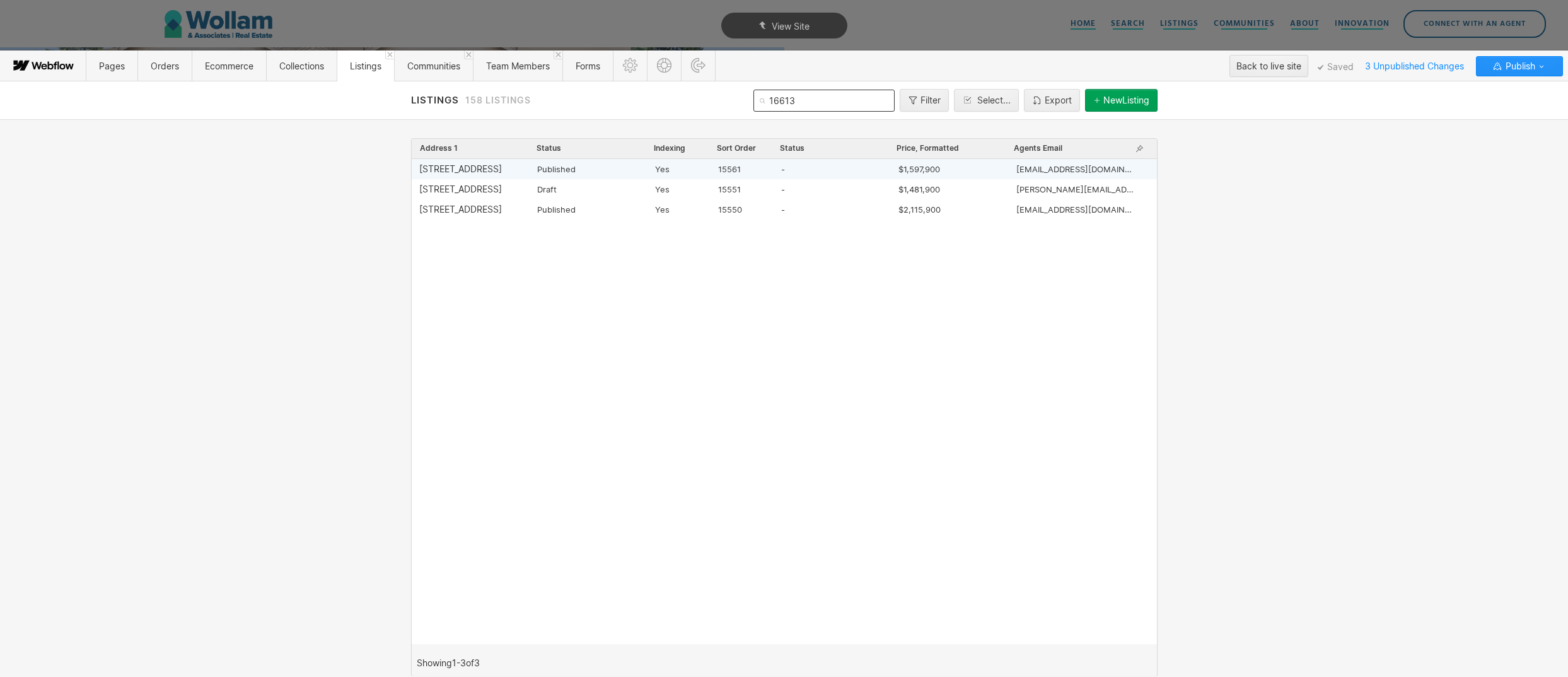
click at [483, 169] on div "16613 NW 14th Ave" at bounding box center [461, 169] width 83 height 10
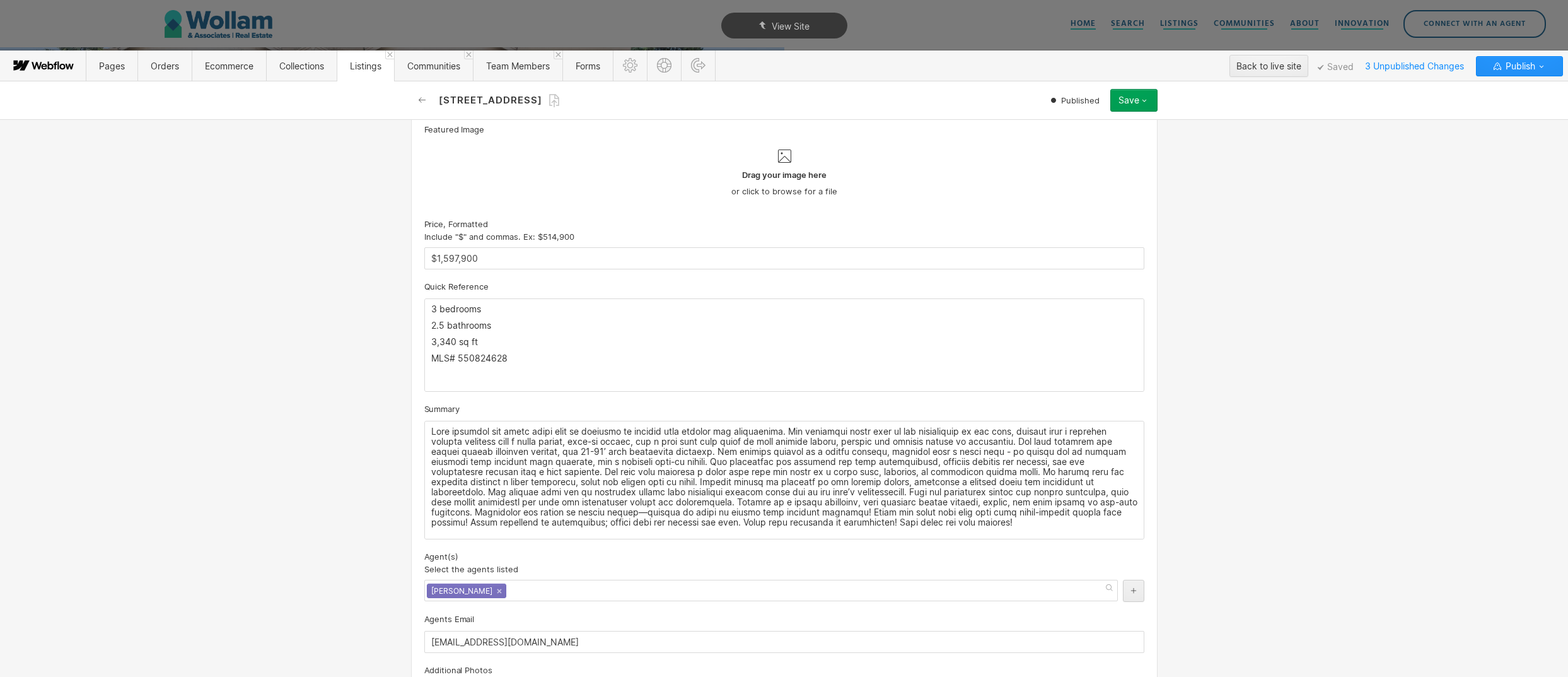
scroll to position [786, 0]
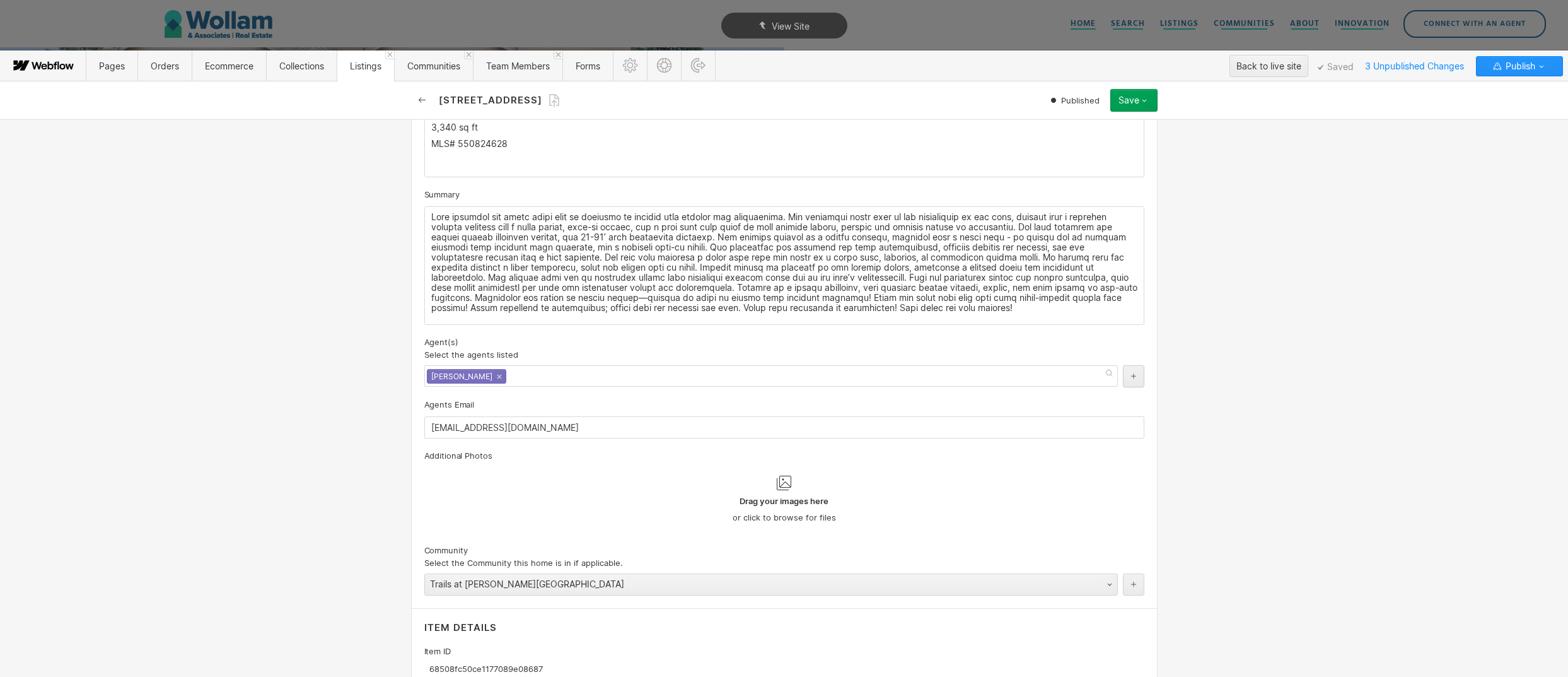
click at [416, 105] on button "button" at bounding box center [422, 100] width 23 height 23
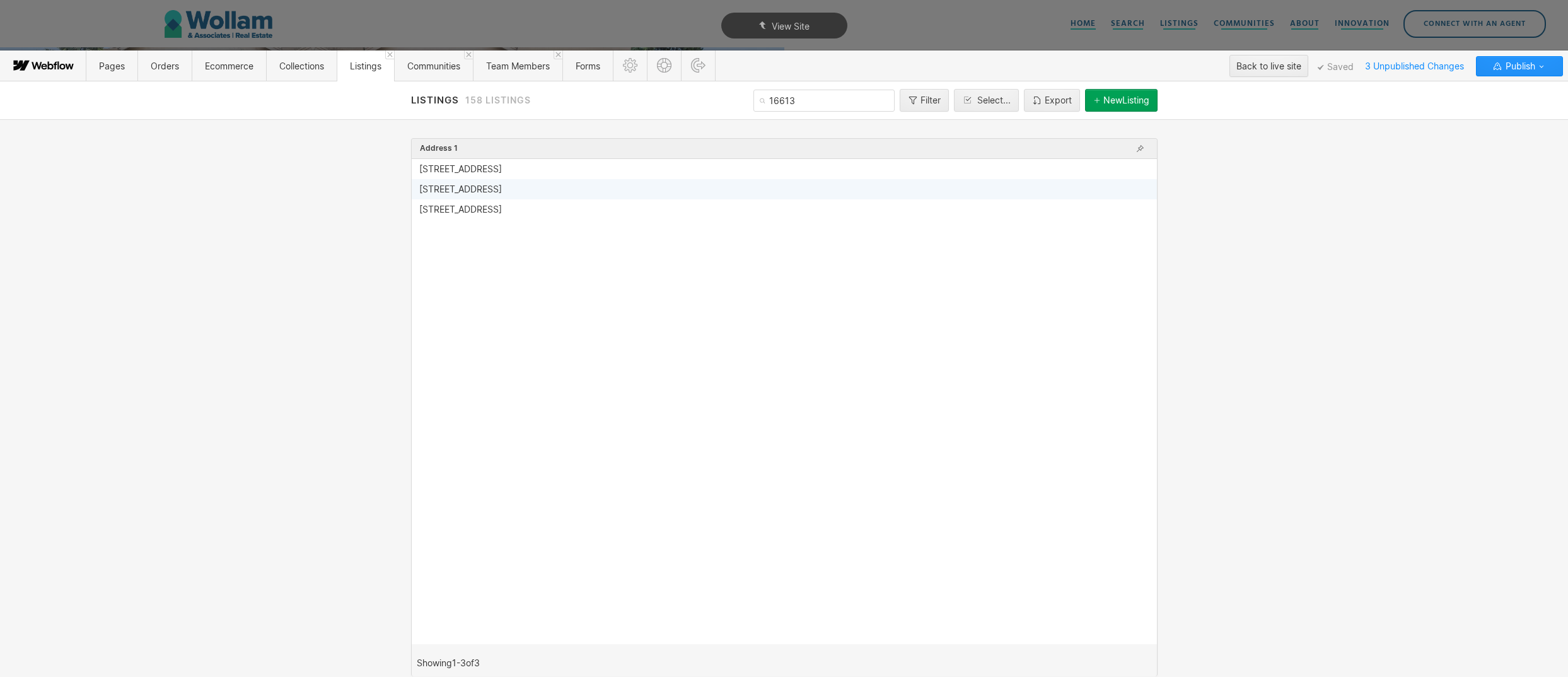
click at [435, 189] on div "16613 NW 14th Ave" at bounding box center [461, 189] width 83 height 10
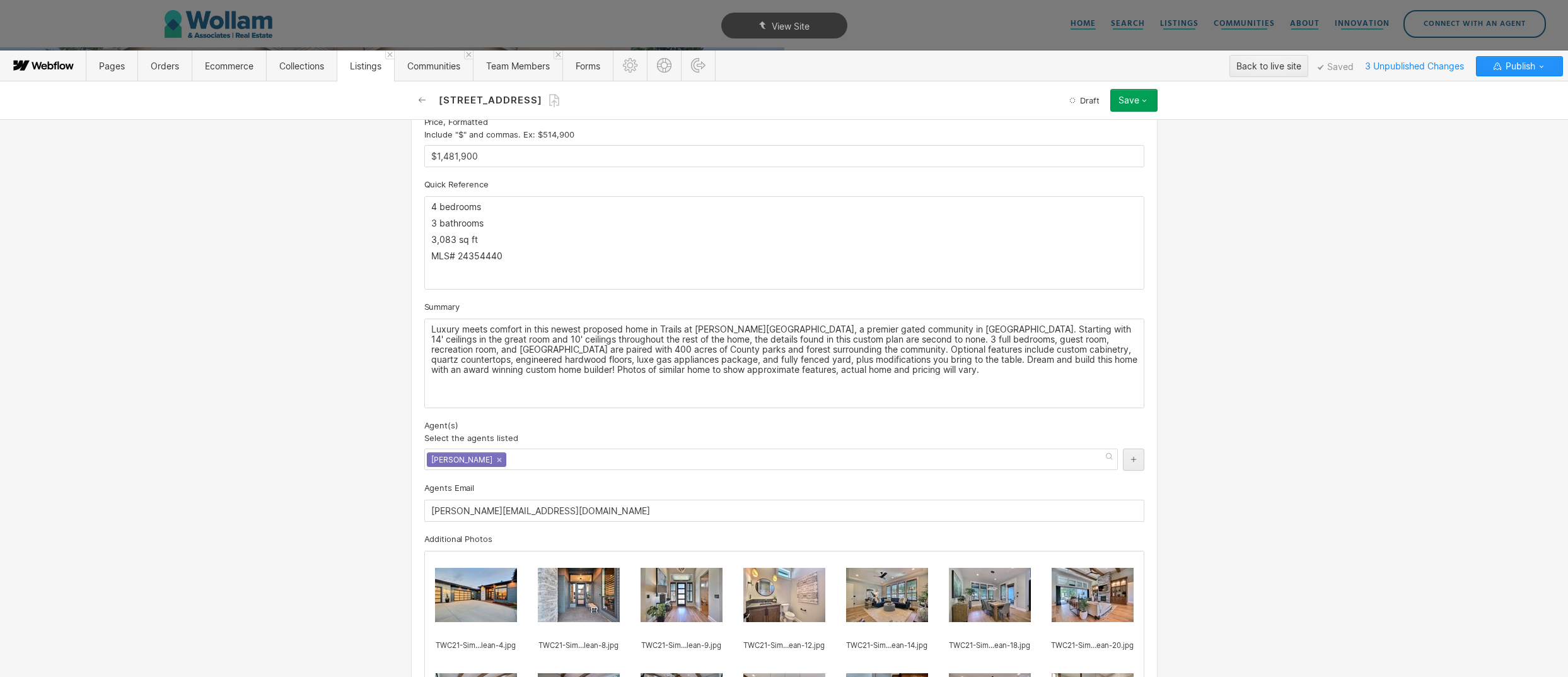
scroll to position [731, 0]
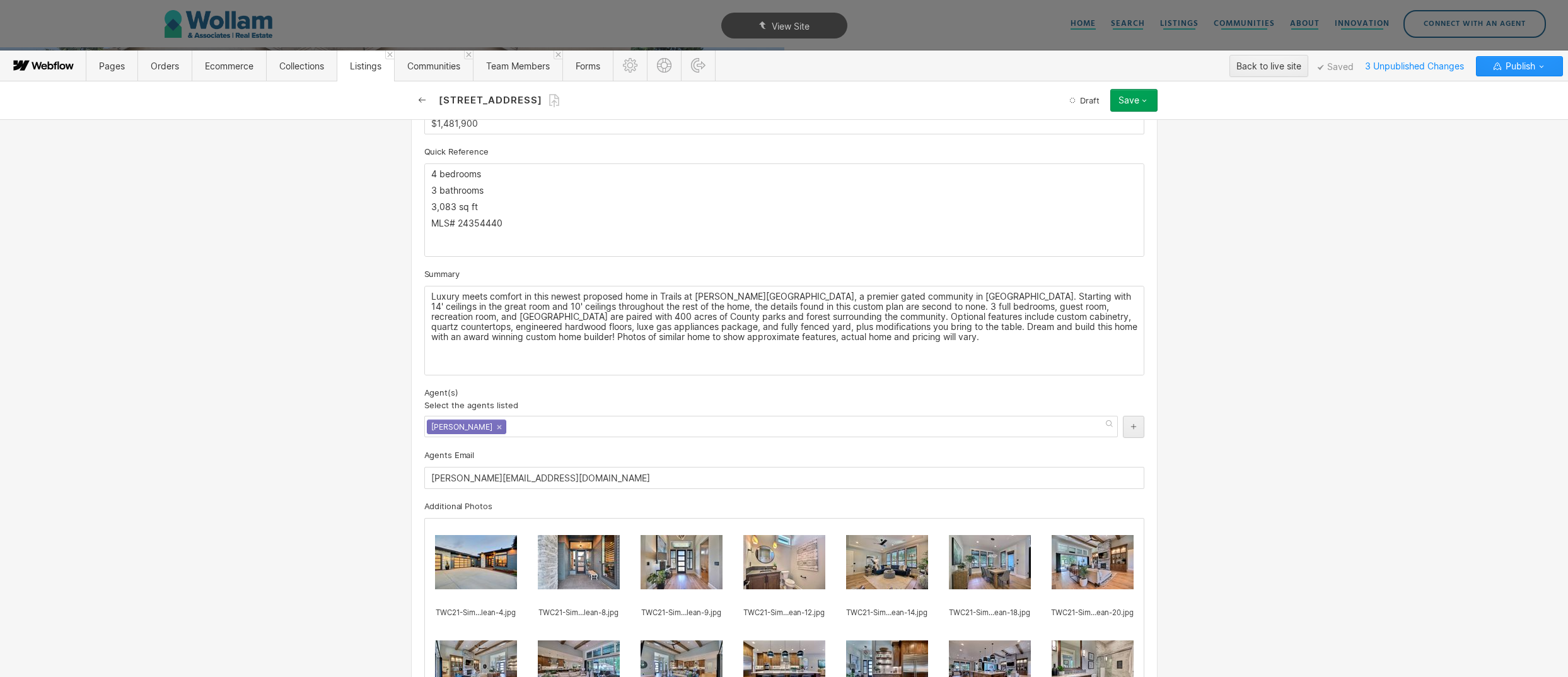
click at [423, 98] on icon "button" at bounding box center [422, 100] width 10 height 10
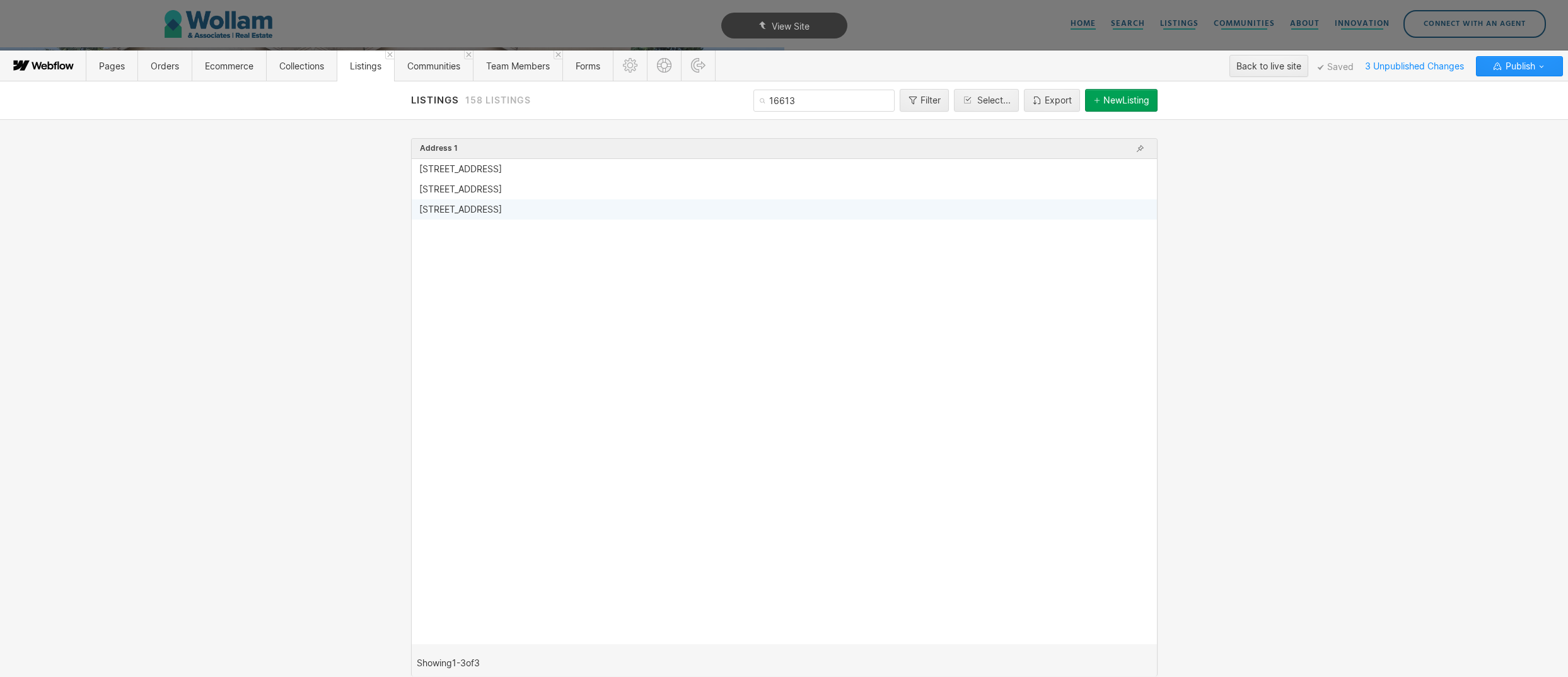
click at [435, 214] on div "16613 NW 12th Ave" at bounding box center [461, 210] width 83 height 10
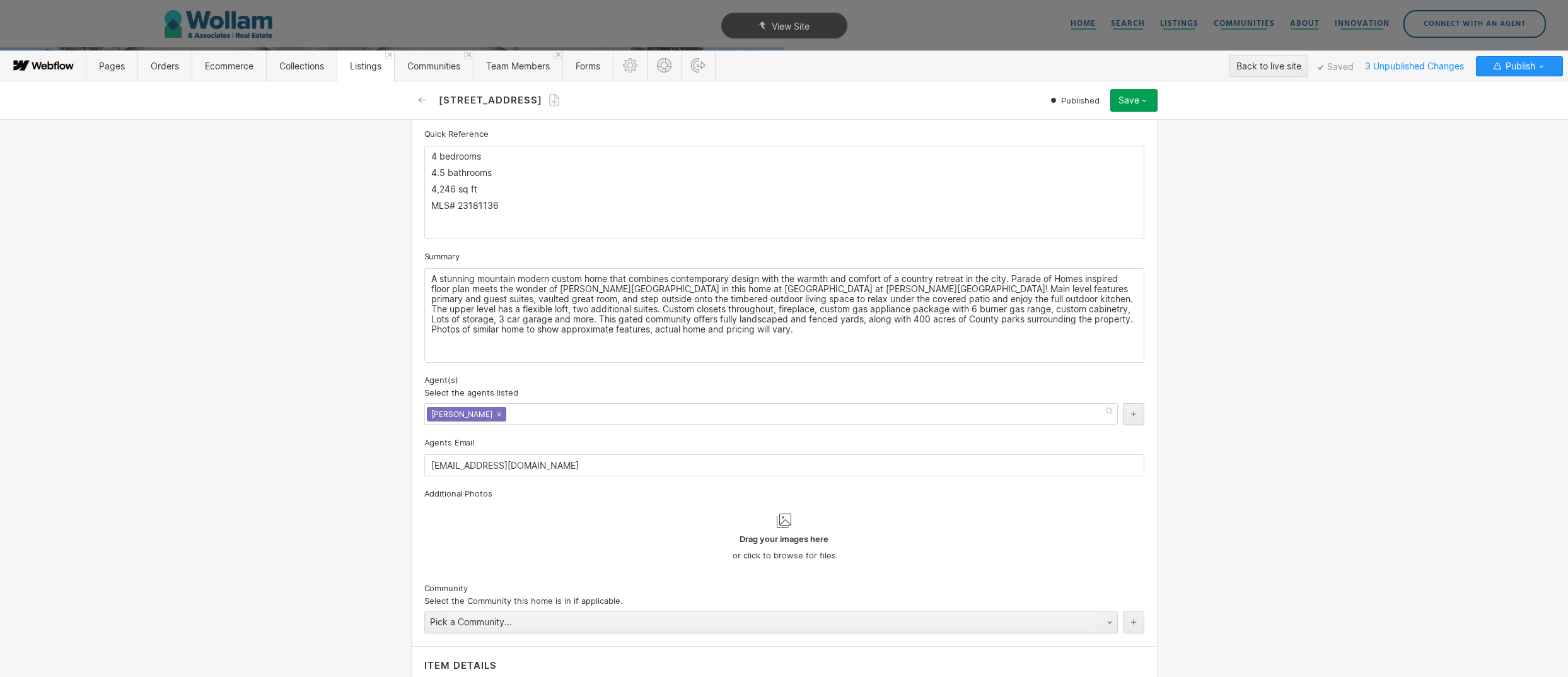
scroll to position [749, 0]
click at [497, 414] on link "×" at bounding box center [499, 414] width 5 height 5
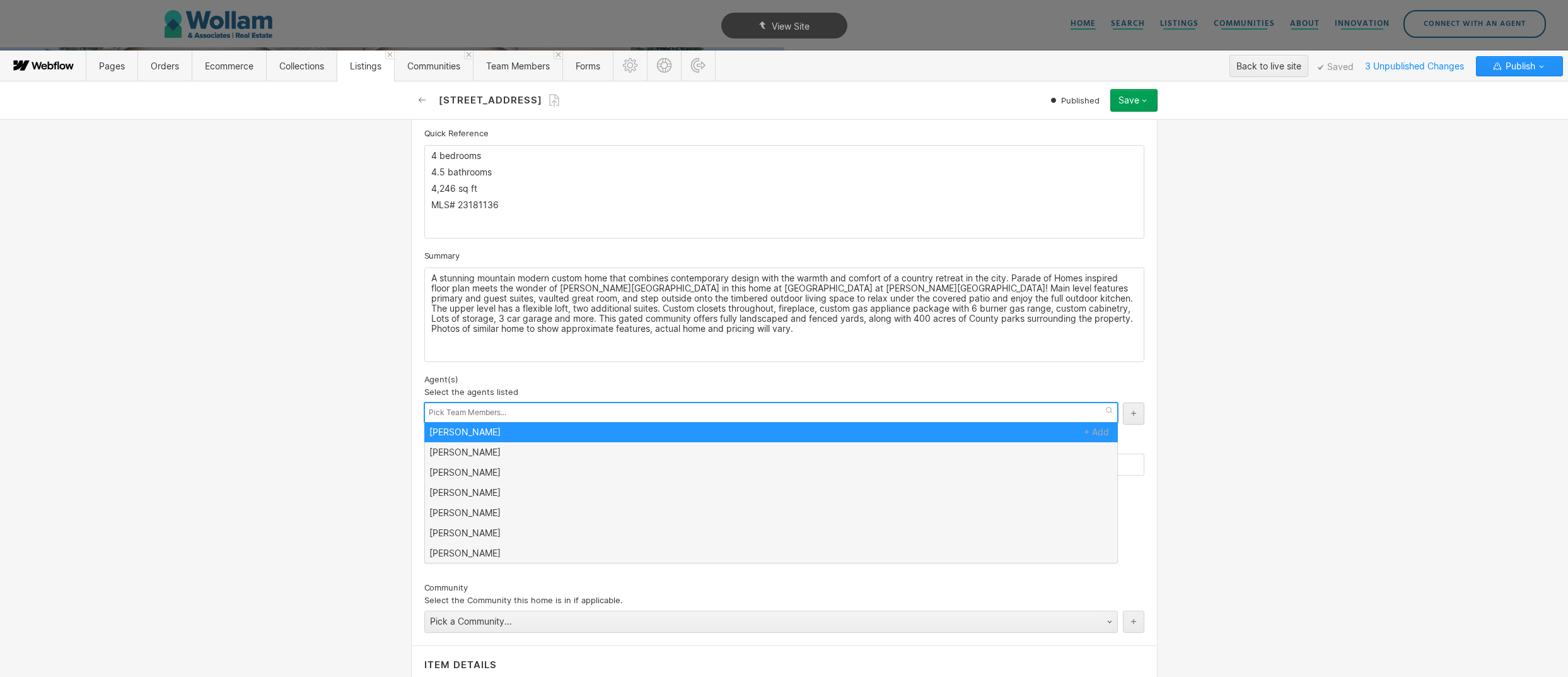
scroll to position [0, 0]
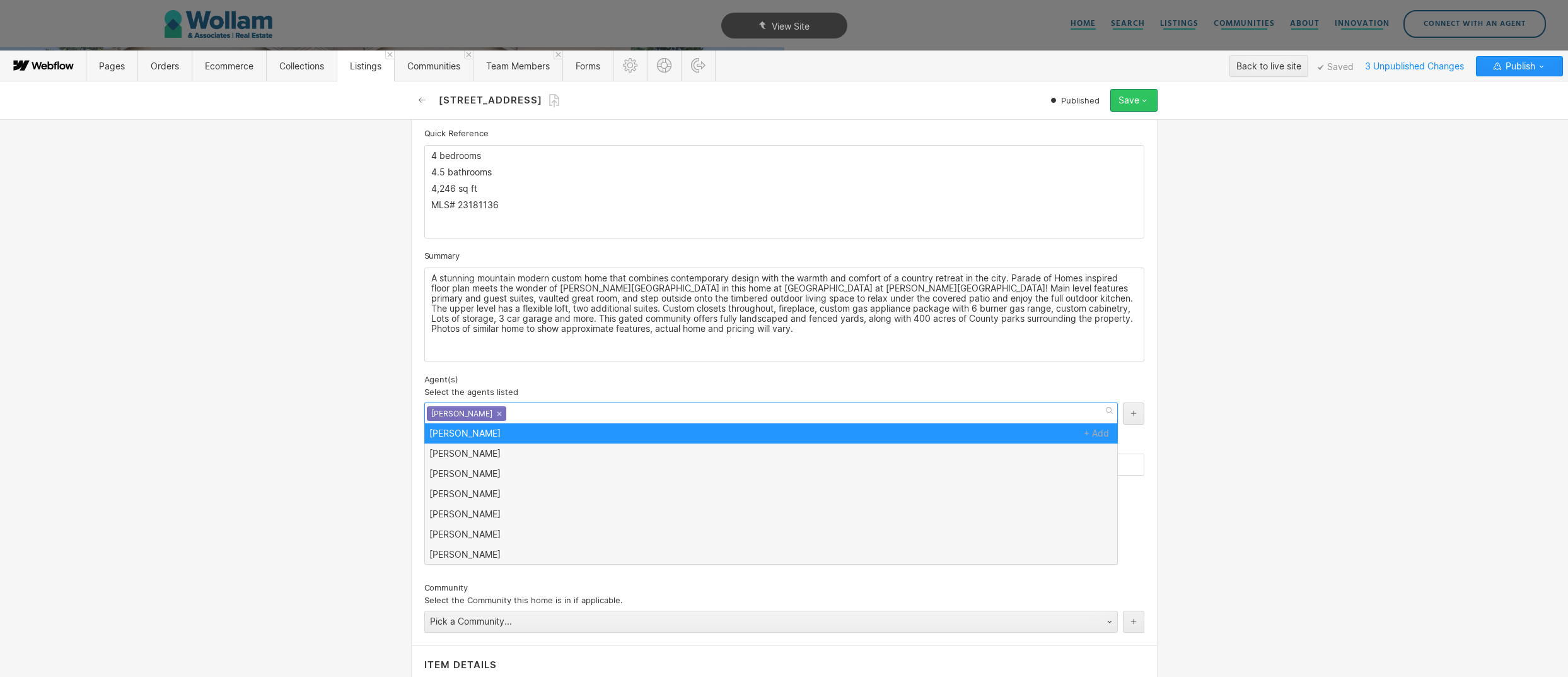
click at [1119, 104] on div "Save" at bounding box center [1129, 100] width 21 height 10
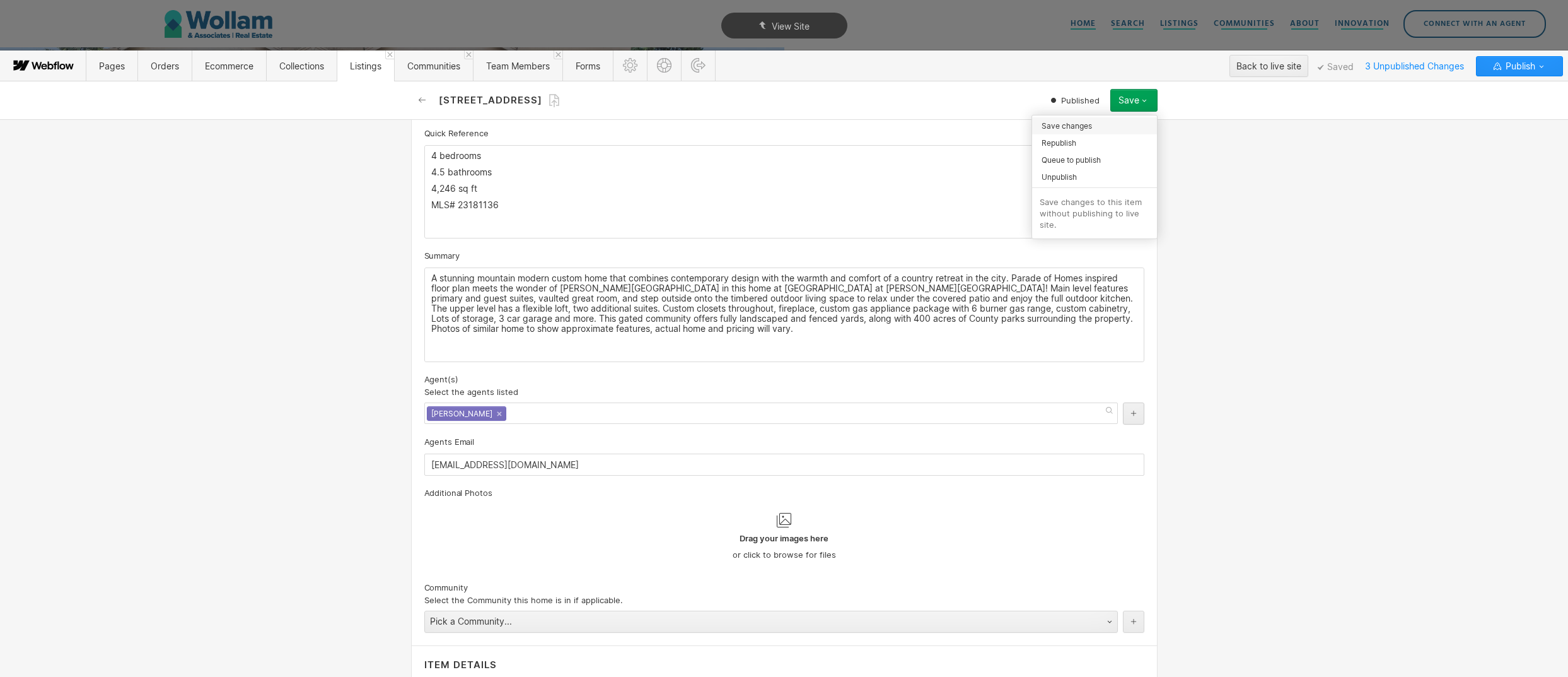
click at [1093, 128] on div "Save changes" at bounding box center [1095, 126] width 125 height 17
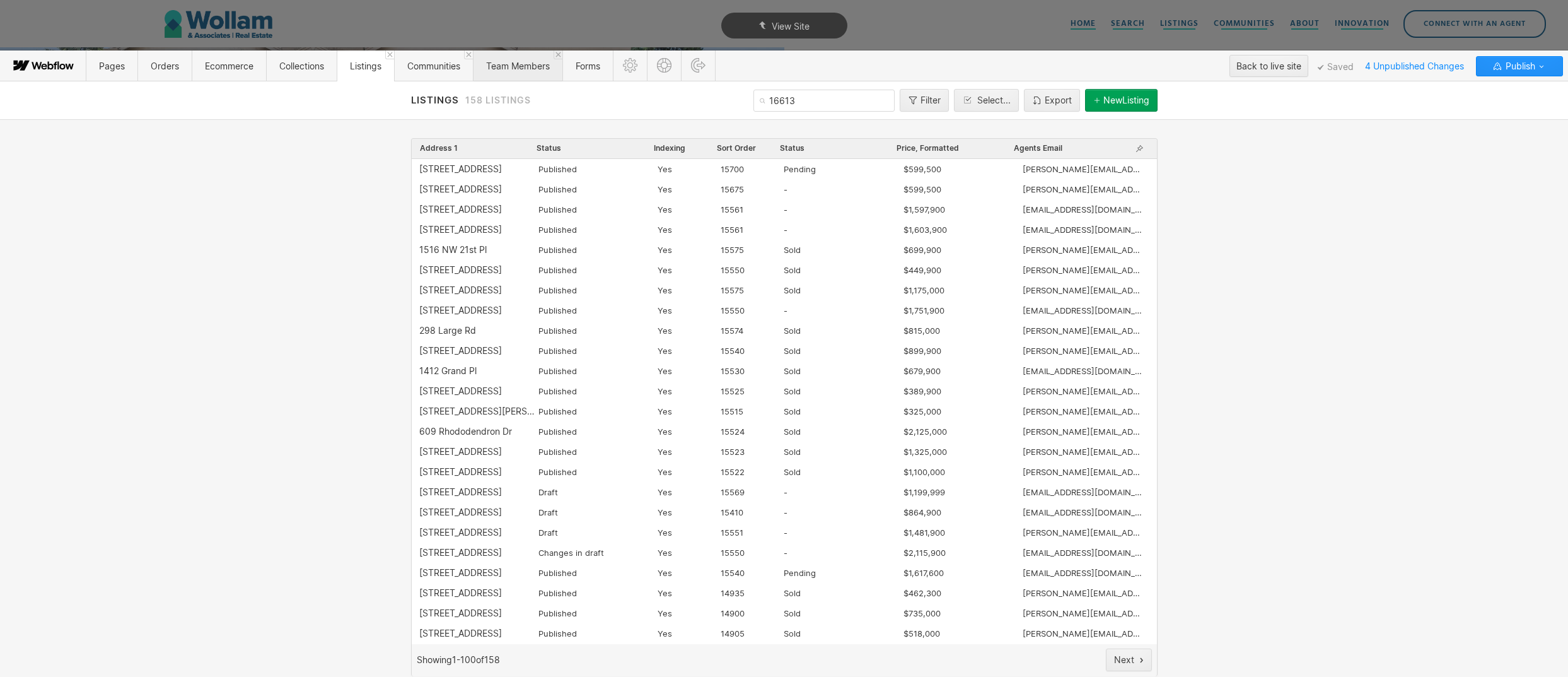
click at [500, 62] on span "Team Members" at bounding box center [518, 66] width 64 height 11
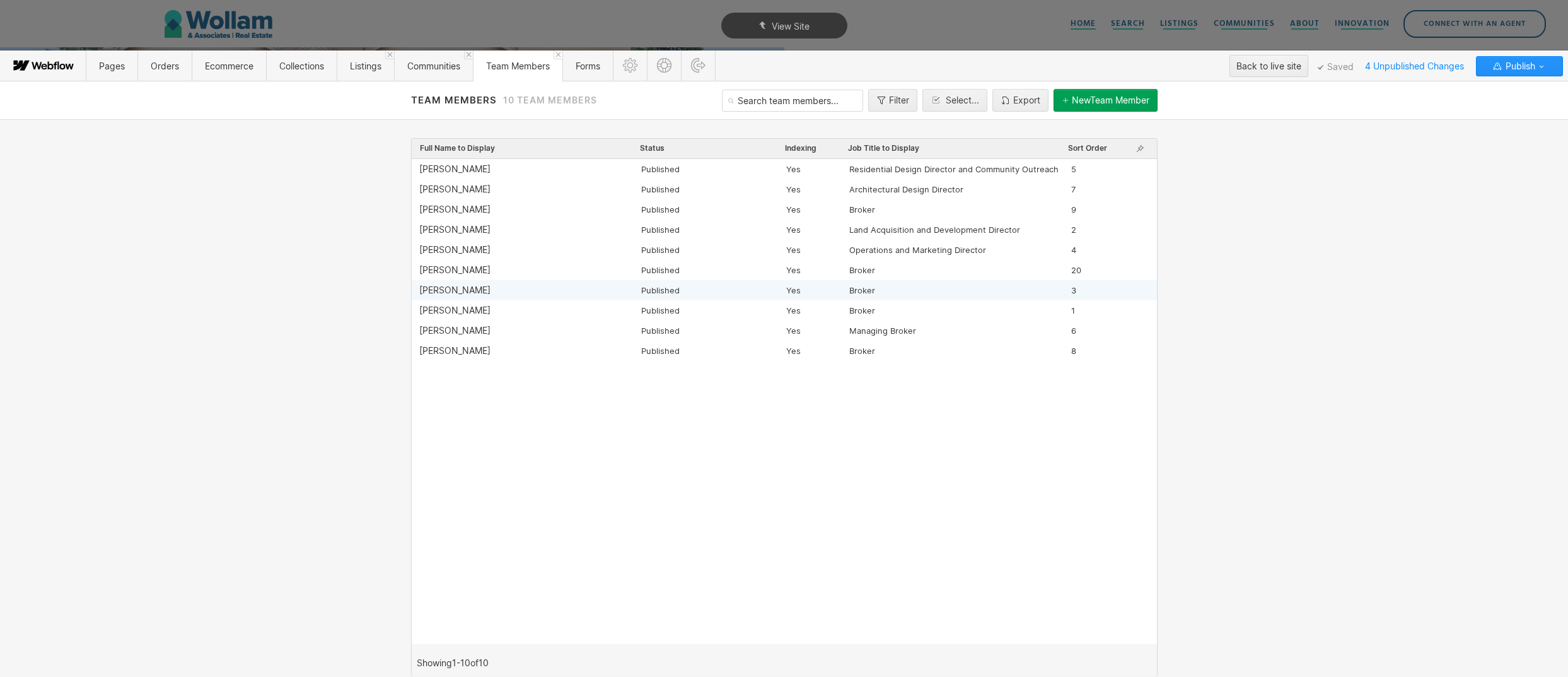
click at [484, 290] on div "Chad Naeve" at bounding box center [530, 290] width 222 height 10
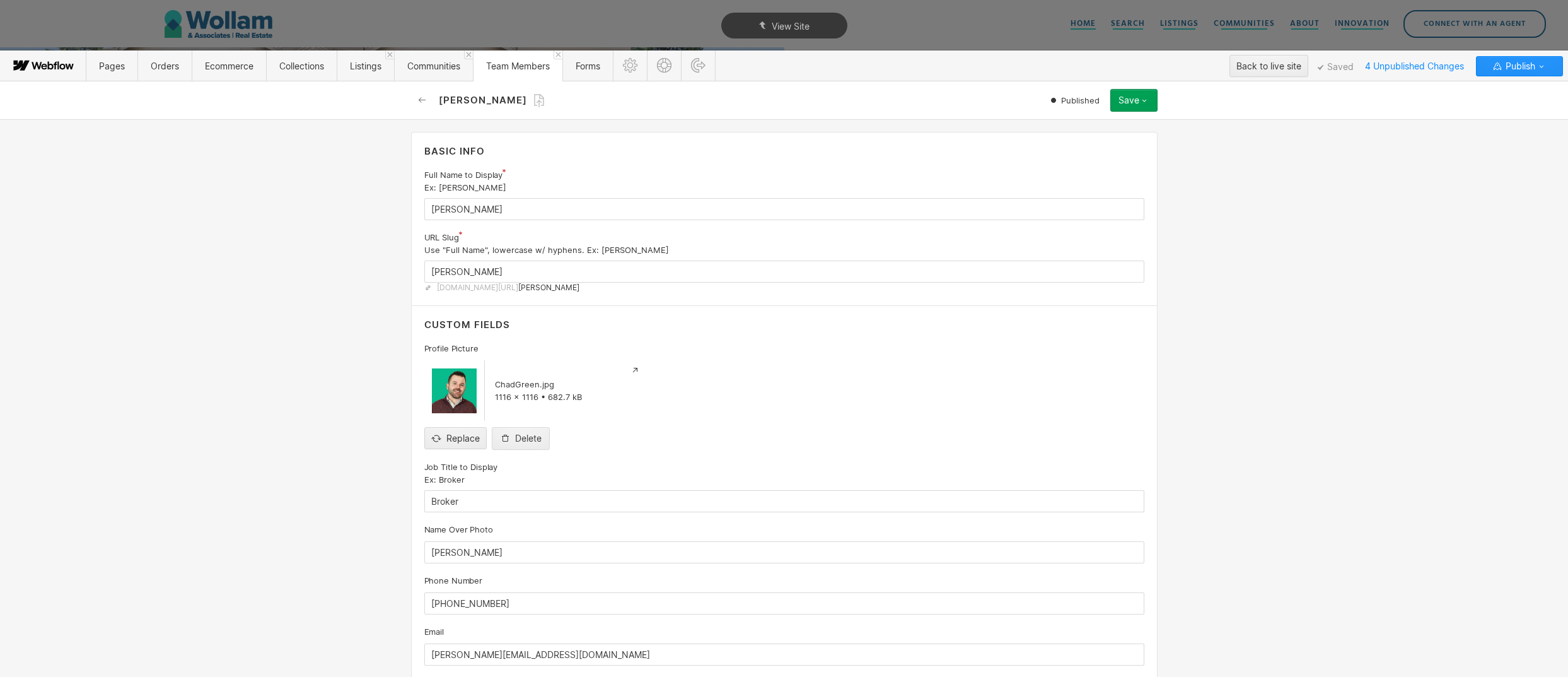
click at [1147, 105] on button "Save" at bounding box center [1134, 100] width 47 height 23
click at [1115, 169] on div "Unpublish" at bounding box center [1095, 177] width 125 height 17
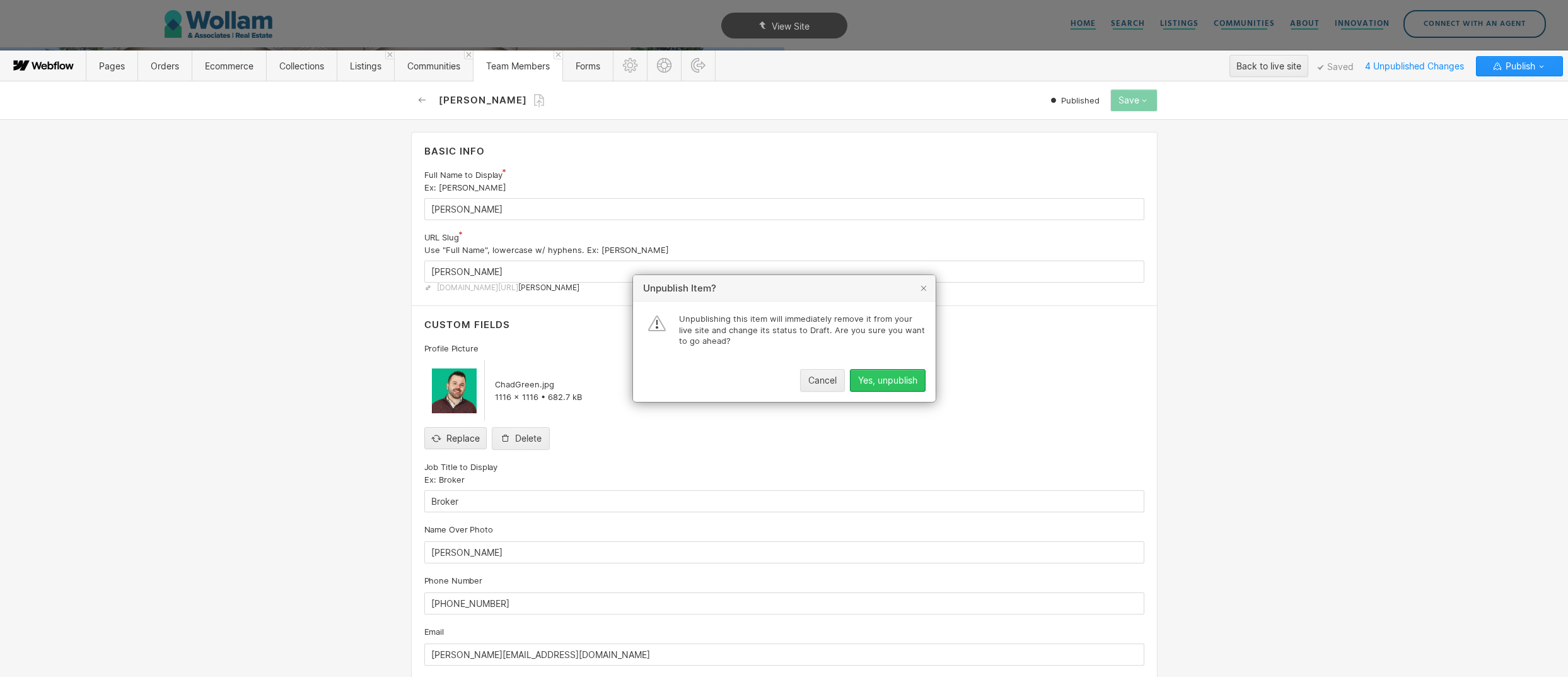
click at [905, 380] on div "Yes, unpublish" at bounding box center [888, 380] width 59 height 10
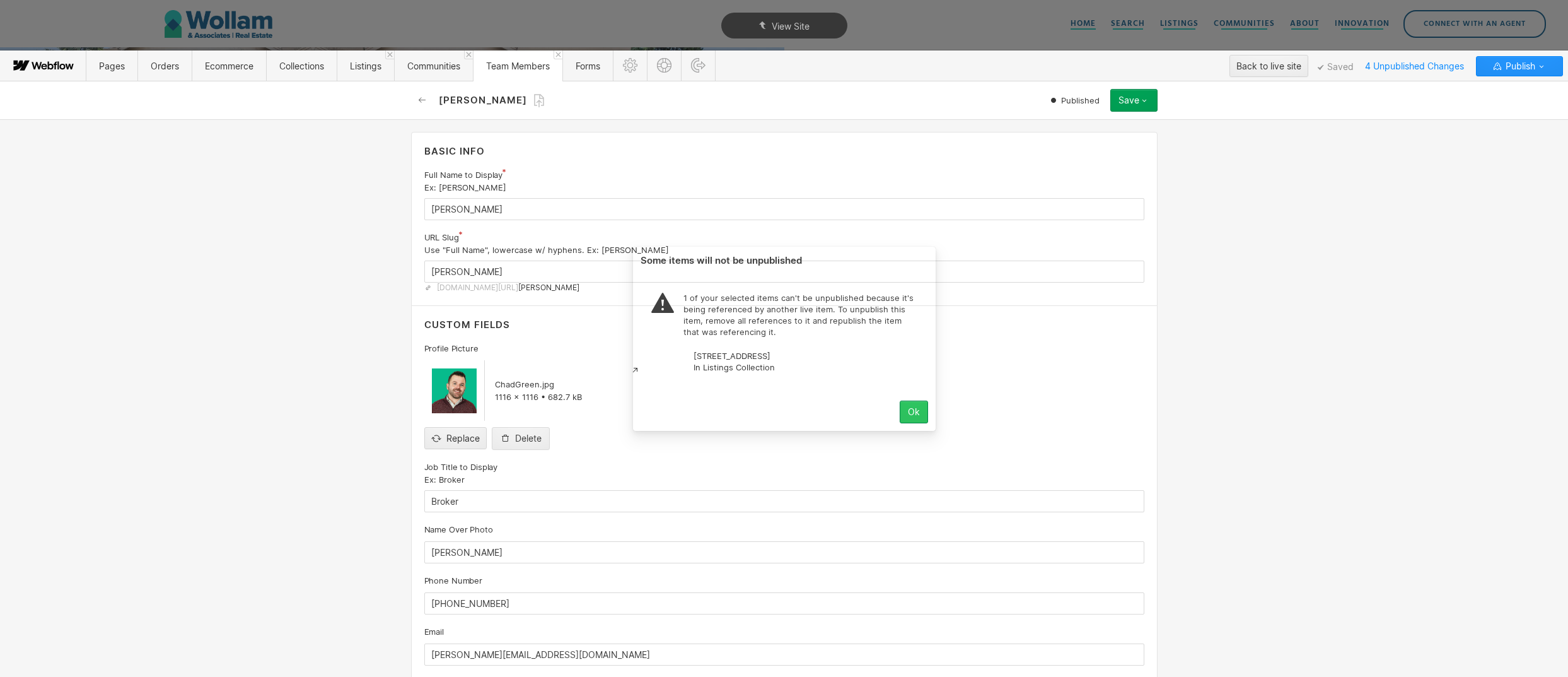
click at [911, 417] on button "Ok" at bounding box center [914, 411] width 28 height 23
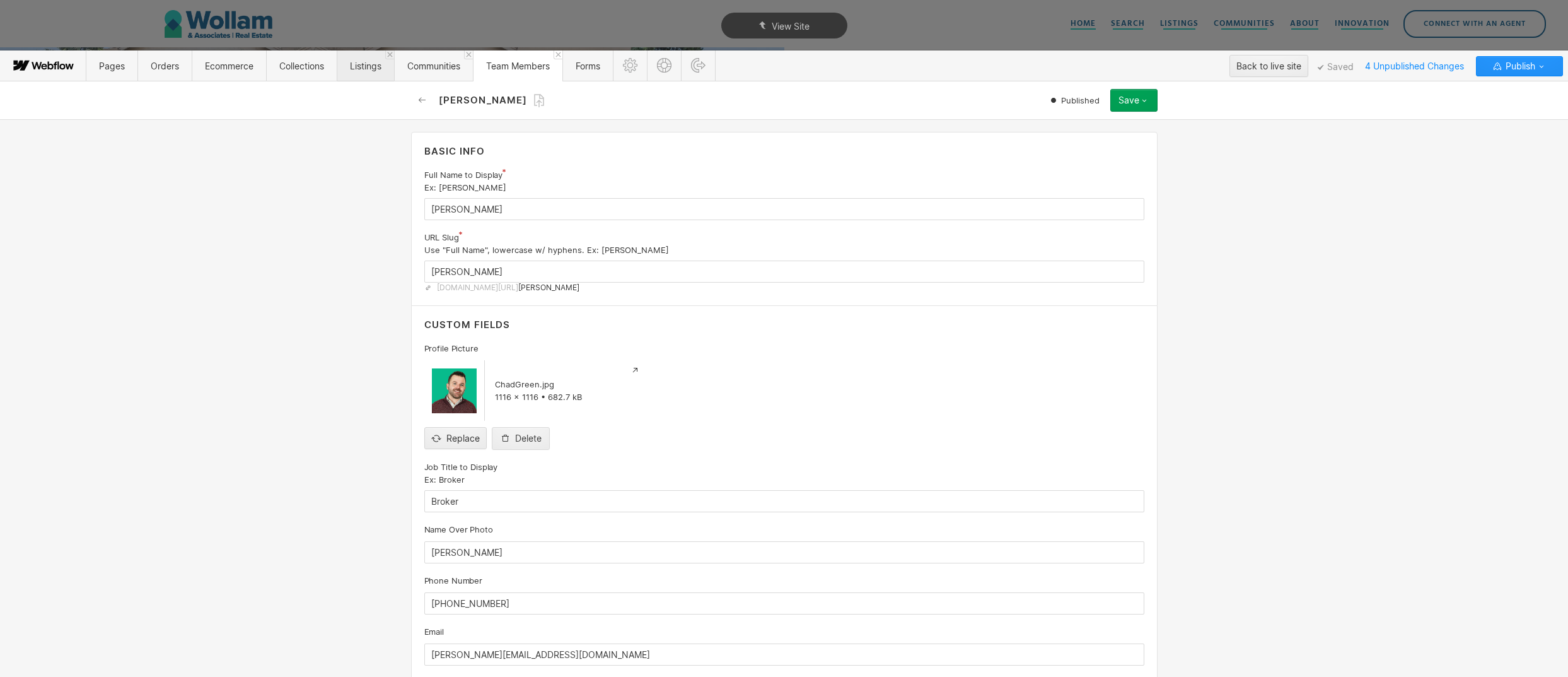
click at [346, 68] on span "Listings" at bounding box center [365, 66] width 57 height 31
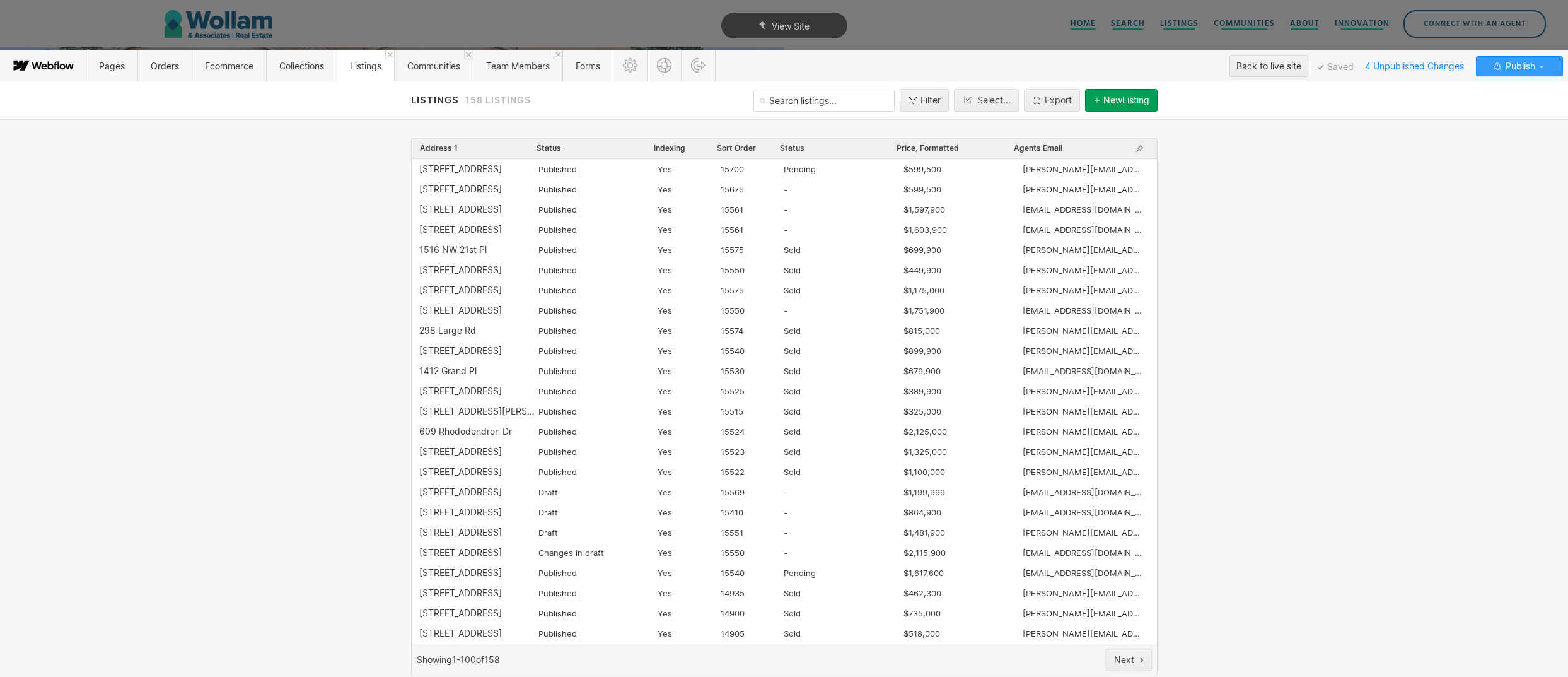
click at [1553, 67] on button "Publish" at bounding box center [1520, 66] width 87 height 20
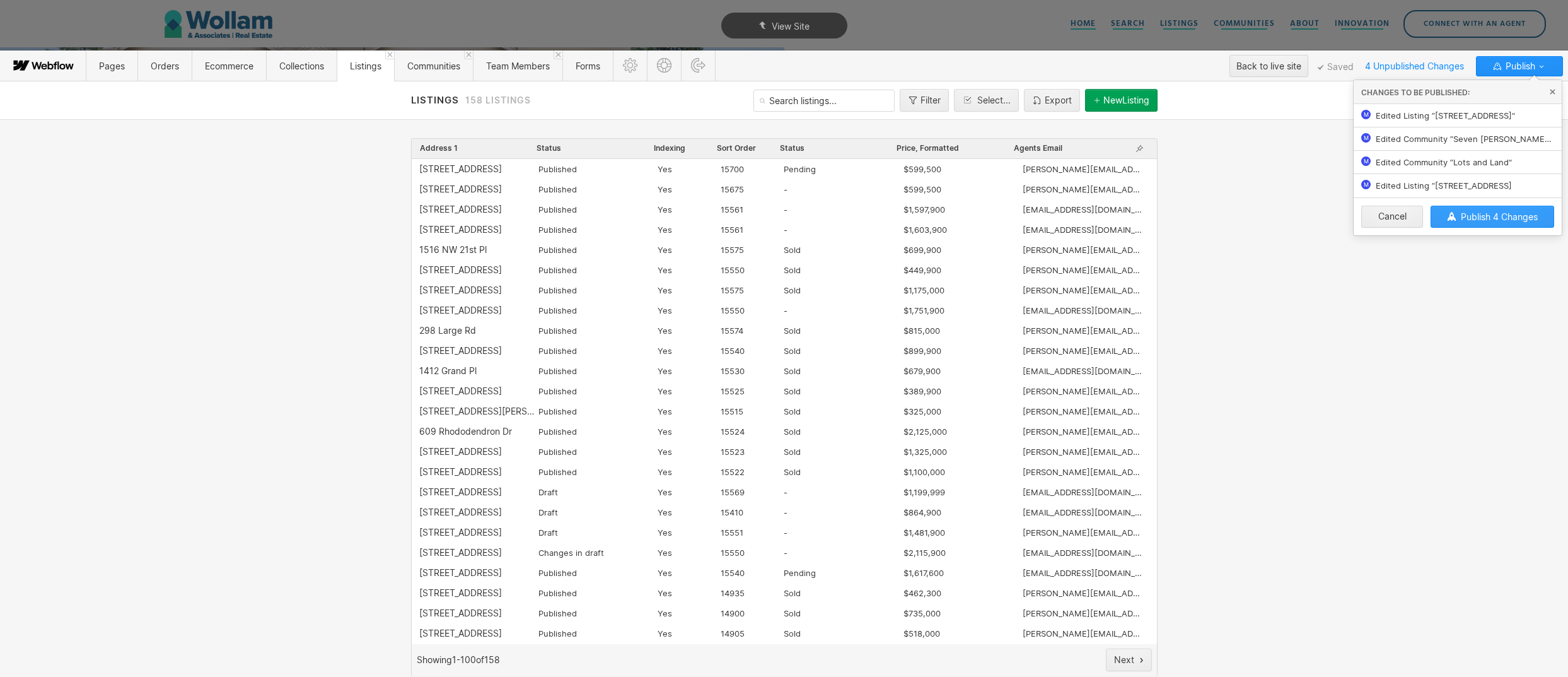
click at [1484, 214] on span "Publish 4 Changes" at bounding box center [1499, 217] width 77 height 11
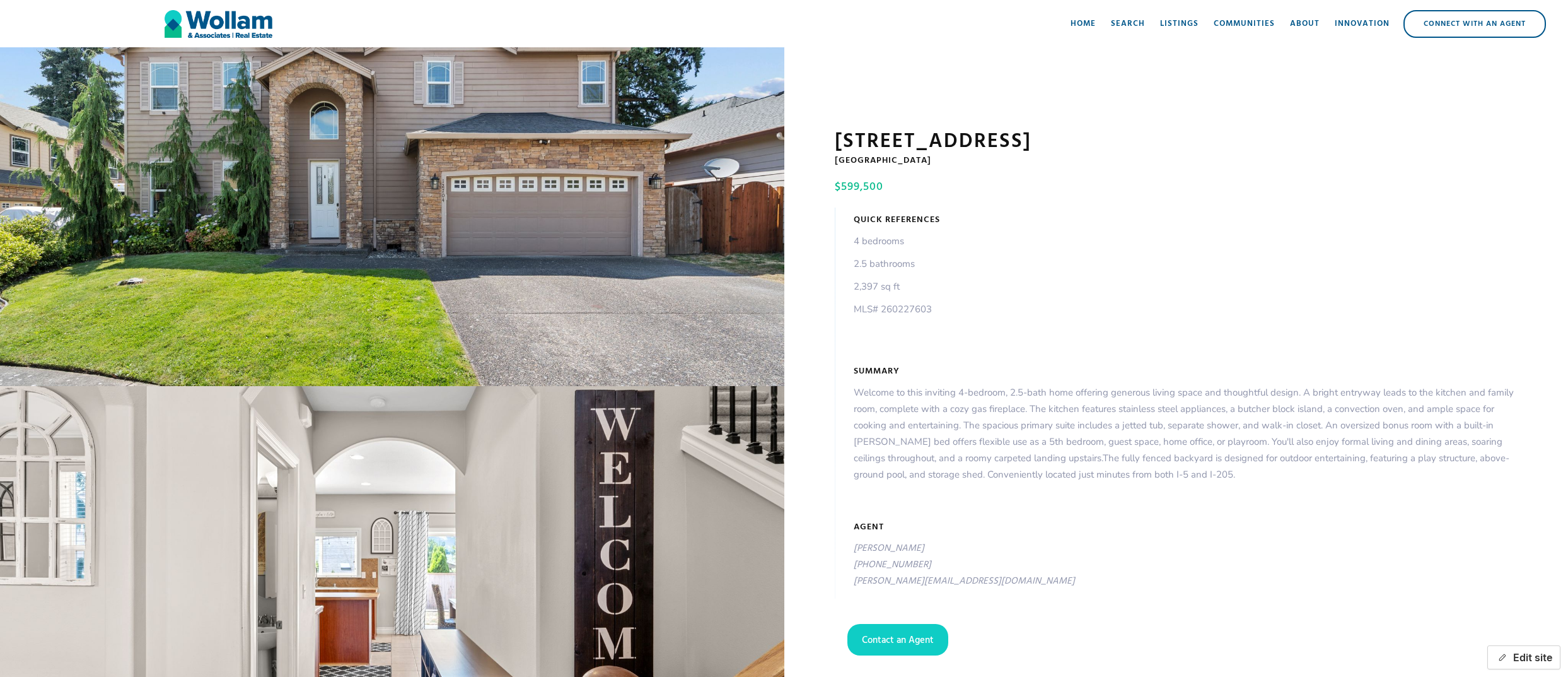
click at [1518, 651] on button "Edit site" at bounding box center [1524, 657] width 73 height 24
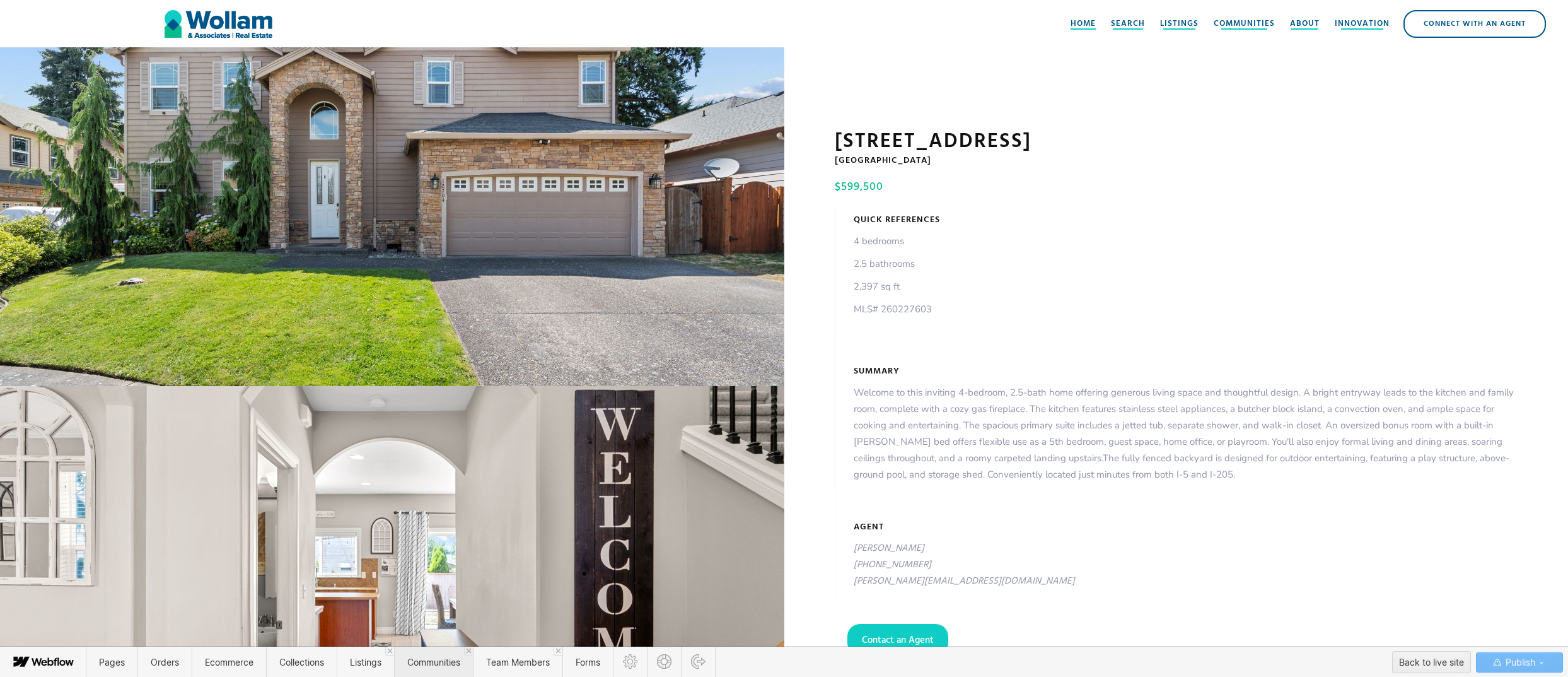
click at [414, 654] on span "Communities" at bounding box center [433, 662] width 79 height 31
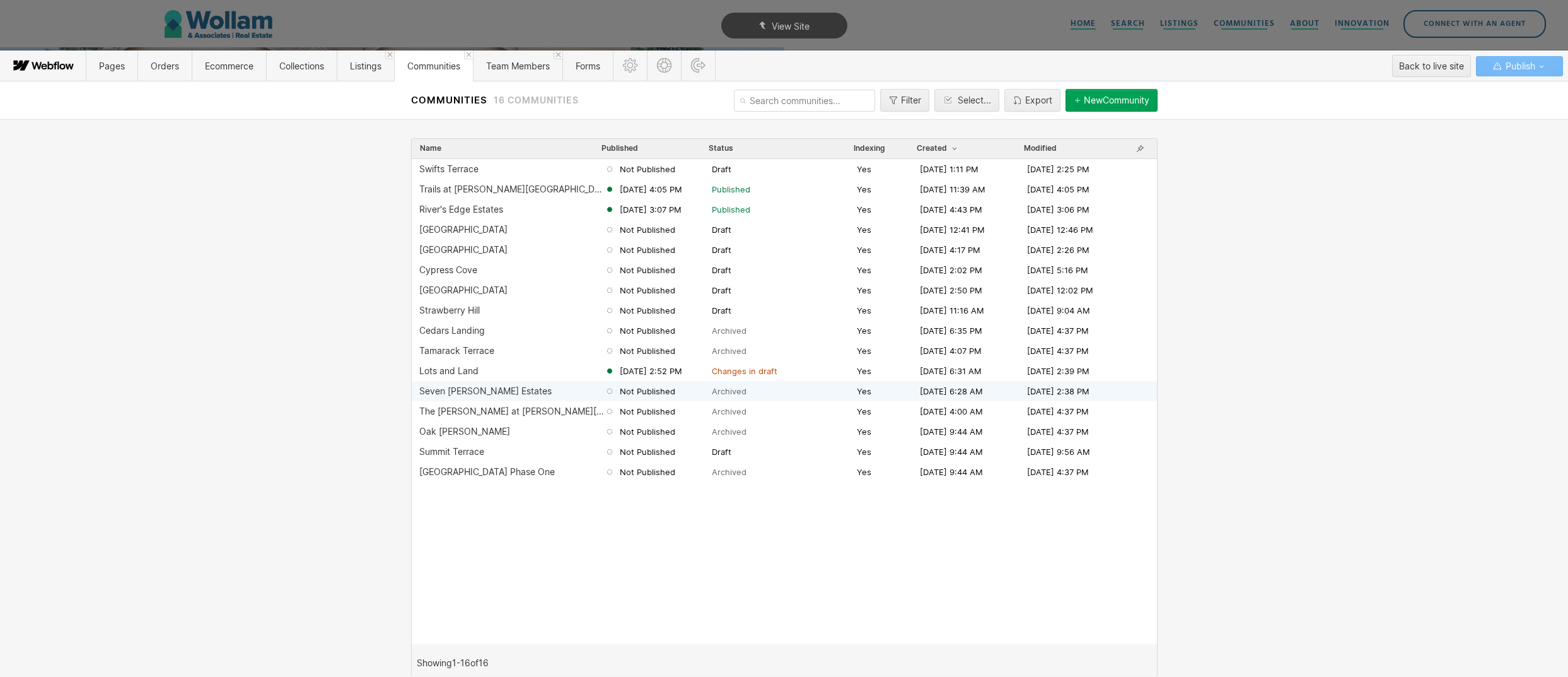
click at [444, 382] on div "Seven Wells Estates Not Published Archived Yes Mar 24, 2020 6:28 AM Sep 5, 2025…" at bounding box center [784, 391] width 745 height 20
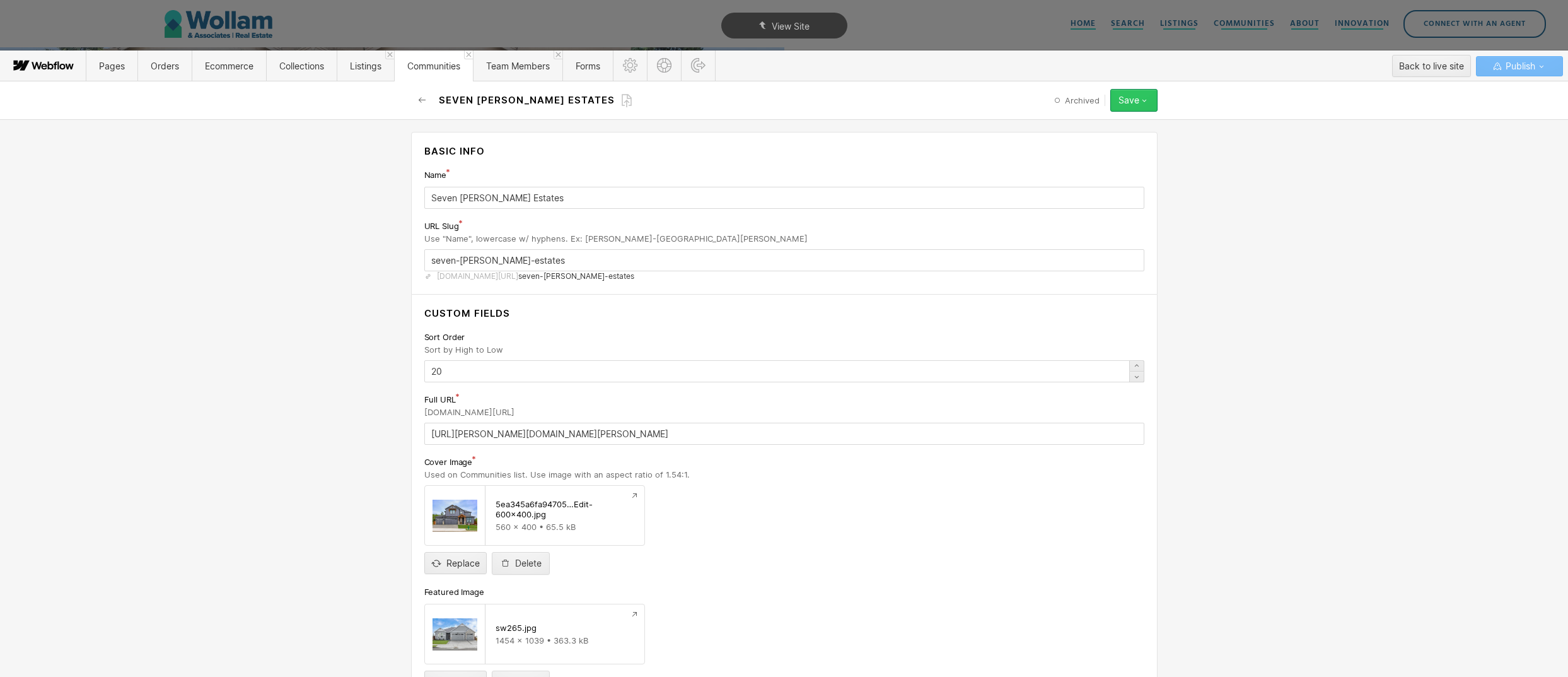
click at [1126, 100] on div "Save" at bounding box center [1129, 100] width 21 height 10
click at [1219, 222] on div at bounding box center [1094, 143] width 252 height 183
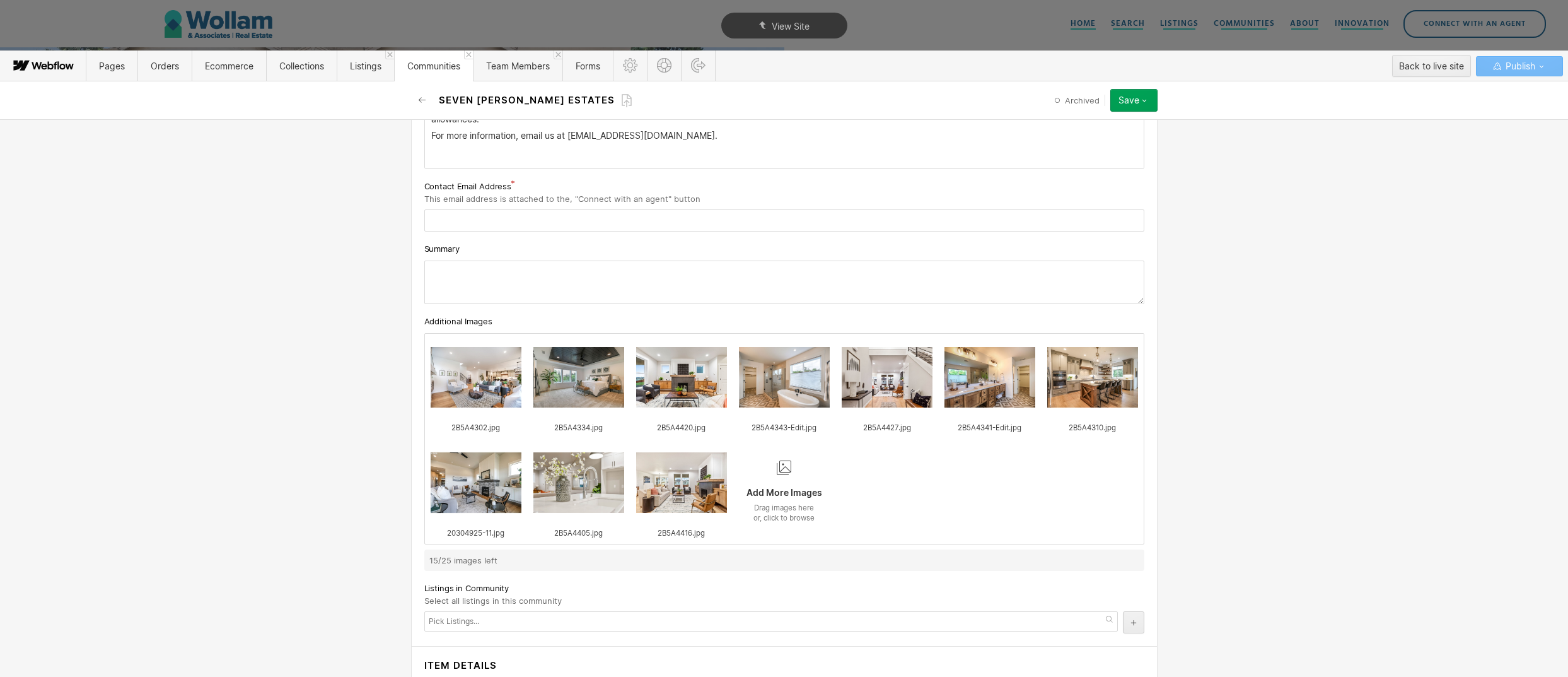
scroll to position [795, 0]
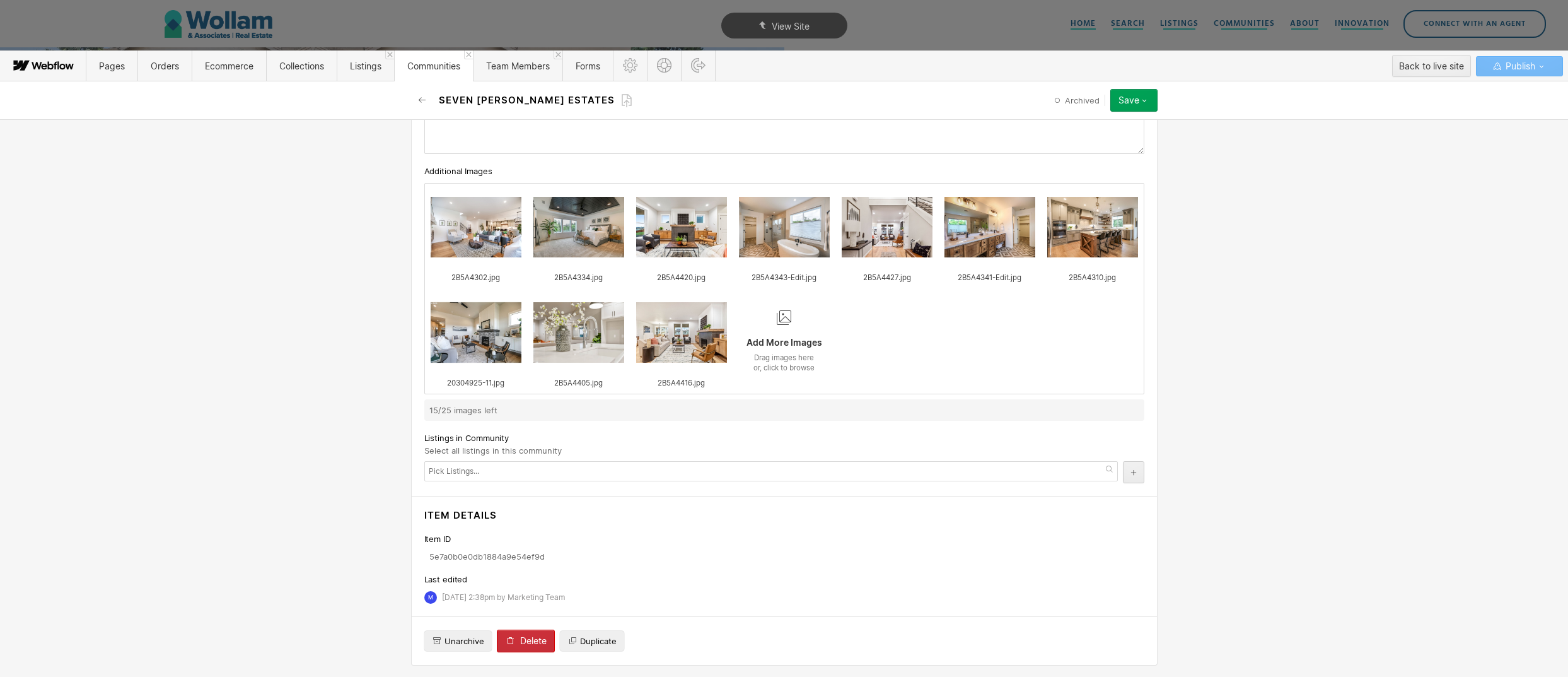
click at [518, 631] on button "Delete" at bounding box center [526, 641] width 58 height 23
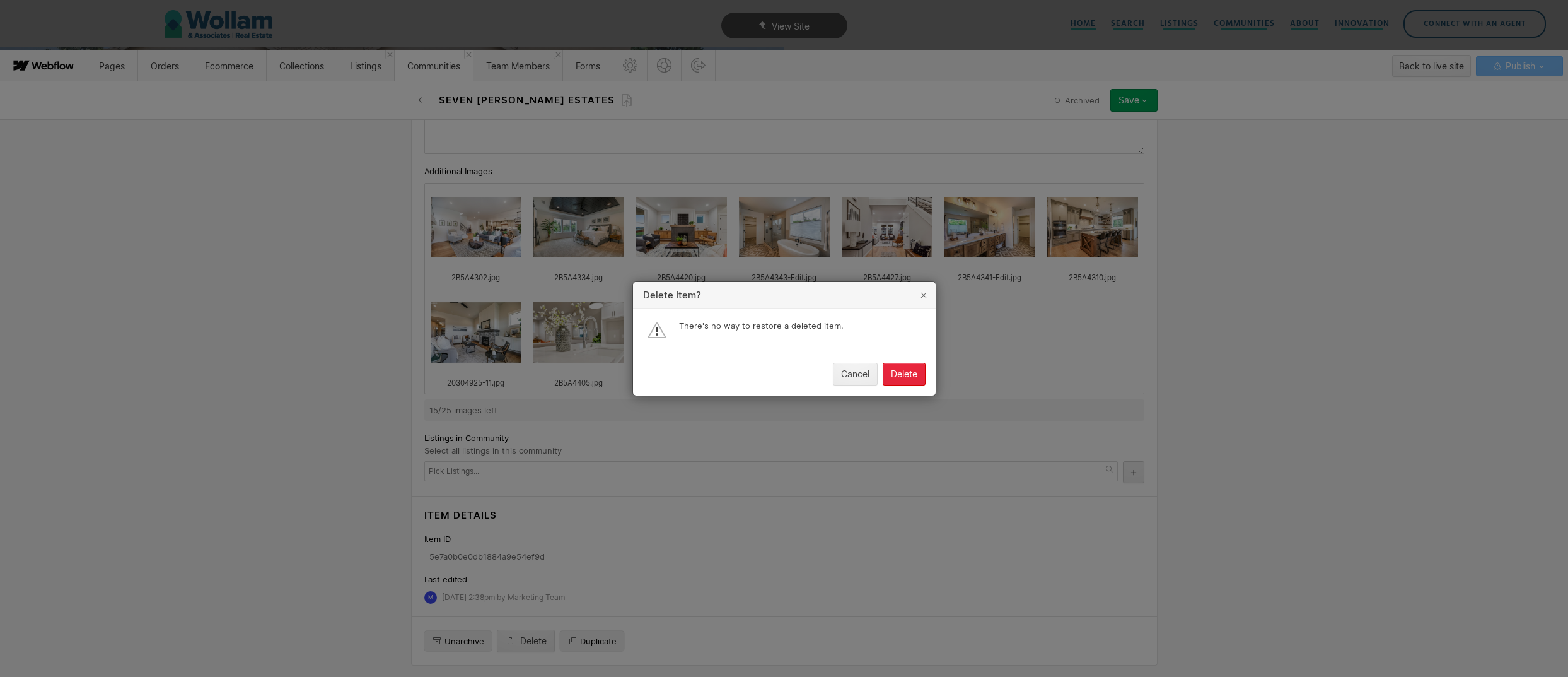
click at [903, 368] on button "Delete" at bounding box center [904, 374] width 43 height 23
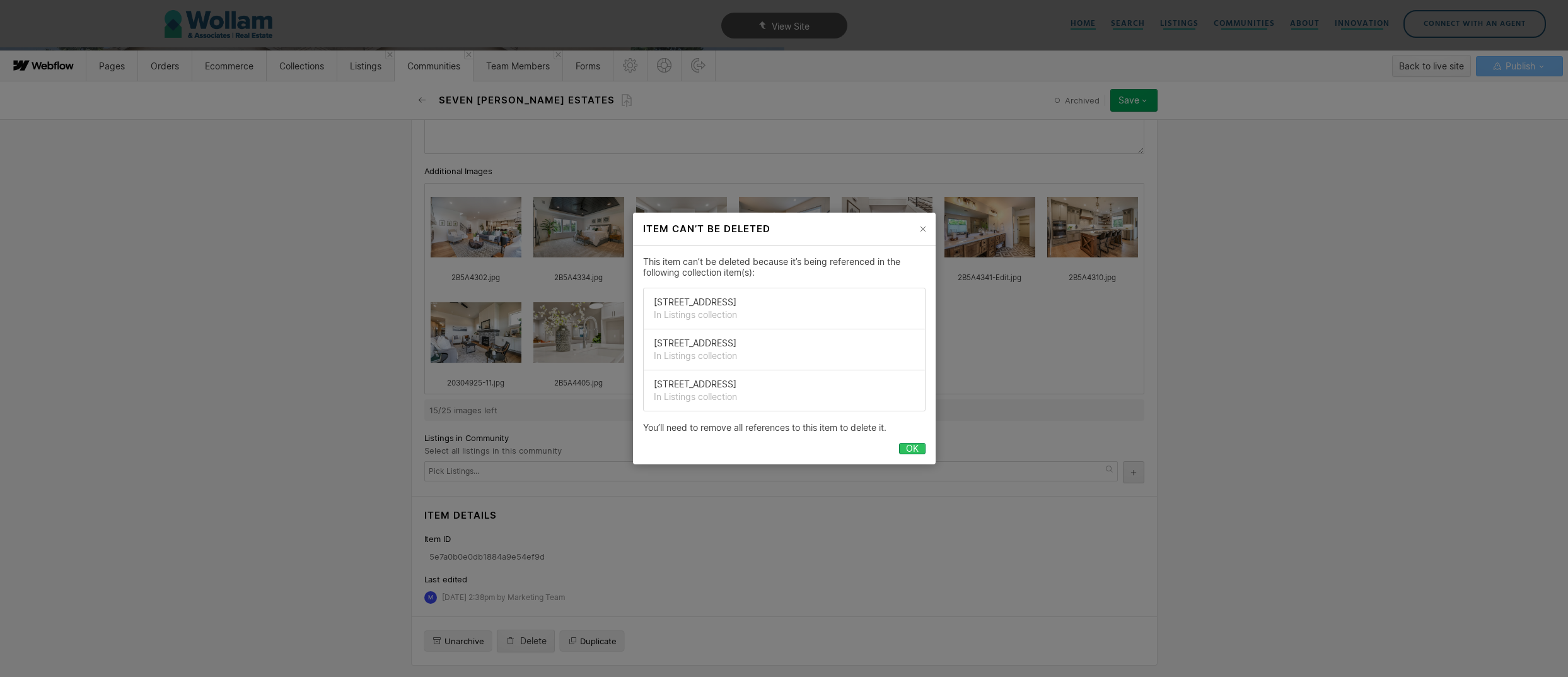
click at [911, 444] on div "OK" at bounding box center [912, 448] width 12 height 10
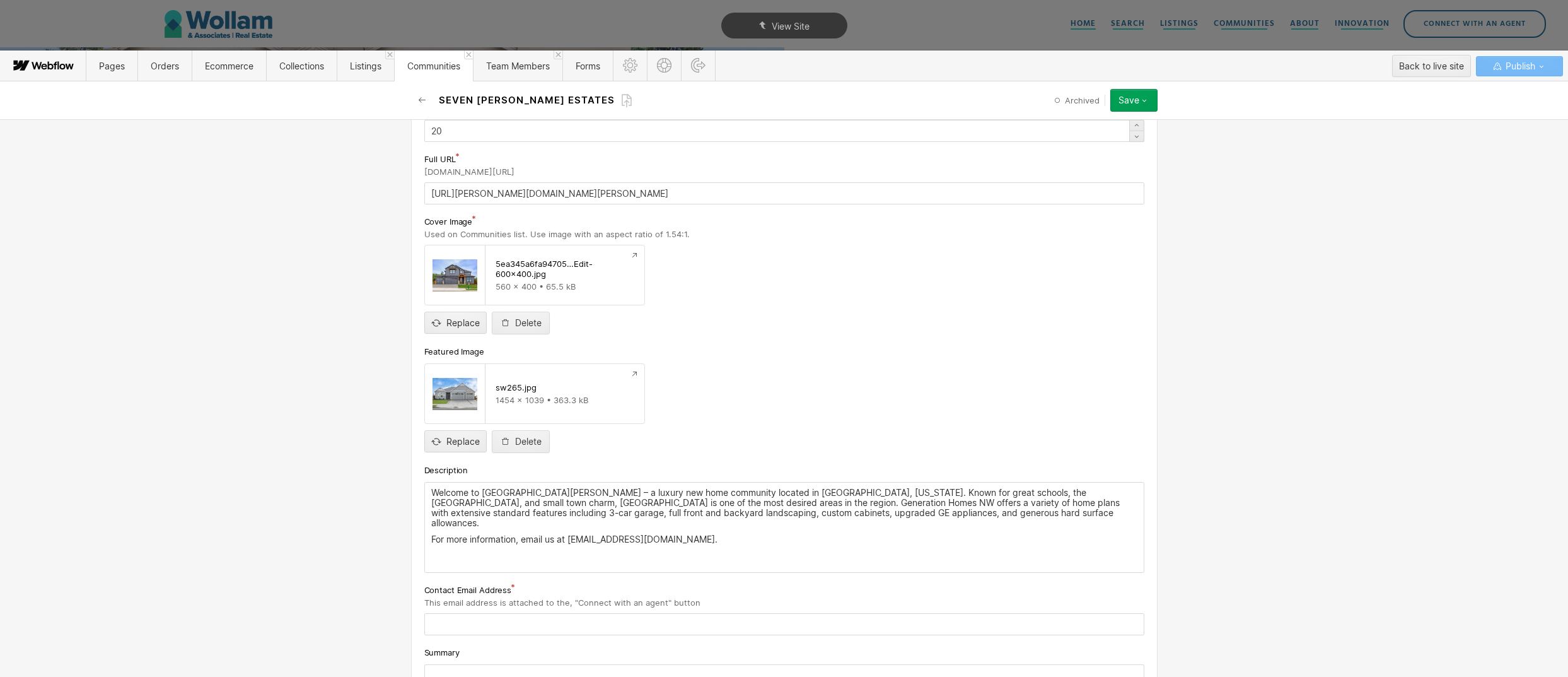
scroll to position [0, 0]
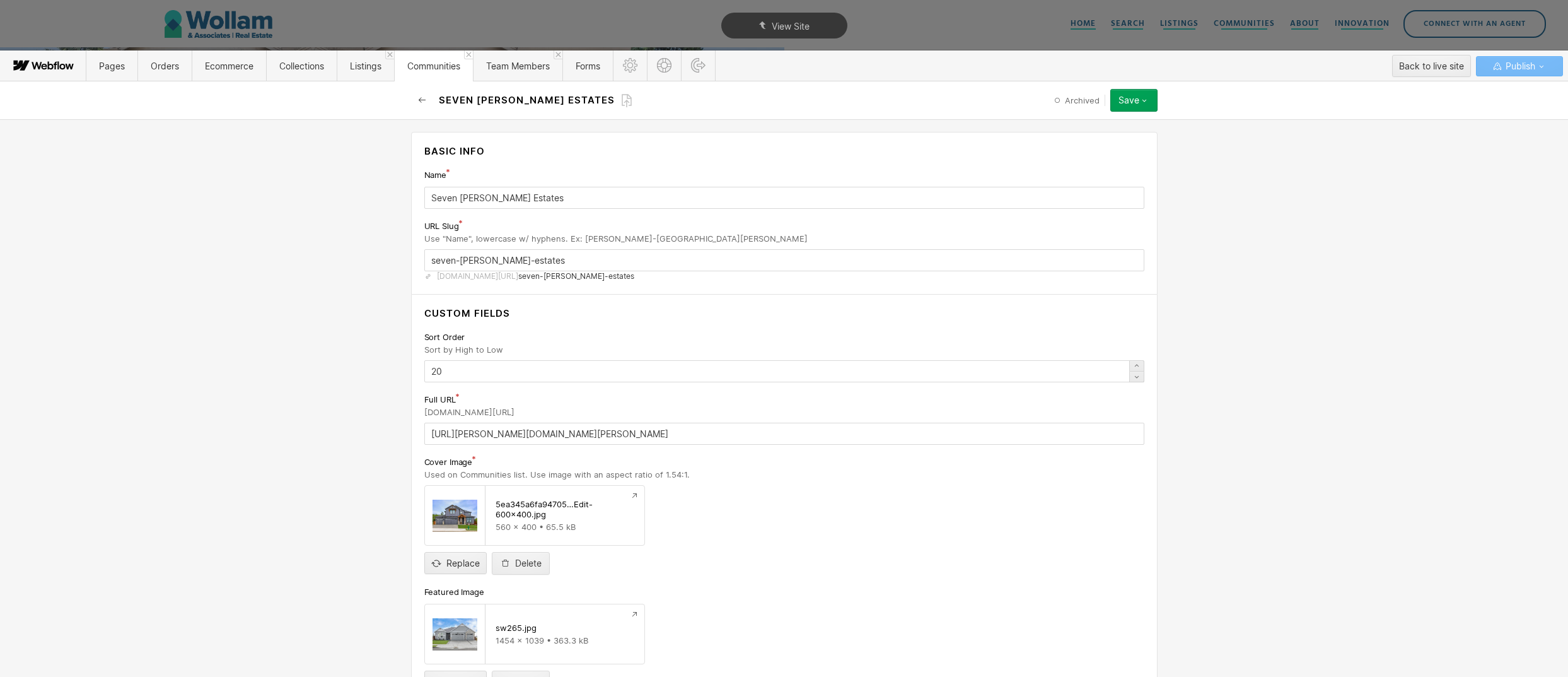
click at [422, 98] on icon "button" at bounding box center [422, 100] width 10 height 10
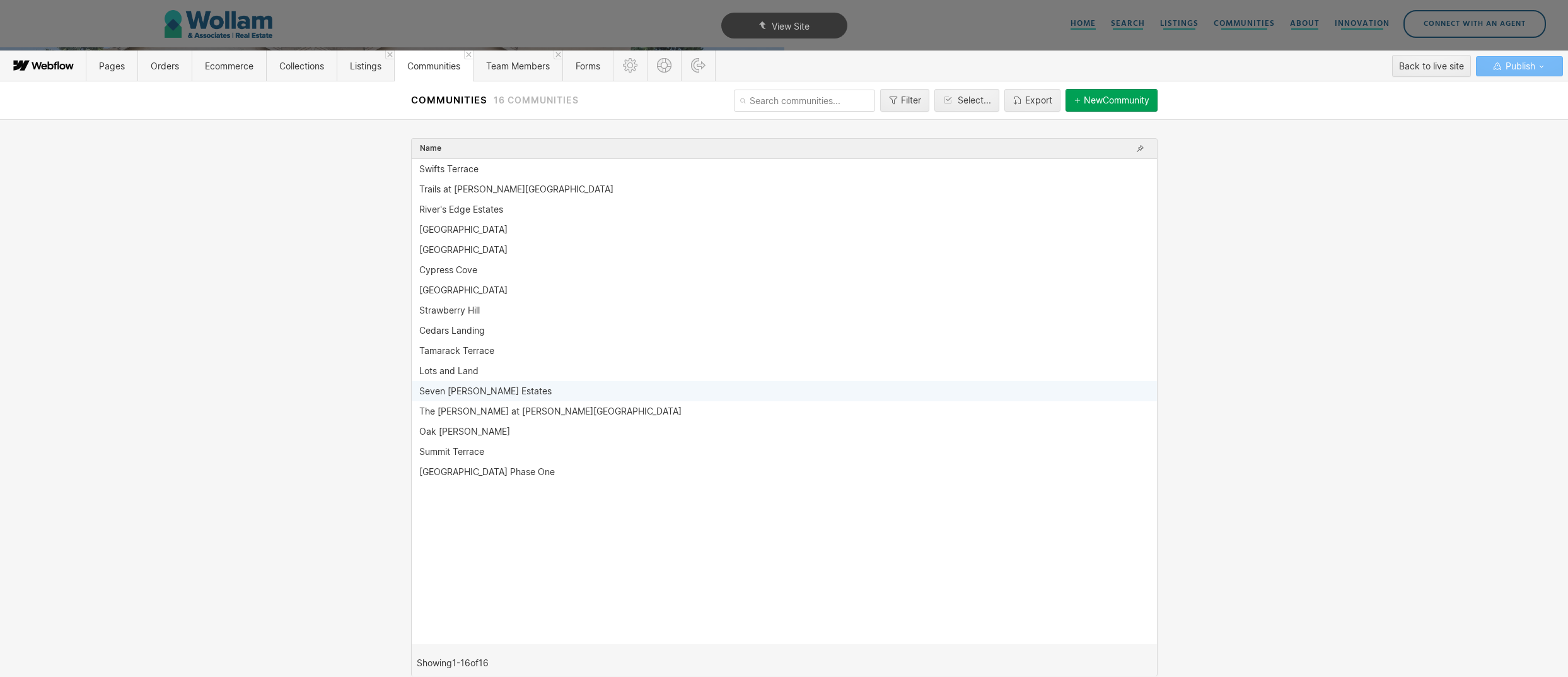
click at [454, 386] on div "Seven [PERSON_NAME] Estates" at bounding box center [486, 391] width 133 height 10
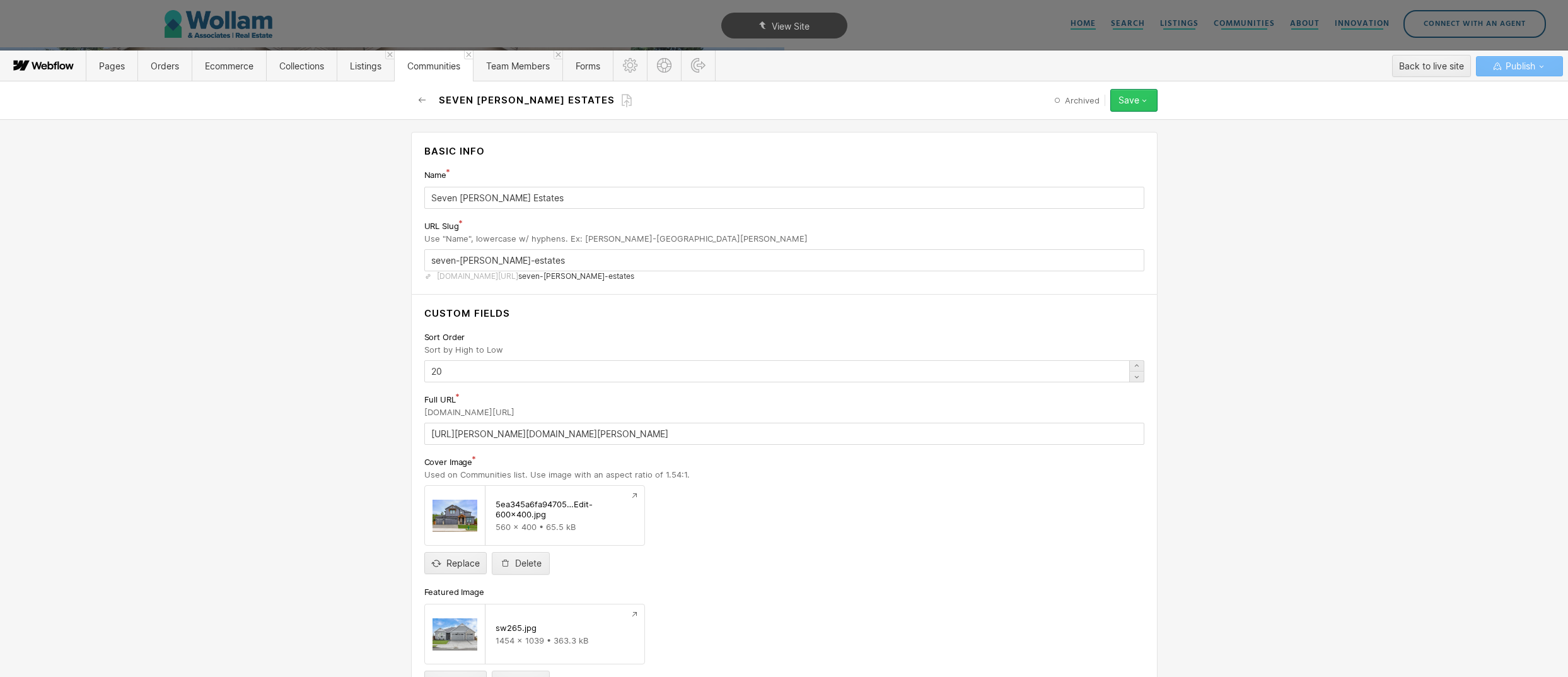
click at [1142, 109] on button "Save" at bounding box center [1134, 100] width 47 height 23
click at [1303, 143] on div "Basic info Name Seven Wells Estates URL Slug Use "Name", lowercase w/ hyphens. …" at bounding box center [784, 398] width 1568 height 558
click at [507, 66] on span "Team Members" at bounding box center [518, 66] width 64 height 11
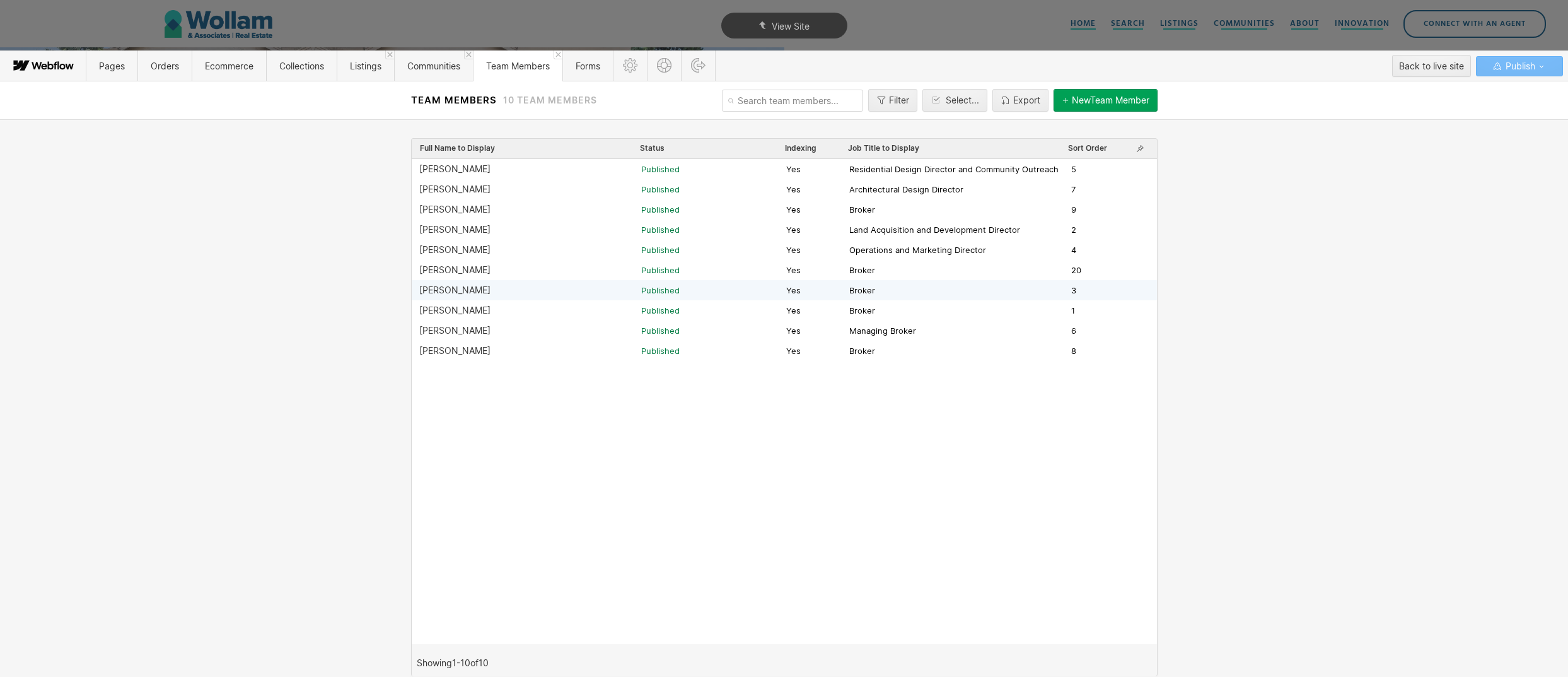
click at [433, 292] on div "[PERSON_NAME]" at bounding box center [455, 290] width 71 height 10
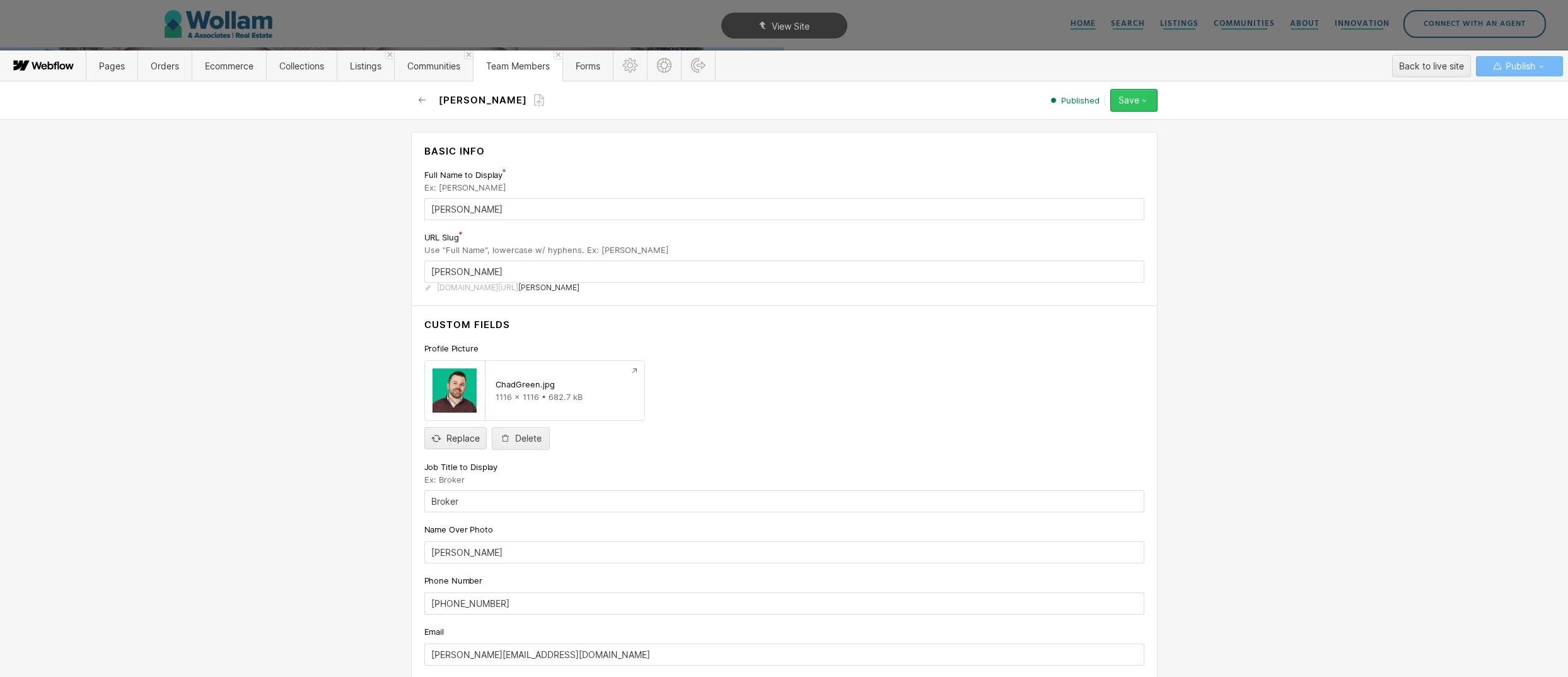
click at [1142, 102] on icon "button" at bounding box center [1144, 100] width 10 height 10
click at [1090, 177] on div "Unpublish" at bounding box center [1095, 177] width 125 height 17
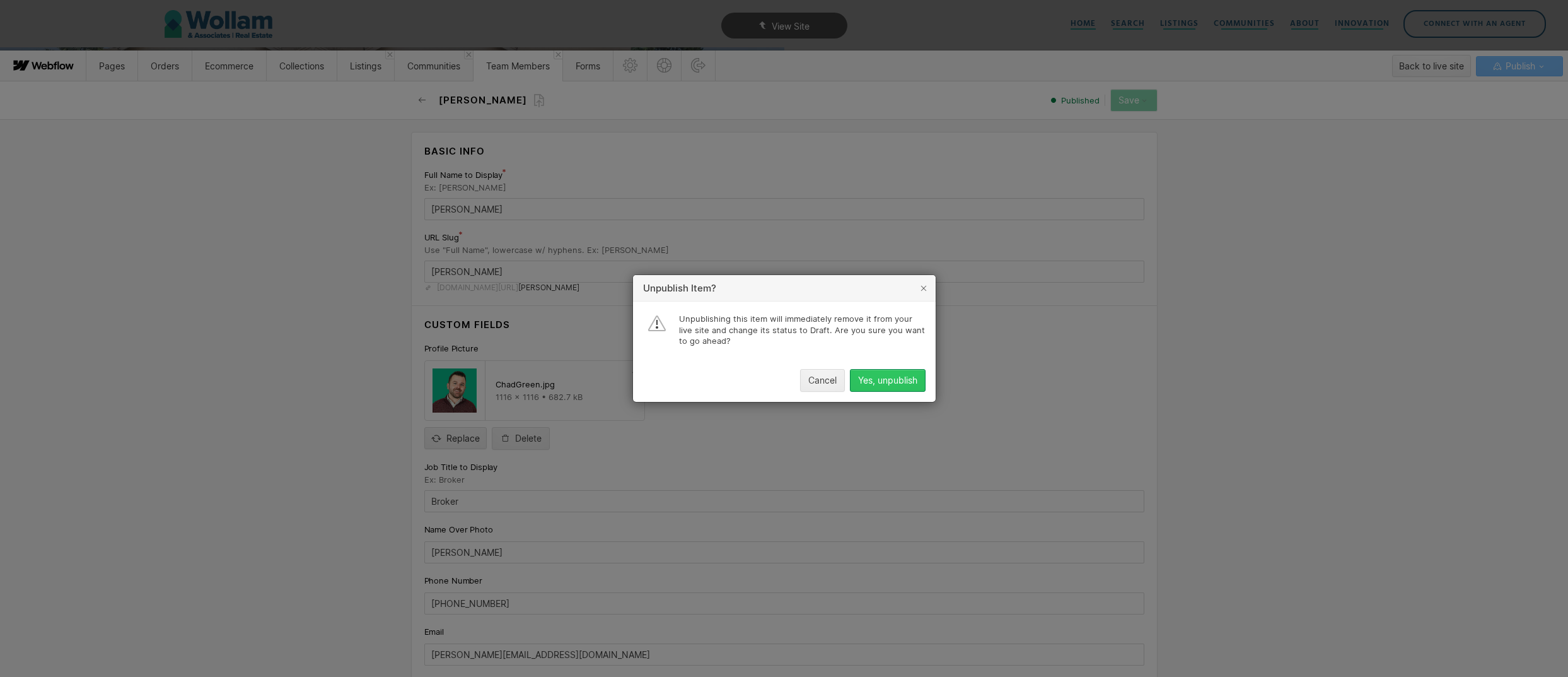
click at [896, 389] on button "Yes, unpublish" at bounding box center [887, 380] width 75 height 23
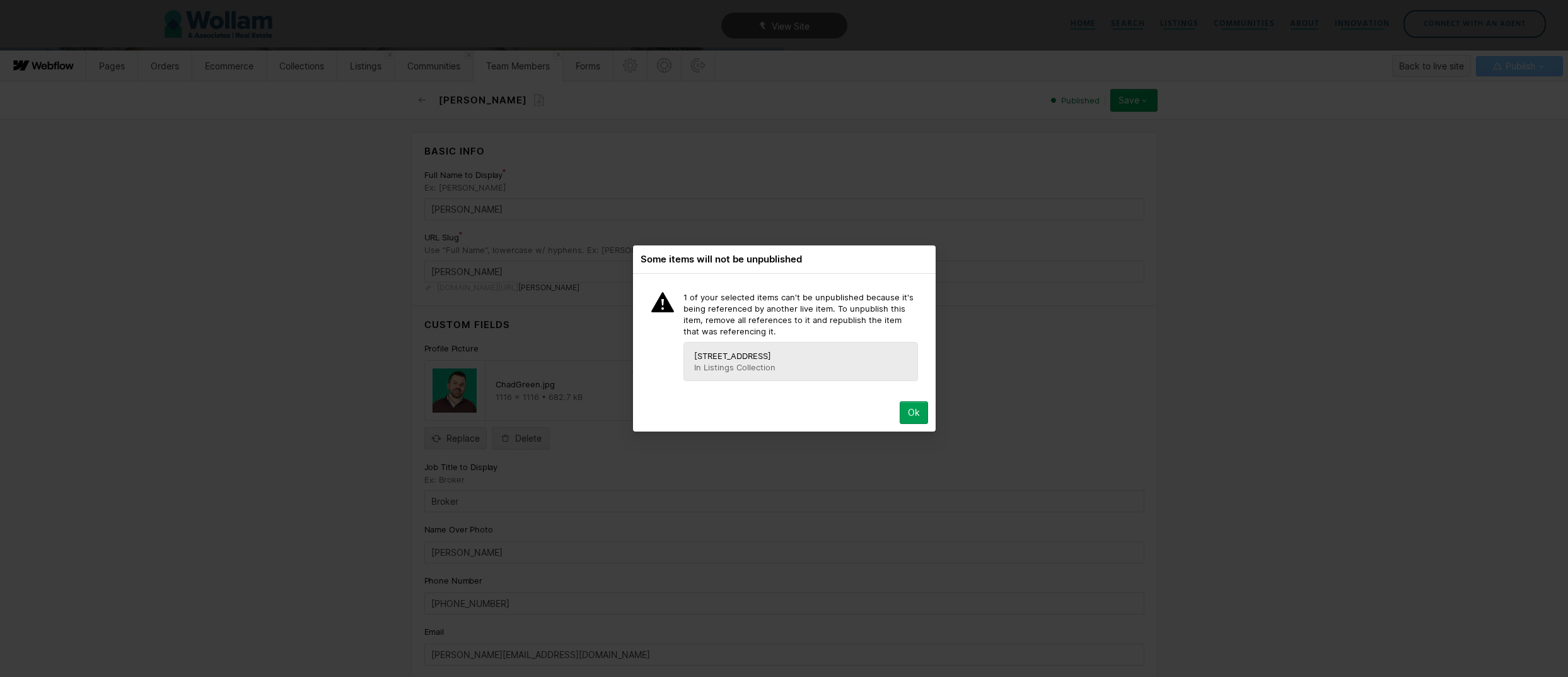
click at [748, 355] on span "[STREET_ADDRESS]" at bounding box center [779, 355] width 169 height 11
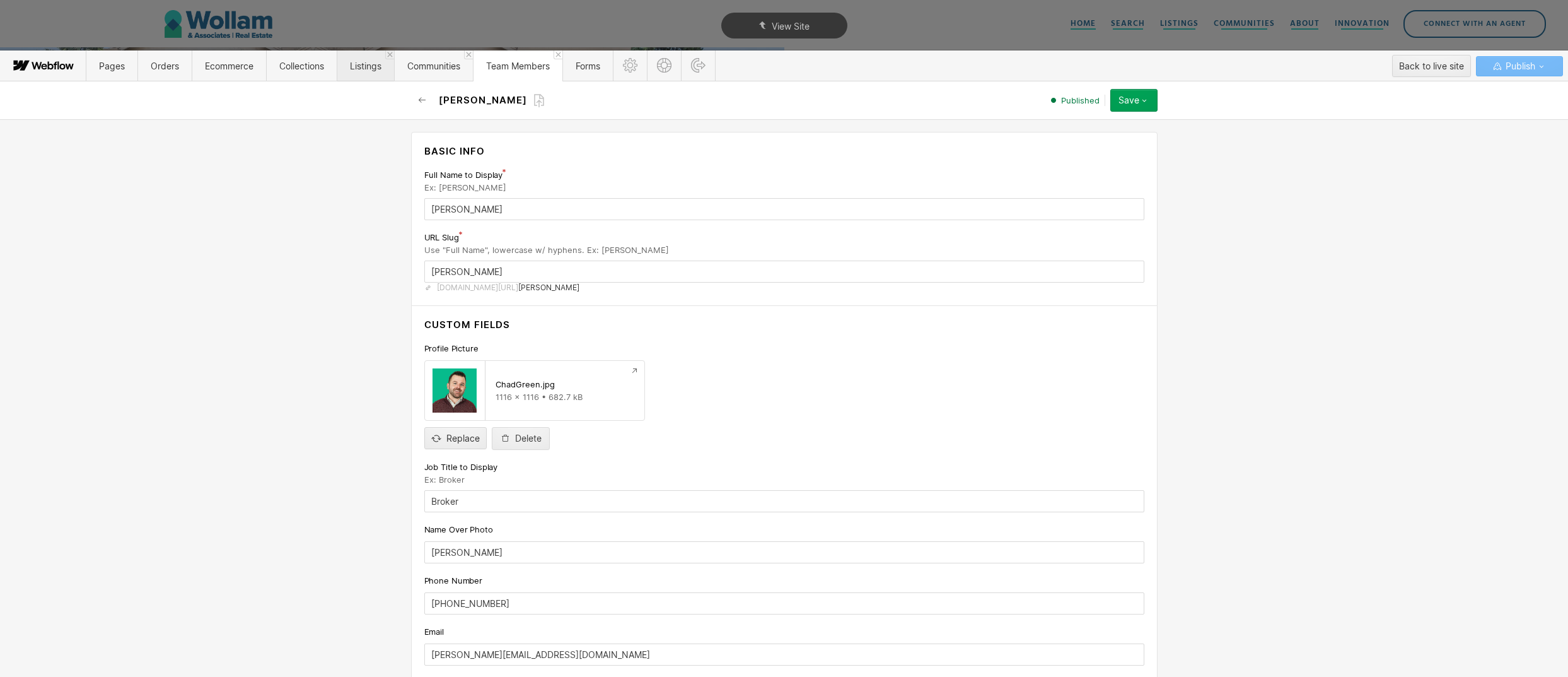
click at [366, 68] on span "Listings" at bounding box center [366, 66] width 32 height 11
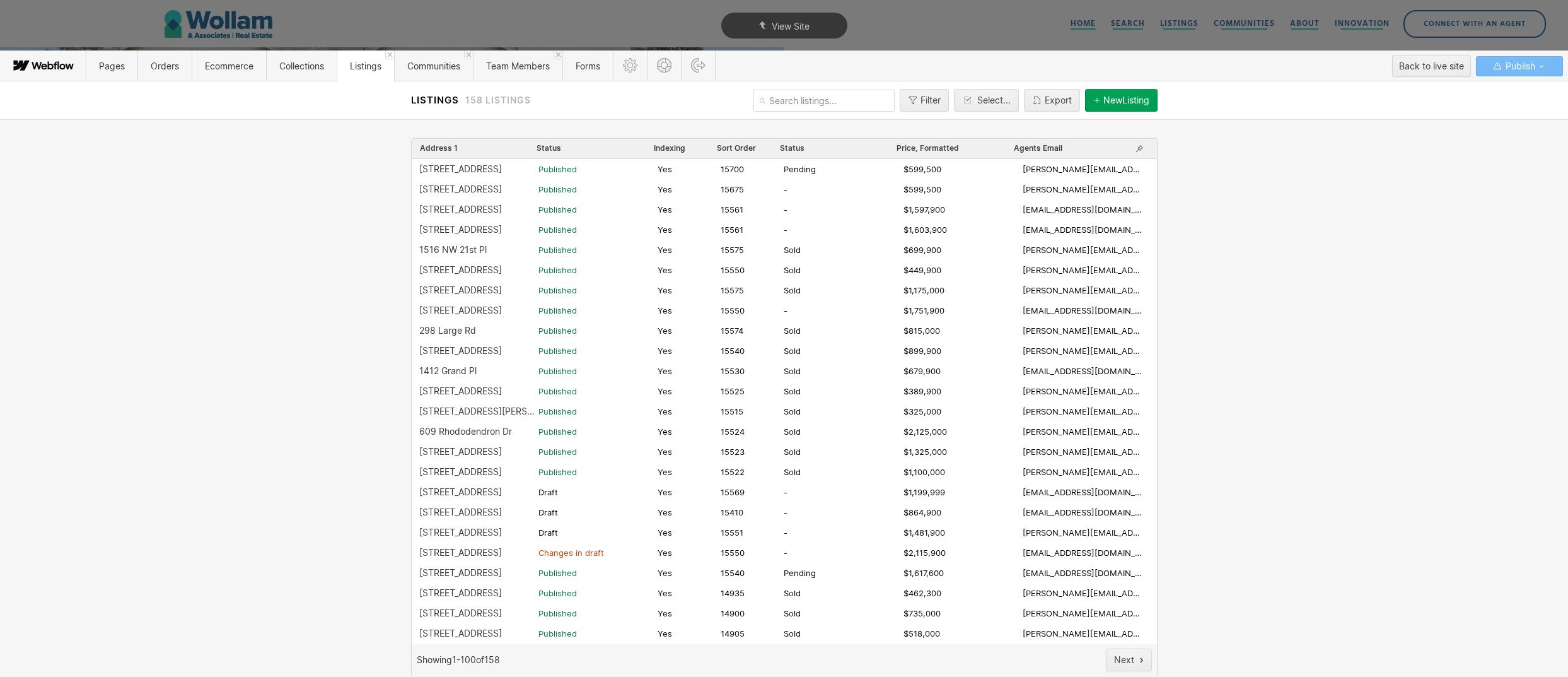
click at [860, 100] on input "text" at bounding box center [824, 101] width 141 height 22
type input "16613"
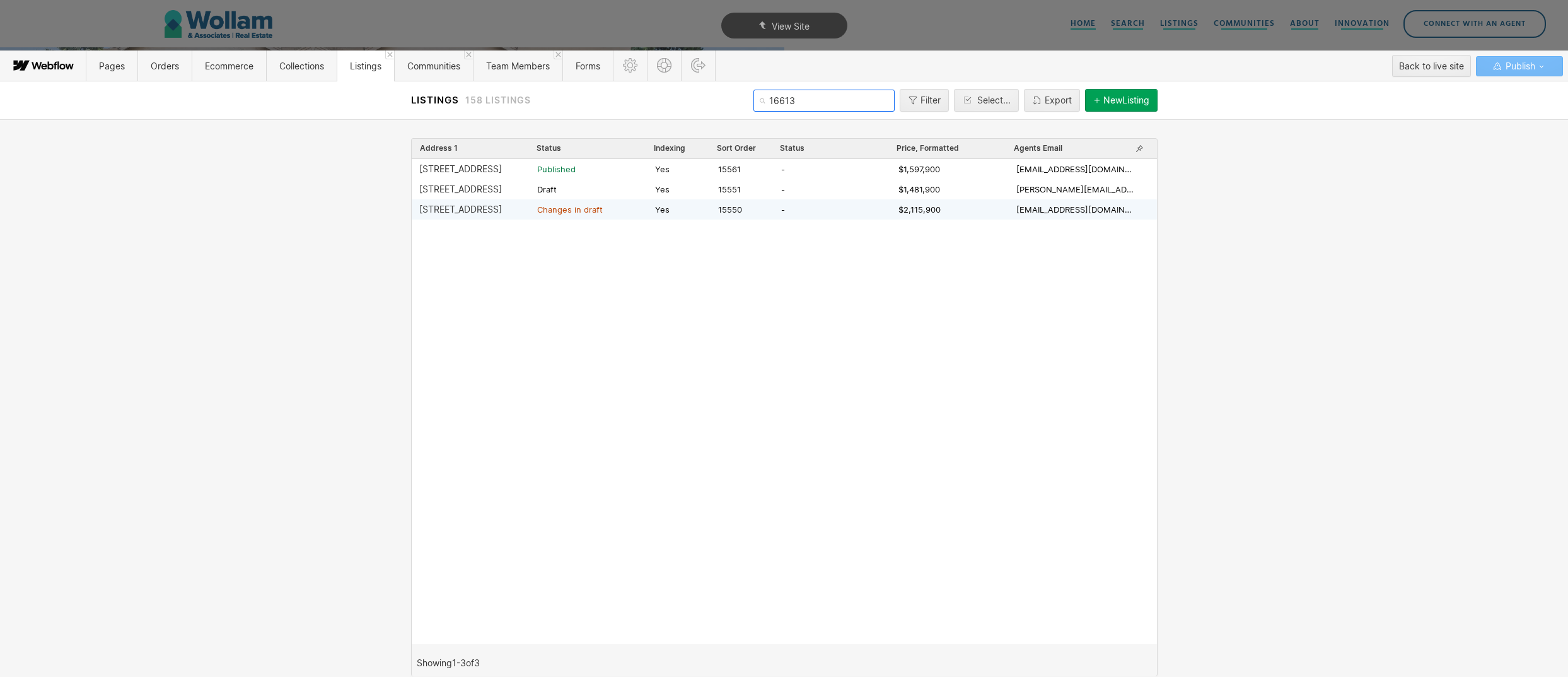
click at [460, 210] on div "[STREET_ADDRESS]" at bounding box center [461, 210] width 83 height 10
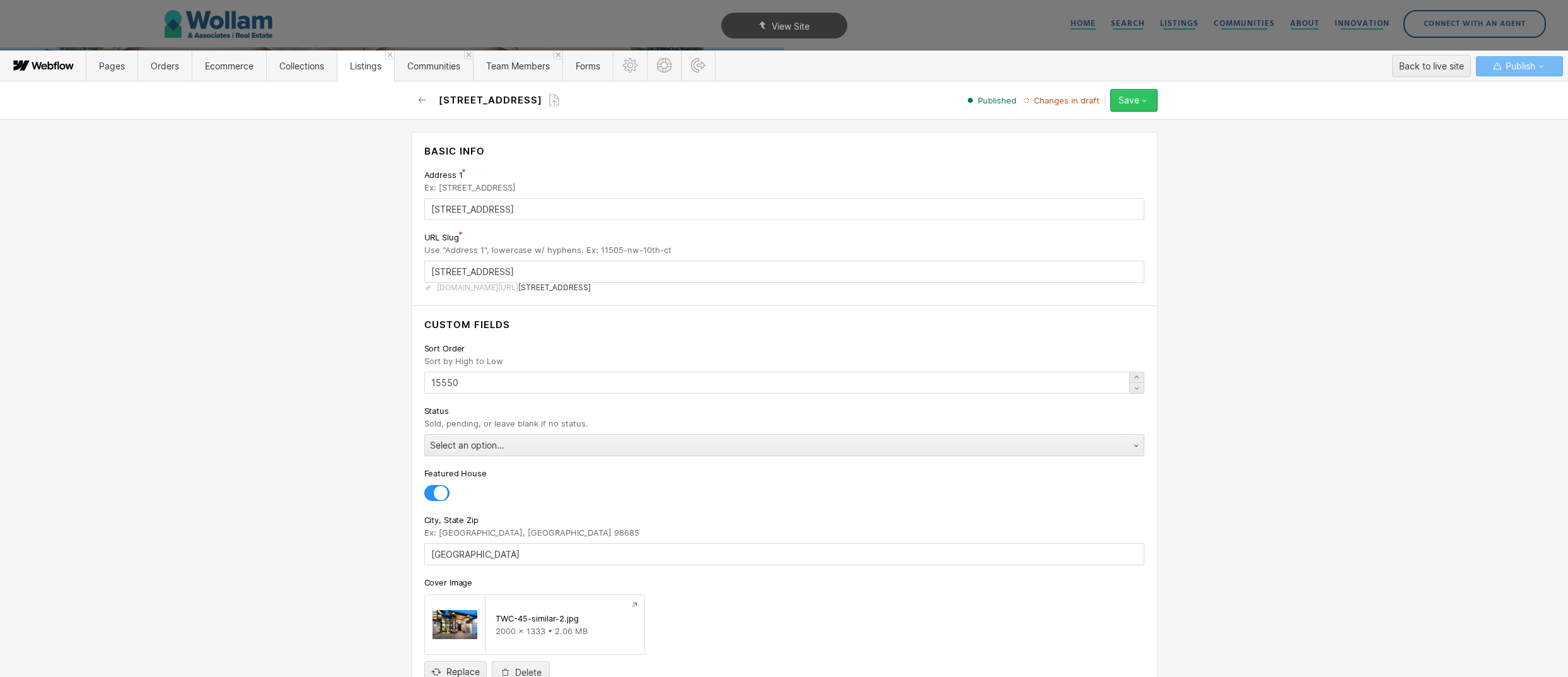
click at [1151, 102] on button "Save" at bounding box center [1134, 100] width 47 height 23
click at [1108, 122] on div "Save changes" at bounding box center [1095, 126] width 125 height 17
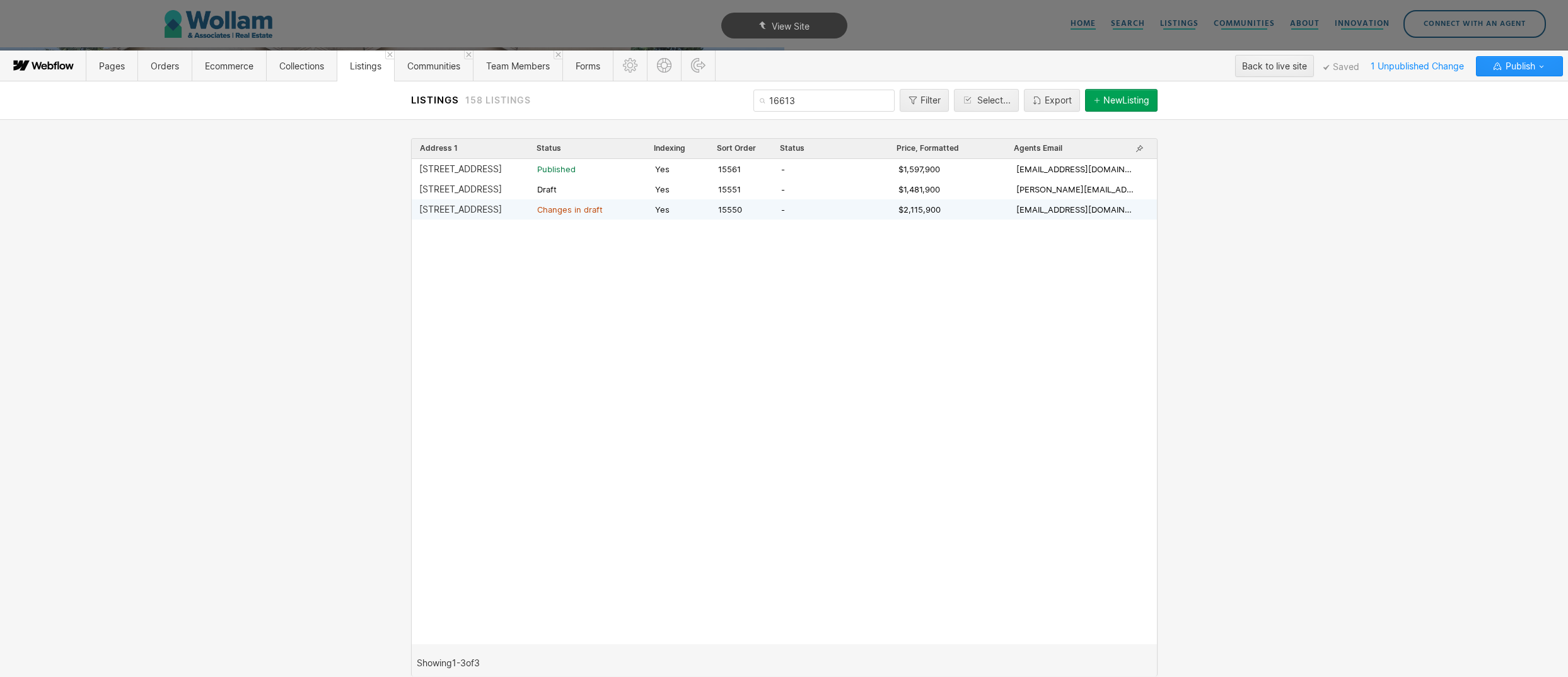
click at [561, 214] on span "Changes in draft" at bounding box center [569, 210] width 66 height 11
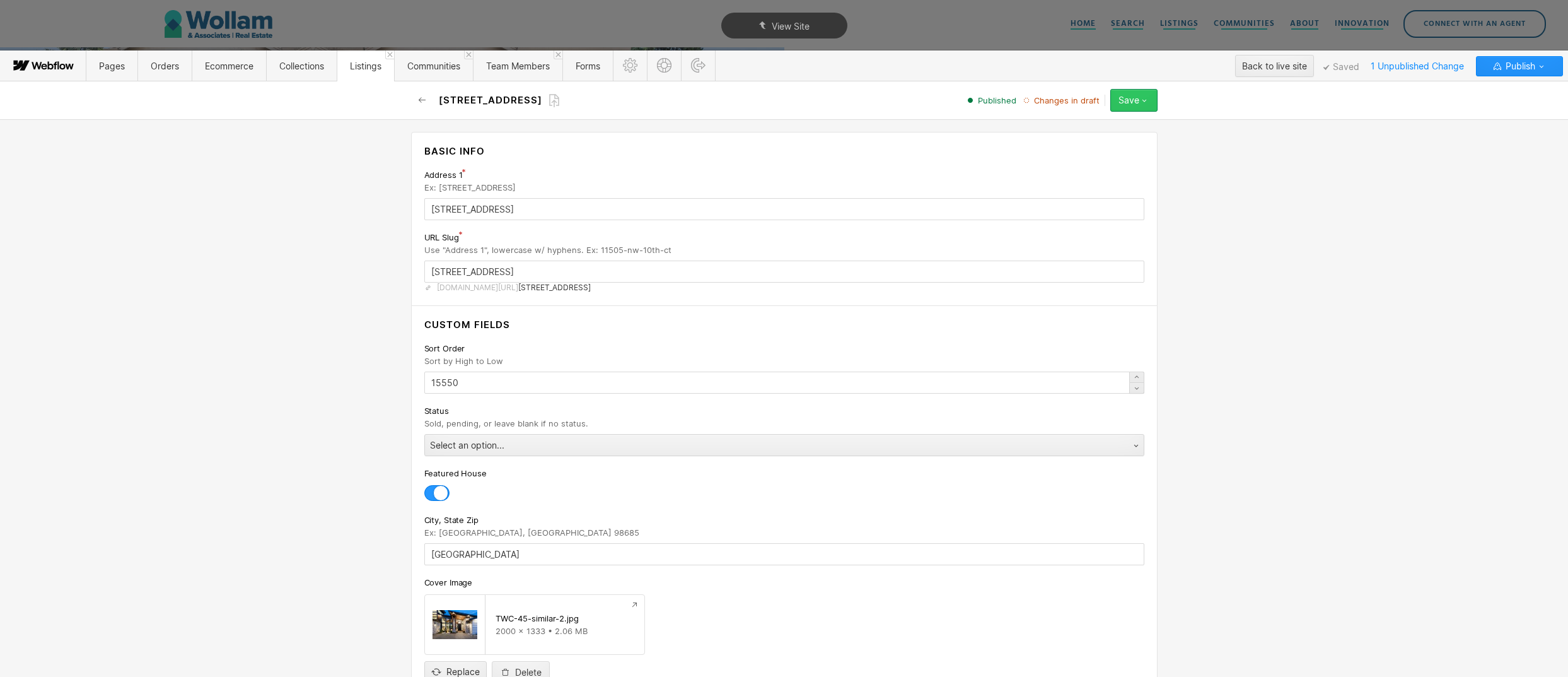
click at [1135, 109] on button "Save" at bounding box center [1134, 100] width 47 height 23
click at [1107, 147] on div "Publish now" at bounding box center [1095, 142] width 125 height 17
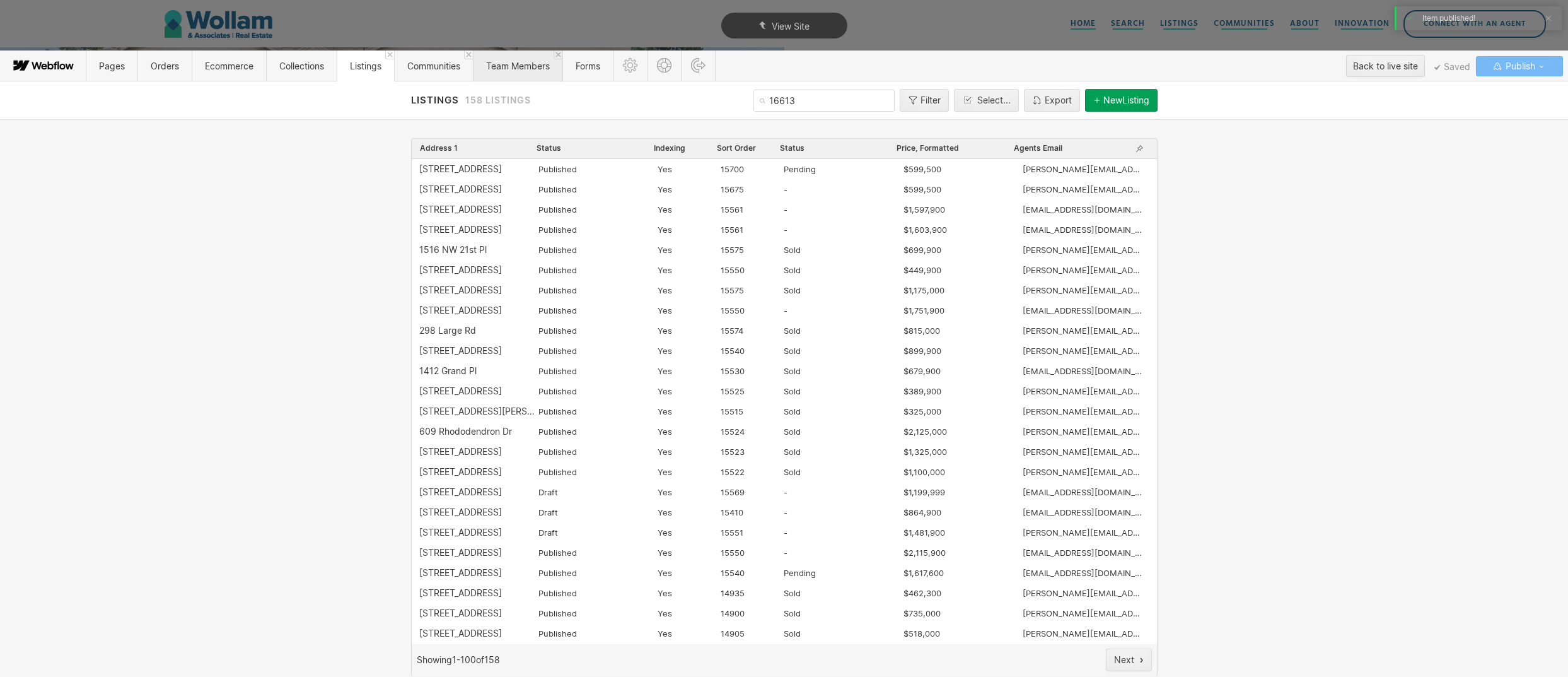
click at [526, 68] on span "Team Members" at bounding box center [518, 66] width 64 height 11
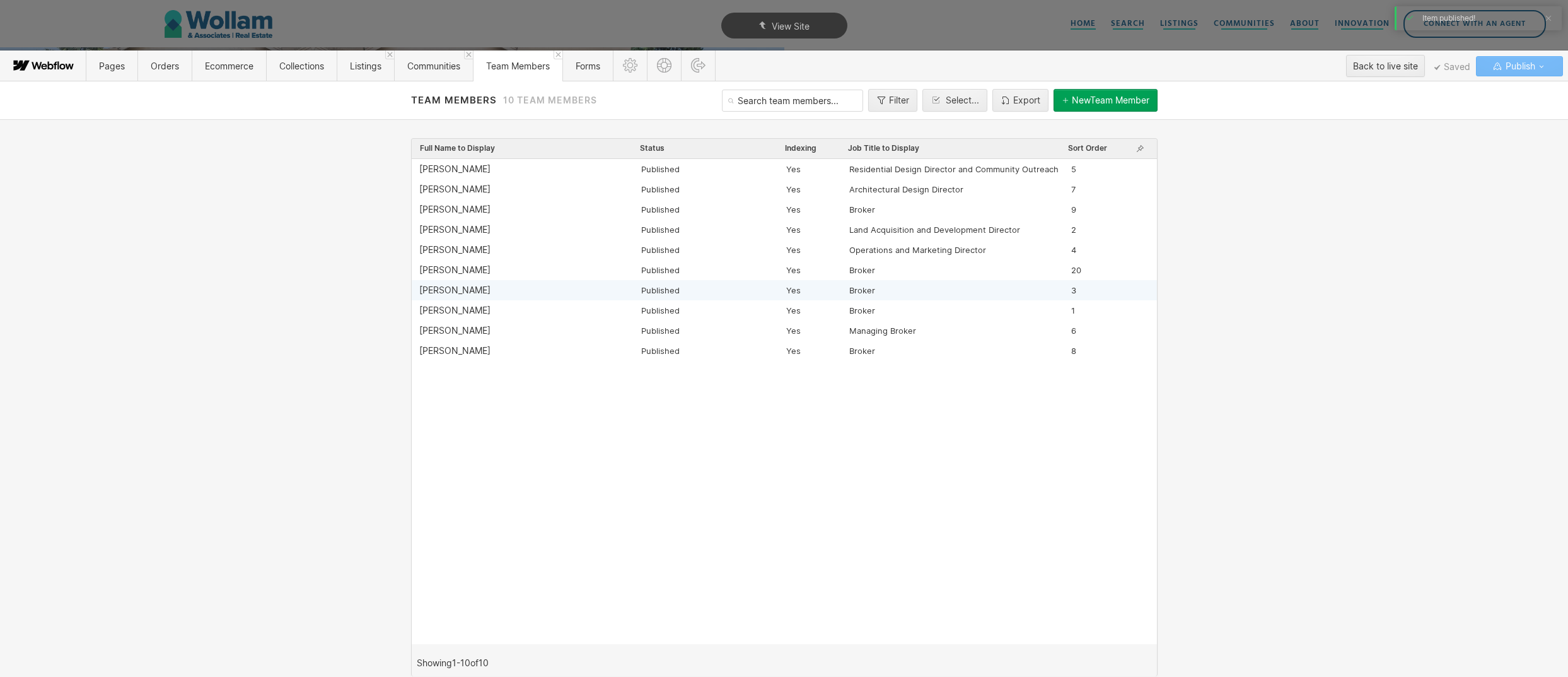
click at [457, 281] on div "[PERSON_NAME] Published Yes Broker 3" at bounding box center [784, 290] width 745 height 20
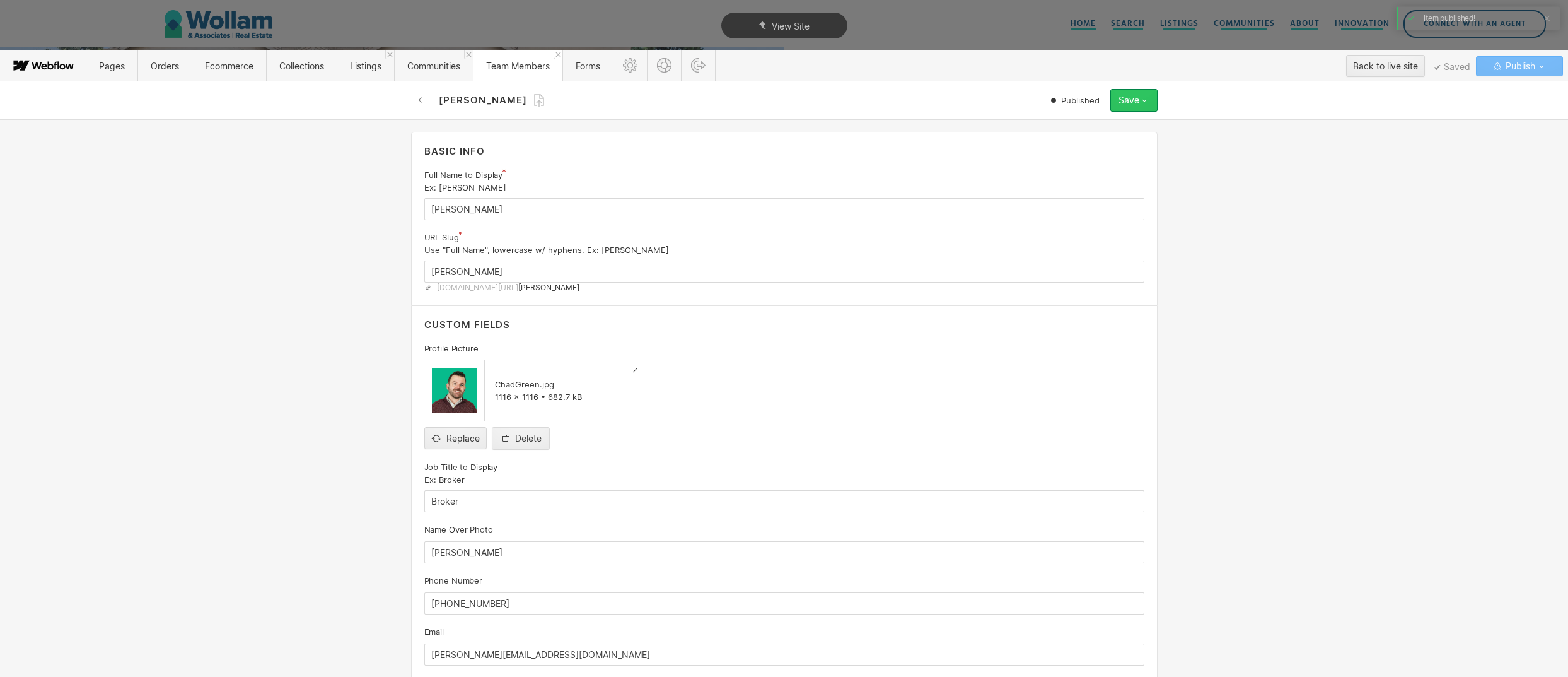
click at [1134, 106] on button "Save" at bounding box center [1134, 100] width 47 height 23
click at [1103, 171] on div "Unpublish" at bounding box center [1095, 177] width 125 height 17
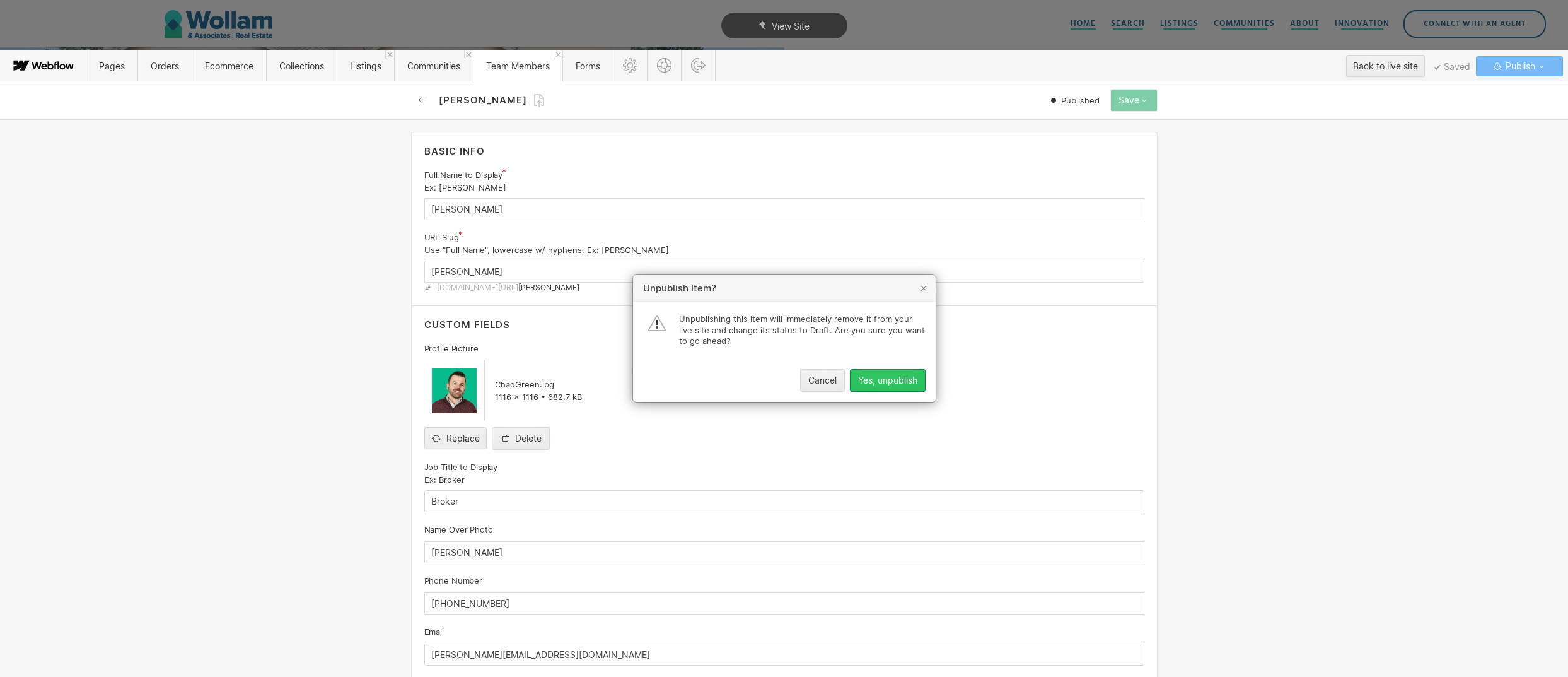
click at [903, 378] on div "Yes, unpublish" at bounding box center [888, 380] width 59 height 10
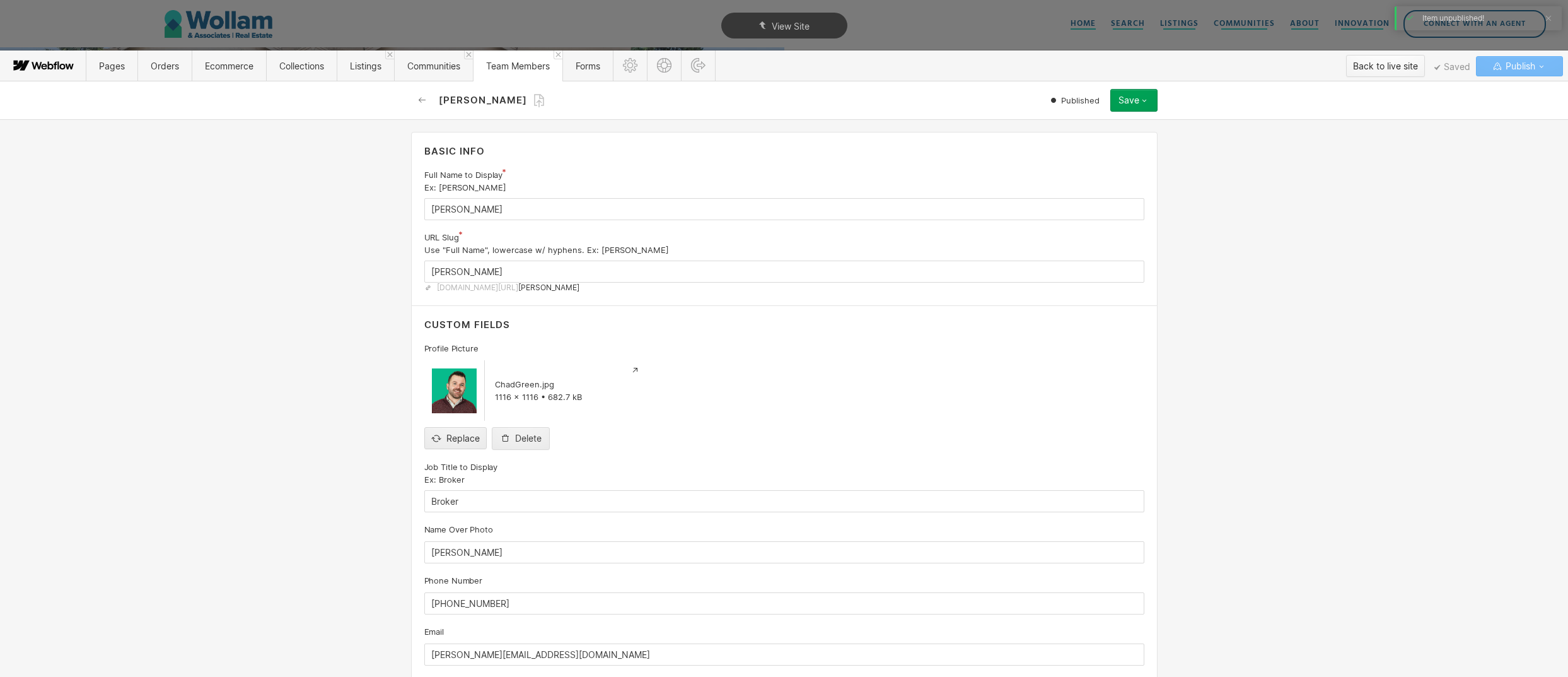
click at [1386, 57] on div "Back to live site" at bounding box center [1386, 66] width 65 height 19
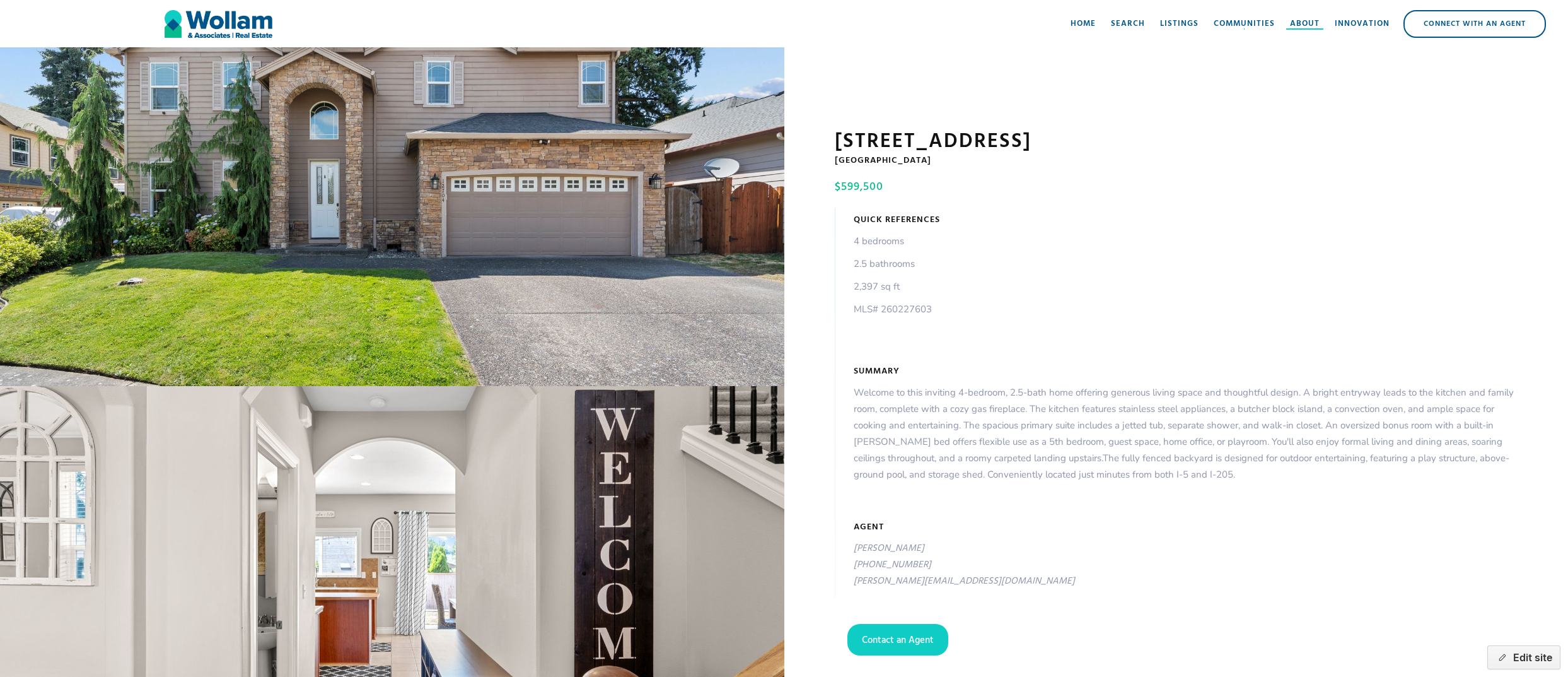
click at [1307, 25] on div "About" at bounding box center [1305, 24] width 30 height 12
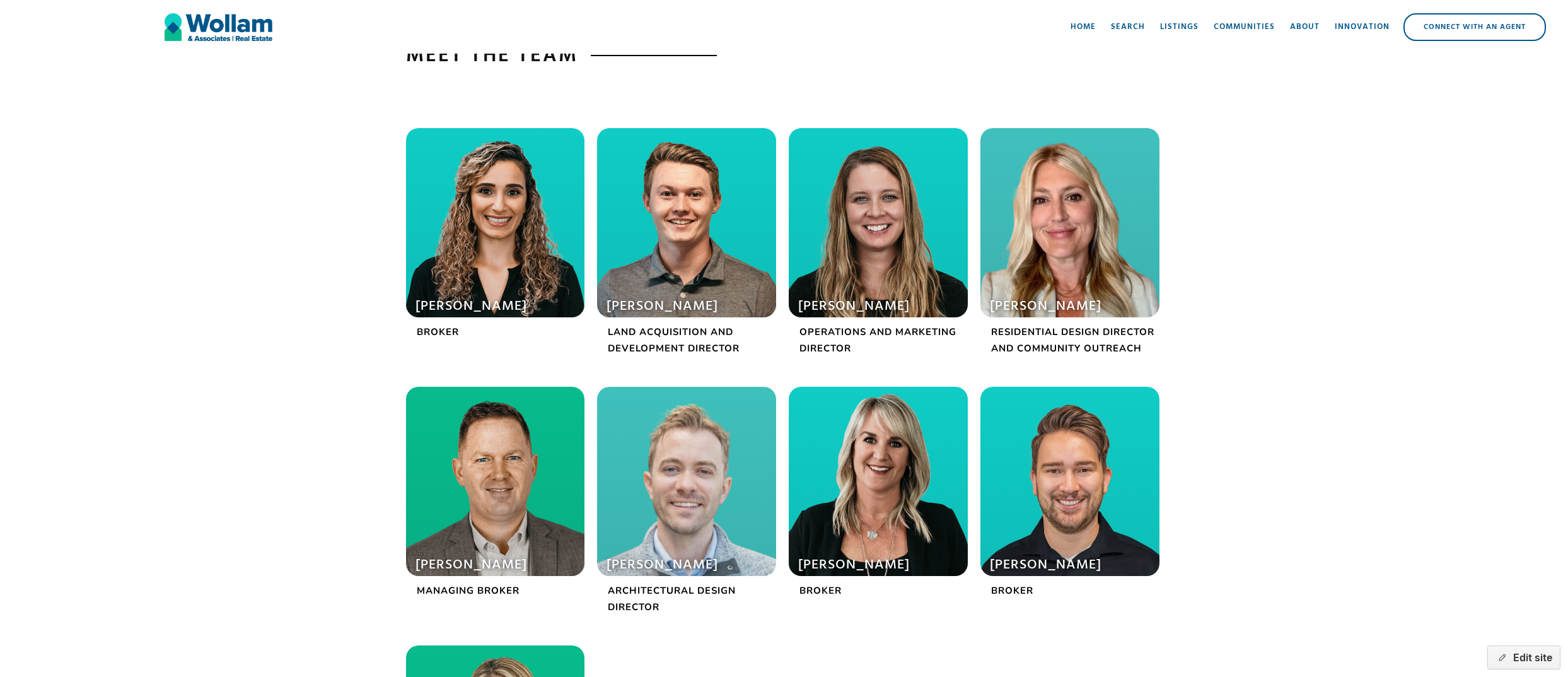
scroll to position [250, 0]
